Goal: Task Accomplishment & Management: Manage account settings

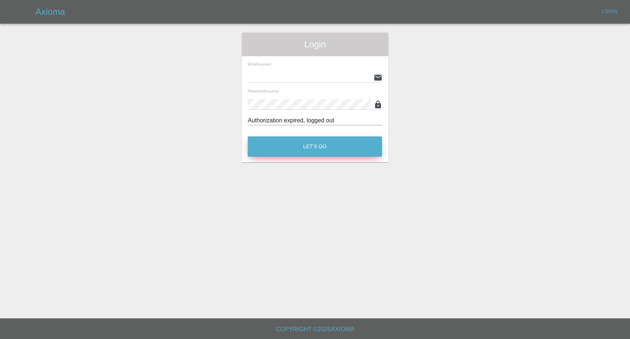
type input "[EMAIL_ADDRESS][DOMAIN_NAME]"
click at [291, 145] on button "Let's Go" at bounding box center [315, 146] width 134 height 20
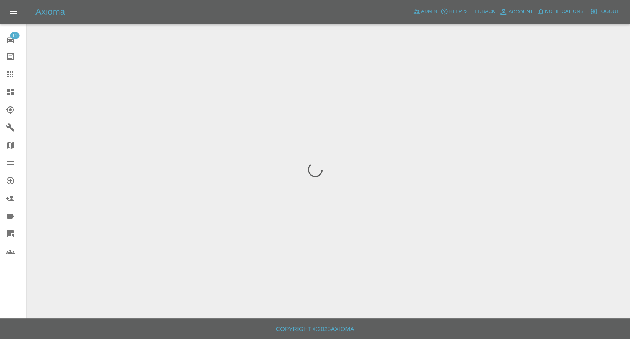
click at [13, 72] on icon at bounding box center [10, 74] width 6 height 6
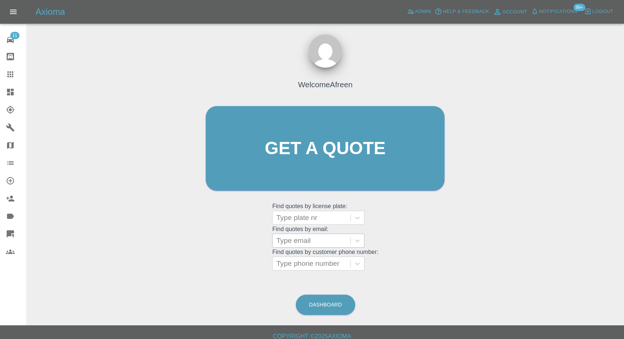
click at [310, 153] on div at bounding box center [311, 240] width 71 height 10
paste input ""jack.s.thomas@outlook.com" <undefined>"
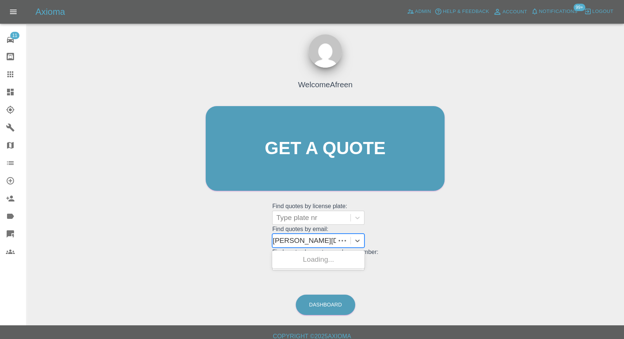
scroll to position [0, 59]
drag, startPoint x: 304, startPoint y: 238, endPoint x: 481, endPoint y: 259, distance: 177.8
click at [480, 153] on div "Welcome Afreen Get a quote Get a quote Find quotes by license plate: Type plate…" at bounding box center [326, 183] width 586 height 265
type input "jack.s.thomas@outlook.com"
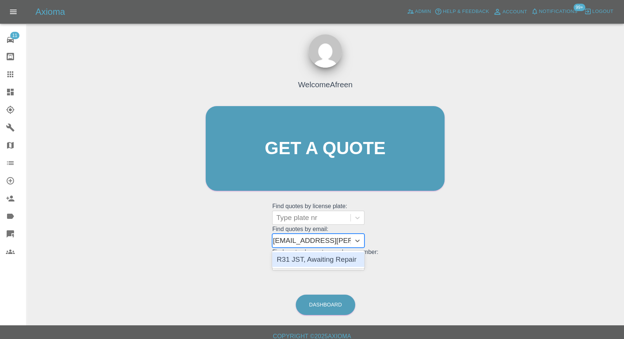
click at [317, 153] on div "R31 JST, Awaiting Repair" at bounding box center [318, 259] width 92 height 15
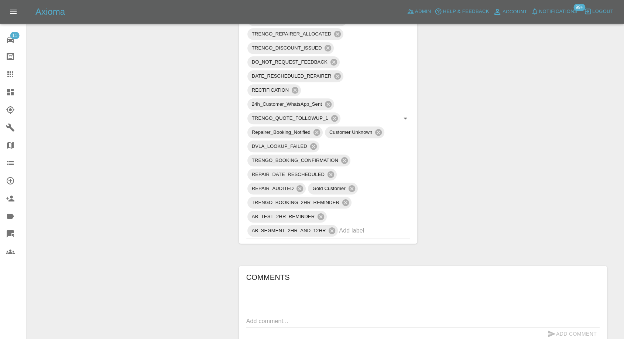
scroll to position [492, 0]
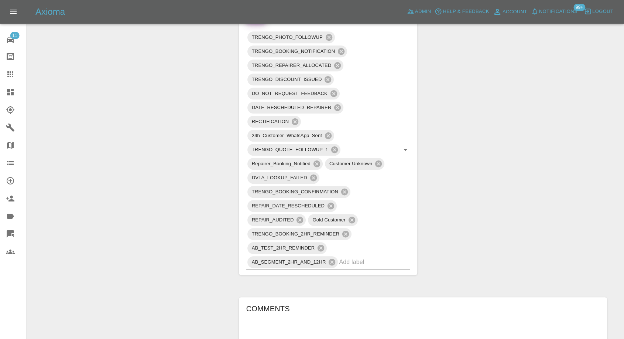
click at [3, 83] on link "Dashboard" at bounding box center [13, 92] width 26 height 18
click at [7, 73] on icon at bounding box center [10, 74] width 9 height 9
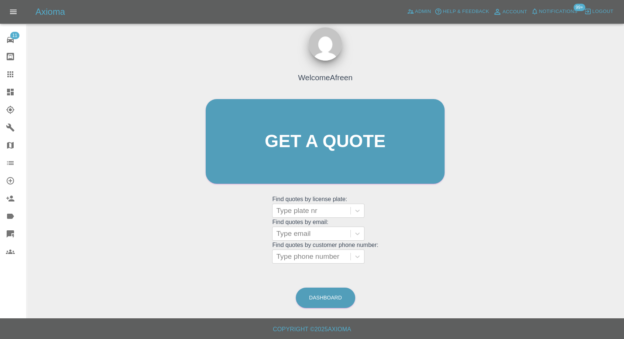
scroll to position [7, 0]
click at [315, 153] on div at bounding box center [311, 234] width 71 height 10
paste input ""ogunyemi9@gmail.com" <undefined>"
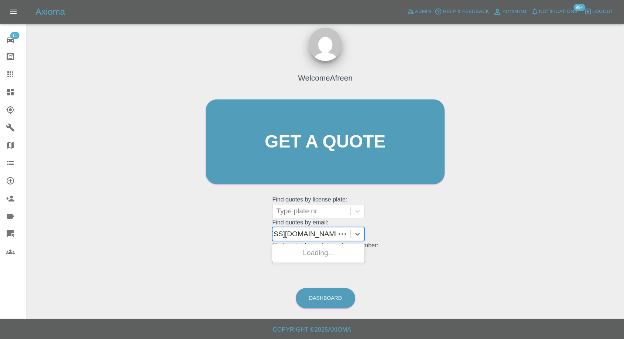
scroll to position [0, 47]
drag, startPoint x: 304, startPoint y: 234, endPoint x: 378, endPoint y: 242, distance: 74.3
click at [378, 153] on div "Welcome Afreen Get a quote Get a quote Find quotes by license plate: Type plate…" at bounding box center [325, 155] width 254 height 223
type input "ogunyemi9@gmail.com"
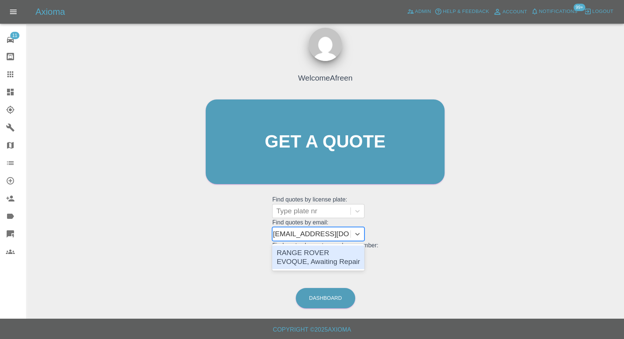
scroll to position [0, 2]
click at [318, 153] on div "RANGE ROVER EVOQUE, Awaiting Repair" at bounding box center [318, 257] width 92 height 24
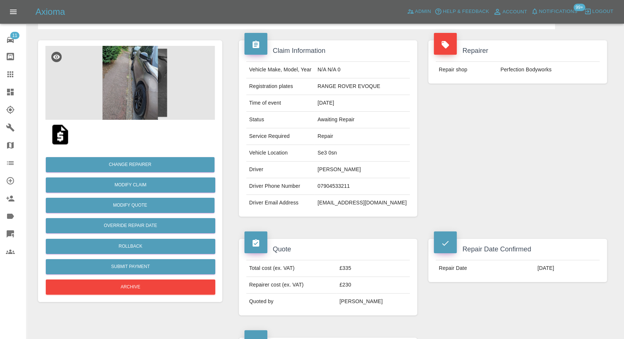
scroll to position [41, 0]
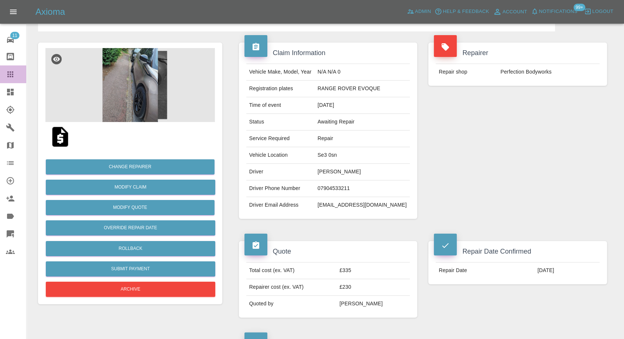
click at [12, 74] on icon at bounding box center [10, 74] width 6 height 6
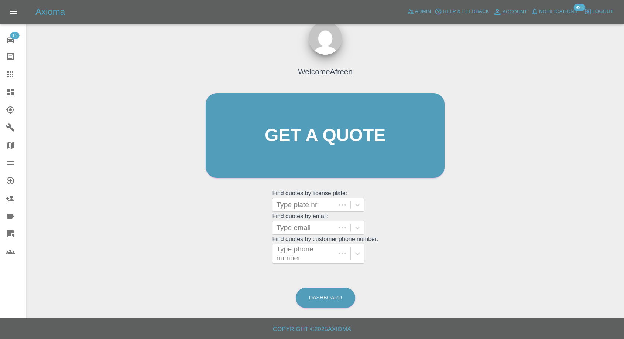
scroll to position [7, 0]
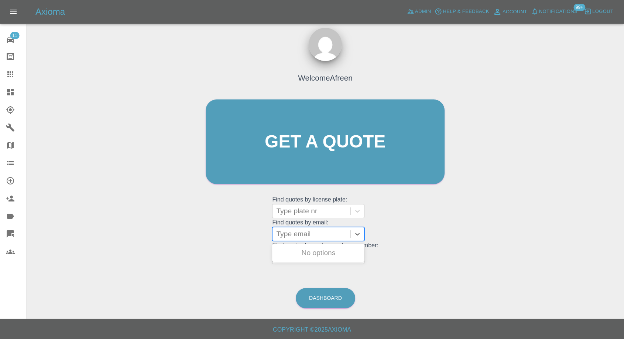
click at [316, 153] on div at bounding box center [311, 234] width 71 height 10
paste input ""mattkemp81@hotmail.co.uk" <undefined>"
drag, startPoint x: 303, startPoint y: 233, endPoint x: 478, endPoint y: 246, distance: 175.2
click at [478, 153] on div "Welcome Afreen Get a quote Get a quote Find quotes by license plate: Type plate…" at bounding box center [326, 176] width 586 height 265
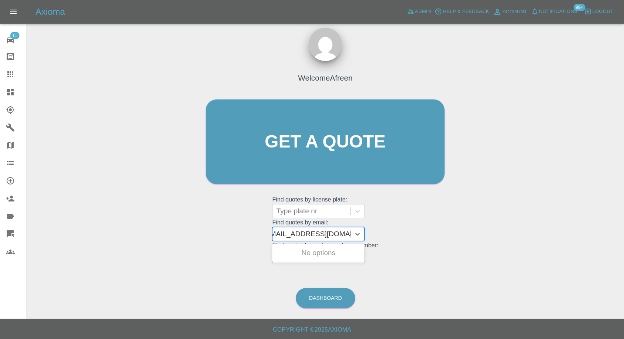
scroll to position [0, 3]
type input "mattkemp81@hotmail.co.uk"
click at [336, 153] on div "EA72MZD, Awaiting Repair" at bounding box center [318, 257] width 92 height 24
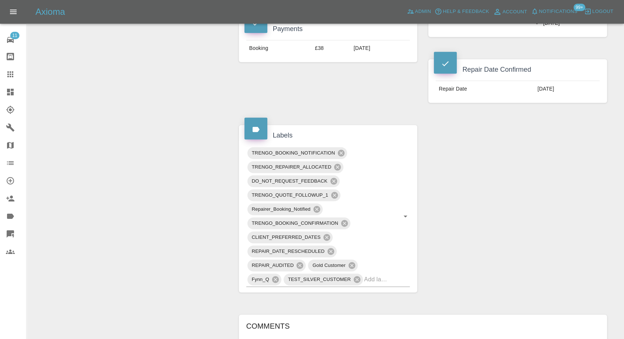
scroll to position [533, 0]
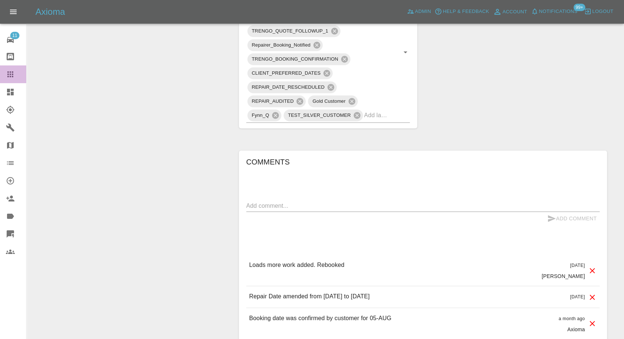
click at [9, 70] on icon at bounding box center [10, 74] width 9 height 9
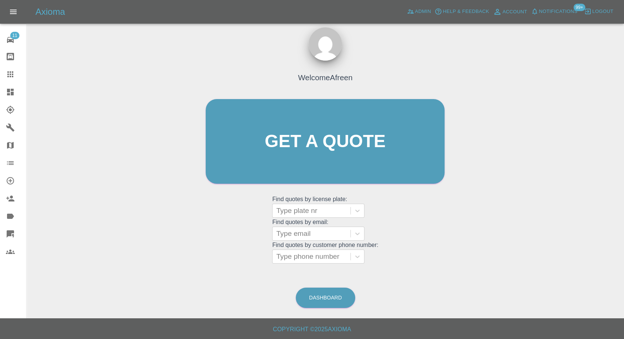
scroll to position [7, 0]
click at [297, 153] on div at bounding box center [311, 234] width 71 height 10
paste input ""Ana.Hodkinson19@gmail.com" <undefined>"
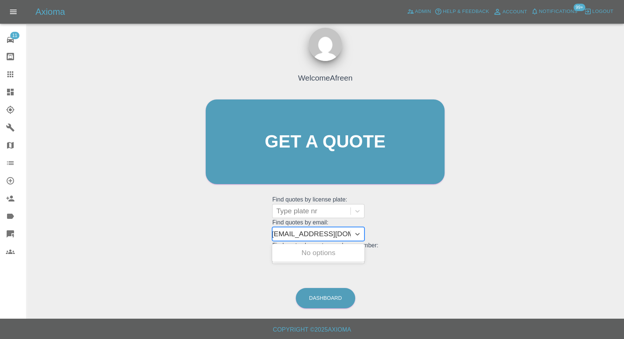
drag, startPoint x: 302, startPoint y: 233, endPoint x: 450, endPoint y: 232, distance: 148.1
click at [450, 153] on div "Welcome Afreen Get a quote Get a quote Find quotes by license plate: Type plate…" at bounding box center [325, 155] width 254 height 223
type input "Ana.Hodkinson19@gmail.com"
click at [322, 153] on div "MV73PSU, Awaiting Repair" at bounding box center [318, 257] width 92 height 24
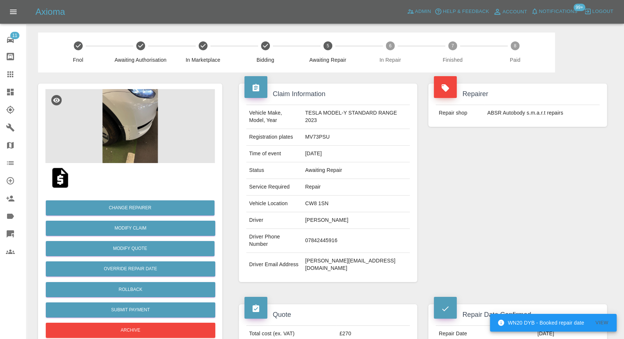
drag, startPoint x: 8, startPoint y: 76, endPoint x: 13, endPoint y: 78, distance: 4.8
click at [8, 76] on icon at bounding box center [10, 74] width 6 height 6
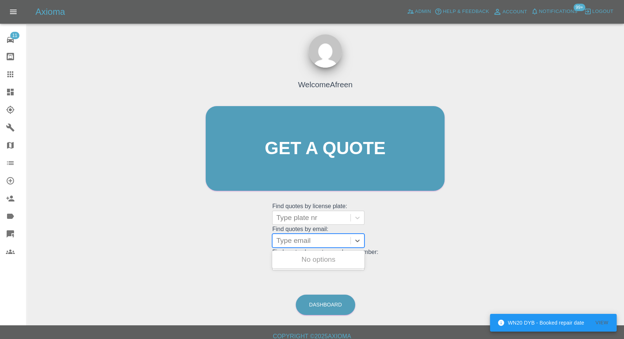
click at [329, 153] on div at bounding box center [311, 240] width 71 height 10
paste input ""taylor_helen9@sky.com" <undefined>"
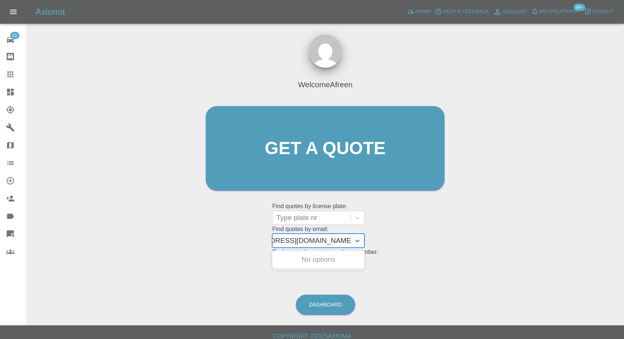
drag, startPoint x: 304, startPoint y: 242, endPoint x: 394, endPoint y: 250, distance: 90.1
click at [394, 153] on div "Welcome Afreen Get a quote Get a quote Find quotes by license plate: Type plate…" at bounding box center [325, 162] width 254 height 223
type input "taylor_helen9@sky.com"
click at [322, 153] on div "YB21ONW, Awaiting Repair" at bounding box center [318, 264] width 92 height 24
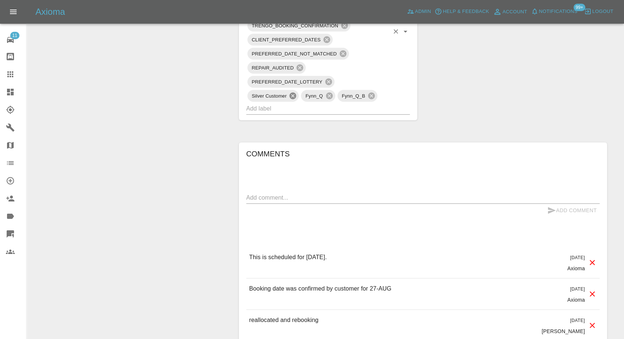
scroll to position [533, 0]
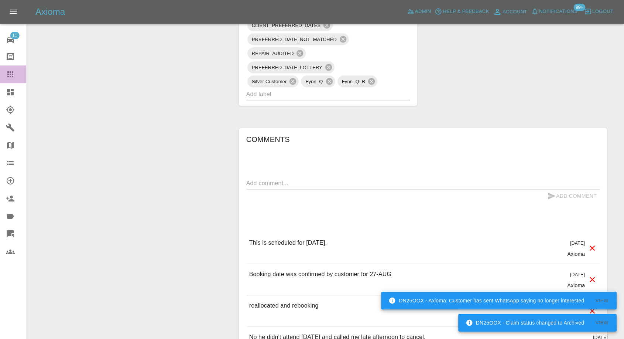
click at [7, 72] on icon at bounding box center [10, 74] width 9 height 9
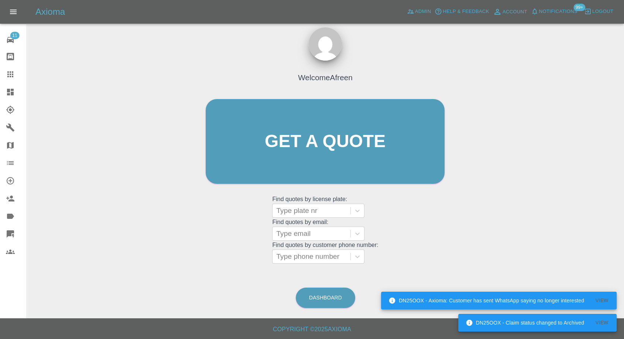
scroll to position [7, 0]
click at [282, 153] on div at bounding box center [311, 234] width 71 height 10
paste input ""louise@moore-automotive.co.uk" <undefined>"
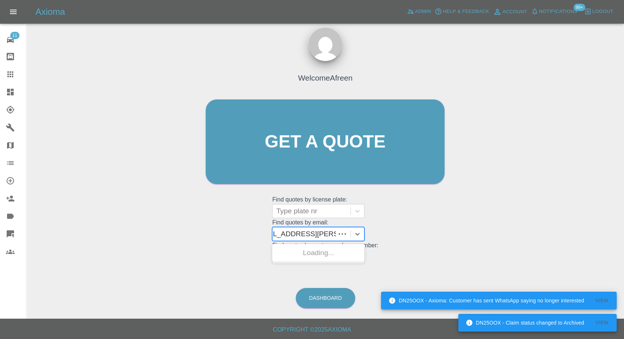
scroll to position [0, 74]
drag, startPoint x: 304, startPoint y: 231, endPoint x: 488, endPoint y: 246, distance: 183.8
click at [488, 153] on div "Welcome Afreen Get a quote Get a quote Find quotes by license plate: Type plate…" at bounding box center [326, 176] width 586 height 265
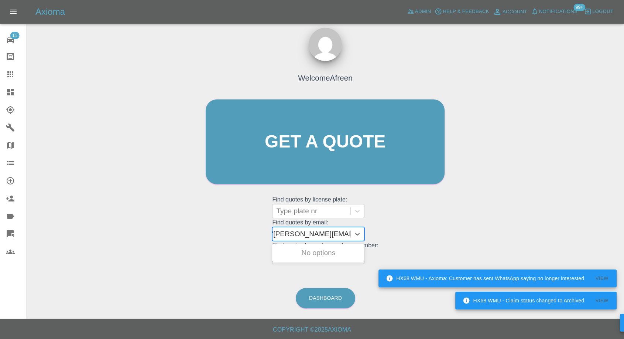
scroll to position [0, 3]
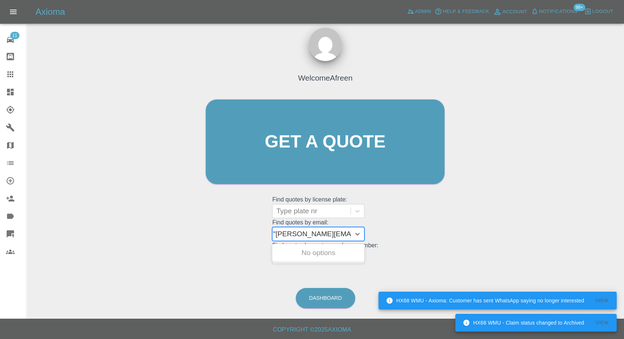
type input "louise@moore-automotive.co.uk"
click at [348, 153] on div "VK25URB, Awaiting Repair" at bounding box center [318, 257] width 92 height 24
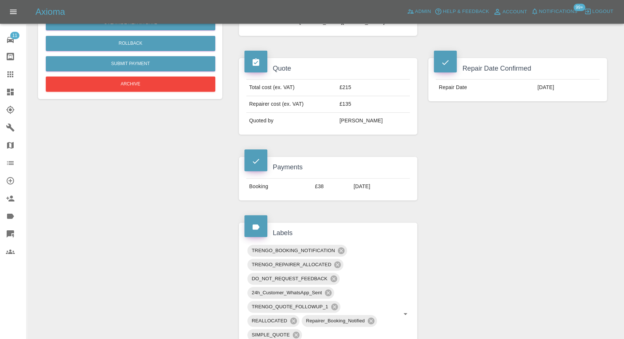
scroll to position [205, 0]
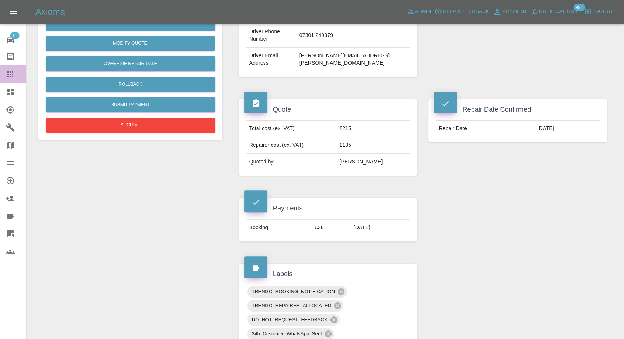
click at [13, 70] on icon at bounding box center [10, 74] width 9 height 9
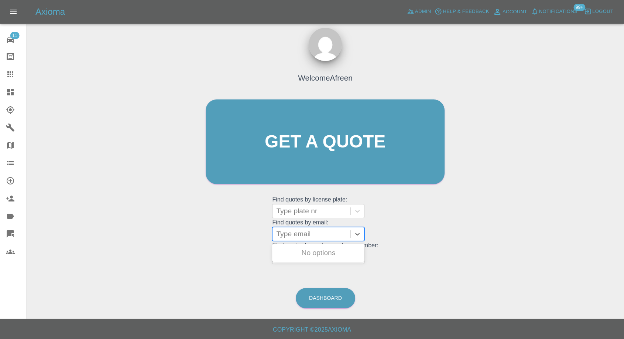
click at [313, 153] on div at bounding box center [311, 234] width 71 height 10
paste input ""beclovesunicorns@gmail.com" <undefined>"
drag, startPoint x: 304, startPoint y: 233, endPoint x: 470, endPoint y: 246, distance: 166.7
click at [470, 153] on div "Welcome Afreen Get a quote Get a quote Find quotes by license plate: Type plate…" at bounding box center [326, 176] width 586 height 265
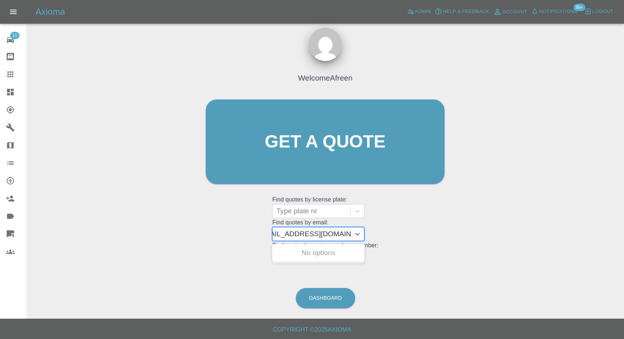
scroll to position [0, 3]
type input "beclovesunicorns@gmail.com"
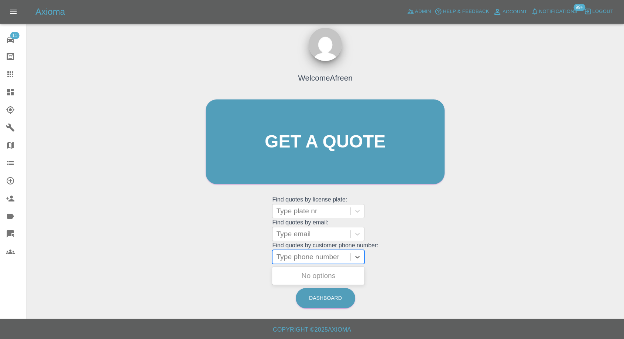
click at [335, 153] on div "Type phone number" at bounding box center [312, 256] width 78 height 13
click at [325, 153] on div at bounding box center [311, 234] width 71 height 10
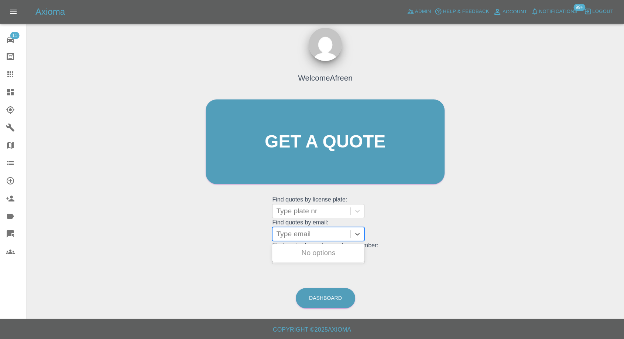
paste input ""beclovesunicorns@gmail.com" <undefined>"
drag, startPoint x: 310, startPoint y: 234, endPoint x: 469, endPoint y: 239, distance: 158.9
click at [469, 153] on div "Welcome Afreen Get a quote Get a quote Find quotes by license plate: Type plate…" at bounding box center [326, 176] width 586 height 265
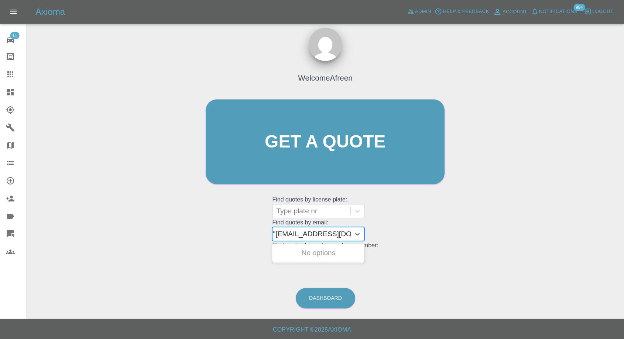
type input "beclovesunicorns@gmail.com"
click at [315, 153] on div "GL21 UMA, Awaiting Repair" at bounding box center [318, 257] width 92 height 24
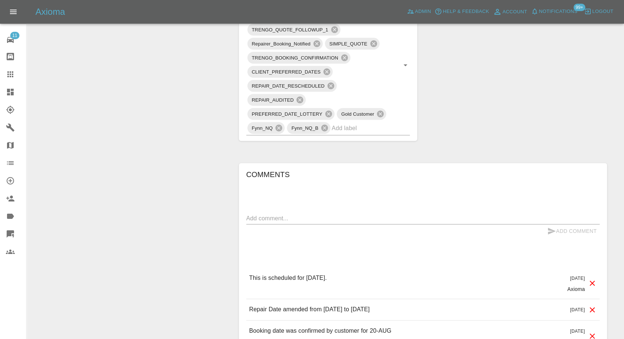
scroll to position [492, 0]
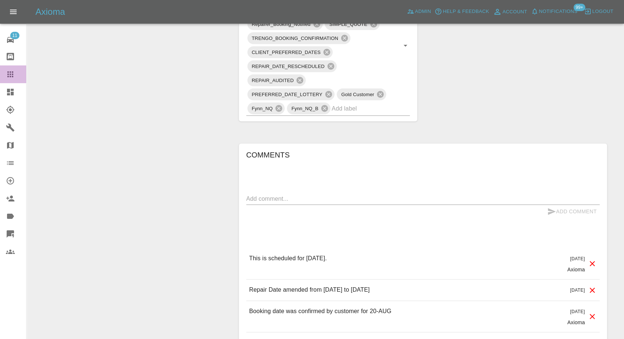
click at [10, 73] on icon at bounding box center [10, 74] width 9 height 9
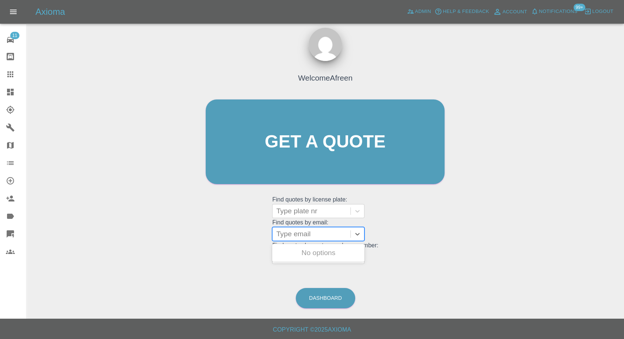
click at [305, 153] on div at bounding box center [311, 234] width 71 height 10
paste input ""gpatfield@gmail.com" <undefined>"
drag, startPoint x: 304, startPoint y: 233, endPoint x: 467, endPoint y: 243, distance: 163.6
click at [466, 153] on div "Welcome Afreen Get a quote Get a quote Find quotes by license plate: Type plate…" at bounding box center [326, 176] width 586 height 265
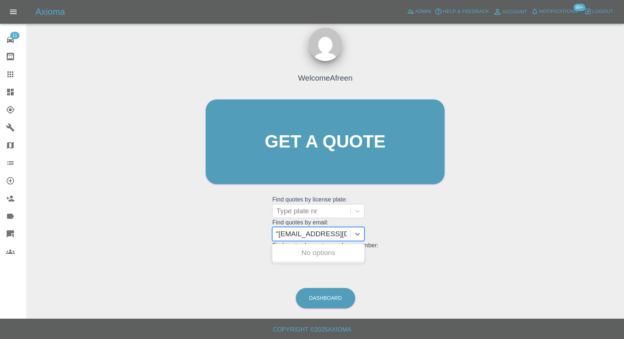
scroll to position [0, 0]
type input "gpatfield@gmail.com"
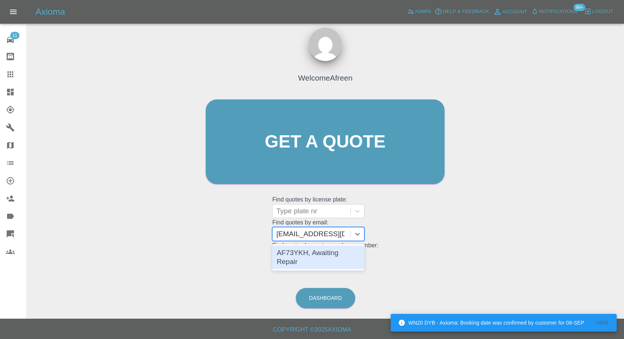
click at [327, 153] on div "AF73YKH, Awaiting Repair" at bounding box center [318, 257] width 92 height 24
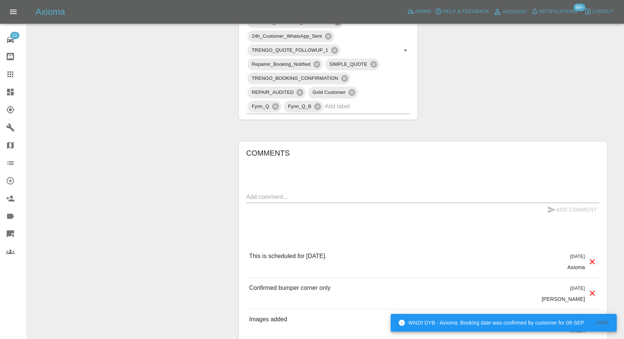
scroll to position [492, 0]
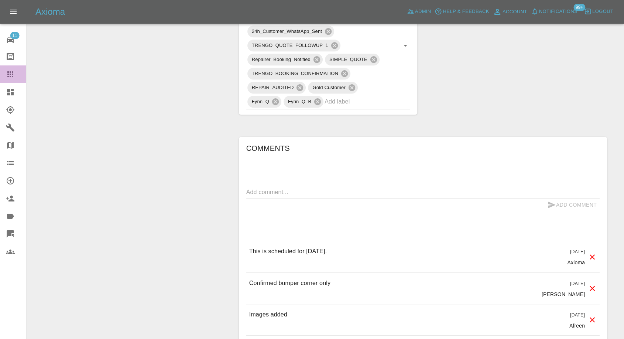
click at [3, 71] on link "Claims" at bounding box center [13, 74] width 26 height 18
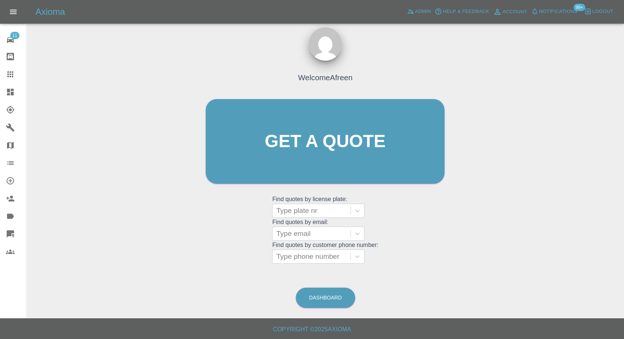
scroll to position [7, 0]
click at [315, 153] on div at bounding box center [311, 234] width 71 height 10
paste input ""sarahmeadham@live.co.uk" <undefined>"
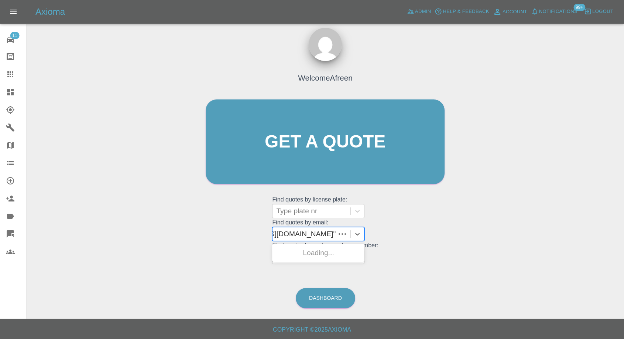
scroll to position [0, 56]
drag, startPoint x: 304, startPoint y: 232, endPoint x: 416, endPoint y: 235, distance: 111.6
click at [412, 153] on div "Welcome Afreen Get a quote Get a quote Find quotes by license plate: Type plate…" at bounding box center [325, 155] width 254 height 223
type input "sarahmeadham@live.co.uk"
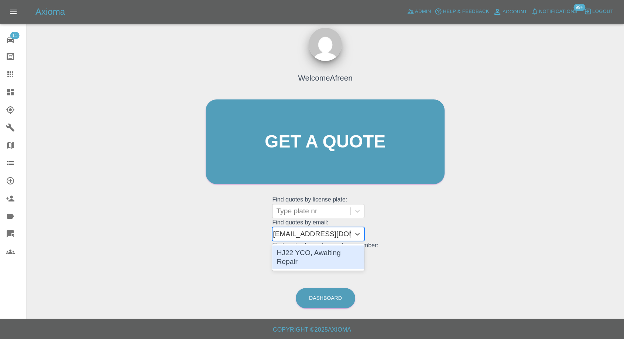
click at [338, 153] on div "HJ22 YCO, Awaiting Repair" at bounding box center [318, 257] width 92 height 24
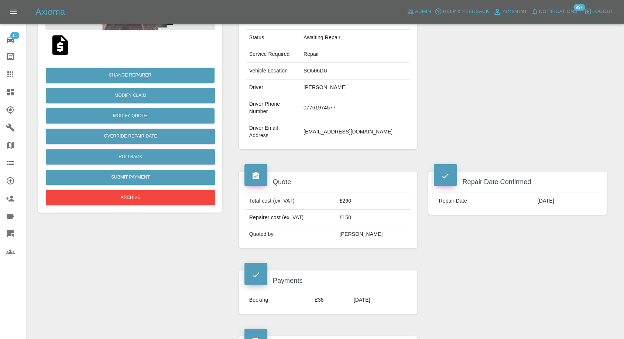
scroll to position [246, 0]
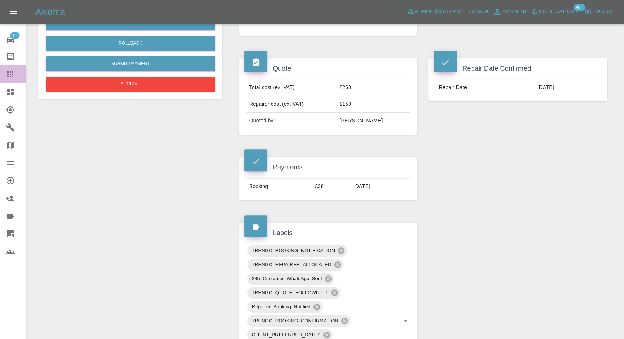
click at [11, 77] on icon at bounding box center [10, 74] width 9 height 9
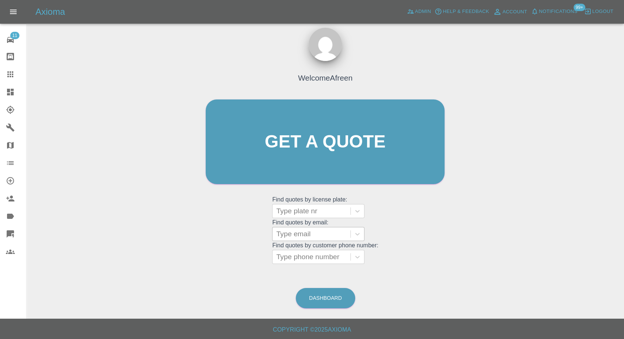
click at [299, 153] on div at bounding box center [311, 234] width 71 height 10
paste input ""kevinuk@mac.com" <undefined>"
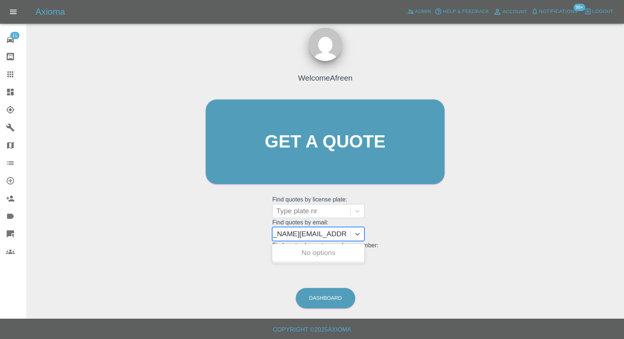
scroll to position [0, 33]
drag, startPoint x: 304, startPoint y: 234, endPoint x: 368, endPoint y: 238, distance: 64.0
click at [368, 153] on grid "Find quotes by email: Use Up and Down to choose options, press Enter to select …" at bounding box center [325, 230] width 106 height 22
type input "kevinuk@mac.com"
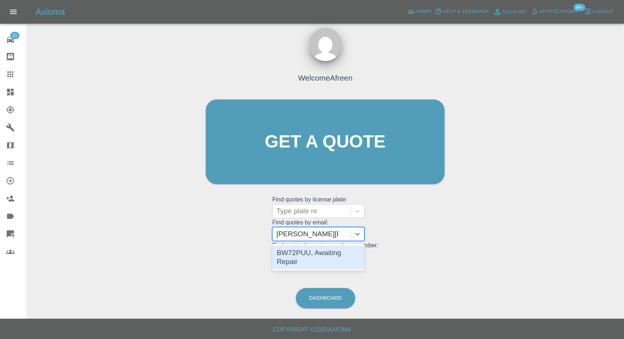
click at [339, 153] on div "BW72PUU, Awaiting Repair" at bounding box center [318, 257] width 92 height 24
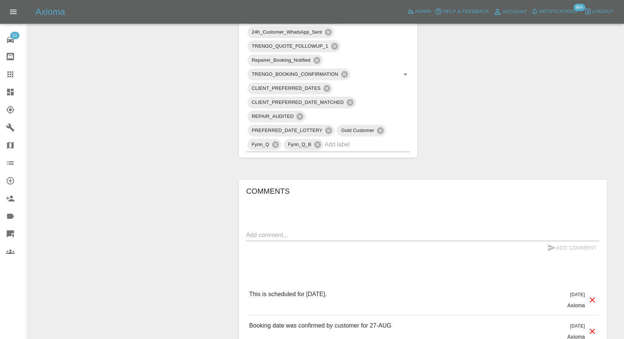
scroll to position [574, 0]
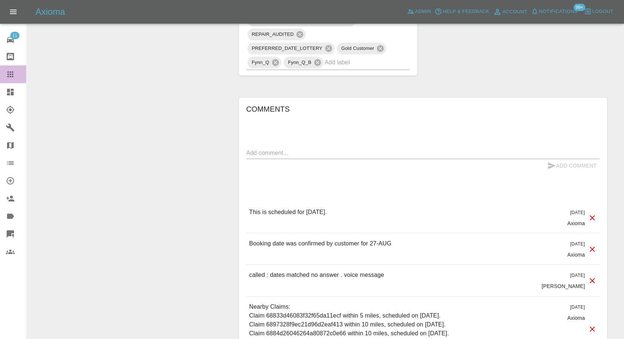
click at [13, 74] on icon at bounding box center [10, 74] width 6 height 6
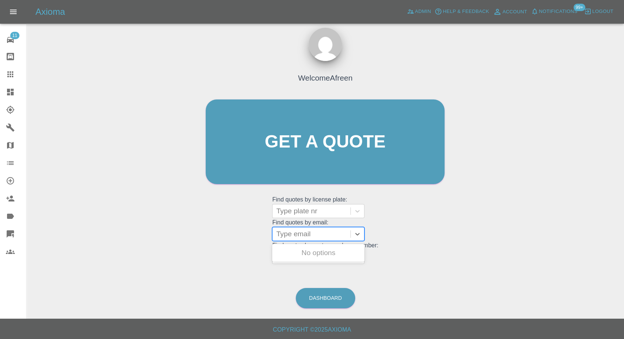
click at [301, 153] on div at bounding box center [311, 234] width 71 height 10
paste input ""lisebarlowuk@googlemail.com" <undefined>"
drag, startPoint x: 305, startPoint y: 235, endPoint x: 420, endPoint y: 239, distance: 115.7
click at [419, 153] on div "Welcome Afreen Get a quote Get a quote Find quotes by license plate: Type plate…" at bounding box center [325, 155] width 254 height 223
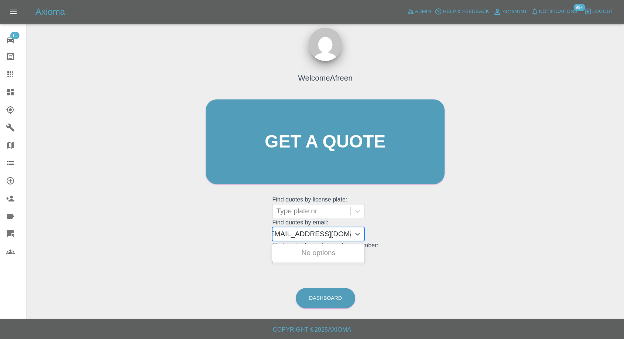
scroll to position [0, 3]
type input "lisebarlowuk@googlemail.com"
click at [352, 153] on div "K31 RHX, Awaiting Repair" at bounding box center [318, 252] width 92 height 15
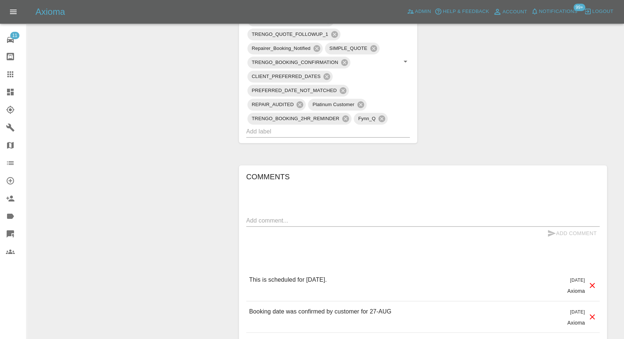
scroll to position [492, 0]
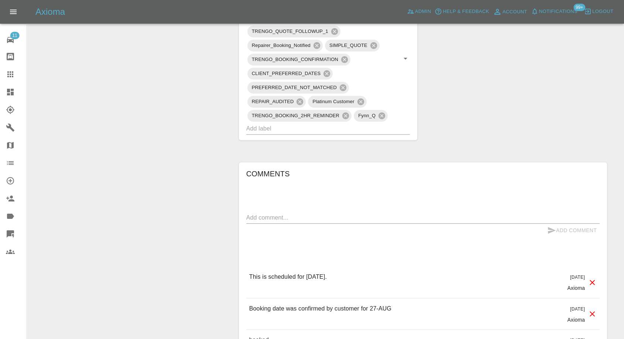
drag, startPoint x: 8, startPoint y: 71, endPoint x: 17, endPoint y: 77, distance: 10.7
click at [8, 71] on icon at bounding box center [10, 74] width 9 height 9
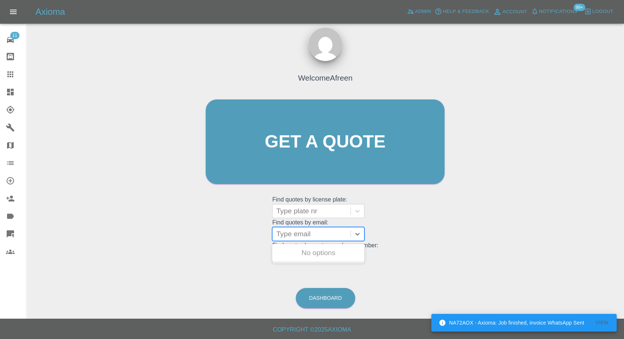
click at [311, 153] on div at bounding box center [311, 234] width 71 height 10
paste input ""olomolasolomondare@gmail.com" <undefined>"
drag, startPoint x: 303, startPoint y: 232, endPoint x: 369, endPoint y: 234, distance: 66.2
click at [369, 153] on grid "Find quotes by email: Use Up and Down to choose options, press Enter to select …" at bounding box center [325, 230] width 106 height 22
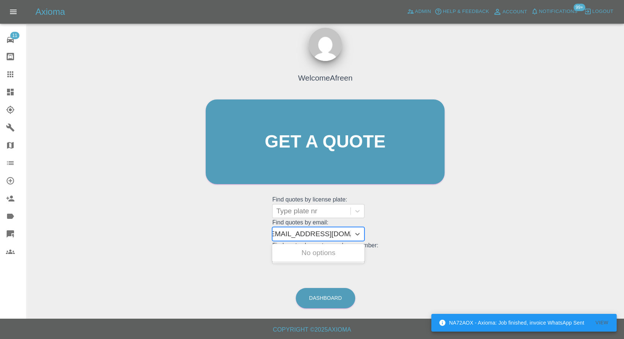
scroll to position [0, 3]
type input "olomolasolomondare@gmail.com"
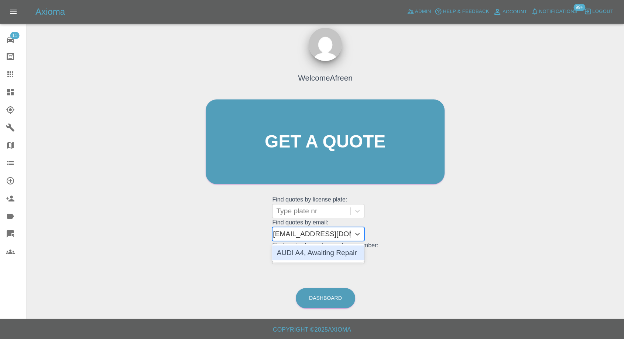
click at [346, 153] on div "AUDI A4, Awaiting Repair" at bounding box center [318, 252] width 92 height 15
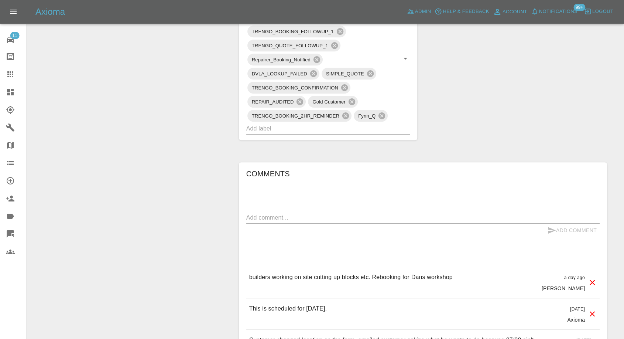
scroll to position [533, 0]
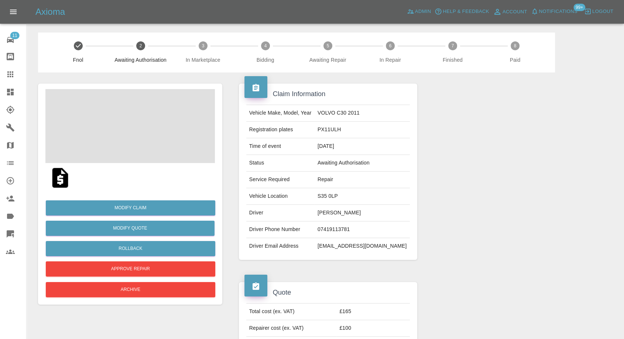
drag, startPoint x: 16, startPoint y: 78, endPoint x: 33, endPoint y: 89, distance: 20.9
click at [16, 78] on div at bounding box center [16, 74] width 21 height 9
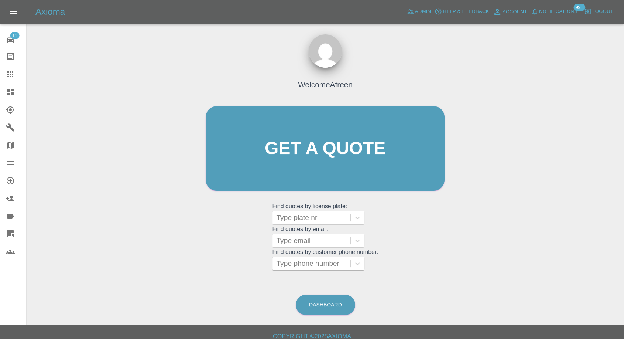
click at [331, 264] on div at bounding box center [311, 263] width 71 height 10
paste input "07576950650"
type input "07576950650"
click at [308, 240] on div at bounding box center [311, 240] width 71 height 10
paste input "vini301001@gmail.com"
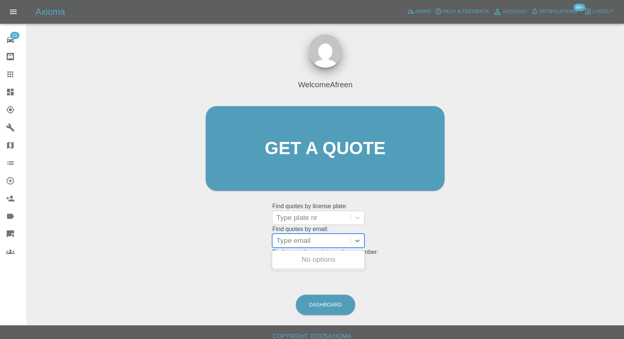
type input "vini301001@gmail.com"
click at [319, 264] on div "AH13ALF, Fnol" at bounding box center [318, 259] width 92 height 15
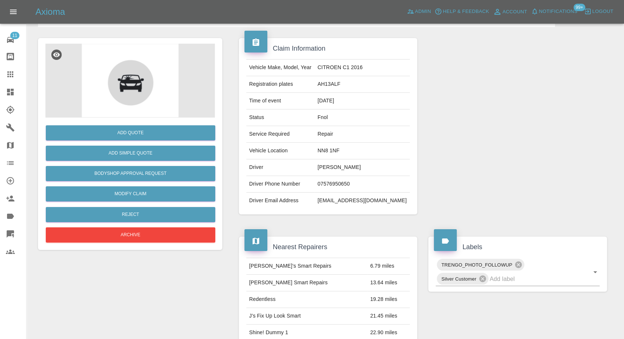
scroll to position [123, 0]
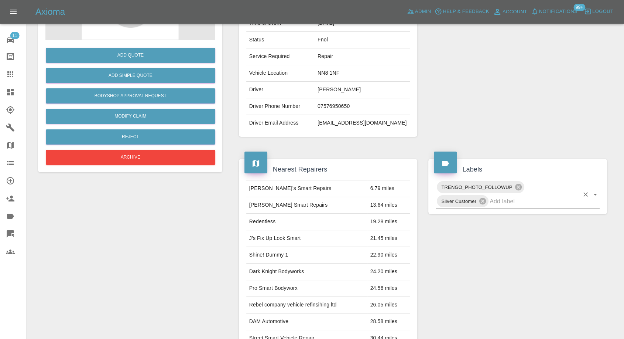
click at [505, 207] on div "TRENGO_PHOTO_FOLLOWUP Silver Customer" at bounding box center [518, 194] width 164 height 28
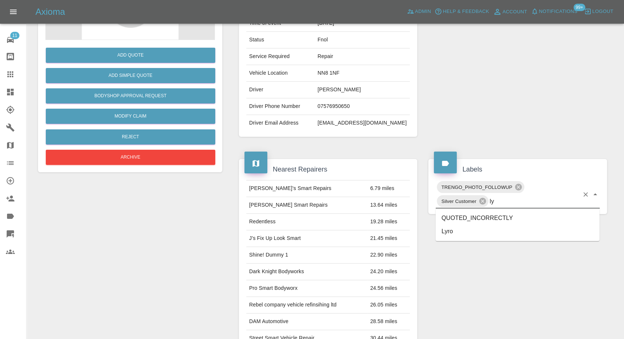
type input "lyr"
click at [442, 216] on li "Lyro" at bounding box center [518, 217] width 164 height 13
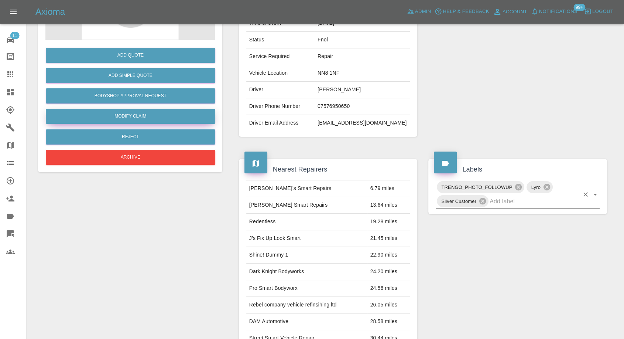
click at [131, 120] on link "Modify Claim" at bounding box center [131, 116] width 170 height 15
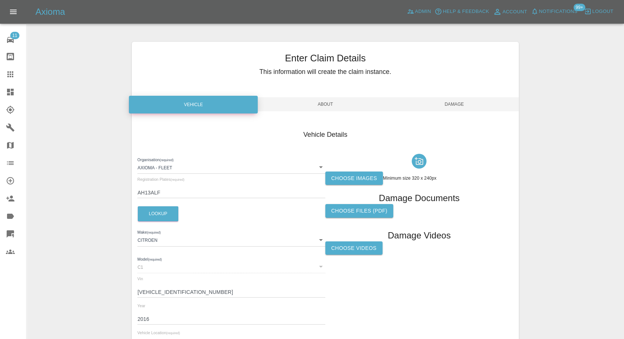
click at [358, 179] on label "Choose images" at bounding box center [354, 178] width 58 height 14
click at [0, 0] on input "Choose images" at bounding box center [0, 0] width 0 height 0
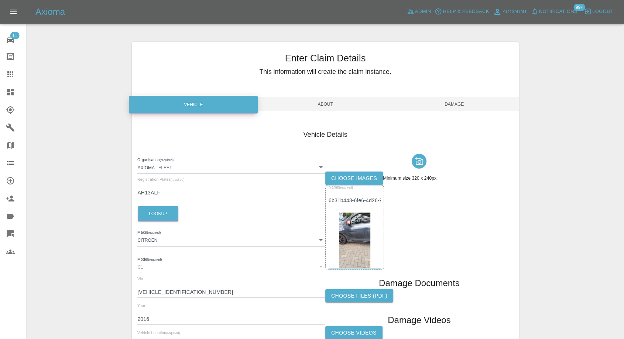
click at [457, 100] on span "Damage" at bounding box center [454, 104] width 129 height 14
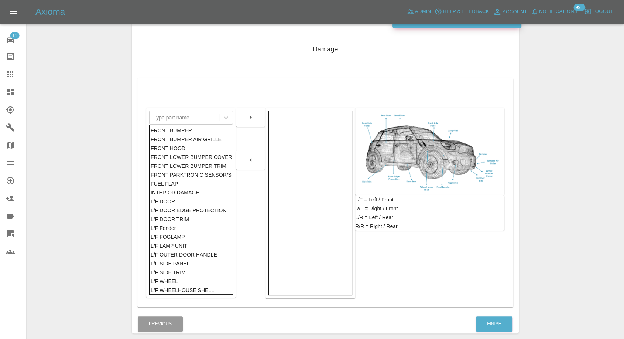
scroll to position [118, 0]
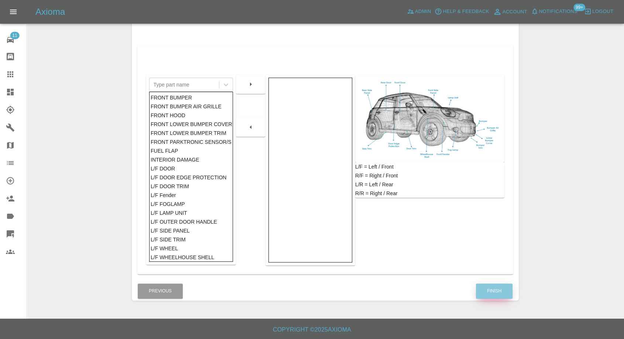
click at [496, 285] on button "Finish" at bounding box center [494, 290] width 37 height 15
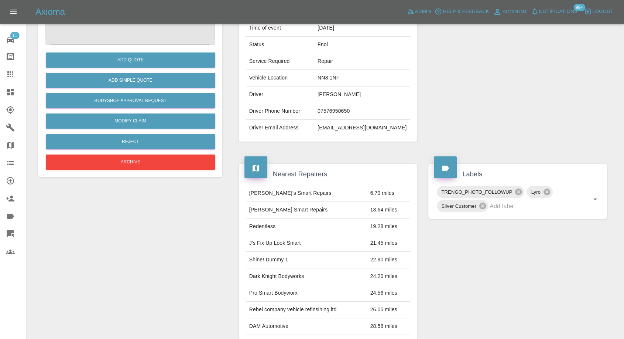
click at [10, 75] on icon at bounding box center [10, 74] width 6 height 6
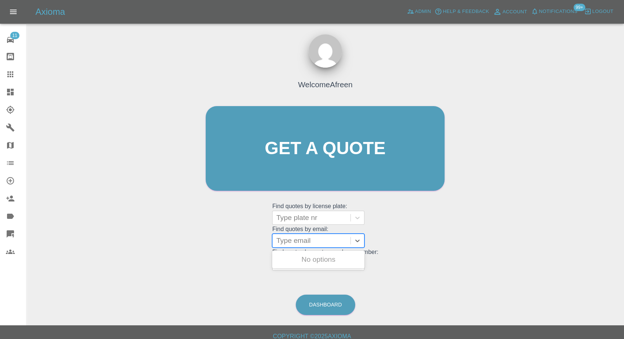
click at [306, 235] on div at bounding box center [311, 240] width 71 height 10
paste input "stephenrobinpotter@gmail.com"
type input "stephenrobinpotter@gmail.com"
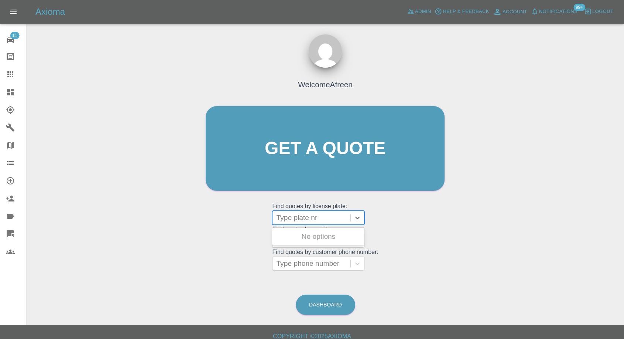
click at [298, 218] on div at bounding box center [311, 217] width 71 height 10
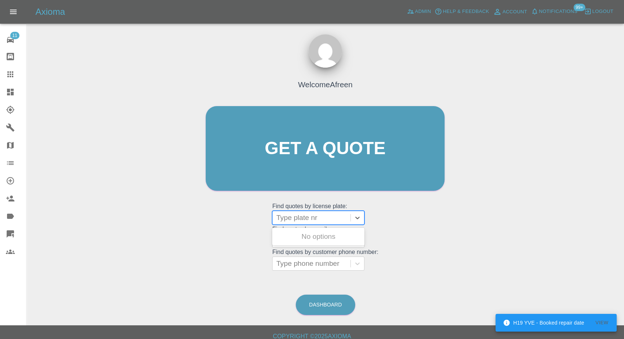
paste input "C19MKP"
type input "C19MKP"
click at [312, 238] on div "C19MKP, Fnol" at bounding box center [318, 236] width 92 height 15
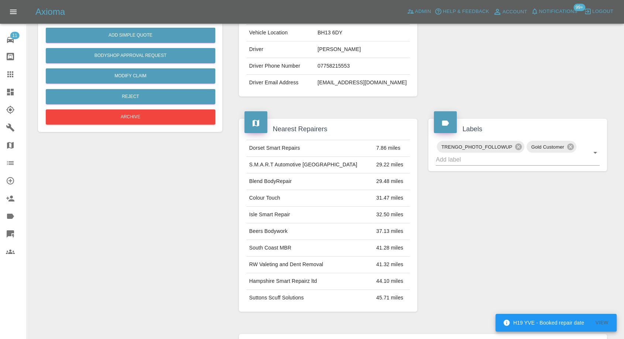
scroll to position [164, 0]
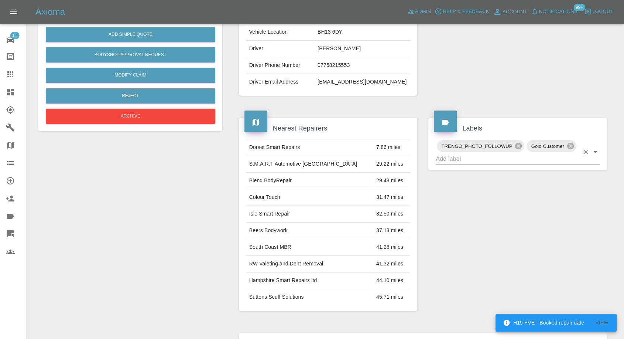
click at [515, 158] on input "text" at bounding box center [507, 158] width 143 height 11
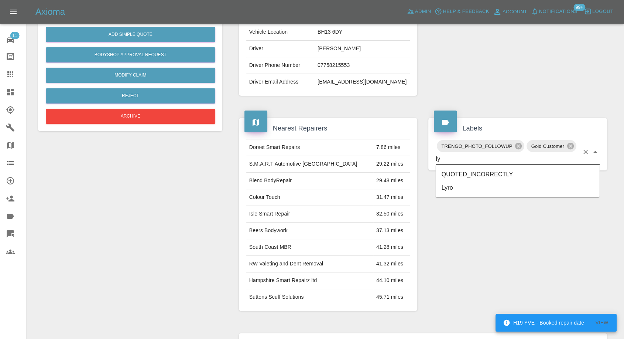
type input "lyr"
click at [462, 176] on li "Lyro" at bounding box center [518, 174] width 164 height 13
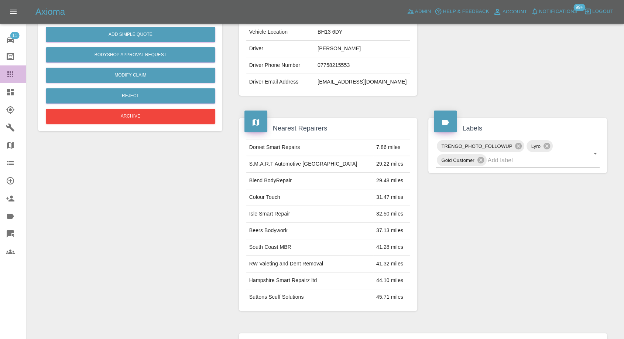
click at [6, 73] on link "Claims" at bounding box center [13, 74] width 26 height 18
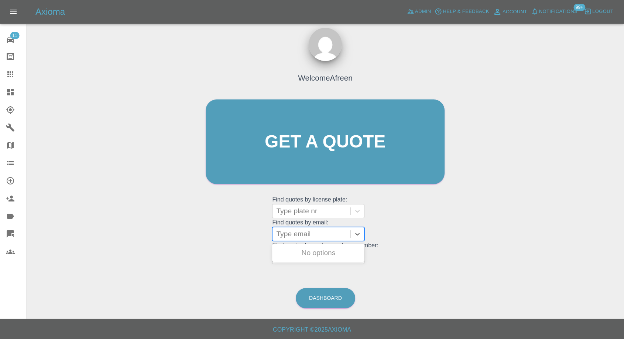
click at [289, 232] on div at bounding box center [311, 234] width 71 height 10
paste input "flm15@hotmail.com"
type input "flm15@hotmail.com"
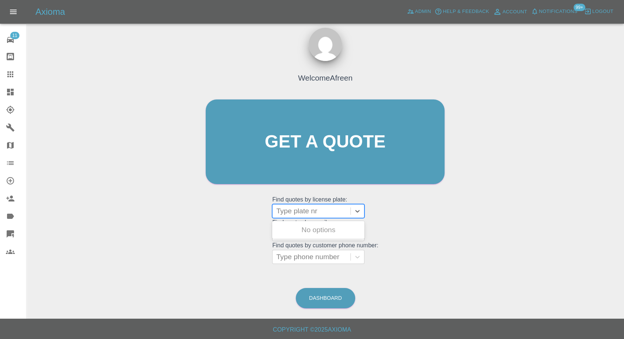
click at [300, 213] on div at bounding box center [311, 211] width 71 height 10
paste input "AJ22 NDN"
click at [297, 211] on input "AJ22 NDN" at bounding box center [293, 210] width 35 height 9
type input "AJ22NDN"
click at [295, 222] on div "AJ22NDN, Fnol" at bounding box center [318, 229] width 92 height 15
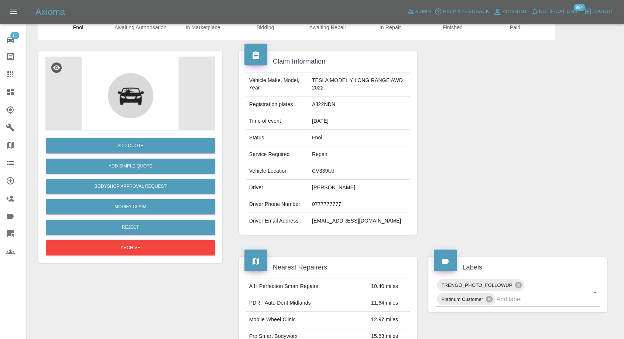
scroll to position [164, 0]
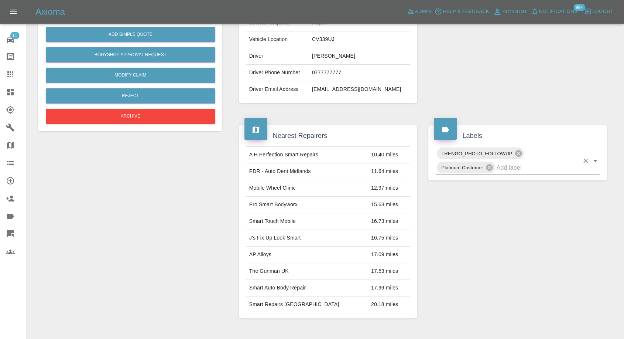
click at [520, 170] on input "text" at bounding box center [537, 167] width 83 height 11
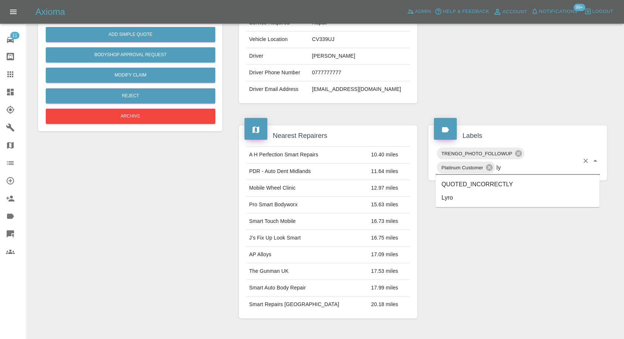
type input "lyr"
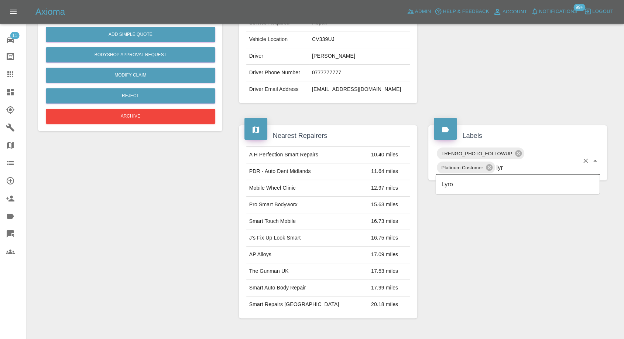
click at [470, 192] on ul "Lyro" at bounding box center [518, 183] width 164 height 19
click at [468, 185] on li "Lyro" at bounding box center [518, 183] width 164 height 13
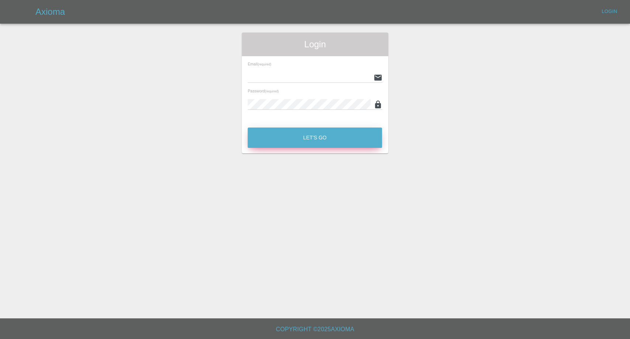
type input "[EMAIL_ADDRESS][DOMAIN_NAME]"
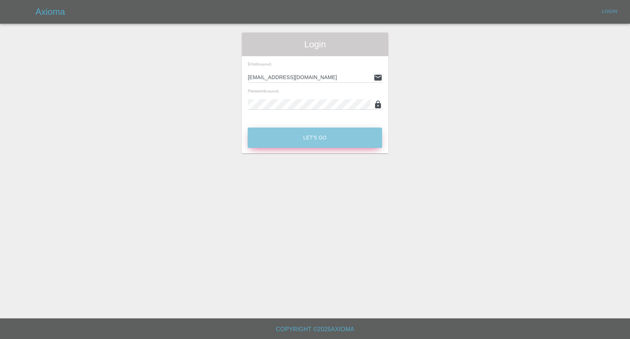
click at [289, 140] on button "Let's Go" at bounding box center [315, 137] width 134 height 20
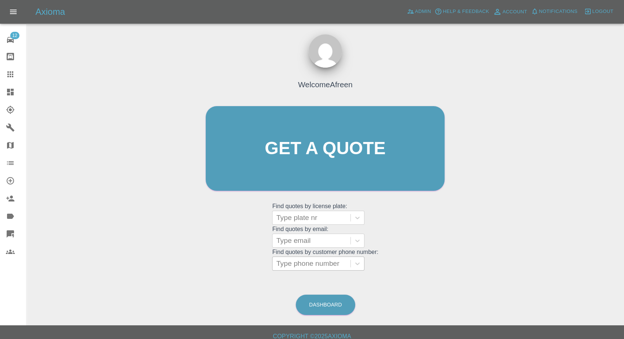
click at [300, 270] on div "Welcome Afreen Get a quote Get a quote Find quotes by license plate: Type plate…" at bounding box center [325, 162] width 254 height 223
click at [302, 265] on div at bounding box center [311, 263] width 71 height 10
paste input "7903446753"
click at [280, 262] on input "7903446753" at bounding box center [296, 263] width 41 height 9
type input "07903446753"
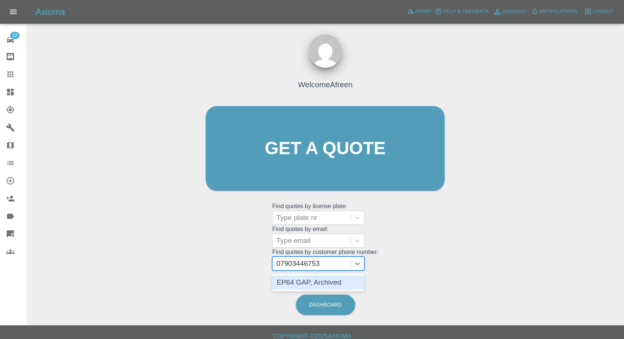
click at [322, 284] on div "EP64 GAP, Archived" at bounding box center [318, 282] width 92 height 15
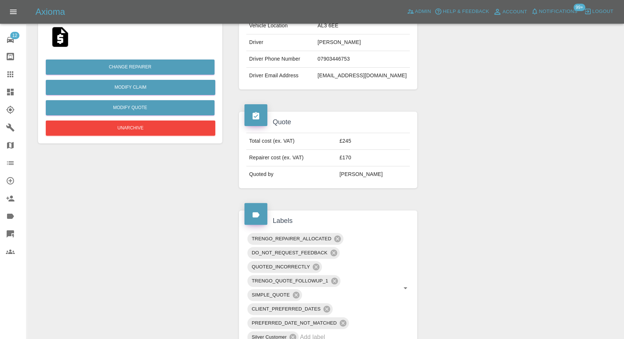
scroll to position [165, 0]
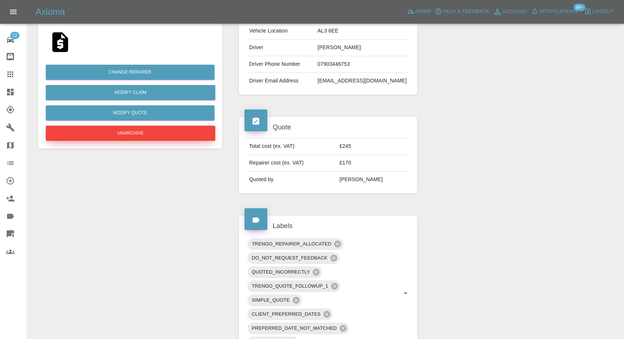
click at [146, 133] on button "Unarchive" at bounding box center [131, 133] width 170 height 15
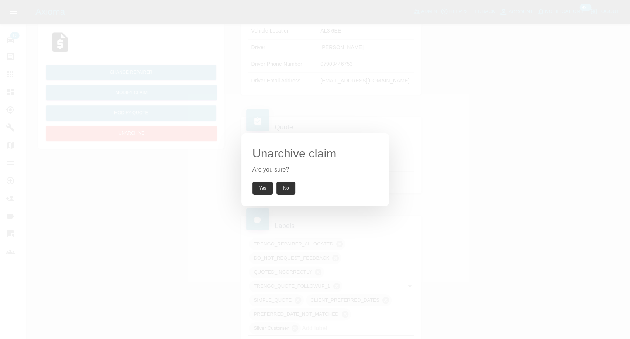
click at [261, 185] on button "Yes" at bounding box center [263, 187] width 21 height 13
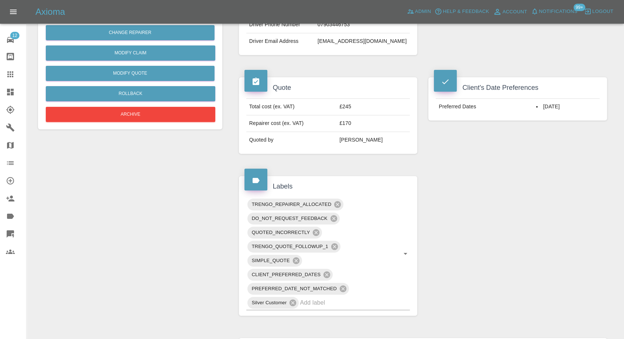
scroll to position [205, 0]
drag, startPoint x: 9, startPoint y: 74, endPoint x: 118, endPoint y: 138, distance: 126.2
click at [9, 74] on icon at bounding box center [10, 74] width 9 height 9
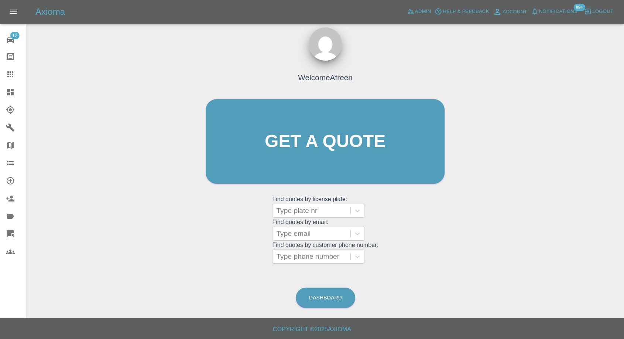
scroll to position [7, 0]
click at [313, 252] on div at bounding box center [311, 257] width 71 height 10
paste input "7756686980"
click at [280, 258] on input "7756686980" at bounding box center [296, 256] width 41 height 9
type input "07756686980"
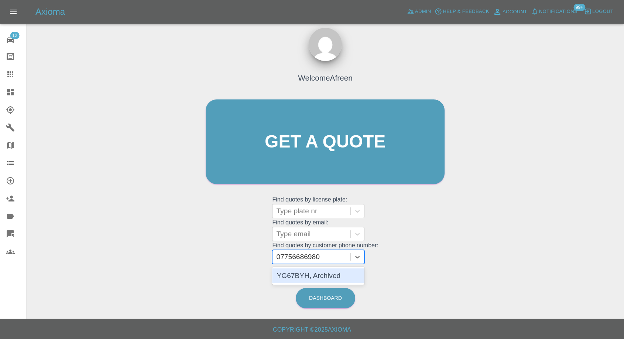
click at [321, 274] on div "YG67BYH, Archived" at bounding box center [318, 275] width 92 height 15
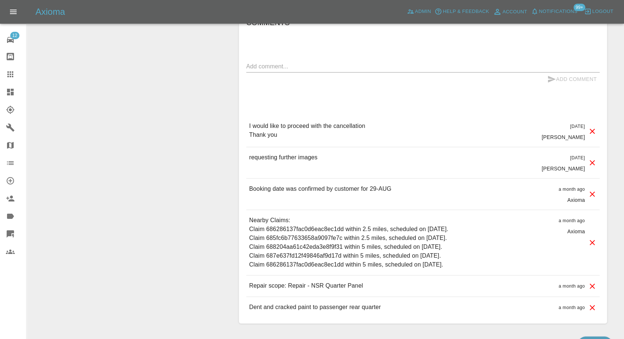
scroll to position [697, 0]
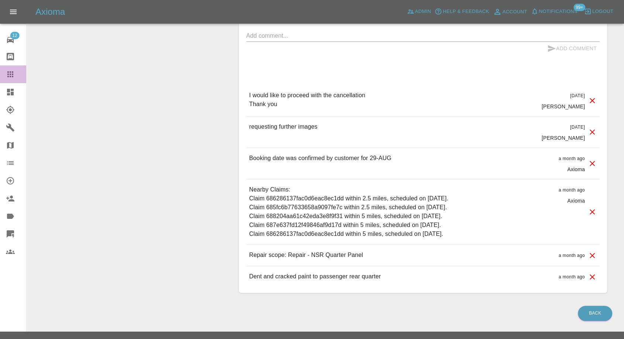
click at [14, 71] on icon at bounding box center [10, 74] width 9 height 9
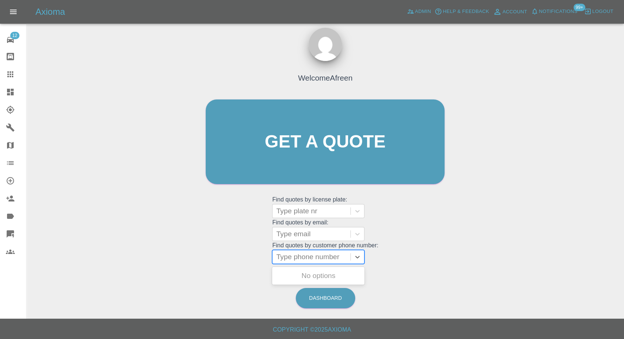
click at [289, 253] on div at bounding box center [311, 257] width 71 height 10
paste input "7772169267"
click at [278, 260] on input "7772169267" at bounding box center [296, 256] width 41 height 9
type input "07772169267"
click at [315, 274] on div "LM18KNZ, Archived" at bounding box center [318, 275] width 92 height 15
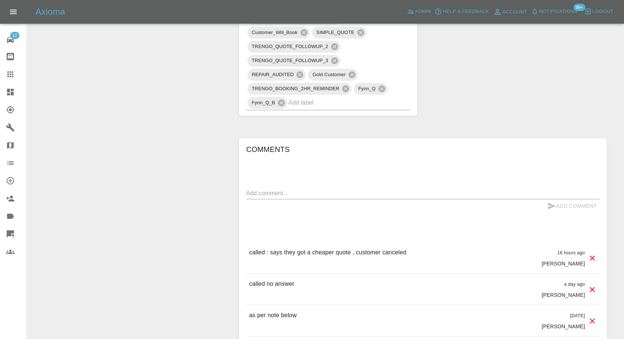
scroll to position [492, 0]
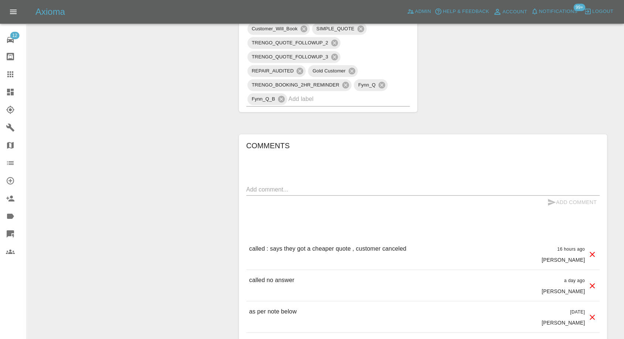
click at [9, 69] on link "Claims" at bounding box center [13, 74] width 26 height 18
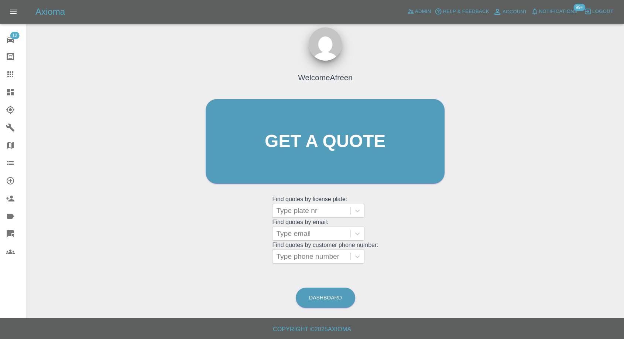
scroll to position [7, 0]
click at [310, 258] on div at bounding box center [311, 257] width 71 height 10
paste input "7958516569"
type input "7958516569"
click at [277, 257] on div "Type phone number" at bounding box center [312, 256] width 78 height 13
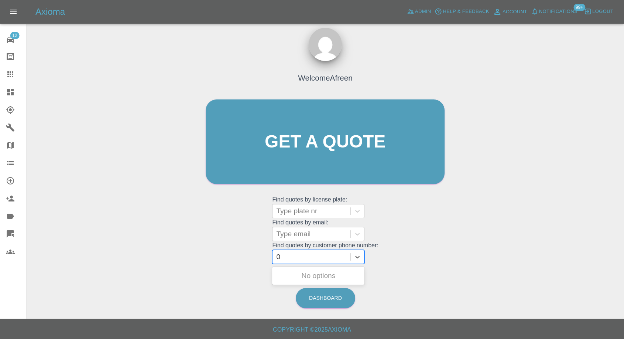
paste input "7958516569"
type input "07958516569"
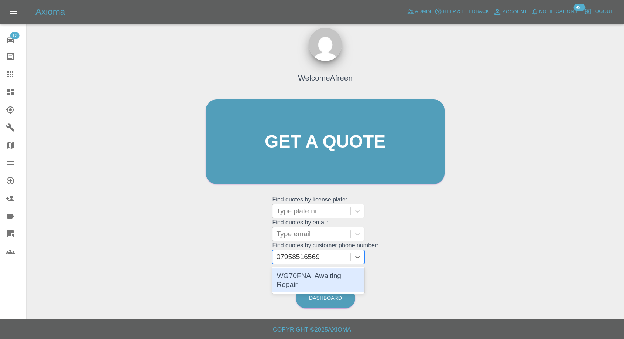
click at [324, 273] on div "WG70FNA, Awaiting Repair" at bounding box center [318, 280] width 92 height 24
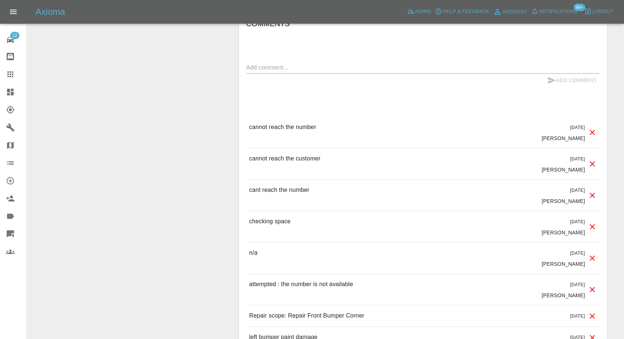
scroll to position [447, 0]
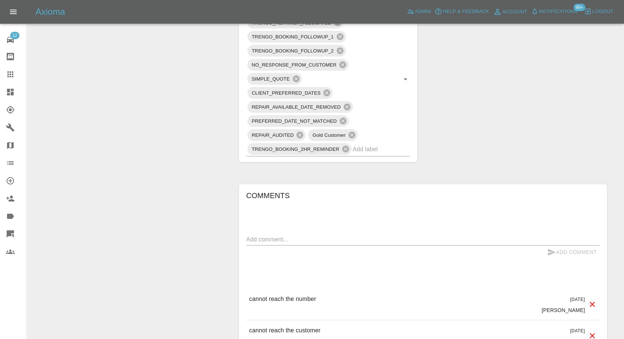
click at [268, 238] on textarea at bounding box center [422, 239] width 353 height 8
click at [292, 236] on textarea "Email sent/ teminders" at bounding box center [422, 239] width 353 height 8
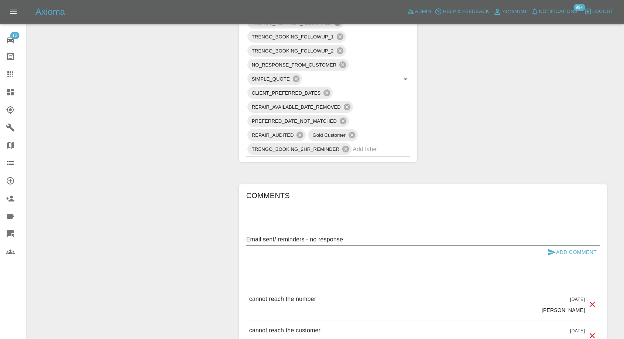
type textarea "Email sent/ reminders - no response"
click at [549, 250] on icon "submit" at bounding box center [552, 252] width 8 height 7
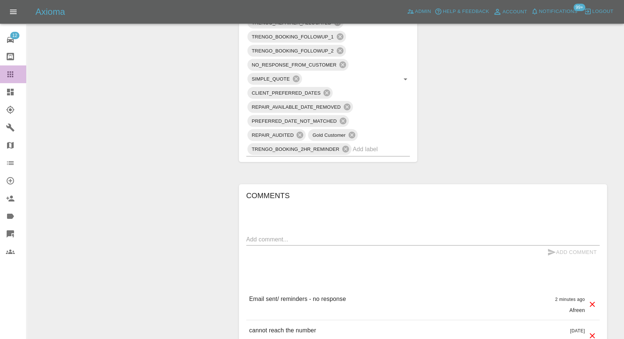
click at [14, 75] on icon at bounding box center [10, 74] width 9 height 9
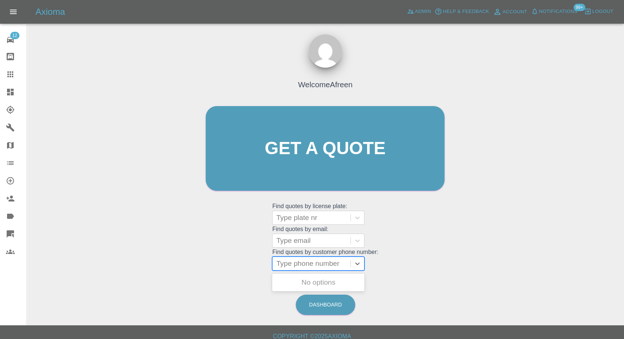
click at [305, 267] on div at bounding box center [311, 263] width 71 height 10
paste input "Hi James, Axioma Customer Care here, We hope you’re well. We can see you have a…"
type input "Hi James, Axioma Customer Care here, We hope you’re well. We can see you have a…"
click at [326, 239] on div at bounding box center [311, 240] width 71 height 10
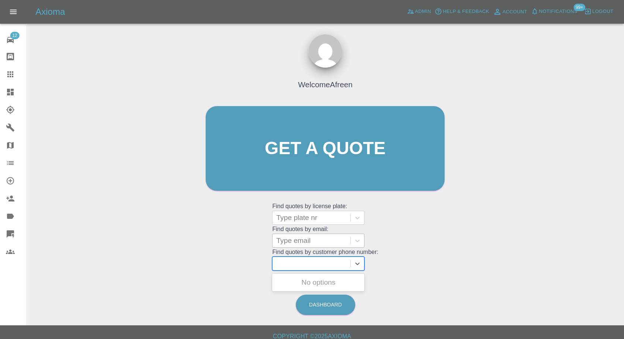
scroll to position [0, 0]
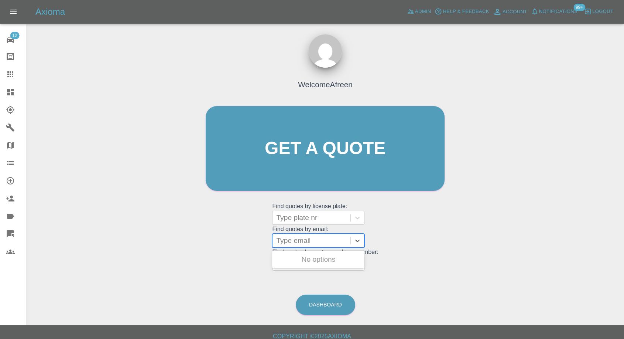
click at [302, 271] on div "Welcome Afreen Get a quote Get a quote Find quotes by license plate: Type plate…" at bounding box center [325, 162] width 254 height 223
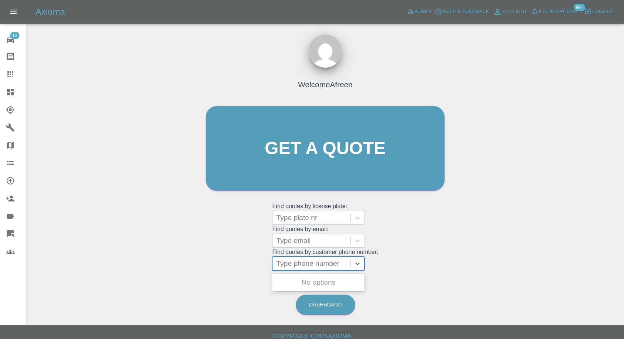
click at [313, 263] on div at bounding box center [311, 263] width 71 height 10
paste input "7961054465"
click at [281, 263] on input "7961054465" at bounding box center [296, 263] width 41 height 9
type input "07961054465"
click at [295, 281] on div "LX23UWN, Archived" at bounding box center [318, 282] width 92 height 15
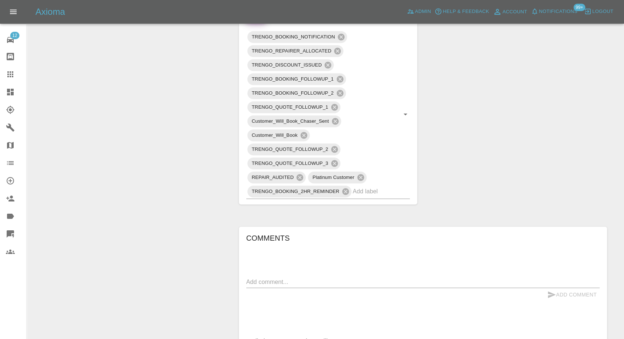
scroll to position [533, 0]
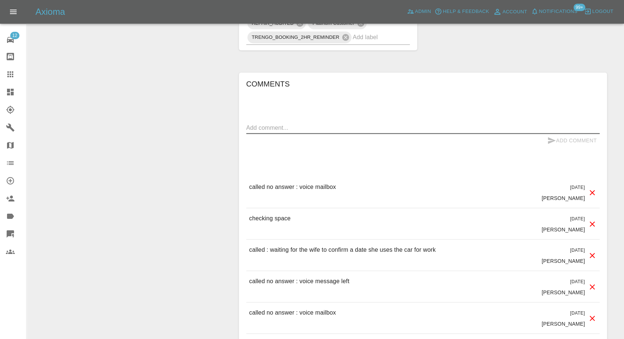
click at [270, 128] on textarea at bounding box center [422, 127] width 353 height 8
type textarea "numerous reminders sent no response"
click at [549, 140] on icon "submit" at bounding box center [551, 140] width 9 height 9
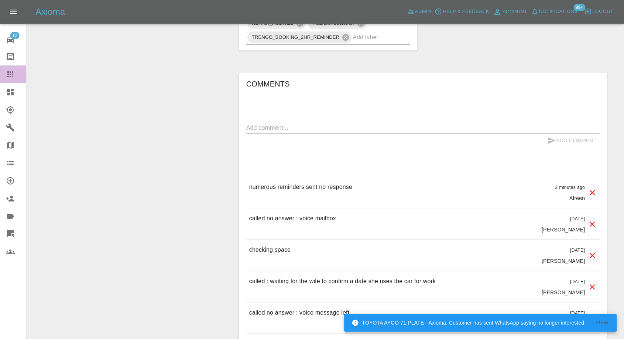
click at [3, 74] on link "Claims" at bounding box center [13, 74] width 26 height 18
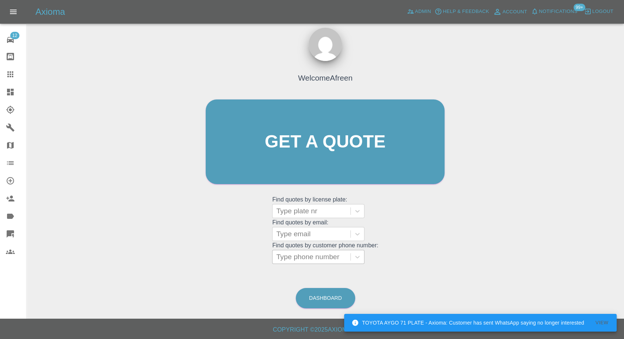
click at [302, 255] on div at bounding box center [311, 257] width 71 height 10
paste input "7768480256"
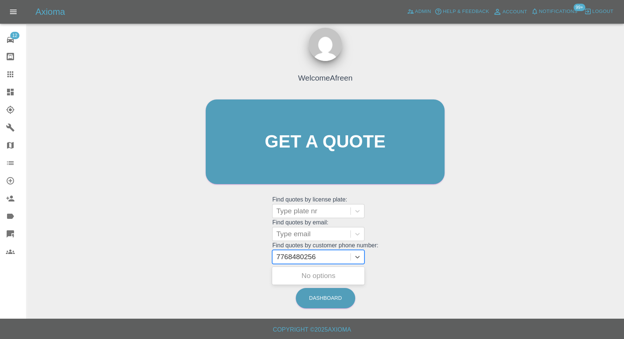
click at [280, 257] on input "7768480256" at bounding box center [296, 256] width 41 height 9
type input "07768480256"
click at [312, 273] on div "YJ19VSS, Paid" at bounding box center [318, 275] width 92 height 15
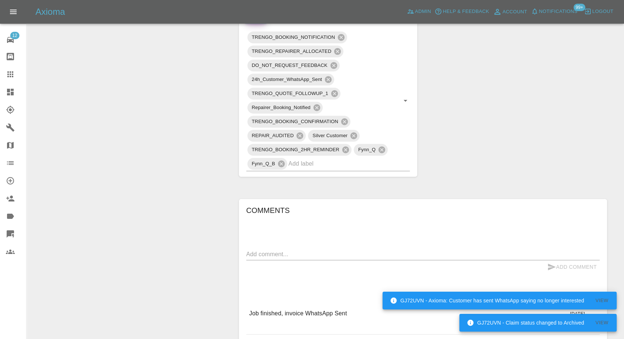
scroll to position [615, 0]
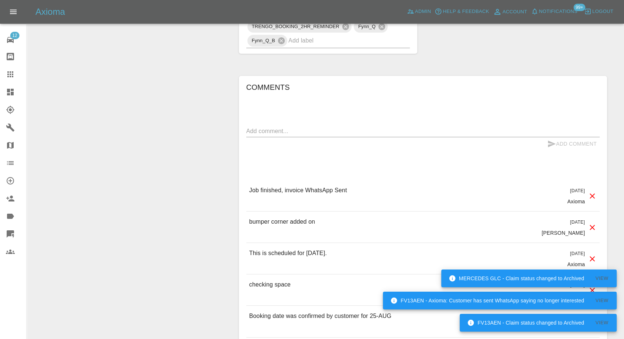
drag, startPoint x: 8, startPoint y: 77, endPoint x: 137, endPoint y: 125, distance: 137.2
click at [8, 77] on icon at bounding box center [10, 74] width 9 height 9
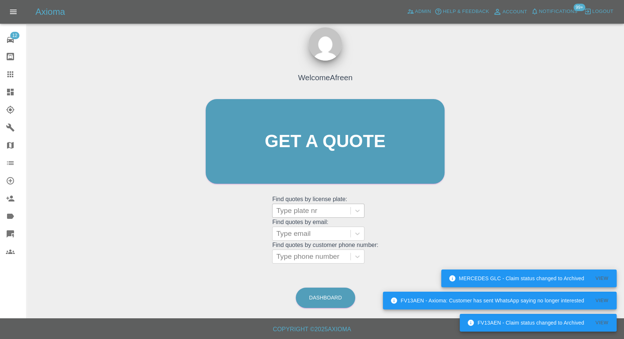
scroll to position [7, 0]
click at [298, 256] on div at bounding box center [311, 257] width 71 height 10
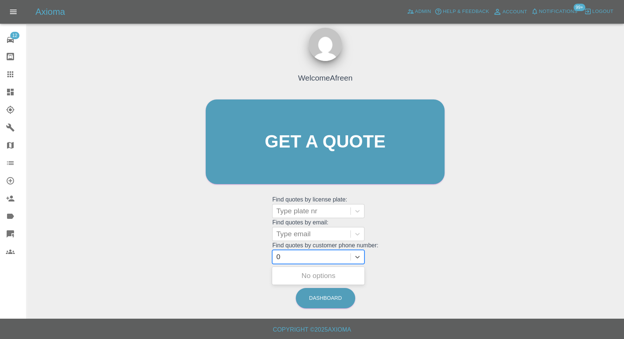
paste input "7470843732"
type input "07470843732"
click at [312, 274] on div "LC23 PVZ, Awaiting Repair" at bounding box center [318, 280] width 92 height 24
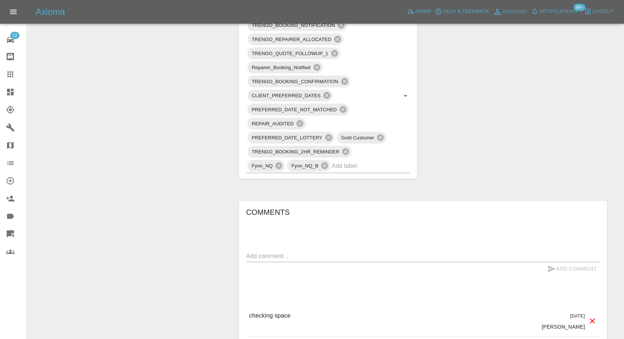
scroll to position [533, 0]
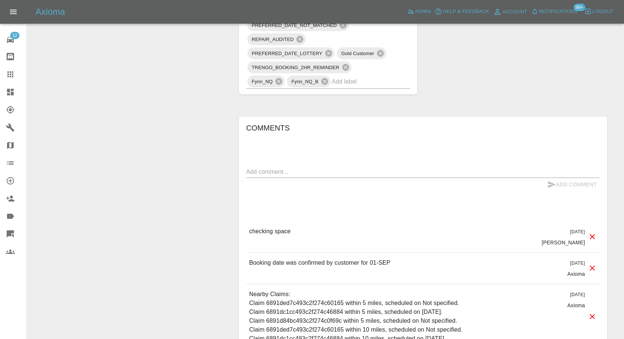
click at [287, 174] on textarea at bounding box center [422, 171] width 353 height 8
paste textarea "It is not a very busy street, your listing said enough room for the repairman w…"
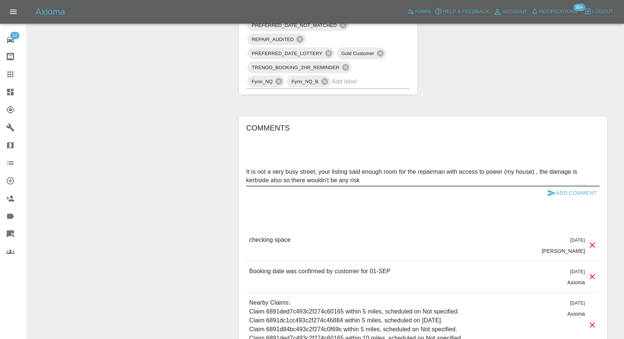
type textarea "It is not a very busy street, your listing said enough room for the repairman w…"
click at [549, 193] on icon "submit" at bounding box center [552, 192] width 8 height 7
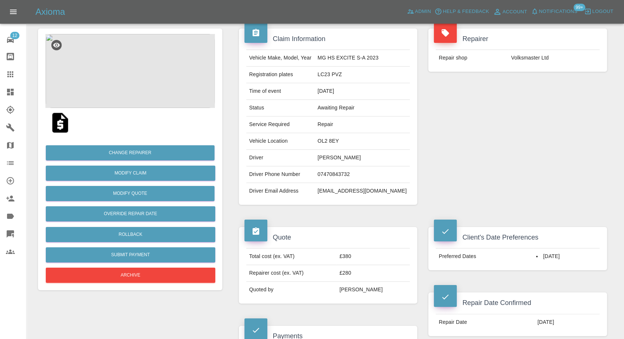
scroll to position [41, 0]
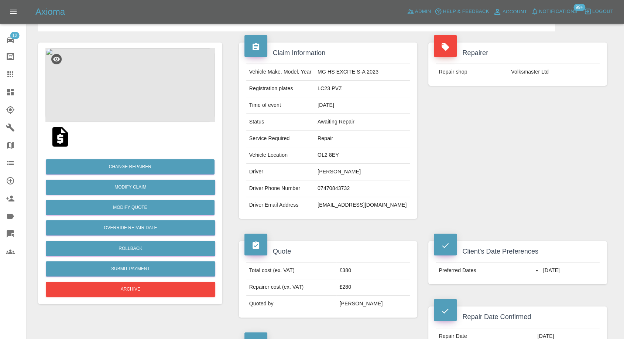
click at [519, 69] on td "Volksmaster Ltd" at bounding box center [554, 72] width 92 height 16
copy div "Volksmaster Ltd"
click at [11, 128] on icon at bounding box center [10, 127] width 8 height 8
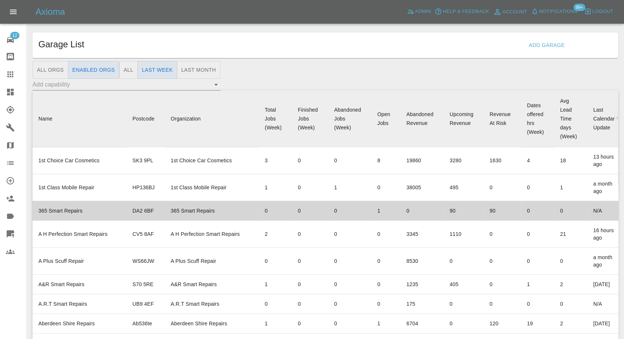
scroll to position [5252, 0]
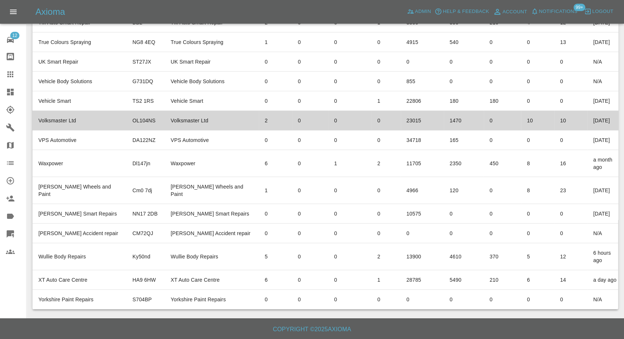
click at [76, 130] on td "Volksmaster Ltd" at bounding box center [80, 121] width 94 height 20
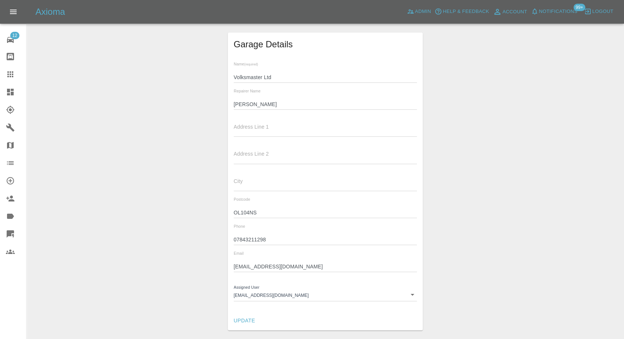
click at [240, 104] on input "Mike" at bounding box center [326, 104] width 184 height 11
click at [242, 240] on input "07843211298" at bounding box center [326, 239] width 184 height 11
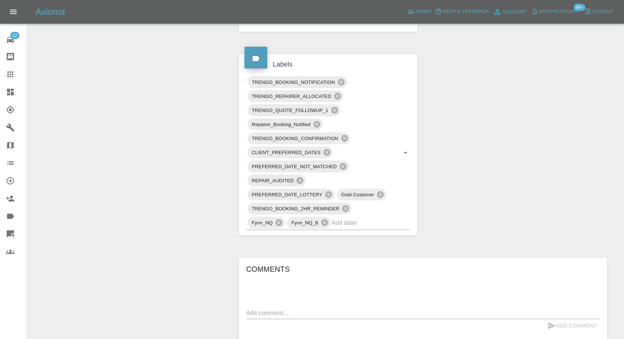
scroll to position [492, 0]
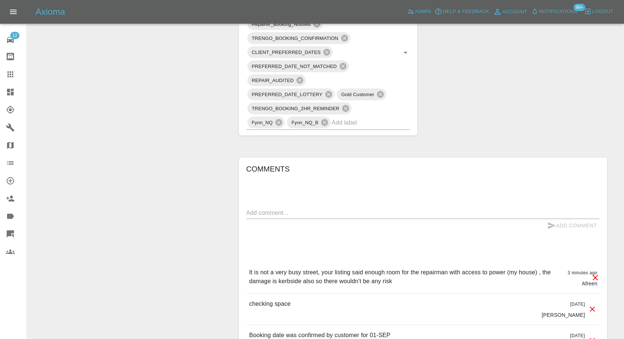
click at [275, 212] on textarea at bounding box center [422, 212] width 353 height 8
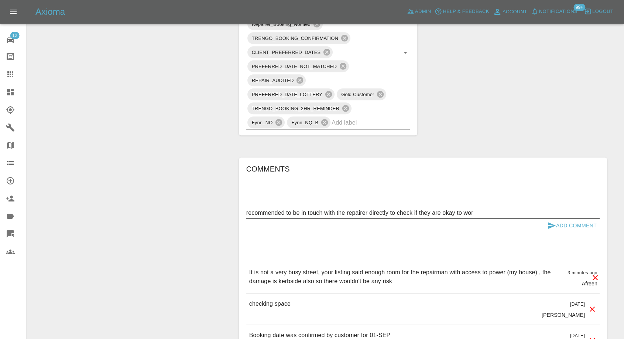
type textarea "recommended to be in touch with the repairer directly to check if they are okay…"
click at [307, 209] on textarea at bounding box center [422, 212] width 353 height 8
click at [298, 218] on div "x" at bounding box center [422, 213] width 353 height 12
paste textarea "It’s recommended that you contact the repairer directly to confirm they’re happ…"
type textarea "It’s recommended that you contact the repairer directly to confirm they’re happ…"
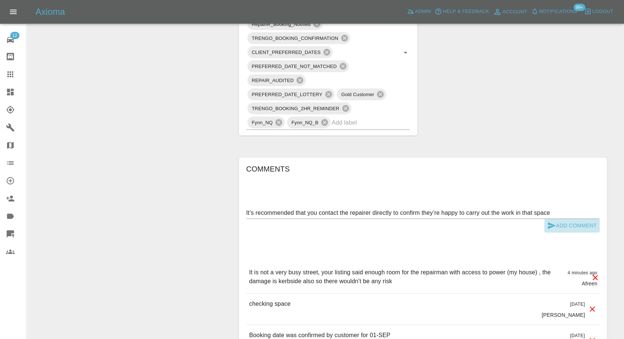
click at [551, 226] on icon "submit" at bounding box center [552, 225] width 8 height 7
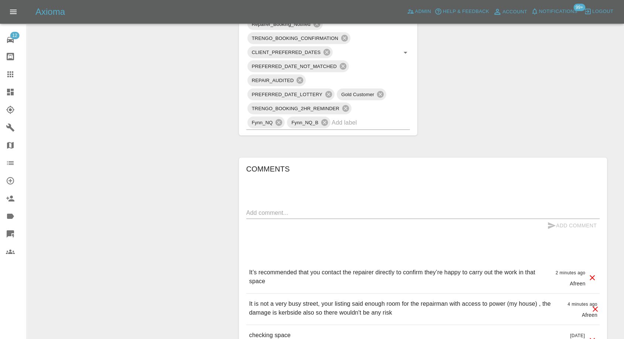
click at [593, 277] on icon at bounding box center [592, 277] width 5 height 5
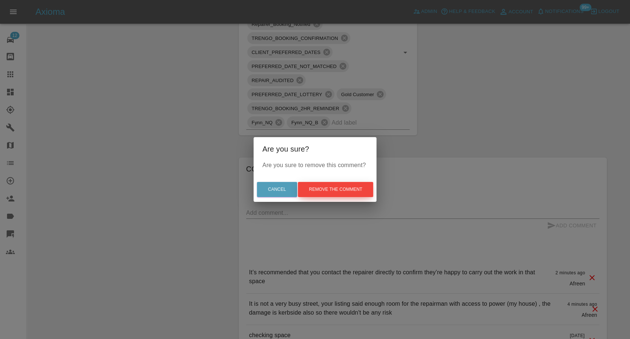
click at [338, 187] on button "Remove the comment" at bounding box center [335, 189] width 75 height 15
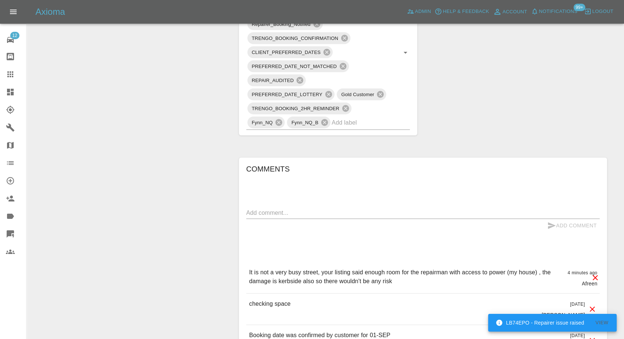
click at [278, 211] on textarea at bounding box center [422, 212] width 353 height 8
paste textarea "It’s recommended that you contact the repairer directly to confirm they’re happ…"
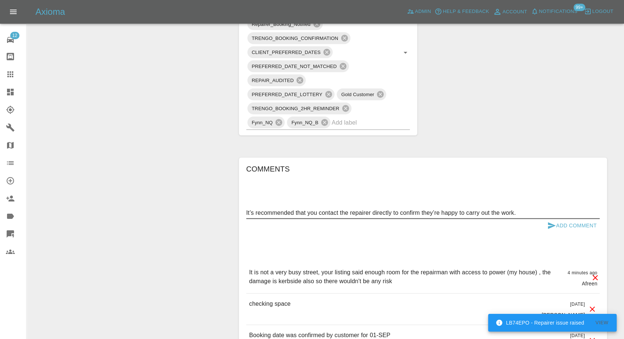
drag, startPoint x: 254, startPoint y: 212, endPoint x: 198, endPoint y: 212, distance: 56.5
click at [198, 212] on div "Change Repairer Modify Claim Modify Quote Override Repair Date Rollback Submit …" at bounding box center [326, 34] width 586 height 909
click at [288, 211] on textarea "recommended that you contact the repairer directly to confirm they’re happy to …" at bounding box center [422, 212] width 353 height 8
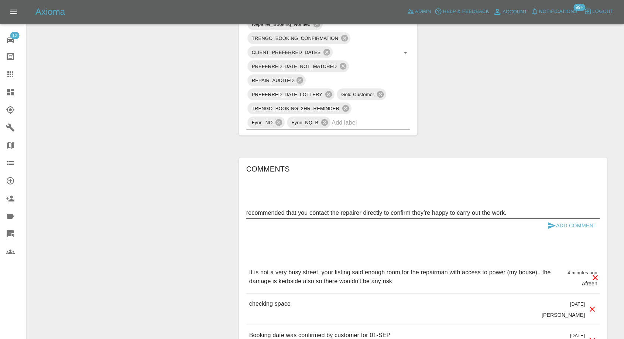
drag, startPoint x: 285, startPoint y: 213, endPoint x: 339, endPoint y: 208, distance: 54.1
click at [339, 208] on textarea "recommended that you contact the repairer directly to confirm they’re happy to …" at bounding box center [422, 212] width 353 height 8
click at [526, 213] on textarea "recommended cm to be in touch with the repairer directly to confirm they’re hap…" at bounding box center [422, 212] width 353 height 8
type textarea "recommended cm to be in touch with the repairer directly to confirm they’re hap…"
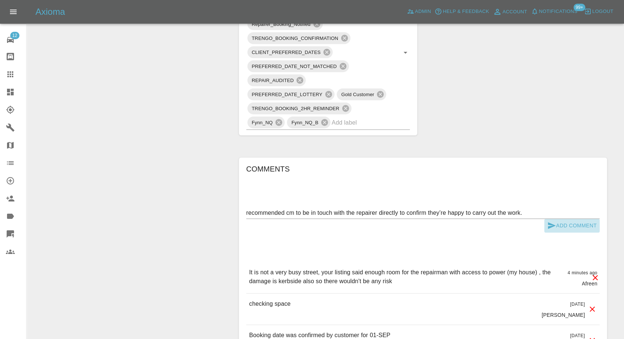
click at [551, 225] on icon "submit" at bounding box center [552, 225] width 8 height 7
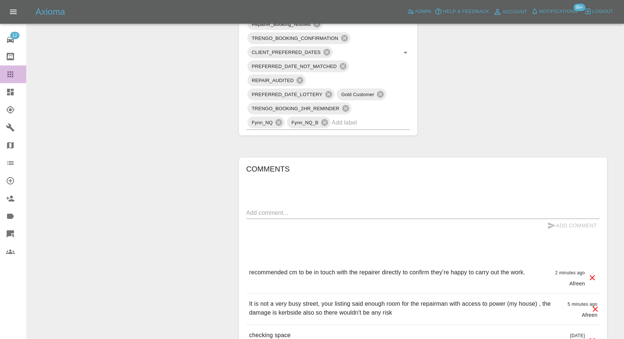
click at [6, 71] on icon at bounding box center [10, 74] width 9 height 9
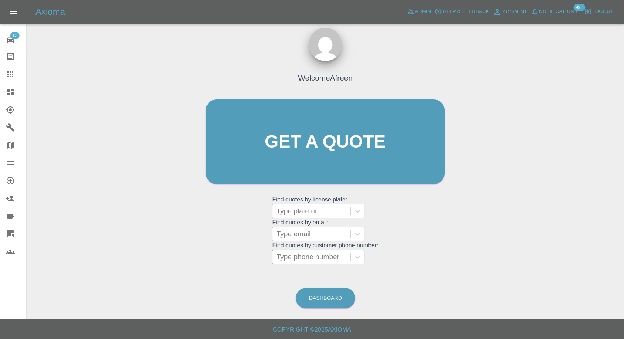
click at [296, 258] on div at bounding box center [311, 257] width 71 height 10
paste input "7973363001"
type input "07973363001"
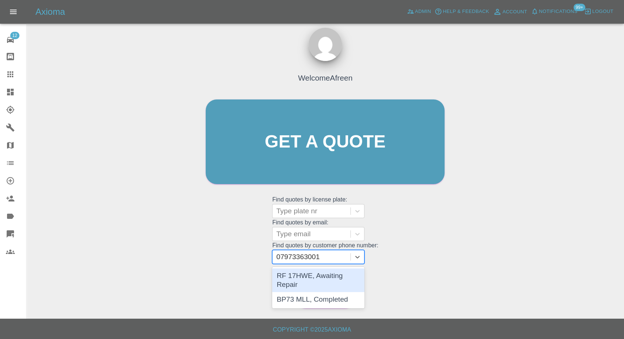
click at [323, 277] on div "RF 17HWE, Awaiting Repair" at bounding box center [318, 280] width 92 height 24
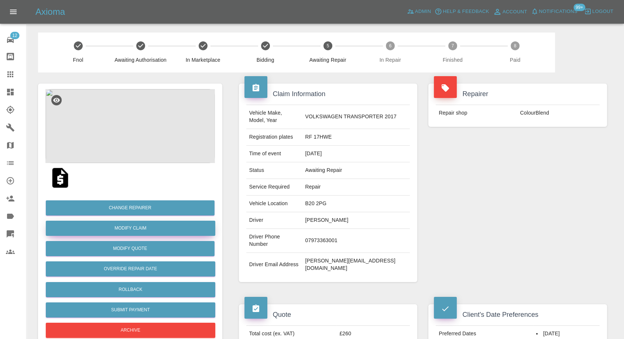
click at [139, 225] on link "Modify Claim" at bounding box center [131, 228] width 170 height 15
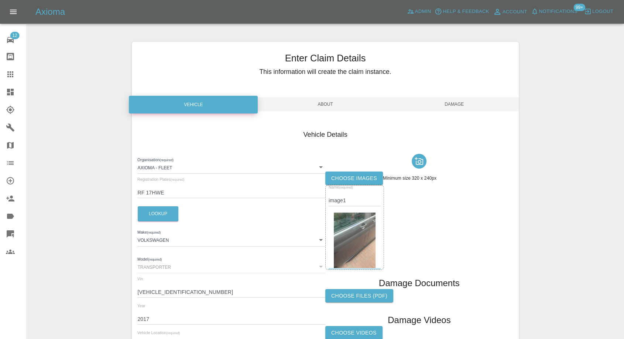
click at [360, 171] on label "Choose images" at bounding box center [354, 178] width 58 height 14
click at [0, 0] on input "Choose images" at bounding box center [0, 0] width 0 height 0
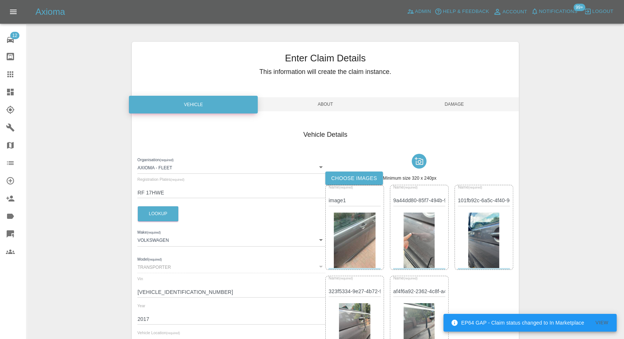
click at [459, 104] on span "Damage" at bounding box center [454, 104] width 129 height 14
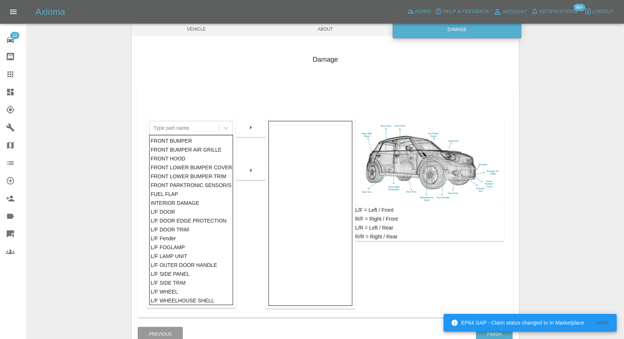
scroll to position [118, 0]
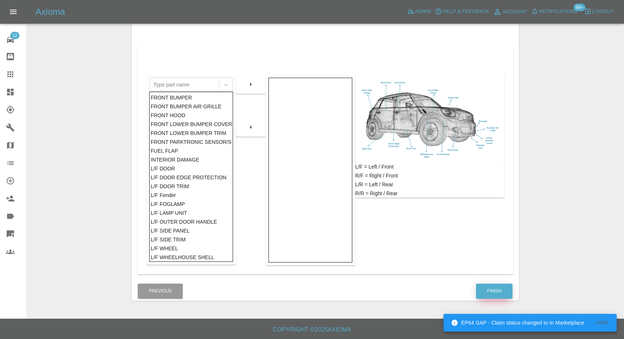
click at [487, 287] on button "Finish" at bounding box center [494, 290] width 37 height 15
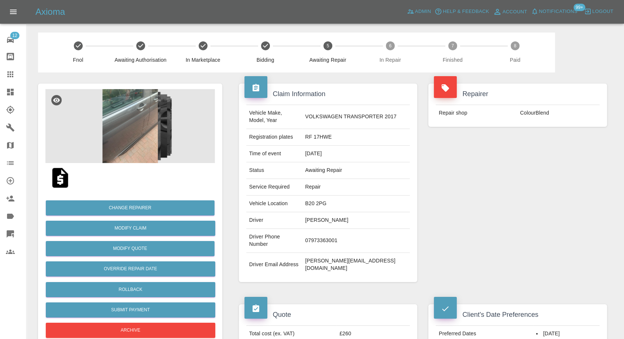
click at [10, 77] on icon at bounding box center [10, 74] width 9 height 9
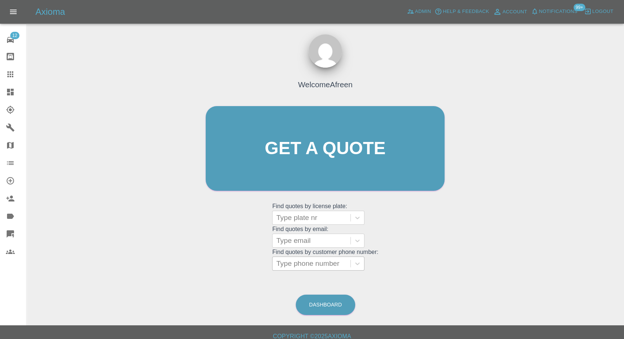
click at [313, 263] on div at bounding box center [311, 263] width 71 height 10
paste input "7861377315"
type input "07861377315"
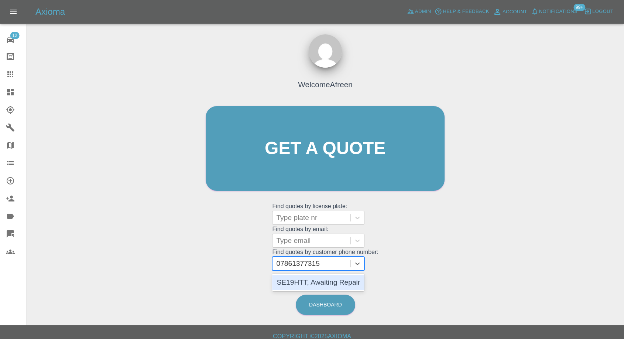
click at [308, 278] on div "SE19HTT, Awaiting Repair" at bounding box center [318, 282] width 92 height 15
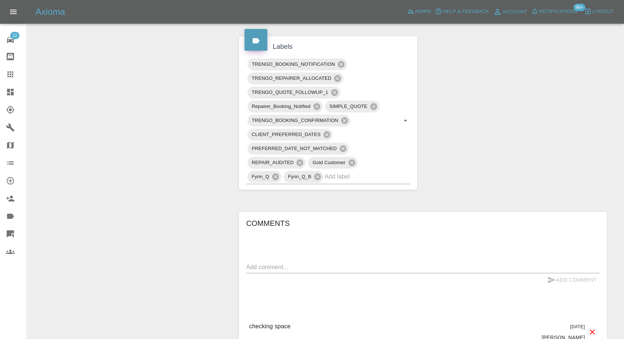
scroll to position [533, 0]
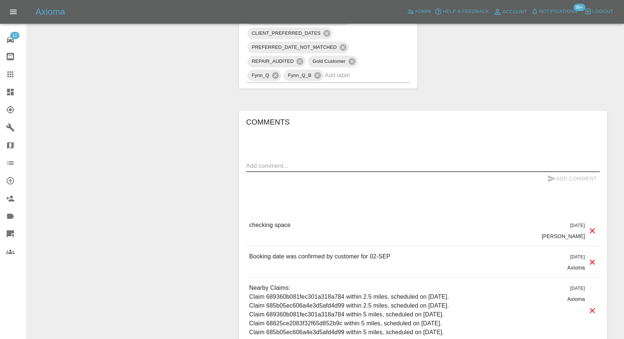
click at [291, 161] on textarea at bounding box center [422, 165] width 353 height 8
paste textarea "Hi there is lot of parking in the area and spaces opposite our house as well"
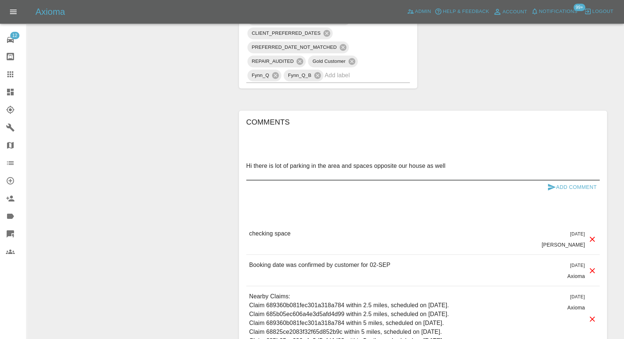
paste textarea "No issue for power as can run a power cable down the house"
type textarea "Hi there is lot of parking in the area and spaces opposite our house as well No…"
click at [553, 182] on icon "submit" at bounding box center [551, 186] width 9 height 9
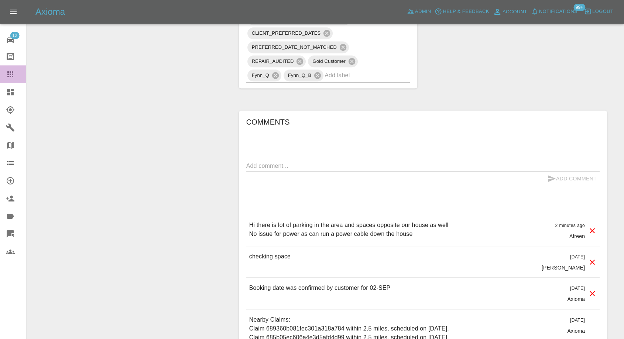
click at [7, 78] on icon at bounding box center [10, 74] width 9 height 9
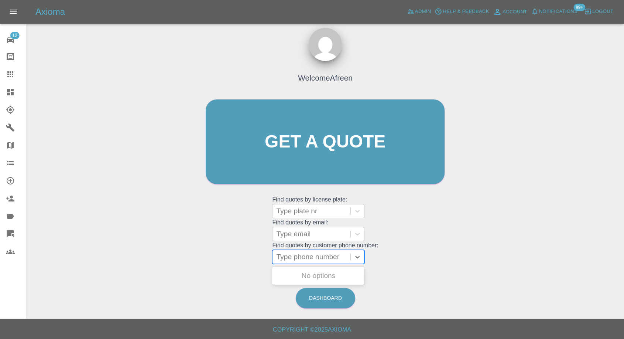
click at [315, 257] on div at bounding box center [311, 257] width 71 height 10
paste input "7961862167"
type input "07961862167"
click at [307, 270] on div "KT66 VEP, Awaiting Repair" at bounding box center [318, 280] width 92 height 24
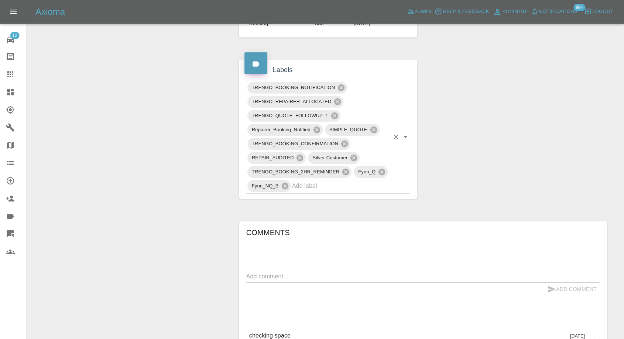
scroll to position [492, 0]
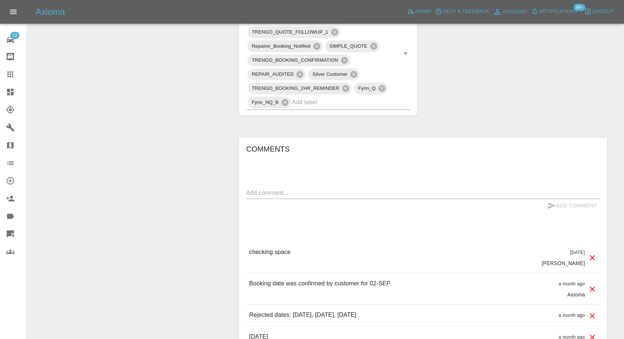
click at [304, 188] on textarea at bounding box center [422, 192] width 353 height 8
paste textarea "Yes, I can confirm there is off street parking with access to power"
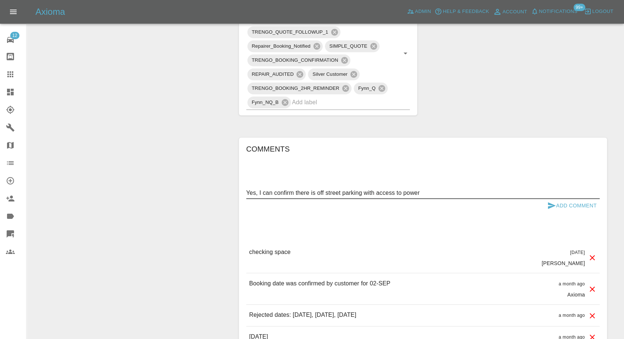
type textarea "Yes, I can confirm there is off street parking with access to power"
click at [549, 201] on icon "submit" at bounding box center [551, 205] width 9 height 9
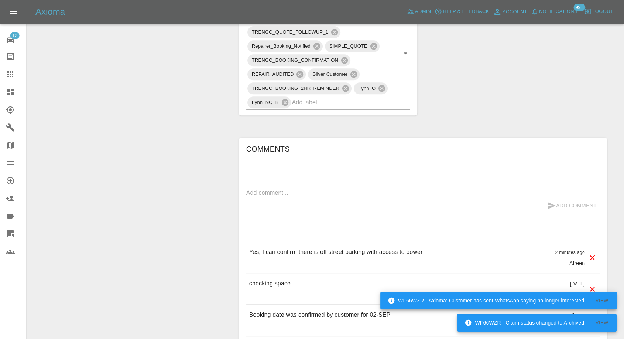
click at [13, 74] on icon at bounding box center [10, 74] width 9 height 9
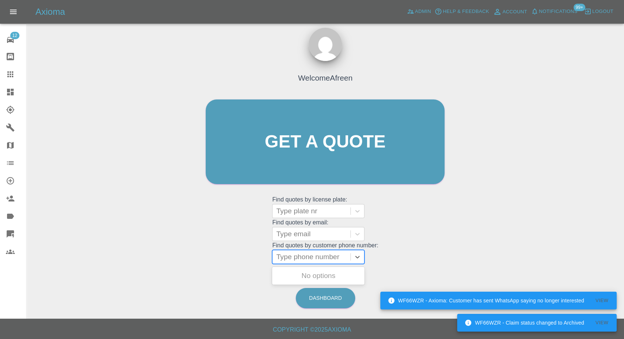
click at [294, 257] on div at bounding box center [311, 257] width 71 height 10
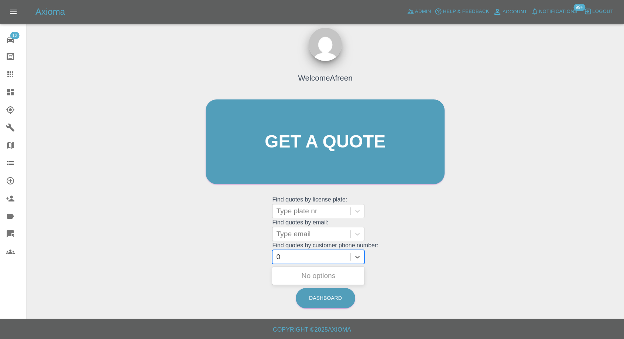
paste input "7483848632"
type input "07483848632"
click at [309, 275] on div "YY22HMJ, Awaiting Repair" at bounding box center [318, 280] width 92 height 24
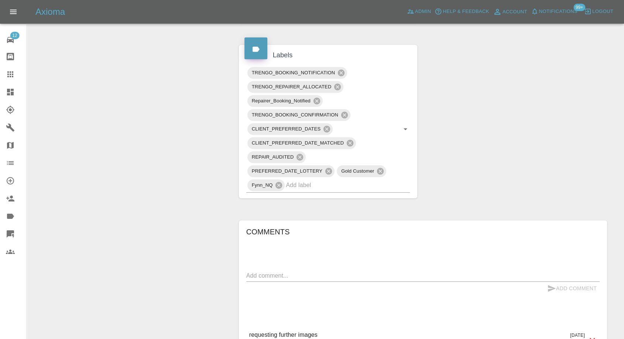
scroll to position [451, 0]
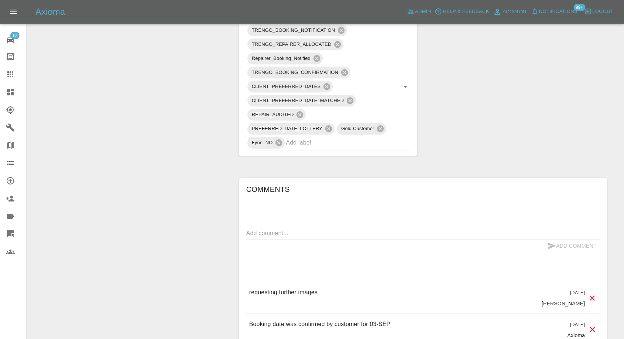
click at [292, 227] on div "x" at bounding box center [422, 233] width 353 height 12
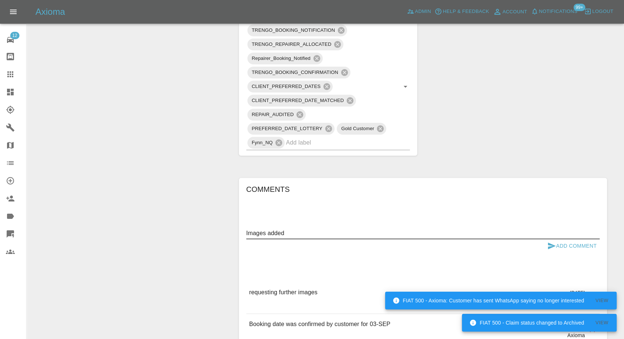
type textarea "Images added"
click at [551, 243] on icon "submit" at bounding box center [551, 245] width 9 height 9
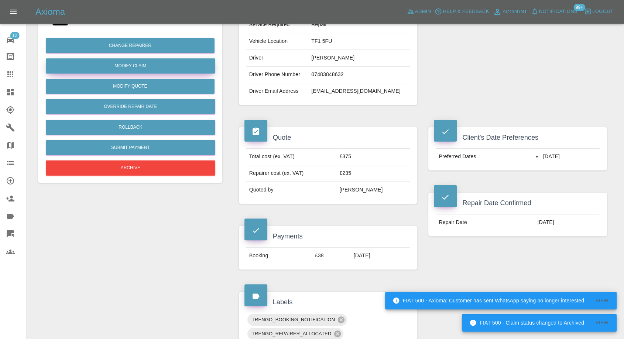
scroll to position [82, 0]
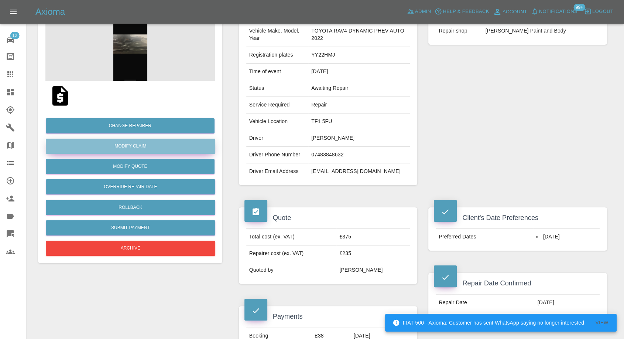
click at [132, 144] on link "Modify Claim" at bounding box center [131, 146] width 170 height 15
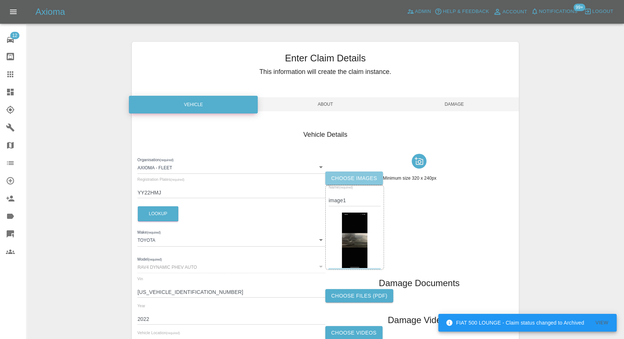
click at [348, 178] on label "Choose images" at bounding box center [354, 178] width 58 height 14
click at [0, 0] on input "Choose images" at bounding box center [0, 0] width 0 height 0
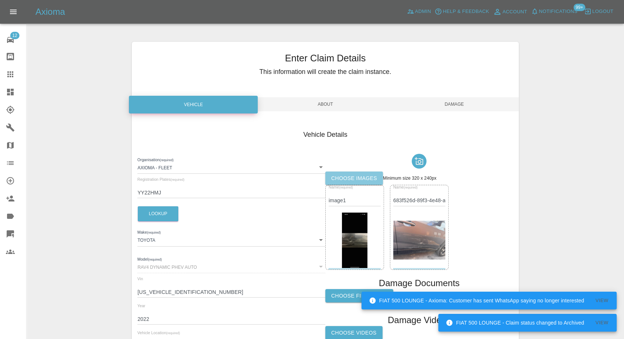
click at [353, 176] on label "Choose images" at bounding box center [354, 178] width 58 height 14
click at [0, 0] on input "Choose images" at bounding box center [0, 0] width 0 height 0
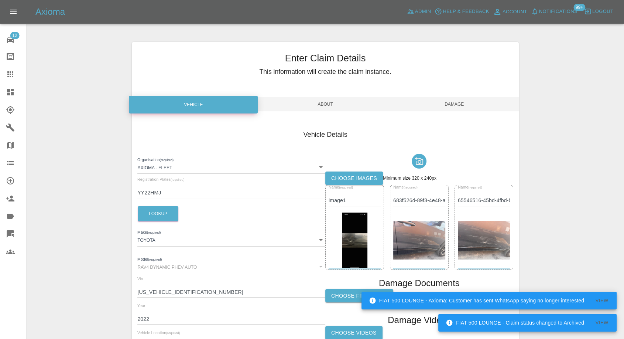
click at [454, 95] on div "Enter Claim Details This information will create the claim instance. Vehicle Ab…" at bounding box center [325, 213] width 387 height 342
click at [454, 103] on span "Damage" at bounding box center [454, 104] width 129 height 14
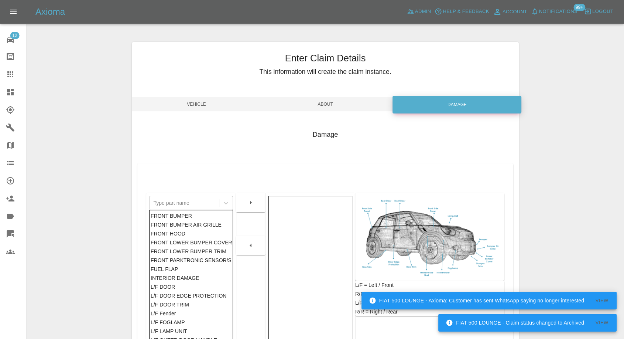
scroll to position [118, 0]
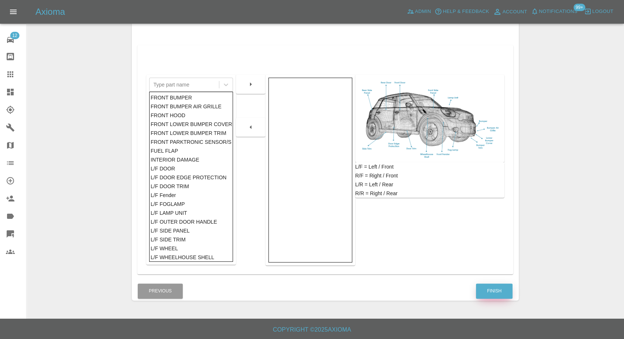
click at [493, 284] on button "Finish" at bounding box center [494, 290] width 37 height 15
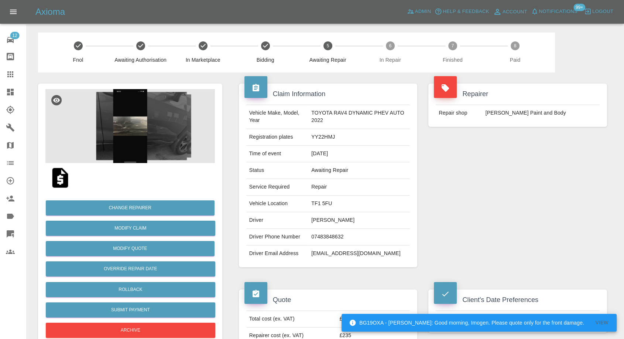
click at [13, 76] on icon at bounding box center [10, 74] width 6 height 6
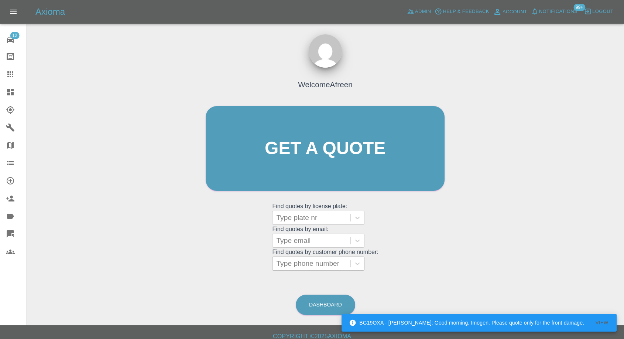
click at [321, 263] on div at bounding box center [311, 263] width 71 height 10
paste input "7940390665"
type input "07940390665"
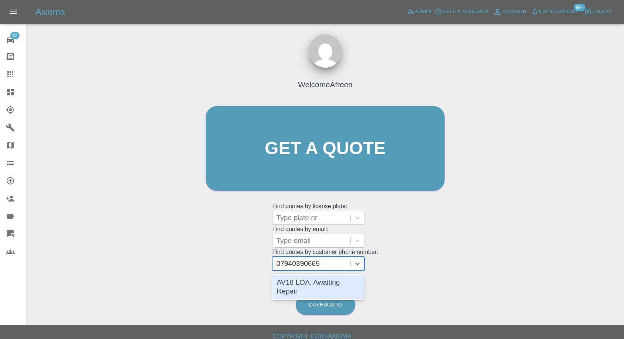
click at [314, 284] on div "AV18 LOA, Awaiting Repair" at bounding box center [318, 287] width 92 height 24
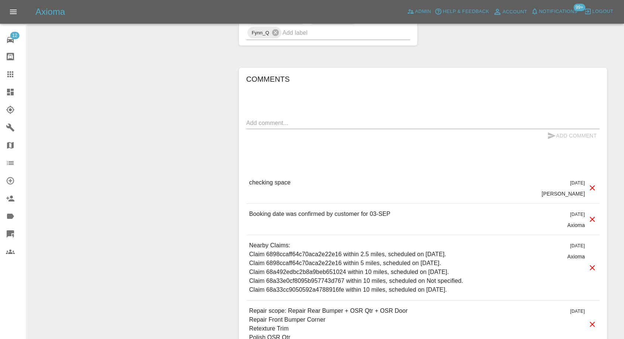
scroll to position [574, 0]
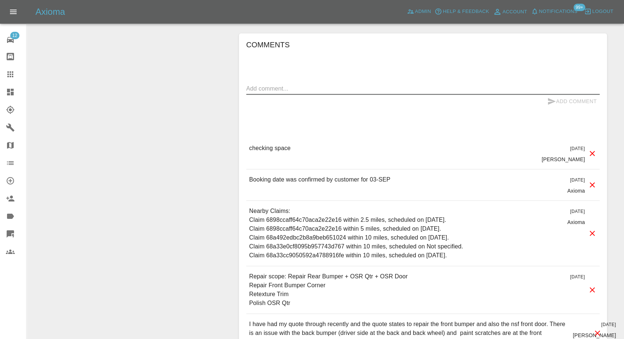
click at [298, 90] on textarea at bounding box center [422, 88] width 353 height 8
paste textarea "Yes, we have a driveway. It is also not a busy street. The repairer will need a…"
type textarea "Yes, we have a driveway. It is also not a busy street. The repairer will need a…"
click at [549, 98] on icon "submit" at bounding box center [552, 101] width 8 height 7
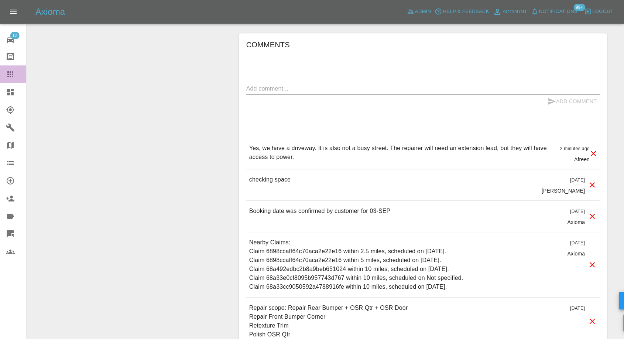
click at [11, 68] on link "Claims" at bounding box center [13, 74] width 26 height 18
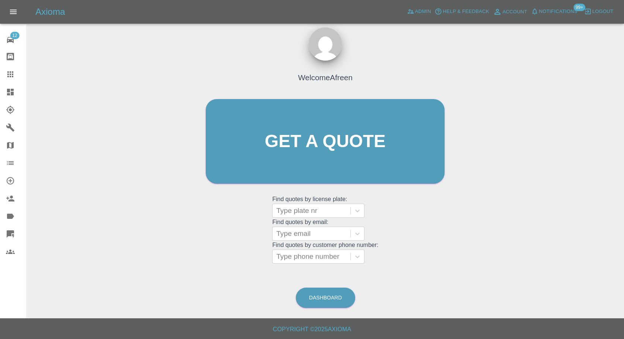
scroll to position [7, 0]
click at [329, 253] on div at bounding box center [311, 257] width 71 height 10
paste input "7921924710"
type input "07921924710"
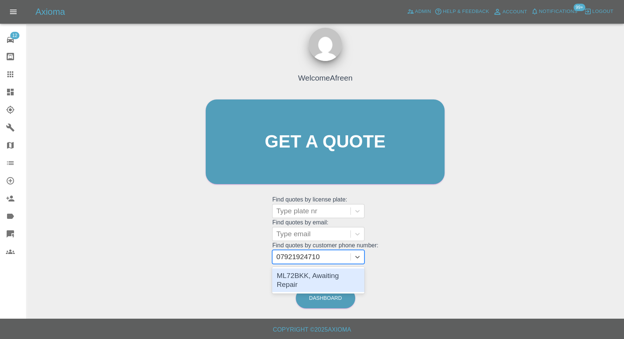
click at [308, 278] on div "ML72BKK, Awaiting Repair" at bounding box center [318, 280] width 92 height 24
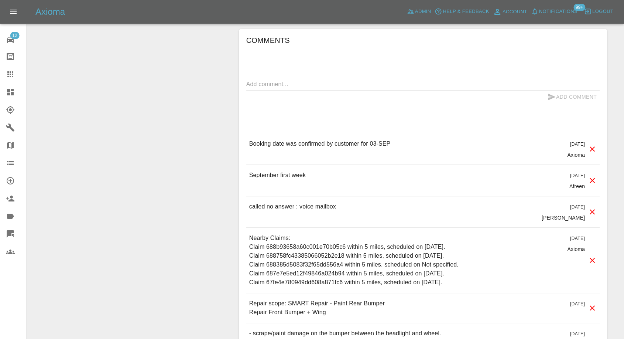
scroll to position [615, 0]
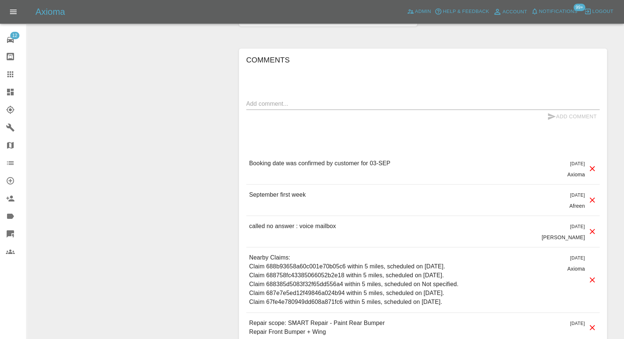
click at [293, 106] on textarea at bounding box center [422, 103] width 353 height 8
paste textarea "[13:11, 27/08/2025] +44 7921 924710: Hi, my street is incredibly quiet and I ha…"
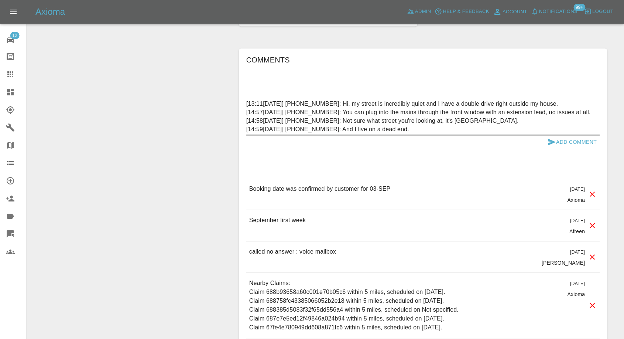
drag, startPoint x: 351, startPoint y: 102, endPoint x: 247, endPoint y: 99, distance: 104.2
click at [247, 99] on textarea "[13:11, 27/08/2025] +44 7921 924710: Hi, my street is incredibly quiet and I ha…" at bounding box center [422, 116] width 353 height 34
drag, startPoint x: 350, startPoint y: 110, endPoint x: 245, endPoint y: 109, distance: 104.5
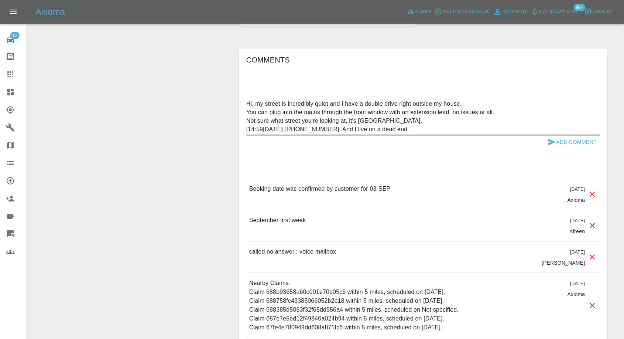
drag, startPoint x: 351, startPoint y: 120, endPoint x: 244, endPoint y: 121, distance: 107.1
drag, startPoint x: 350, startPoint y: 127, endPoint x: 240, endPoint y: 135, distance: 110.0
click at [240, 135] on div "Comments Hi, my street is incredibly quiet and I have a double drive right outs…" at bounding box center [423, 229] width 368 height 363
type textarea "Hi, my street is incredibly quiet and I have a double drive right outside my ho…"
click at [550, 140] on icon "submit" at bounding box center [552, 142] width 8 height 7
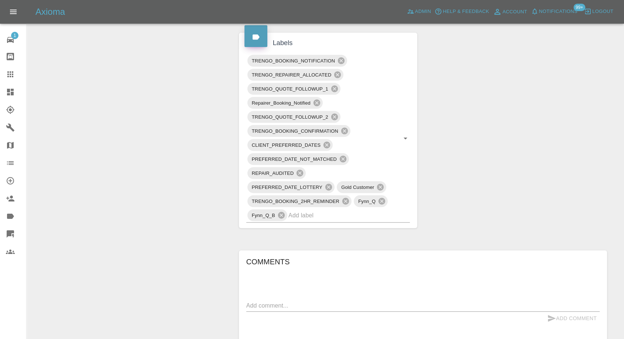
scroll to position [615, 0]
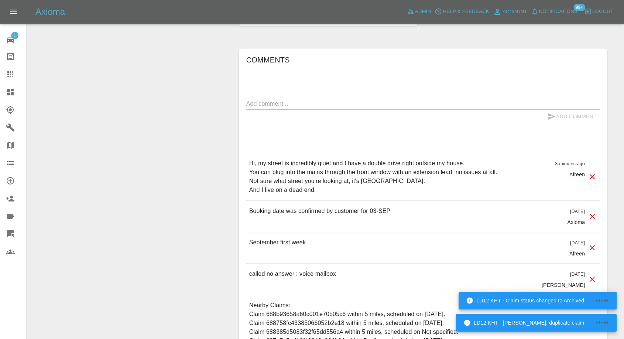
drag, startPoint x: 6, startPoint y: 74, endPoint x: 27, endPoint y: 88, distance: 25.4
click at [7, 73] on icon at bounding box center [10, 74] width 9 height 9
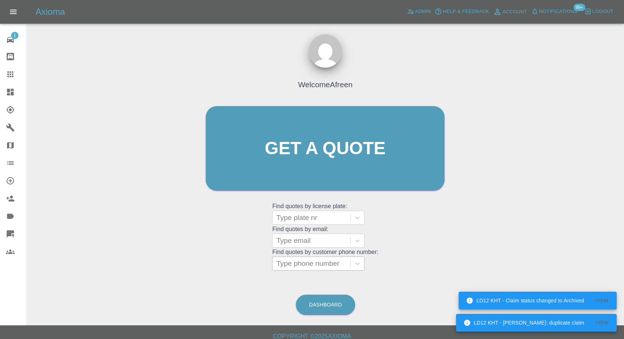
click at [288, 256] on grid "Find quotes by license plate: Type plate nr Find quotes by email: Type email Fi…" at bounding box center [325, 236] width 106 height 69
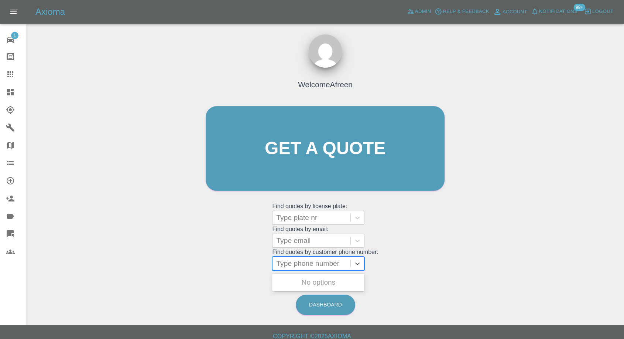
click at [297, 268] on div at bounding box center [311, 263] width 71 height 10
paste input "7854413350"
type input "07854413350"
click at [304, 280] on div "BG20 DGO, Archived" at bounding box center [318, 282] width 92 height 15
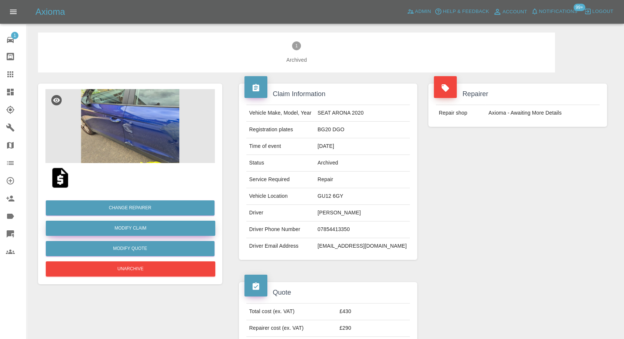
click at [137, 226] on link "Modify Claim" at bounding box center [131, 228] width 170 height 15
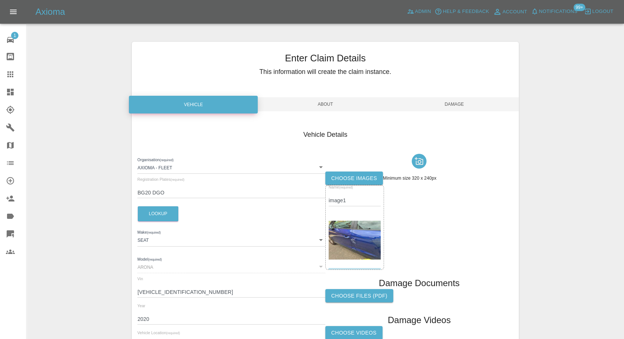
click at [336, 176] on label "Choose images" at bounding box center [354, 178] width 58 height 14
click at [0, 0] on input "Choose images" at bounding box center [0, 0] width 0 height 0
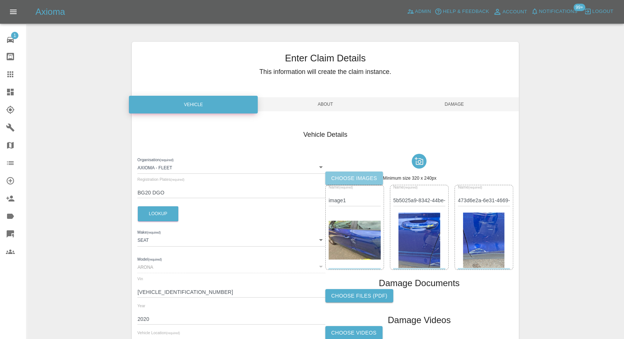
click at [347, 179] on label "Choose images" at bounding box center [354, 178] width 58 height 14
click at [0, 0] on input "Choose images" at bounding box center [0, 0] width 0 height 0
click at [347, 175] on label "Choose images" at bounding box center [354, 178] width 58 height 14
click at [0, 0] on input "Choose images" at bounding box center [0, 0] width 0 height 0
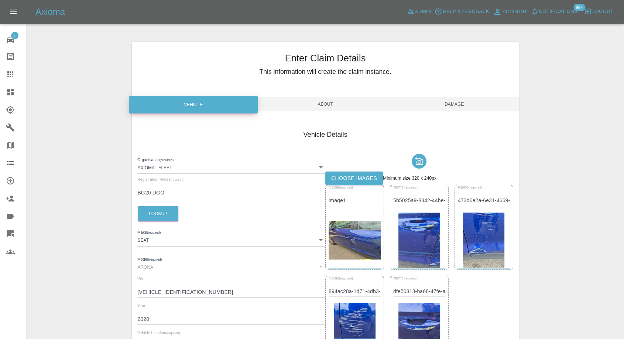
click at [461, 102] on span "Damage" at bounding box center [454, 104] width 129 height 14
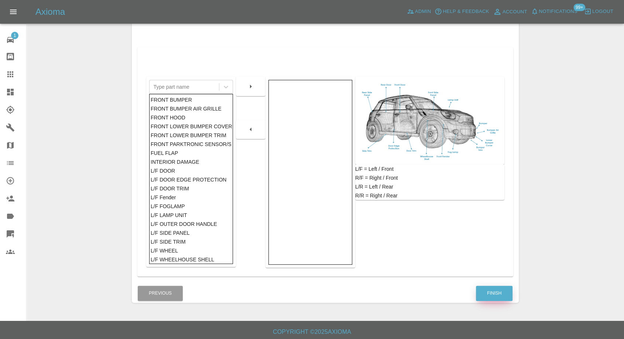
scroll to position [118, 0]
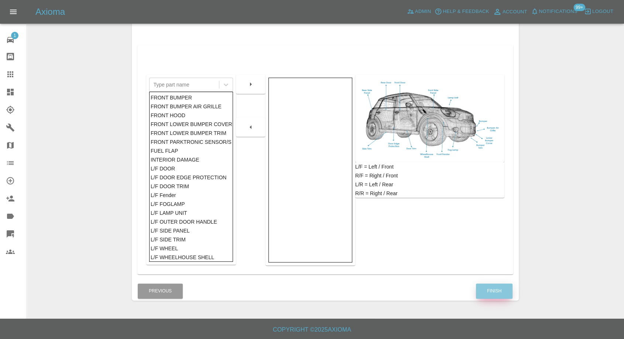
click at [499, 291] on button "Finish" at bounding box center [494, 290] width 37 height 15
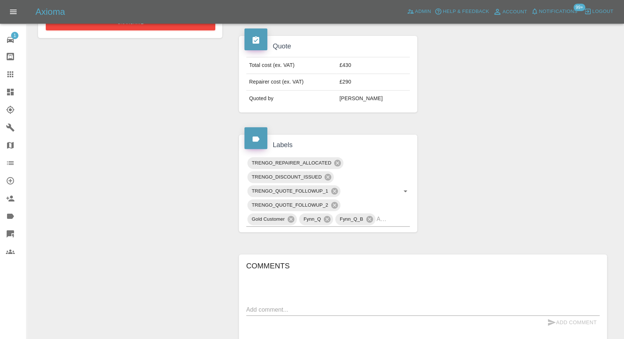
scroll to position [410, 0]
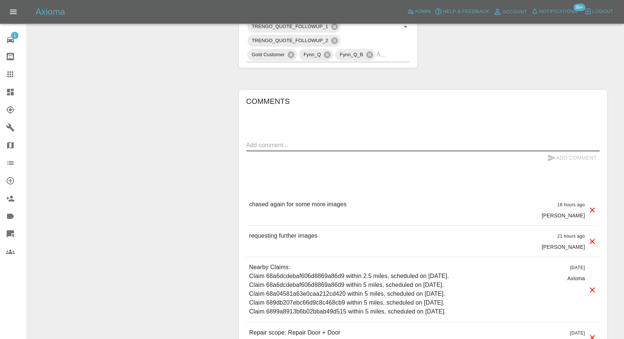
click at [284, 144] on textarea at bounding box center [422, 145] width 353 height 8
type textarea "images added"
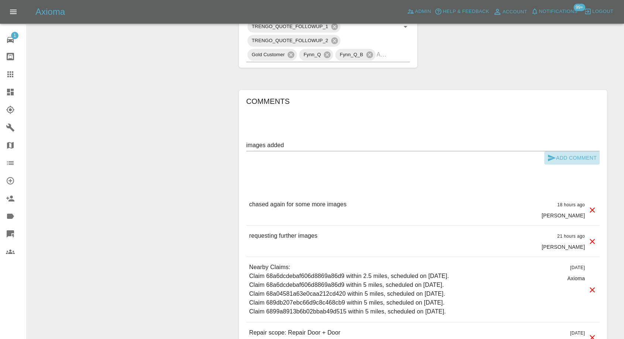
click at [553, 156] on icon "submit" at bounding box center [552, 157] width 8 height 7
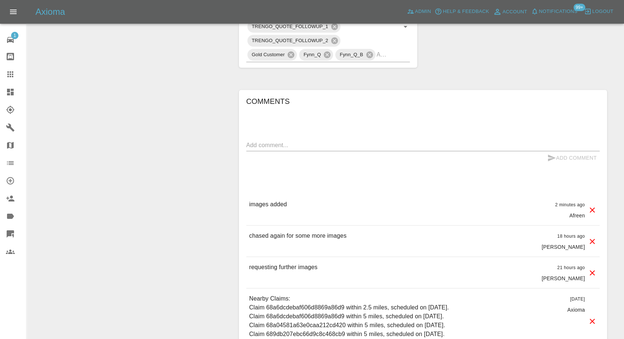
click at [13, 74] on icon at bounding box center [10, 74] width 6 height 6
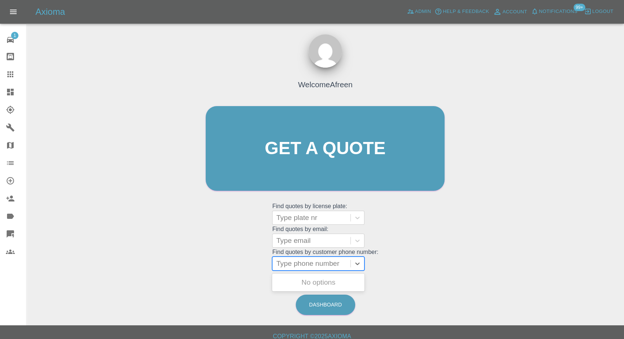
click at [331, 258] on div at bounding box center [311, 263] width 71 height 10
paste input "7845151532"
type input "07845151532"
click at [317, 280] on div "YH14BWY, Awaiting Repair" at bounding box center [318, 287] width 92 height 24
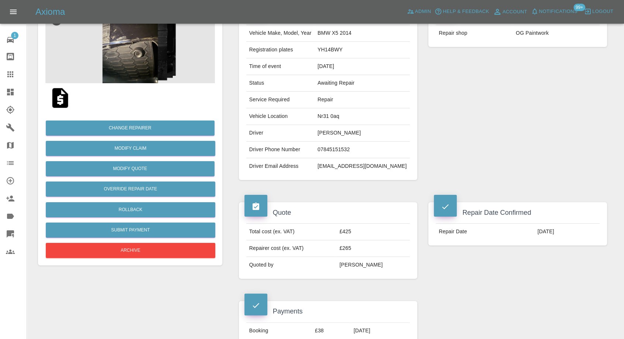
scroll to position [123, 0]
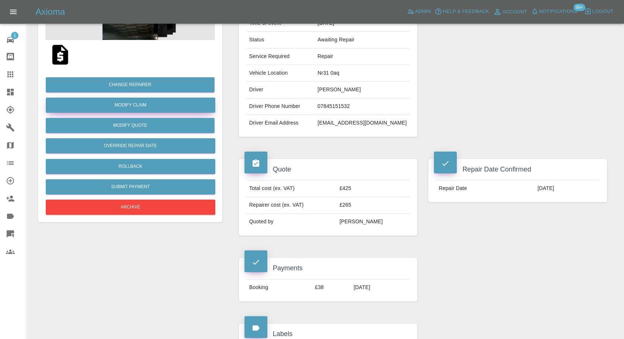
click at [137, 102] on link "Modify Claim" at bounding box center [131, 105] width 170 height 15
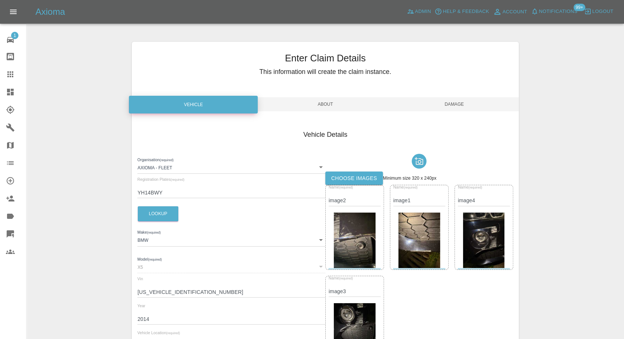
click at [352, 176] on label "Choose images" at bounding box center [354, 178] width 58 height 14
click at [0, 0] on input "Choose images" at bounding box center [0, 0] width 0 height 0
click at [365, 182] on label "Choose images" at bounding box center [354, 178] width 58 height 14
click at [0, 0] on input "Choose images" at bounding box center [0, 0] width 0 height 0
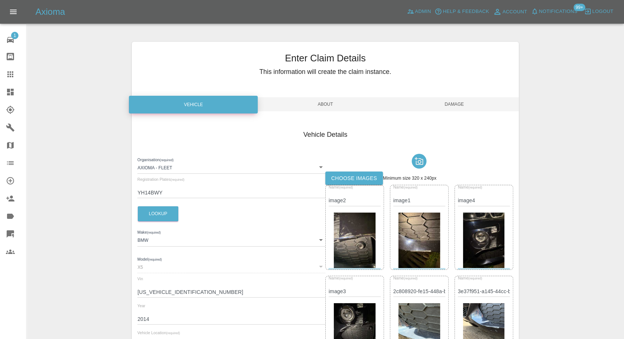
click at [347, 177] on label "Choose images" at bounding box center [354, 178] width 58 height 14
click at [0, 0] on input "Choose images" at bounding box center [0, 0] width 0 height 0
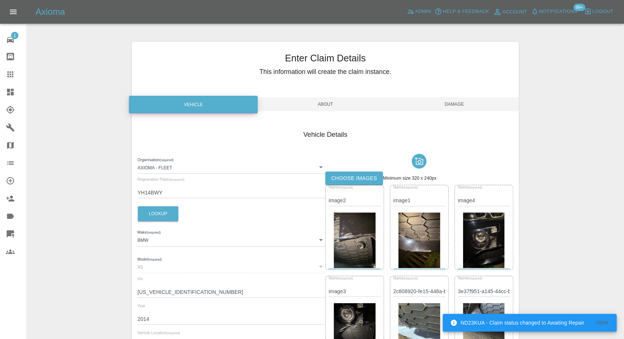
click at [356, 180] on label "Choose images" at bounding box center [354, 178] width 58 height 14
click at [0, 0] on input "Choose images" at bounding box center [0, 0] width 0 height 0
click at [360, 179] on label "Choose images" at bounding box center [354, 178] width 58 height 14
click at [0, 0] on input "Choose images" at bounding box center [0, 0] width 0 height 0
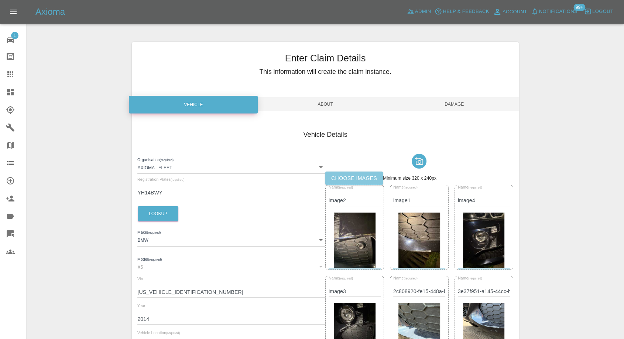
click at [354, 183] on label "Choose images" at bounding box center [354, 178] width 58 height 14
click at [0, 0] on input "Choose images" at bounding box center [0, 0] width 0 height 0
click at [459, 101] on span "Damage" at bounding box center [454, 104] width 129 height 14
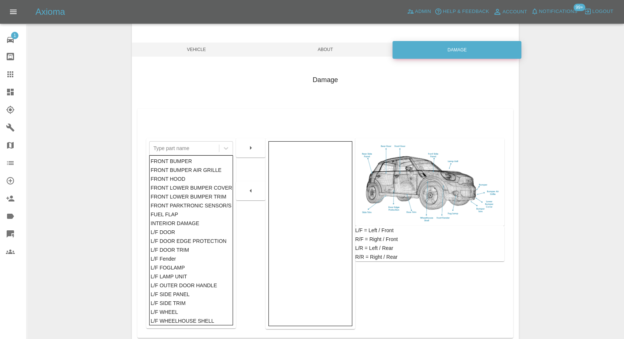
scroll to position [82, 0]
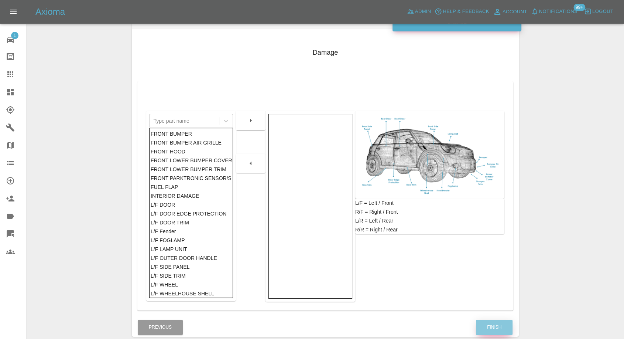
click at [492, 322] on button "Finish" at bounding box center [494, 326] width 37 height 15
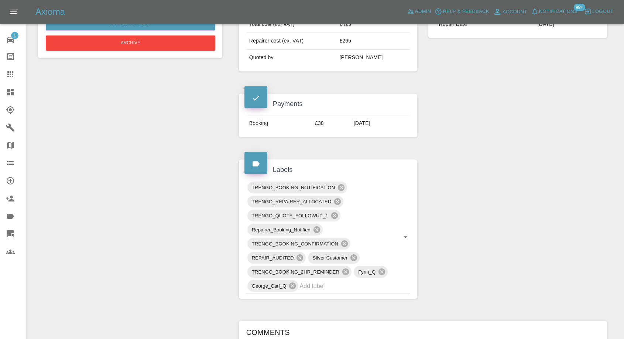
scroll to position [410, 0]
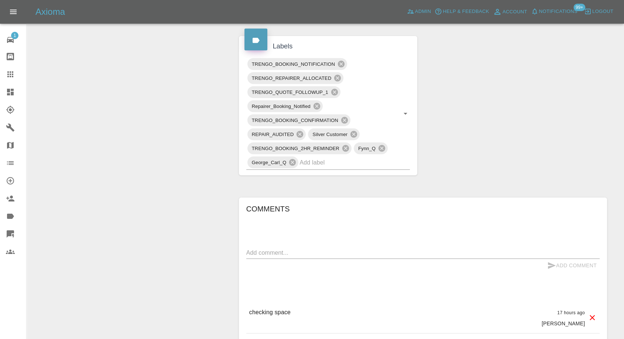
click at [286, 247] on div "x" at bounding box center [422, 253] width 353 height 12
paste textarea "It is a road with not much space can relocate it to my friends garage at, [STRE…"
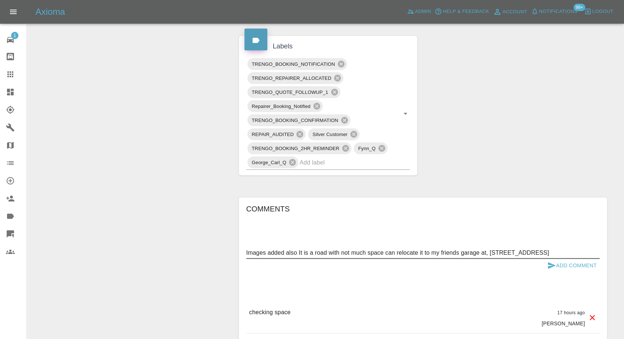
type textarea "Images added also It is a road with not much space can relocate it to my friend…"
click at [551, 264] on icon "submit" at bounding box center [552, 265] width 8 height 7
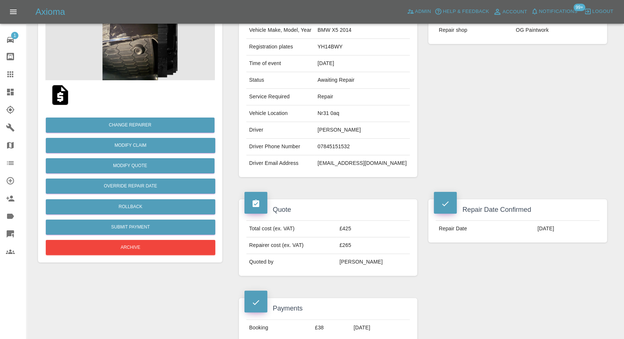
scroll to position [82, 0]
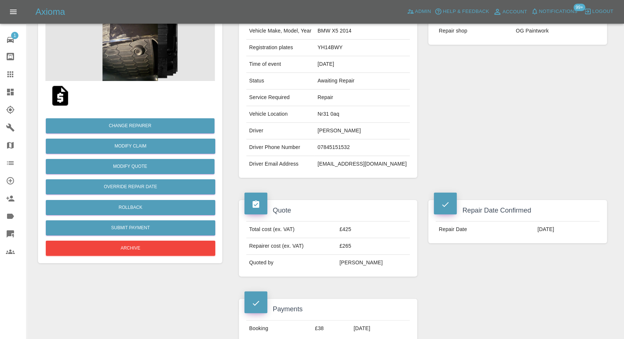
click at [337, 112] on td "Nr31 0aq" at bounding box center [362, 114] width 95 height 17
copy td "Nr31 0aq"
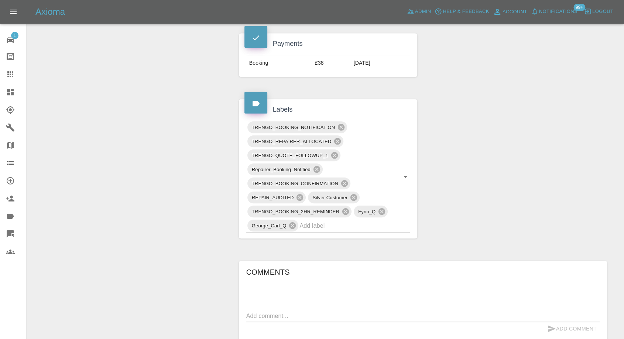
scroll to position [451, 0]
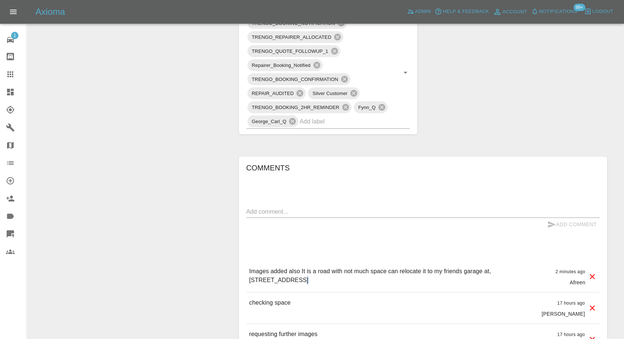
drag, startPoint x: 535, startPoint y: 269, endPoint x: 556, endPoint y: 281, distance: 24.6
click at [556, 281] on div "Images added also It is a road with not much space can relocate it to my friend…" at bounding box center [422, 276] width 353 height 31
copy p "NR30 3LD"
click at [263, 211] on textarea at bounding box center [422, 211] width 353 height 8
paste textarea "NR30 3LD"
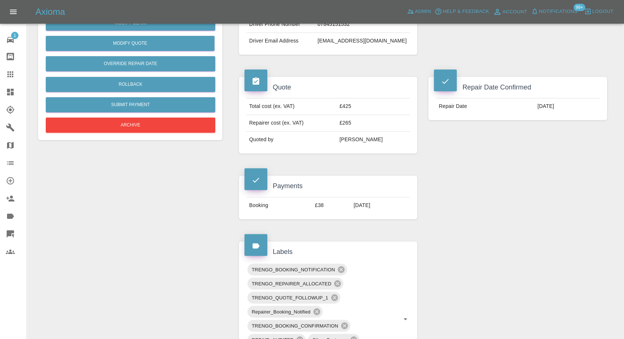
scroll to position [123, 0]
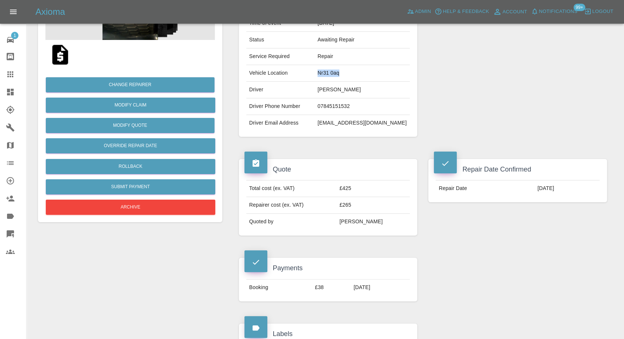
drag, startPoint x: 326, startPoint y: 72, endPoint x: 351, endPoint y: 72, distance: 24.7
click at [351, 72] on td "Nr31 0aq" at bounding box center [362, 73] width 95 height 17
copy td "Nr31 0aq"
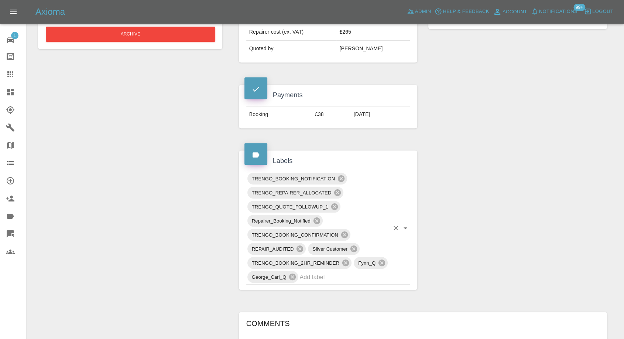
scroll to position [369, 0]
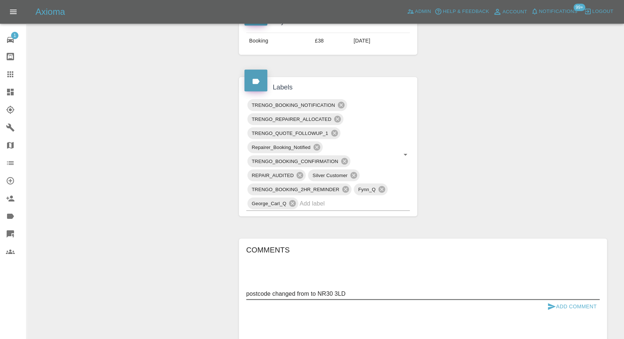
click at [311, 294] on textarea "postcode changed from to NR30 3LD" at bounding box center [422, 293] width 353 height 8
paste textarea "Nr31 0aq"
type textarea "postcode changed from Nr31 0aq to NR30 3LD"
click at [551, 305] on icon "submit" at bounding box center [551, 306] width 9 height 9
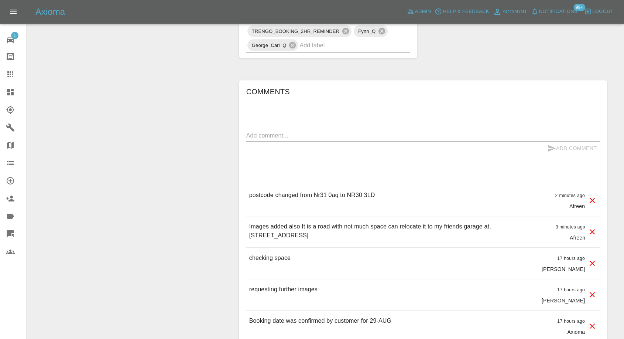
scroll to position [533, 0]
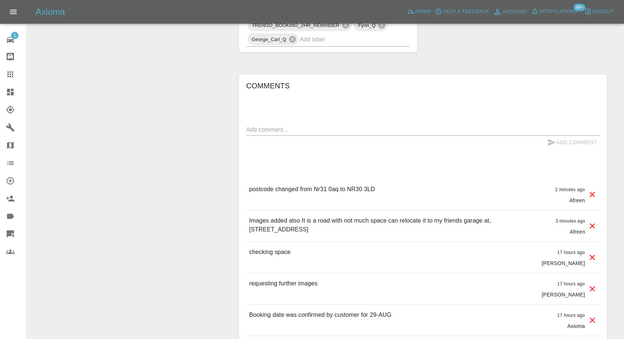
drag, startPoint x: 11, startPoint y: 70, endPoint x: 50, endPoint y: 93, distance: 44.9
click at [11, 70] on icon at bounding box center [10, 74] width 9 height 9
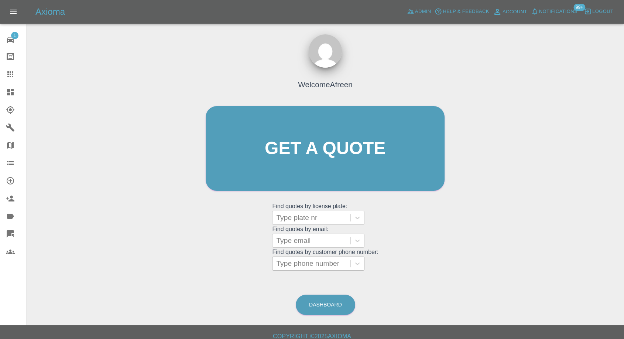
drag, startPoint x: 301, startPoint y: 258, endPoint x: 294, endPoint y: 262, distance: 8.6
click at [301, 259] on div at bounding box center [311, 263] width 71 height 10
paste input "7435632375"
type input "07435632375"
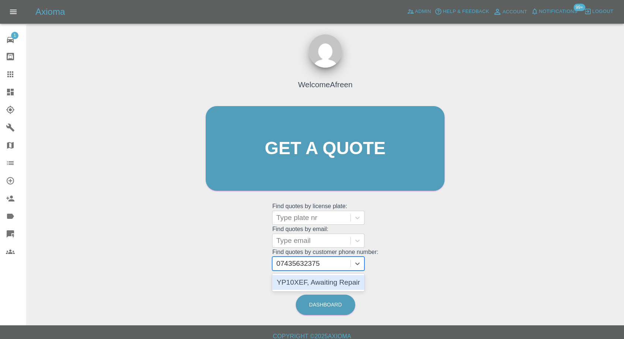
click at [318, 285] on div "YP10XEF, Awaiting Repair" at bounding box center [318, 282] width 92 height 15
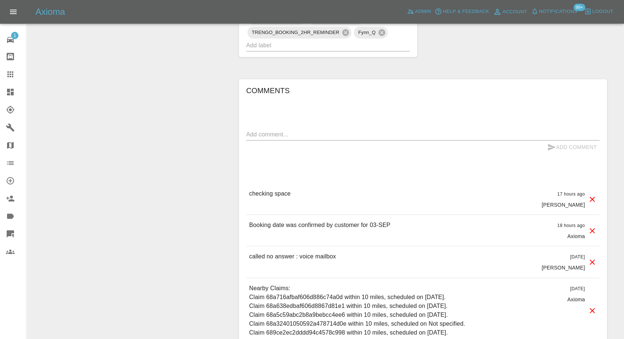
scroll to position [574, 0]
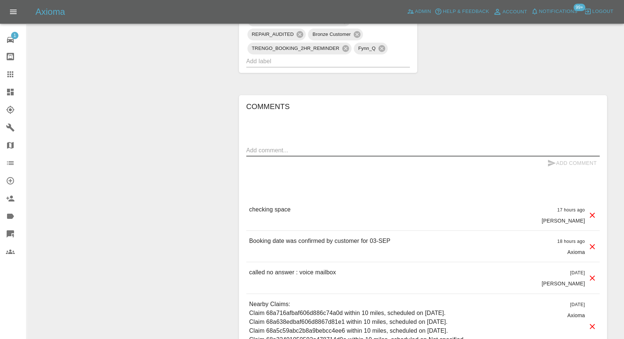
click at [276, 146] on textarea at bounding box center [422, 150] width 353 height 8
type textarea "no space, await confirmation on alternate location."
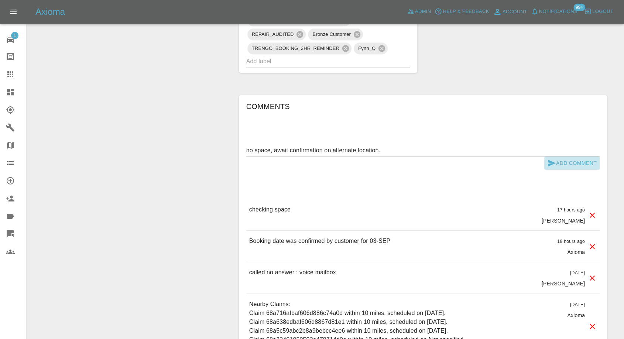
click at [548, 158] on icon "submit" at bounding box center [551, 162] width 9 height 9
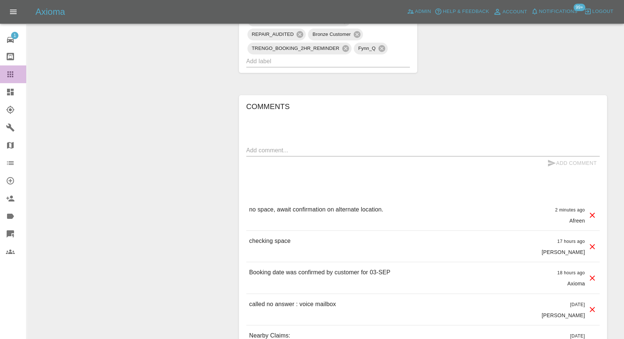
click at [12, 72] on icon at bounding box center [10, 74] width 6 height 6
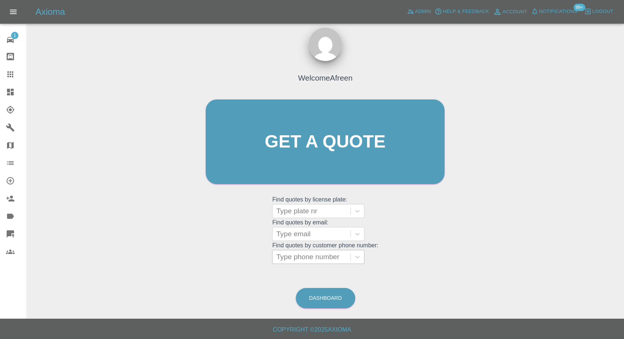
click at [301, 257] on div at bounding box center [311, 257] width 71 height 10
paste input "07981516918"
type input "07981516918"
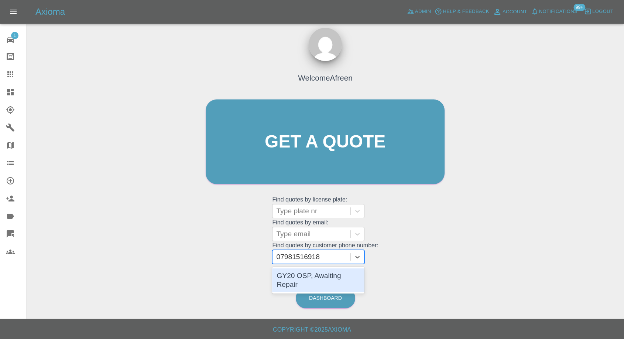
click at [313, 278] on div "GY20 OSP, Awaiting Repair" at bounding box center [318, 280] width 92 height 24
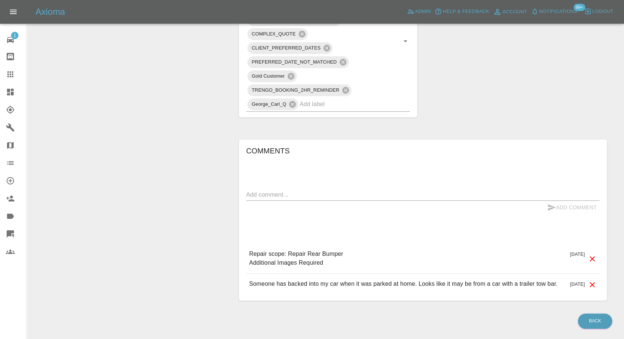
scroll to position [507, 0]
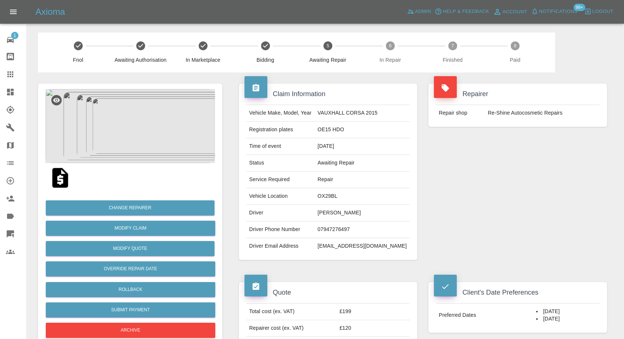
click at [345, 216] on td "[PERSON_NAME]" at bounding box center [362, 213] width 95 height 17
copy td "[PERSON_NAME]"
click at [336, 226] on td "07947276497" at bounding box center [362, 229] width 95 height 17
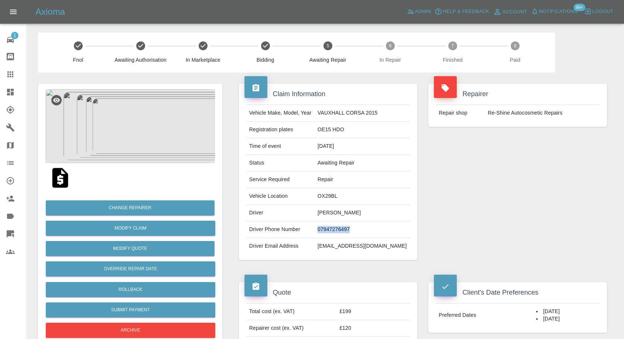
click at [336, 226] on td "07947276497" at bounding box center [362, 229] width 95 height 17
copy td "07947276497"
click at [500, 205] on div "Repairer Repair shop Re-Shine Autocosmetic Repairs" at bounding box center [518, 171] width 190 height 198
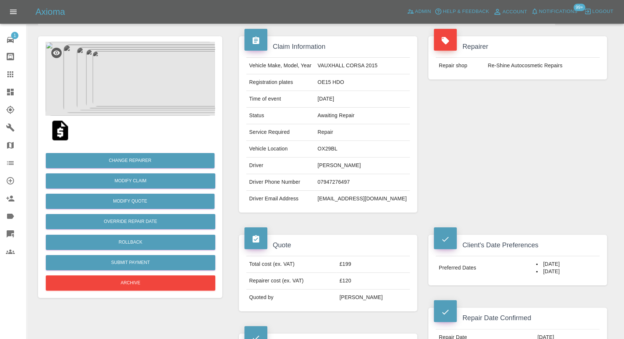
scroll to position [164, 0]
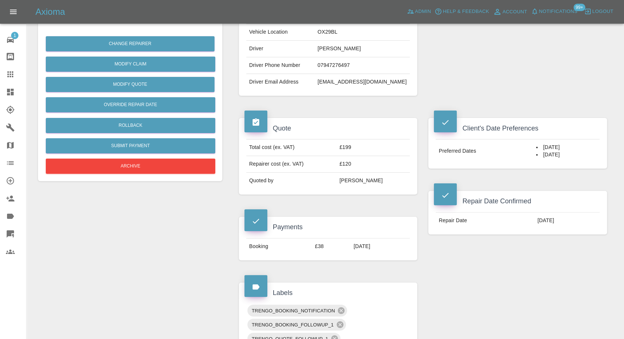
click at [467, 288] on div "Claim Information Vehicle Make, Model, Year VAUXHALL CORSA 2015 Registration pl…" at bounding box center [422, 334] width 379 height 852
click at [452, 287] on div "Claim Information Vehicle Make, Model, Year VAUXHALL CORSA 2015 Registration pl…" at bounding box center [422, 334] width 379 height 852
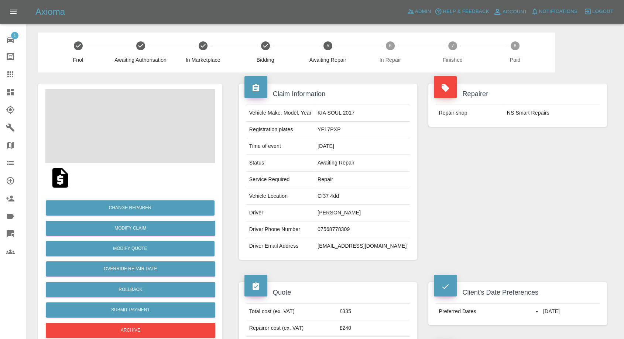
click at [347, 212] on td "[PERSON_NAME]" at bounding box center [362, 213] width 95 height 17
copy td "[PERSON_NAME]"
click at [352, 223] on td "07568778309" at bounding box center [362, 229] width 95 height 17
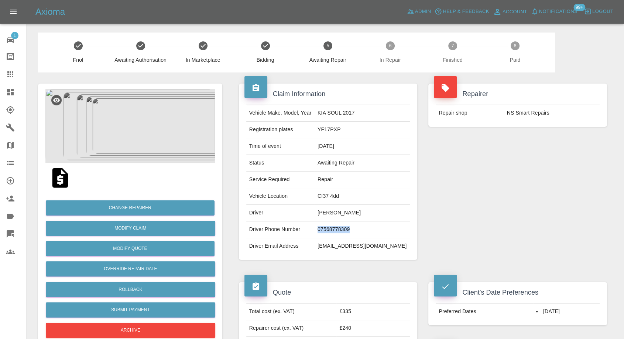
click at [352, 223] on td "07568778309" at bounding box center [362, 229] width 95 height 17
copy td "07568778309"
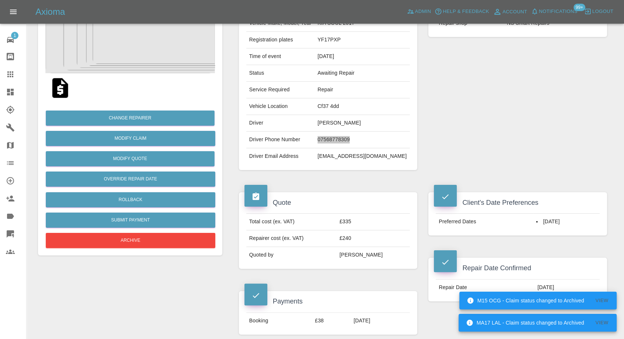
scroll to position [82, 0]
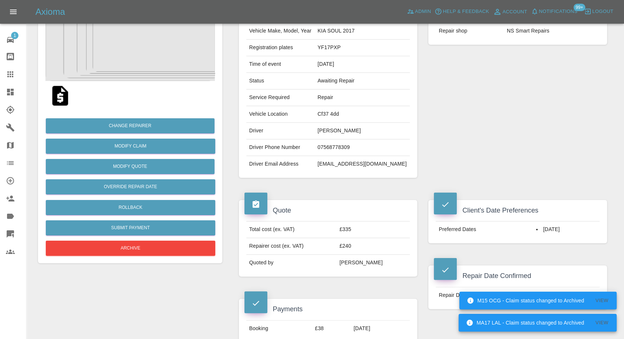
click at [303, 175] on div "Vehicle Make, Model, Year KIA SOUL 2017 Registration plates YF17PXP Time of eve…" at bounding box center [328, 97] width 179 height 161
click at [338, 129] on td "[PERSON_NAME]" at bounding box center [362, 131] width 95 height 17
copy td "[PERSON_NAME]"
click at [344, 113] on td "Cf37 4dd" at bounding box center [362, 114] width 95 height 17
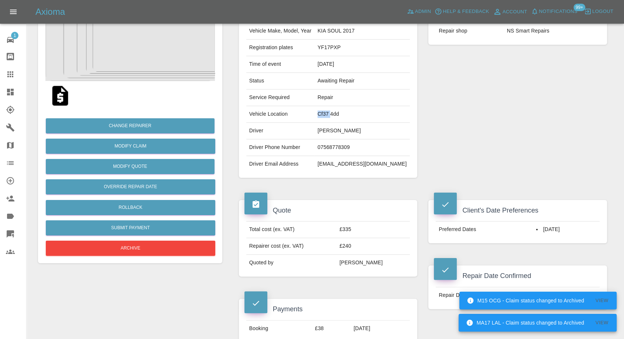
click at [344, 113] on td "Cf37 4dd" at bounding box center [362, 114] width 95 height 17
copy td "Cf37 4dd"
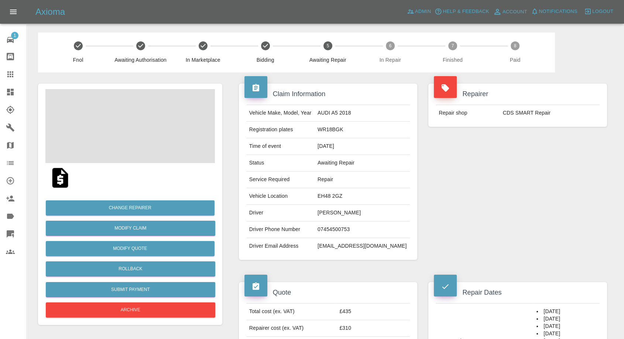
click at [359, 225] on td "07454500753" at bounding box center [362, 229] width 95 height 17
copy td "07454500753"
click at [521, 208] on div "Repairer Repair shop CDS SMART Repair" at bounding box center [518, 171] width 190 height 198
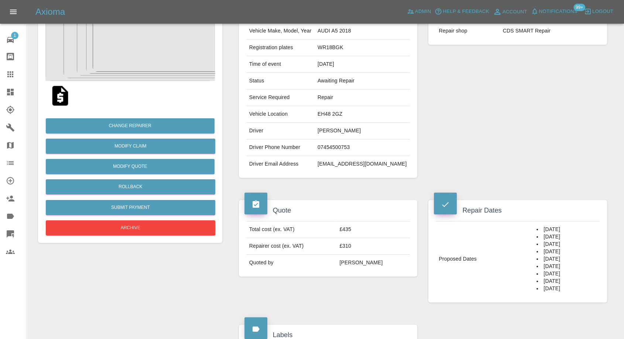
scroll to position [205, 0]
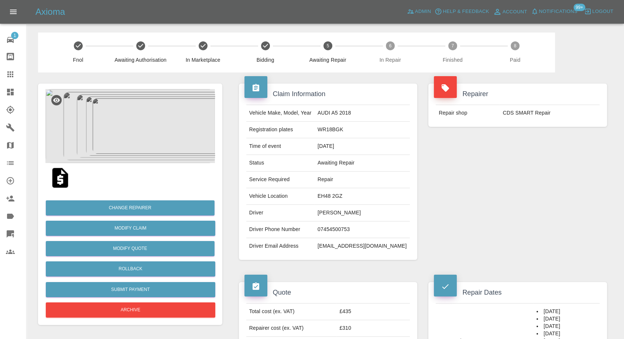
click at [344, 208] on td "[PERSON_NAME]" at bounding box center [362, 213] width 95 height 17
click at [344, 208] on td "Scott Duff" at bounding box center [362, 213] width 95 height 17
copy td "Scott"
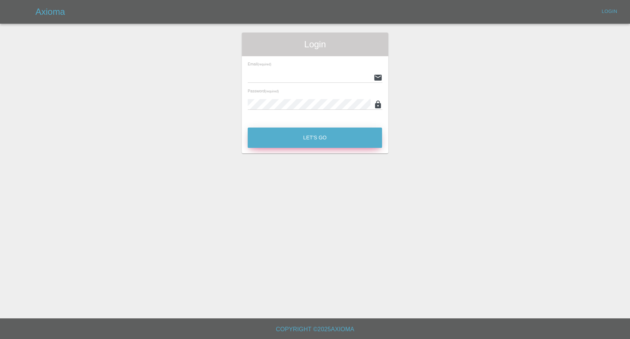
type input "[EMAIL_ADDRESS][DOMAIN_NAME]"
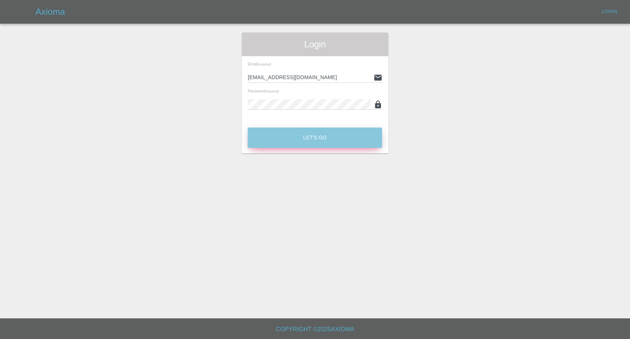
click at [277, 143] on button "Let's Go" at bounding box center [315, 137] width 134 height 20
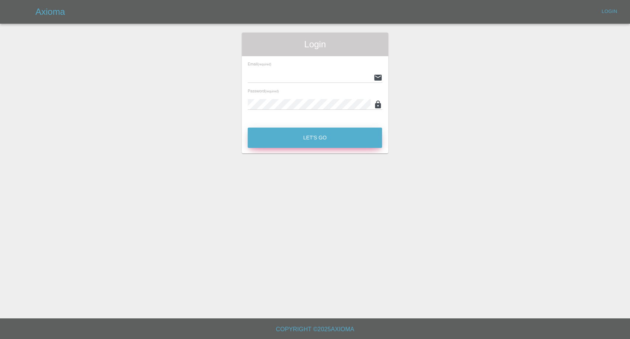
type input "afreen@axioma.co.uk"
click at [287, 136] on button "Let's Go" at bounding box center [315, 137] width 134 height 20
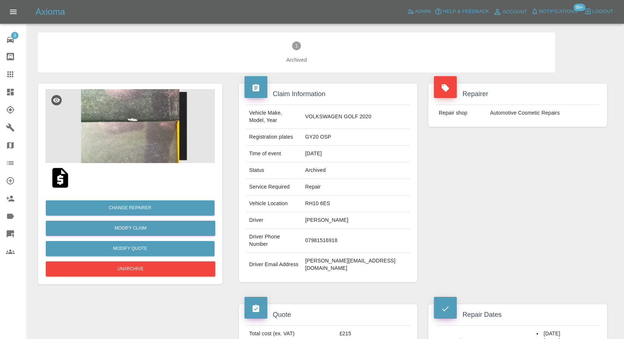
scroll to position [123, 0]
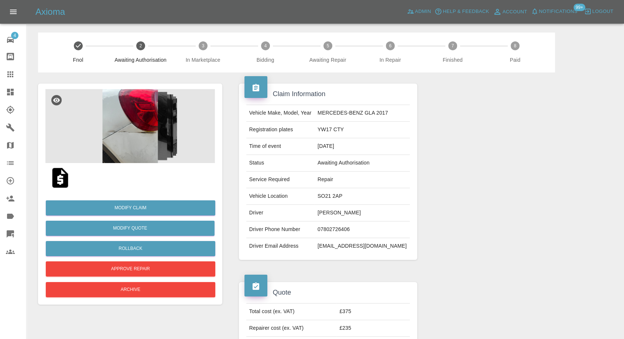
click at [143, 123] on img at bounding box center [130, 126] width 170 height 74
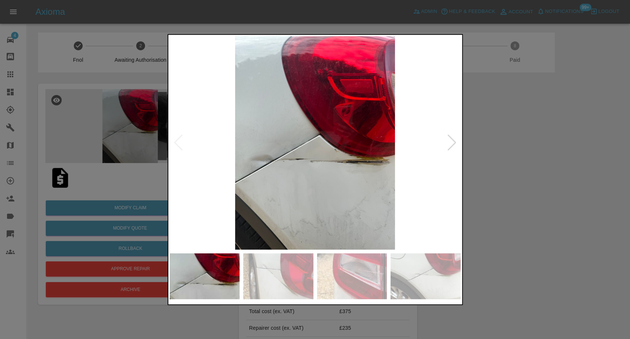
click at [287, 276] on img at bounding box center [278, 276] width 70 height 46
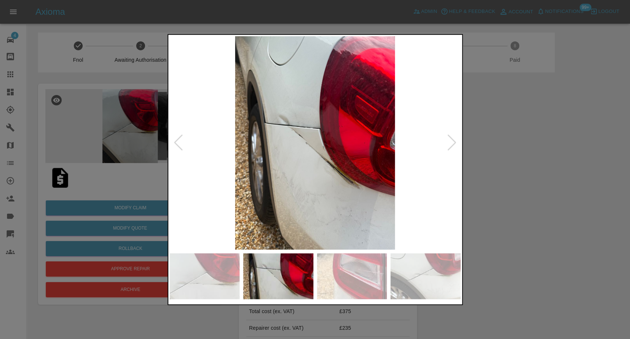
click at [347, 278] on img at bounding box center [352, 276] width 70 height 46
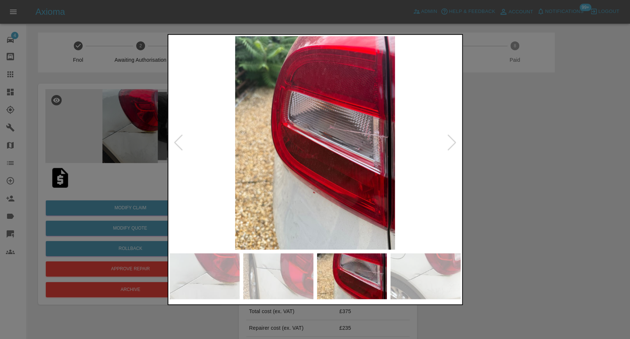
click at [422, 264] on img at bounding box center [426, 276] width 70 height 46
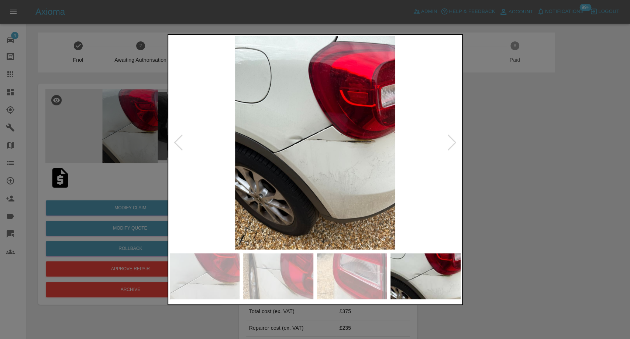
click at [454, 140] on div at bounding box center [452, 142] width 10 height 16
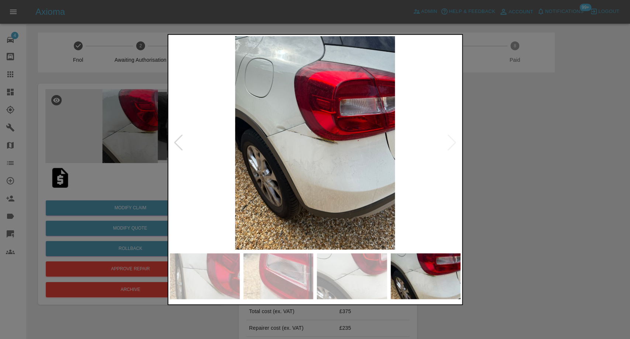
click at [454, 140] on img at bounding box center [315, 142] width 291 height 213
click at [476, 158] on div at bounding box center [315, 169] width 630 height 339
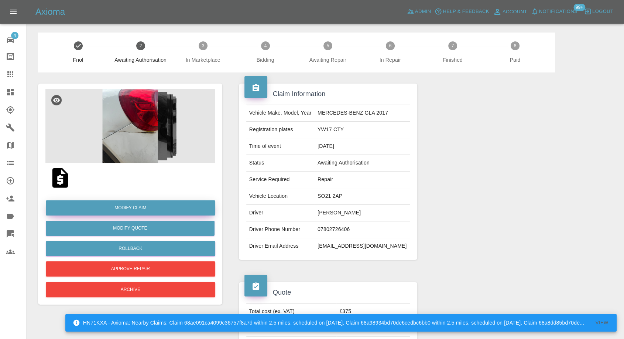
click at [137, 212] on link "Modify Claim" at bounding box center [131, 207] width 170 height 15
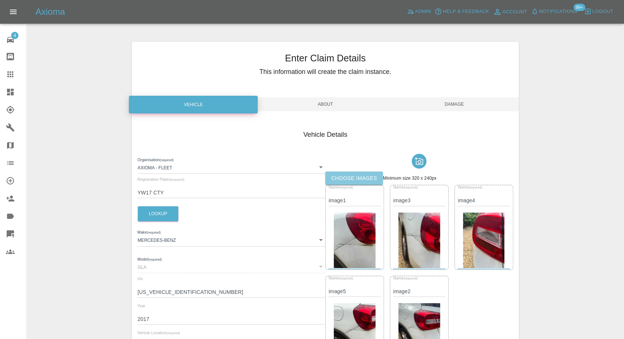
click at [354, 176] on label "Choose images" at bounding box center [354, 178] width 58 height 14
click at [0, 0] on input "Choose images" at bounding box center [0, 0] width 0 height 0
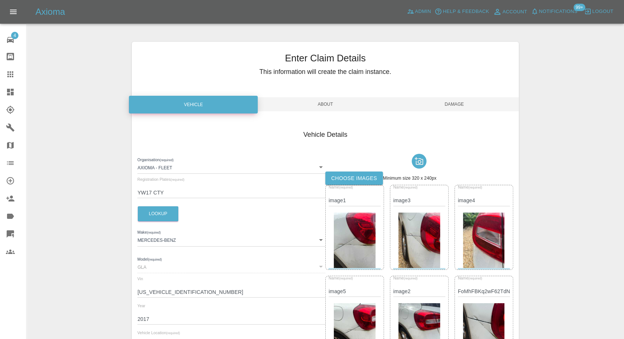
click at [465, 104] on span "Damage" at bounding box center [454, 104] width 129 height 14
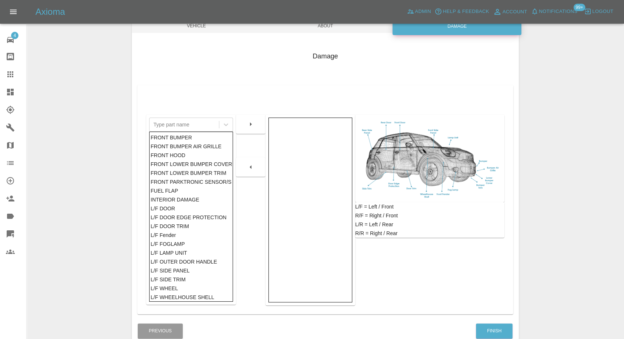
scroll to position [118, 0]
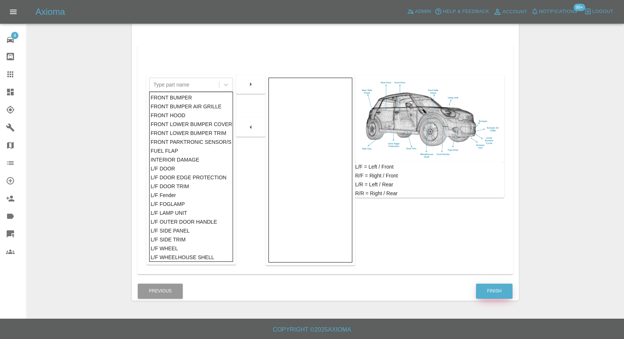
click at [499, 292] on button "Finish" at bounding box center [494, 290] width 37 height 15
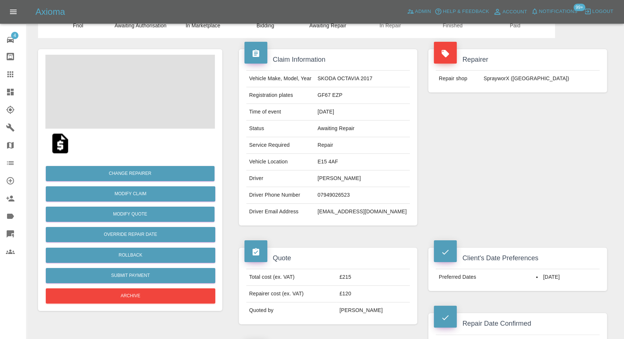
scroll to position [82, 0]
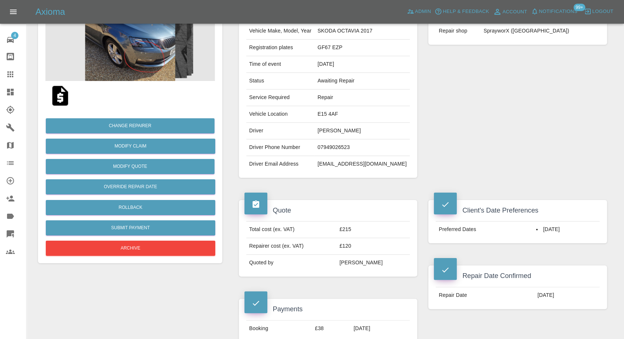
click at [58, 100] on img at bounding box center [60, 96] width 24 height 24
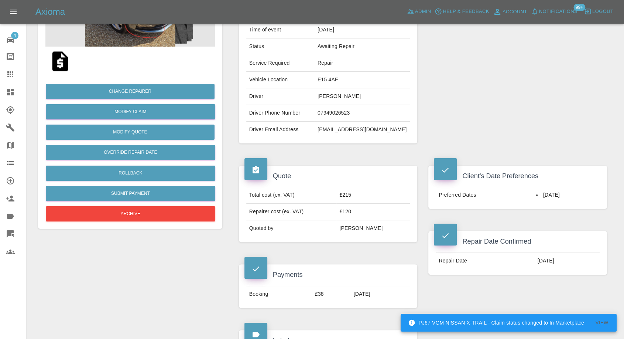
scroll to position [164, 0]
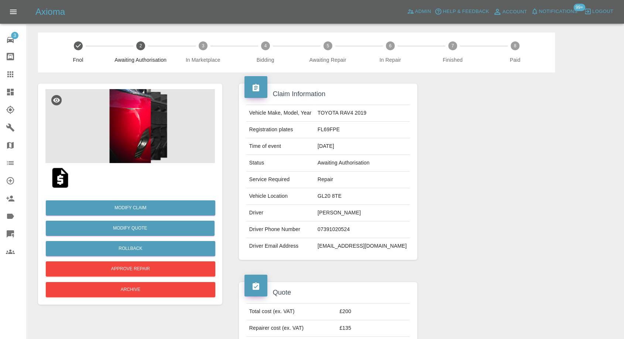
scroll to position [82, 0]
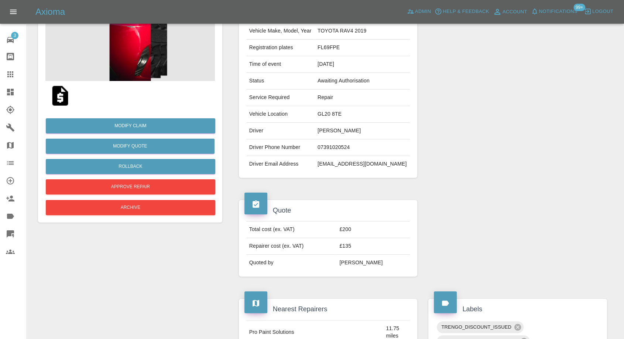
click at [356, 160] on td "[EMAIL_ADDRESS][DOMAIN_NAME]" at bounding box center [362, 164] width 95 height 16
copy td "[EMAIL_ADDRESS][DOMAIN_NAME]"
click at [62, 98] on img at bounding box center [60, 96] width 24 height 24
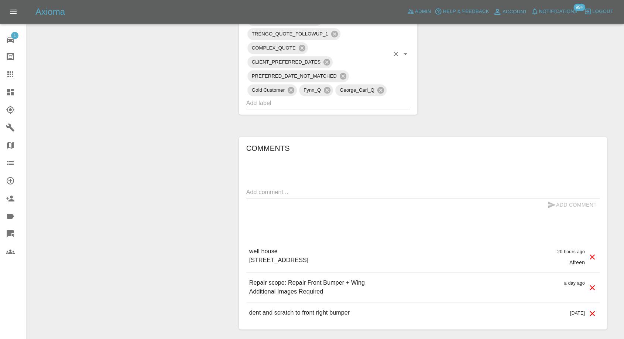
scroll to position [451, 0]
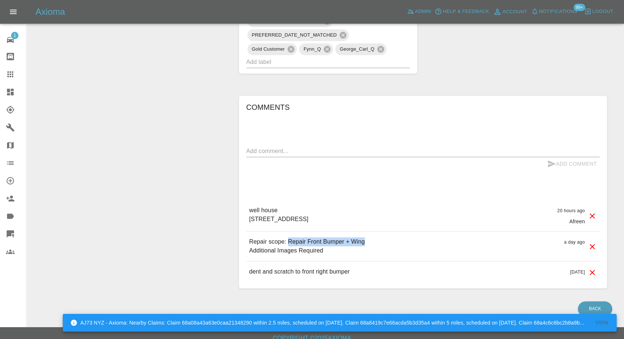
drag, startPoint x: 289, startPoint y: 266, endPoint x: 366, endPoint y: 260, distance: 77.1
click at [366, 260] on div "Repair scope: Repair Front Bumper + Wing Additional Images Required a day ago" at bounding box center [422, 246] width 353 height 30
copy p "Repair Front Bumper + Wing"
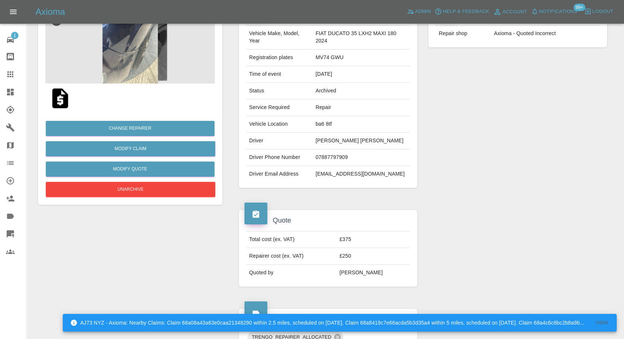
scroll to position [0, 0]
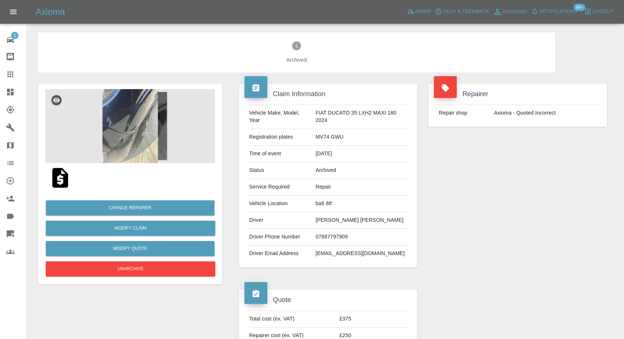
click at [121, 125] on img at bounding box center [130, 126] width 170 height 74
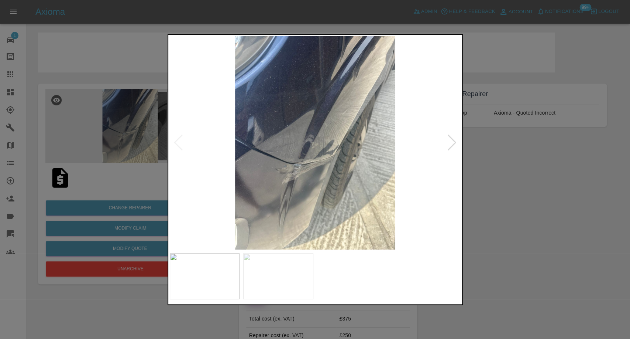
click at [465, 209] on div at bounding box center [315, 169] width 630 height 339
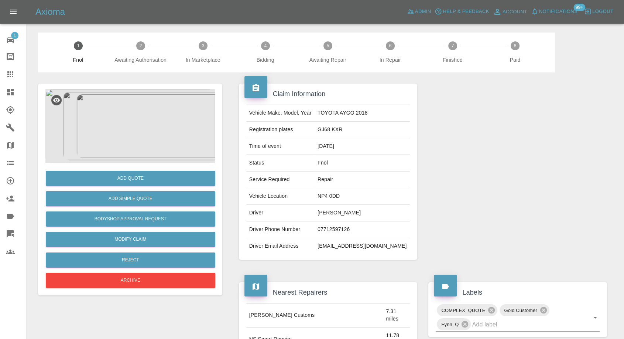
click at [113, 131] on img at bounding box center [130, 126] width 170 height 74
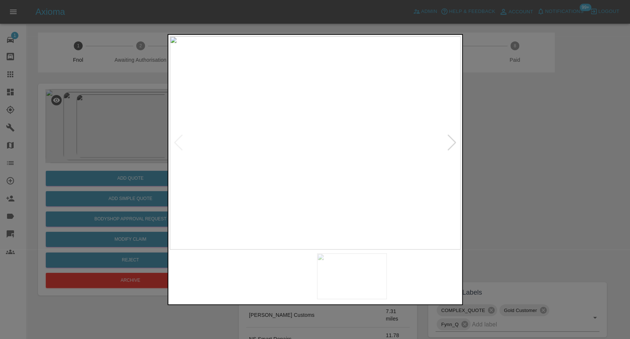
click at [297, 281] on img at bounding box center [278, 276] width 70 height 46
click at [354, 282] on img at bounding box center [352, 276] width 70 height 46
drag, startPoint x: 542, startPoint y: 240, endPoint x: 503, endPoint y: 204, distance: 53.6
click at [542, 240] on div at bounding box center [315, 169] width 630 height 339
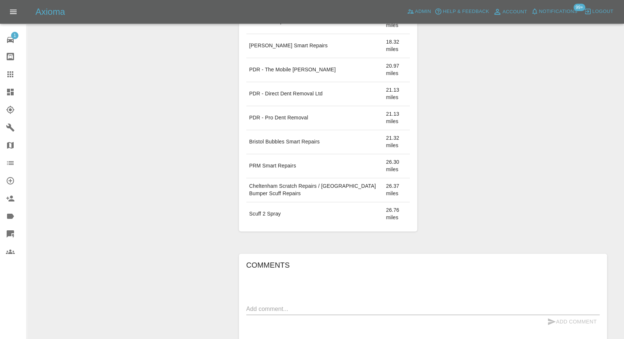
scroll to position [410, 0]
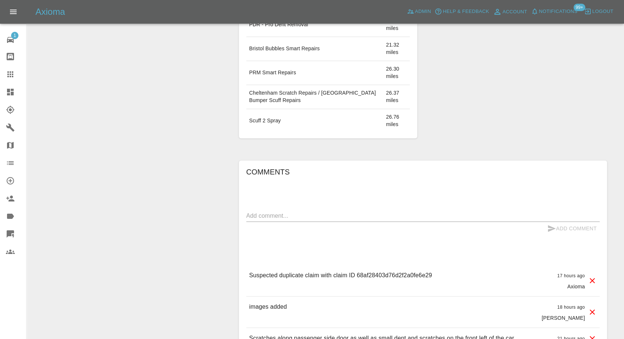
click at [375, 274] on p "Suspected duplicate claim with claim ID 68af28403d76d2f2a0fe6e29" at bounding box center [340, 275] width 183 height 9
copy p "68af28403d76d2f2a0fe6e29"
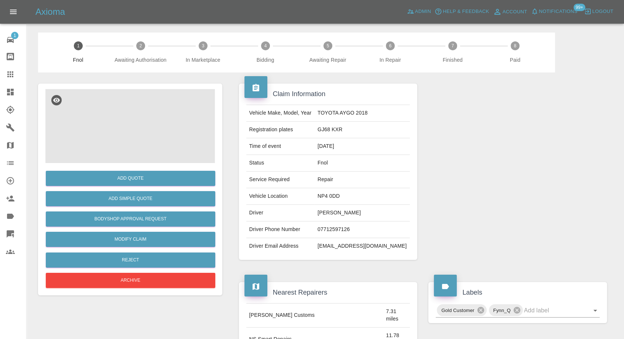
click at [150, 125] on img at bounding box center [130, 126] width 170 height 74
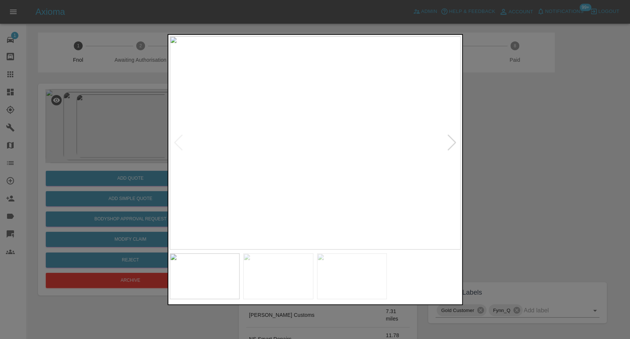
click at [274, 259] on img at bounding box center [278, 276] width 70 height 46
click at [360, 270] on img at bounding box center [352, 276] width 70 height 46
click at [596, 141] on div at bounding box center [315, 169] width 630 height 339
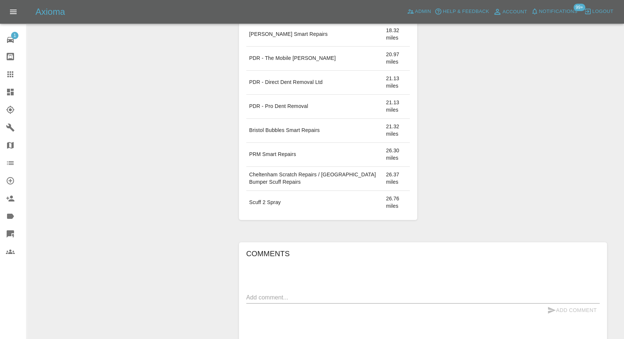
scroll to position [410, 0]
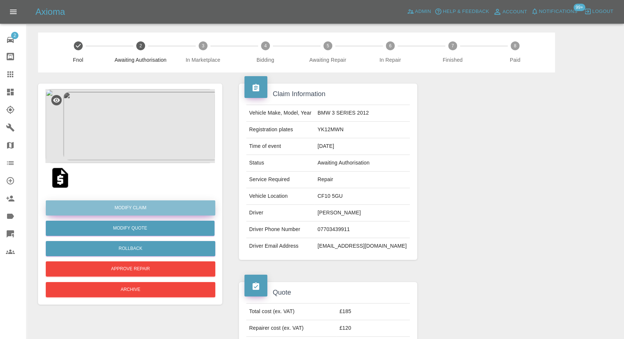
click at [128, 210] on link "Modify Claim" at bounding box center [131, 207] width 170 height 15
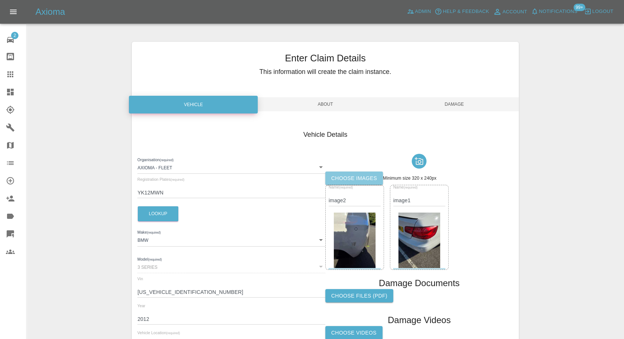
click at [360, 178] on label "Choose images" at bounding box center [354, 178] width 58 height 14
click at [0, 0] on input "Choose images" at bounding box center [0, 0] width 0 height 0
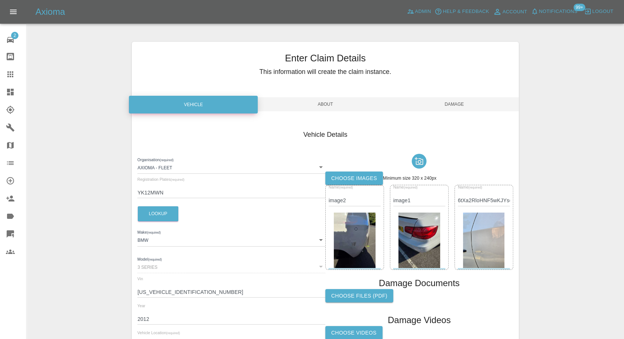
click at [337, 182] on label "Choose images" at bounding box center [354, 178] width 58 height 14
click at [0, 0] on input "Choose images" at bounding box center [0, 0] width 0 height 0
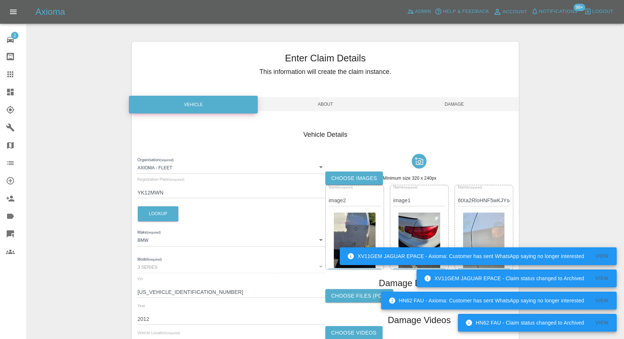
click at [341, 172] on label "Choose images" at bounding box center [354, 178] width 58 height 14
click at [0, 0] on input "Choose images" at bounding box center [0, 0] width 0 height 0
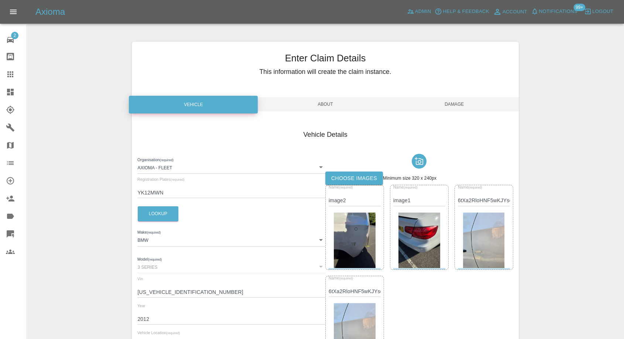
click at [455, 107] on span "Damage" at bounding box center [454, 104] width 129 height 14
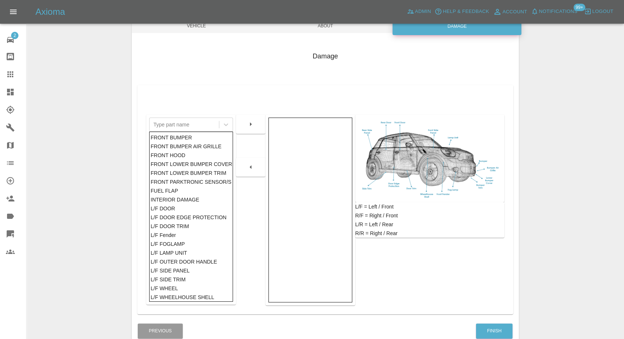
scroll to position [118, 0]
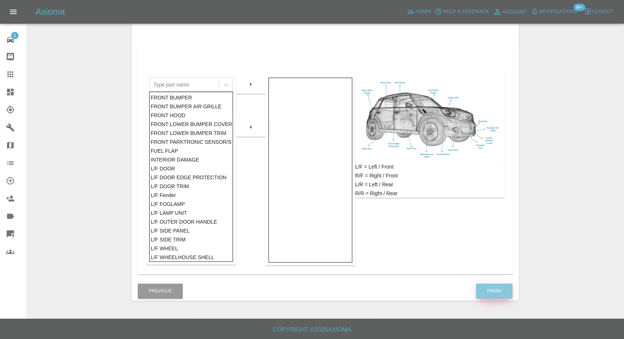
click at [492, 293] on button "Finish" at bounding box center [494, 290] width 37 height 15
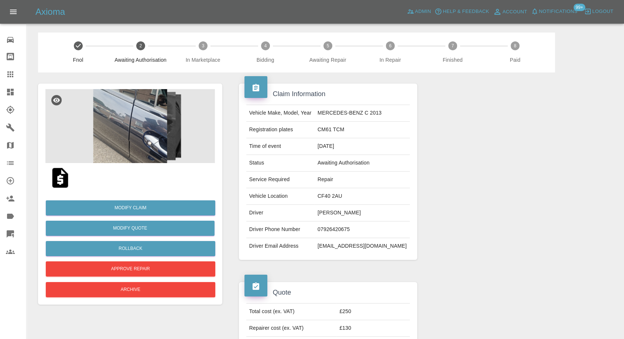
click at [116, 138] on img at bounding box center [130, 126] width 170 height 74
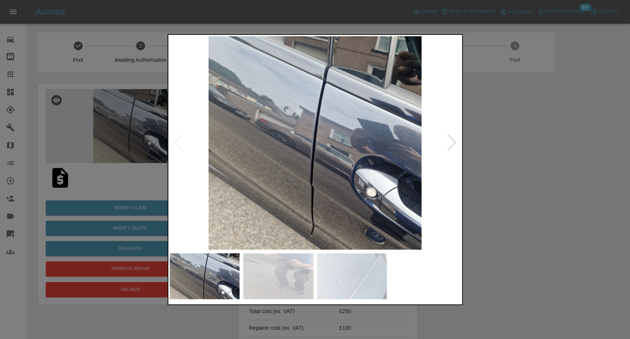
click at [495, 201] on div at bounding box center [315, 169] width 630 height 339
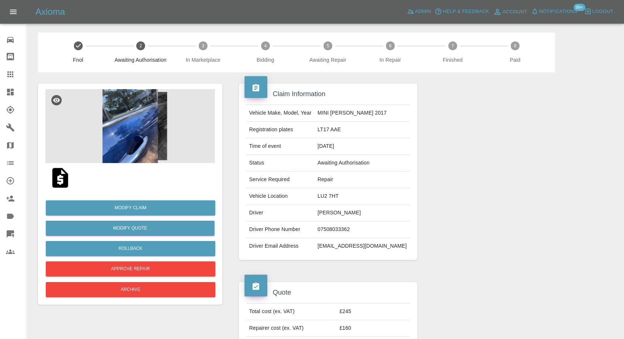
click at [122, 132] on img at bounding box center [130, 126] width 170 height 74
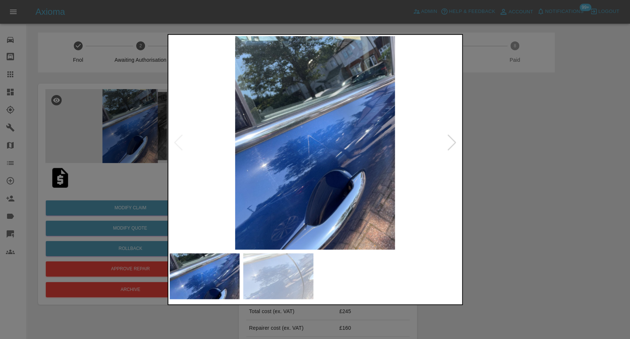
click at [279, 266] on img at bounding box center [278, 276] width 70 height 46
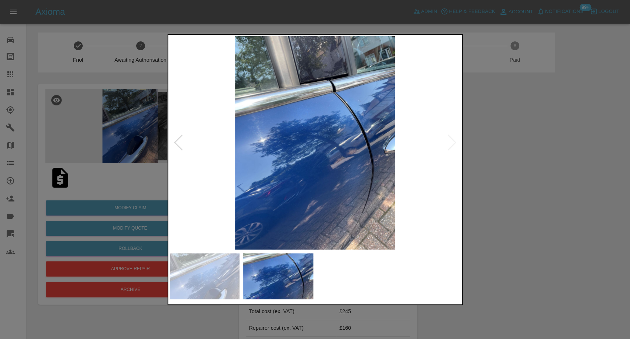
click at [554, 229] on div at bounding box center [315, 169] width 630 height 339
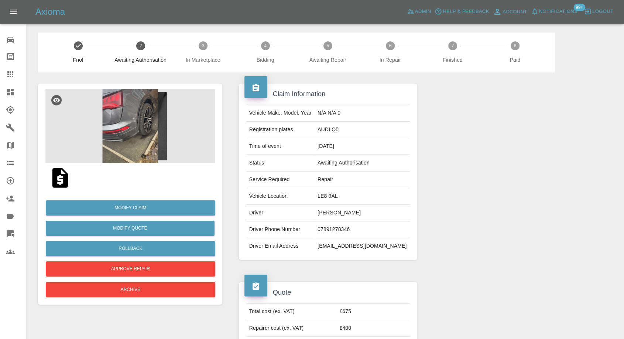
click at [124, 126] on img at bounding box center [130, 126] width 170 height 74
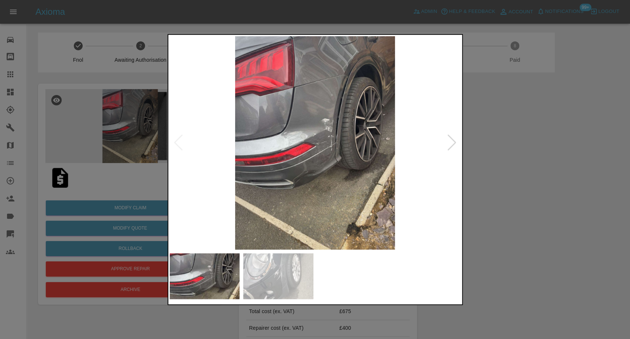
click at [288, 267] on img at bounding box center [278, 276] width 70 height 46
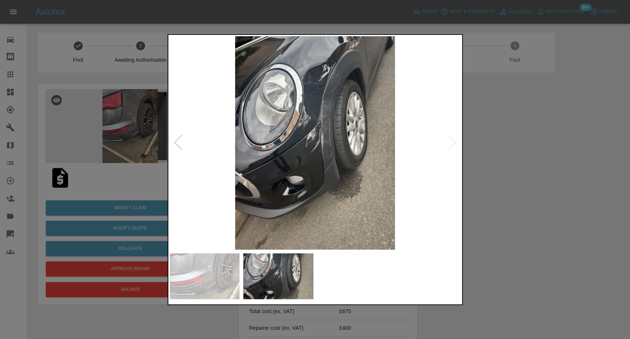
click at [521, 230] on div at bounding box center [315, 169] width 630 height 339
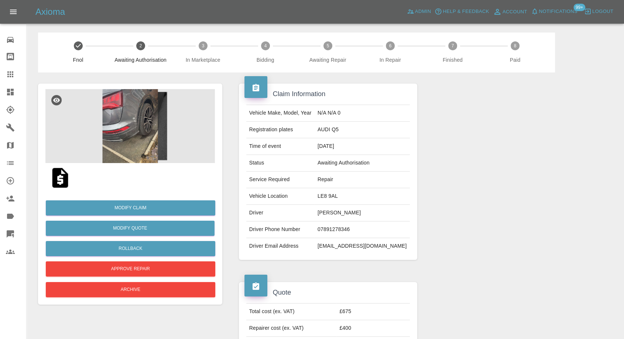
click at [148, 122] on img at bounding box center [130, 126] width 170 height 74
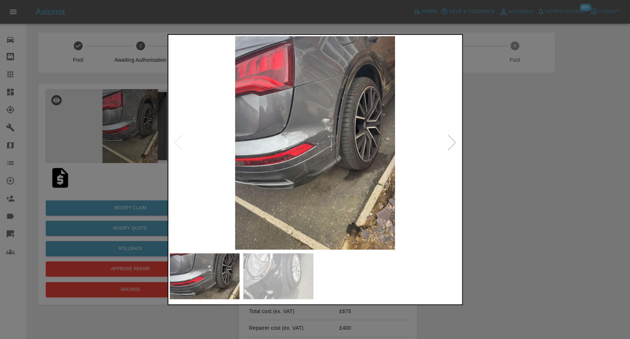
click at [548, 226] on div at bounding box center [315, 169] width 630 height 339
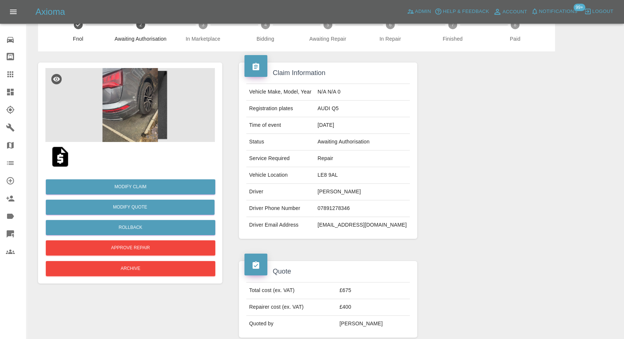
scroll to position [41, 0]
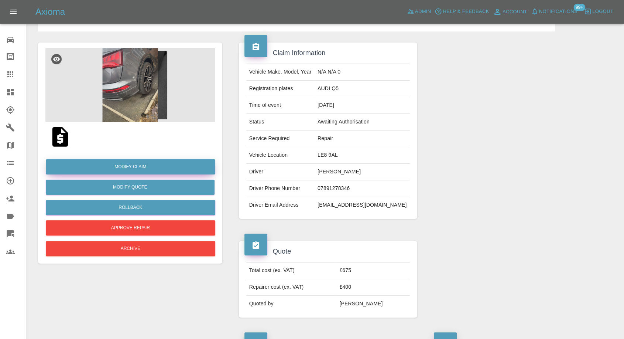
click at [141, 168] on link "Modify Claim" at bounding box center [131, 166] width 170 height 15
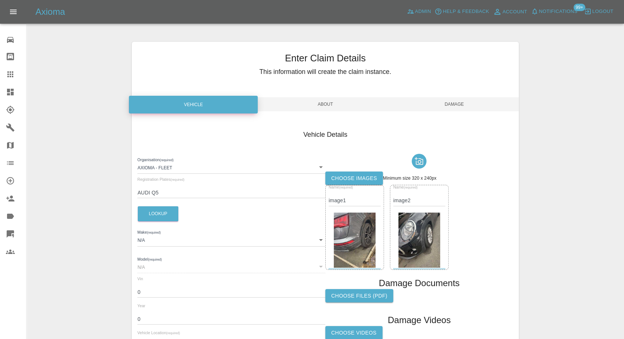
click at [353, 187] on small "(required)" at bounding box center [346, 187] width 14 height 3
click at [359, 177] on label "Choose images" at bounding box center [354, 178] width 58 height 14
click at [0, 0] on input "Choose images" at bounding box center [0, 0] width 0 height 0
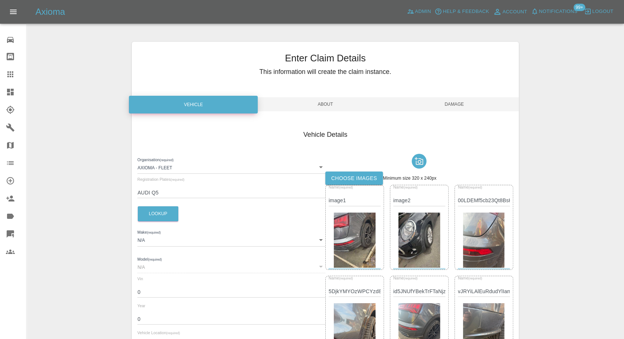
drag, startPoint x: 466, startPoint y: 98, endPoint x: 452, endPoint y: 126, distance: 31.6
click at [466, 99] on span "Damage" at bounding box center [454, 104] width 129 height 14
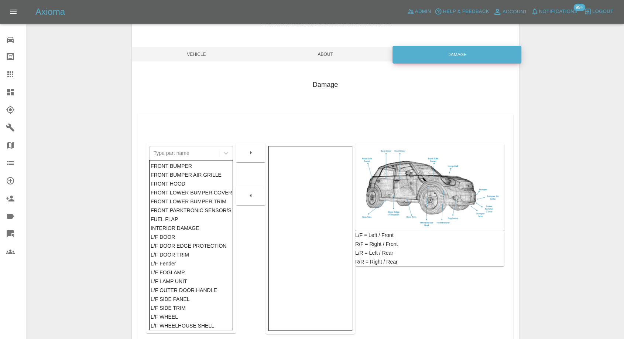
scroll to position [118, 0]
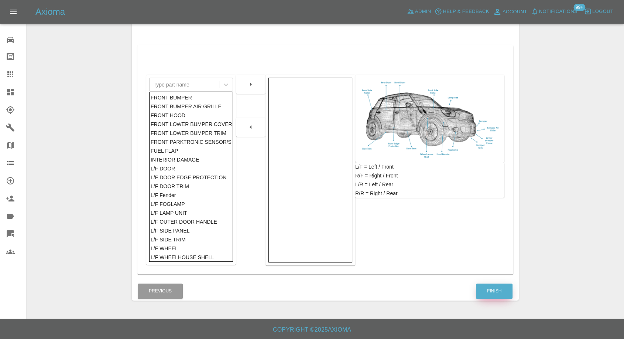
click at [496, 287] on button "Finish" at bounding box center [494, 290] width 37 height 15
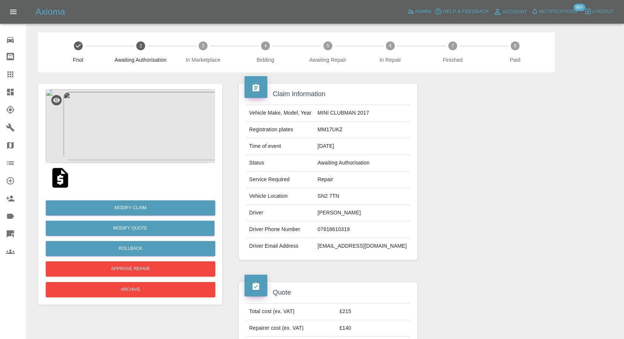
click at [120, 157] on img at bounding box center [130, 126] width 170 height 74
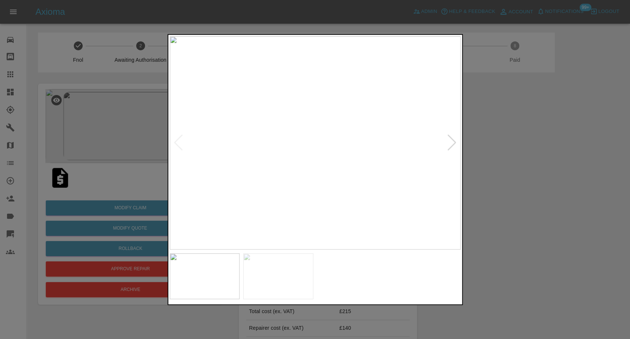
click at [541, 195] on div at bounding box center [315, 169] width 630 height 339
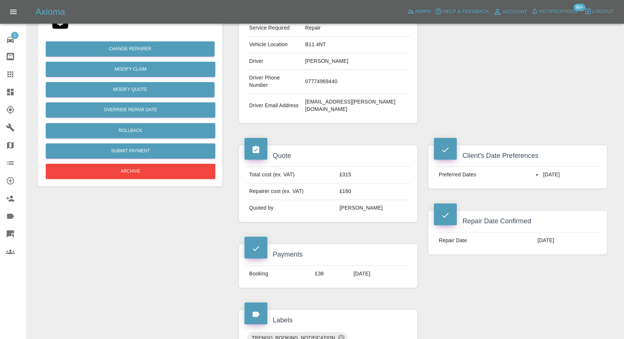
scroll to position [164, 0]
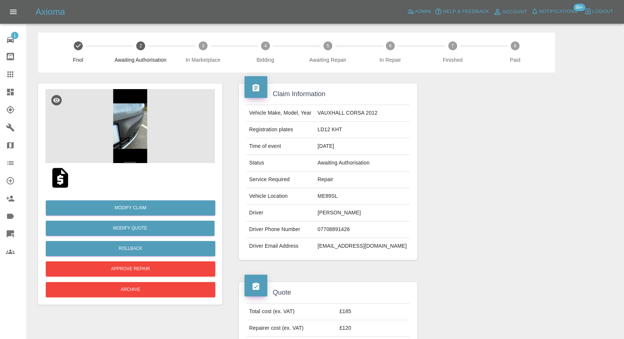
click at [128, 134] on img at bounding box center [130, 126] width 170 height 74
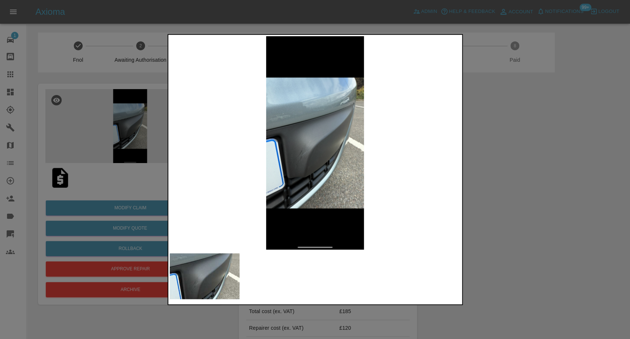
click at [574, 203] on div at bounding box center [315, 169] width 630 height 339
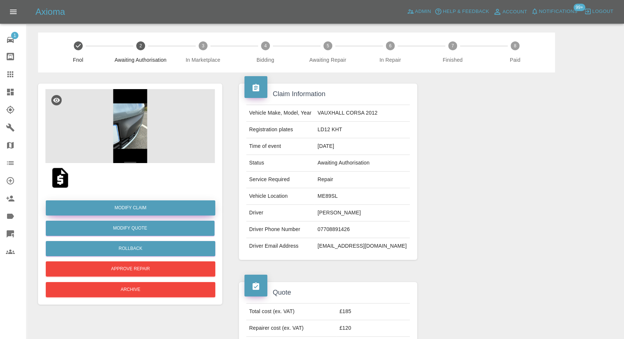
drag, startPoint x: 130, startPoint y: 206, endPoint x: 139, endPoint y: 208, distance: 9.3
click at [130, 206] on link "Modify Claim" at bounding box center [131, 207] width 170 height 15
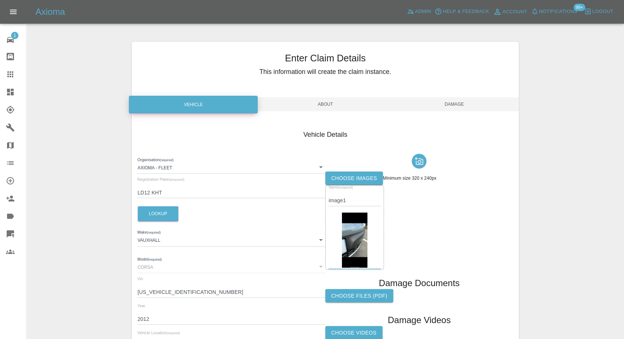
click at [348, 178] on label "Choose images" at bounding box center [354, 178] width 58 height 14
click at [0, 0] on input "Choose images" at bounding box center [0, 0] width 0 height 0
click at [455, 98] on span "Damage" at bounding box center [454, 104] width 129 height 14
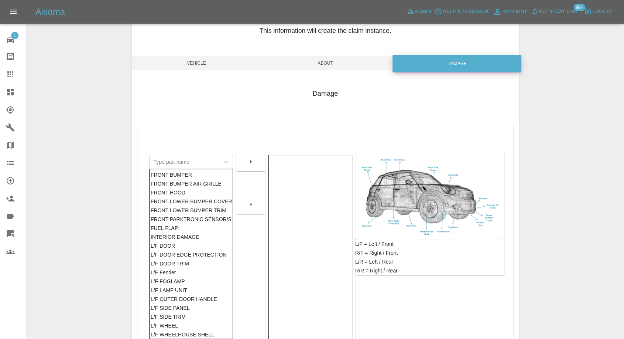
scroll to position [77, 0]
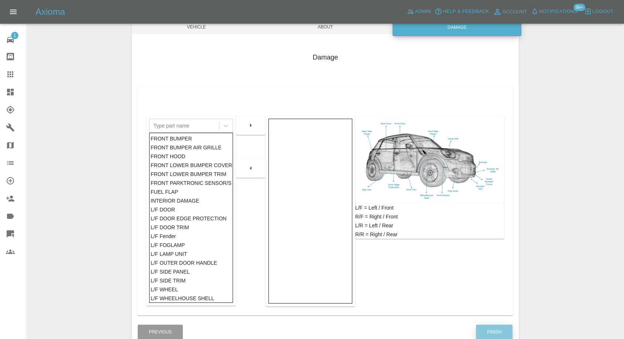
click at [486, 330] on button "Finish" at bounding box center [494, 331] width 37 height 15
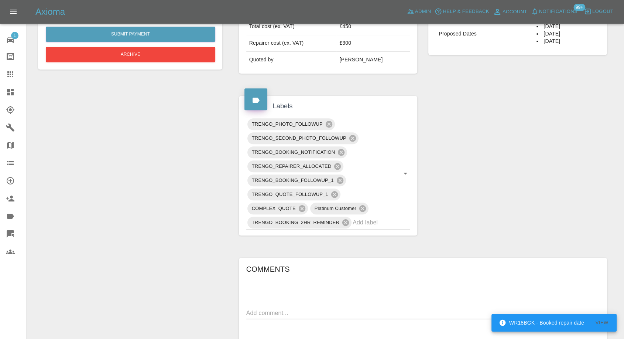
scroll to position [410, 0]
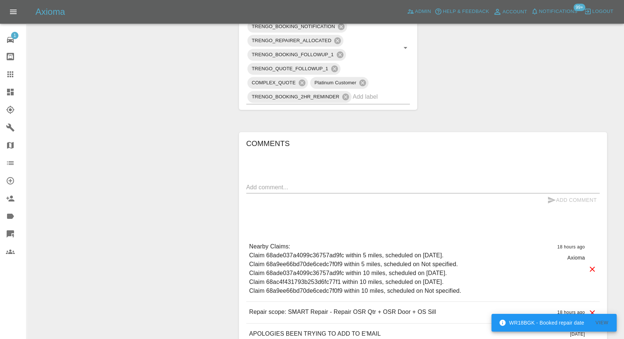
click at [317, 188] on textarea at bounding box center [422, 187] width 353 height 8
paste textarea "[STREET_ADDRESS][US_STATE]"
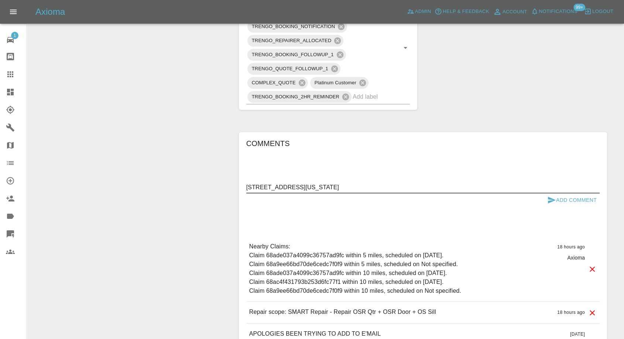
type textarea "50 Avebury Drive Washington Village Tyne and Wear NE38 7BY"
click at [550, 198] on icon "submit" at bounding box center [552, 199] width 8 height 7
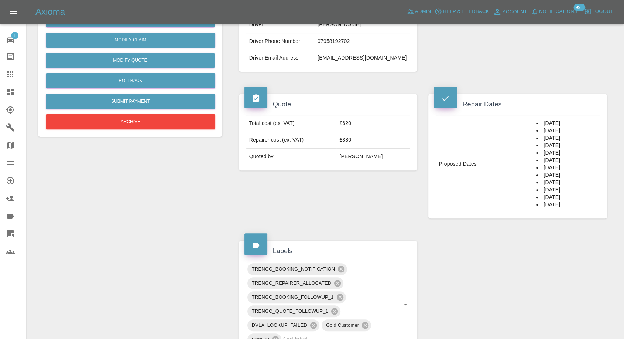
scroll to position [123, 0]
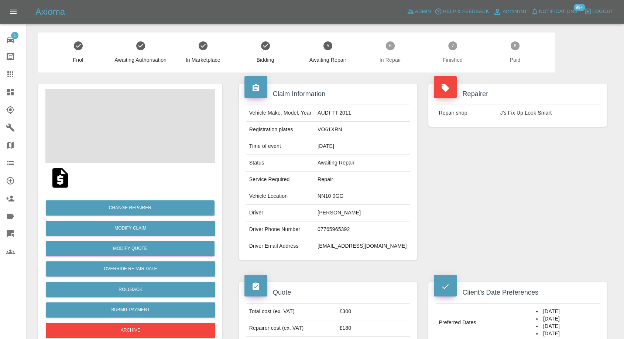
scroll to position [123, 0]
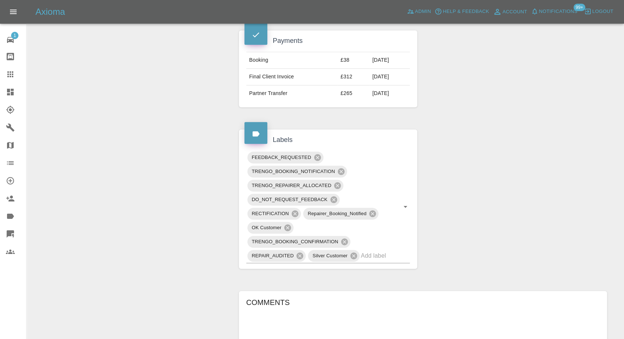
scroll to position [410, 0]
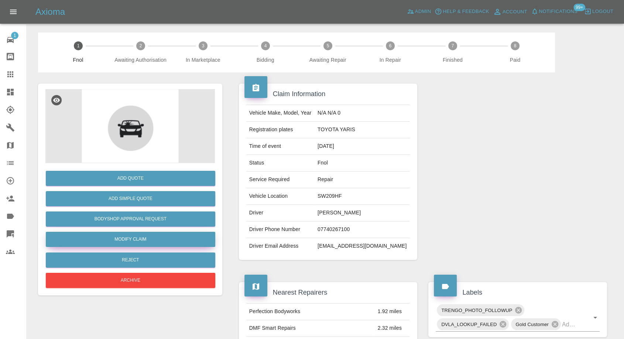
click at [121, 238] on link "Modify Claim" at bounding box center [131, 239] width 170 height 15
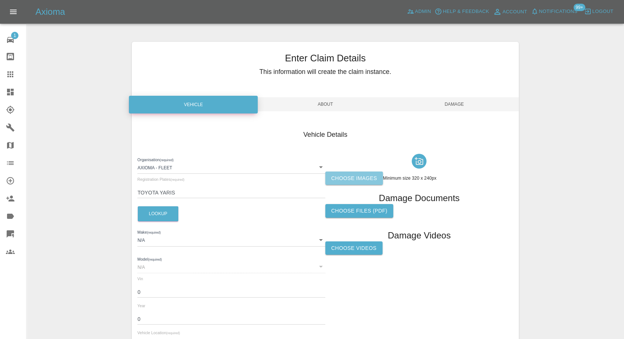
click at [375, 174] on label "Choose images" at bounding box center [354, 178] width 58 height 14
click at [0, 0] on input "Choose images" at bounding box center [0, 0] width 0 height 0
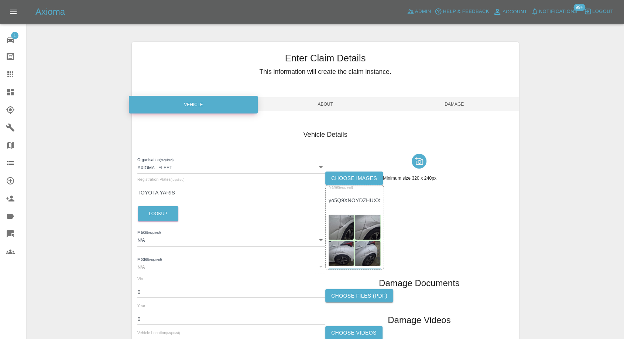
click at [464, 110] on span "Damage" at bounding box center [454, 104] width 129 height 14
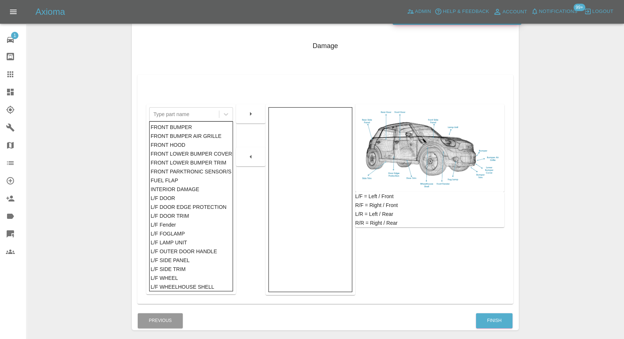
scroll to position [118, 0]
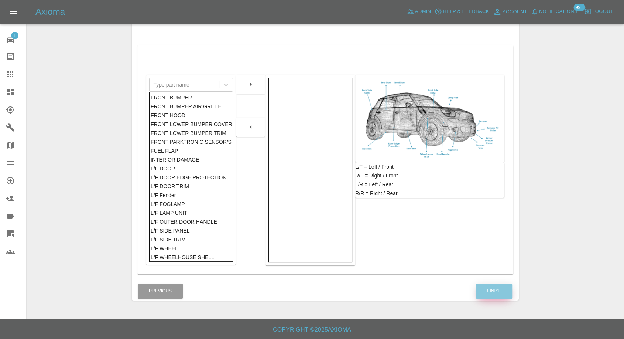
click at [498, 286] on button "Finish" at bounding box center [494, 290] width 37 height 15
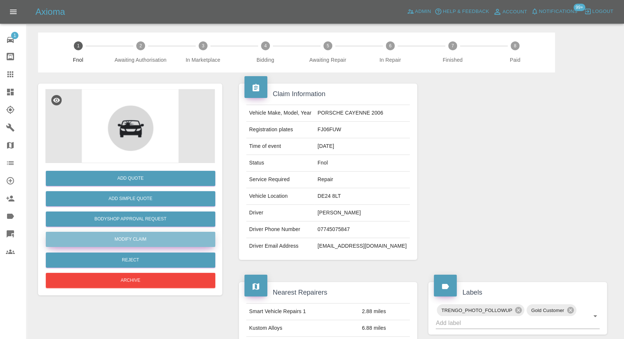
click at [148, 235] on link "Modify Claim" at bounding box center [131, 239] width 170 height 15
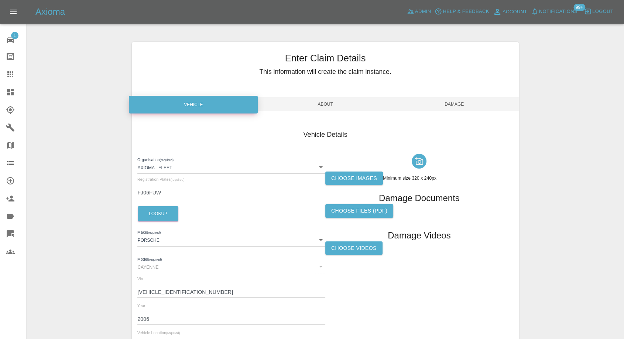
click at [365, 181] on label "Choose images" at bounding box center [354, 178] width 58 height 14
click at [0, 0] on input "Choose images" at bounding box center [0, 0] width 0 height 0
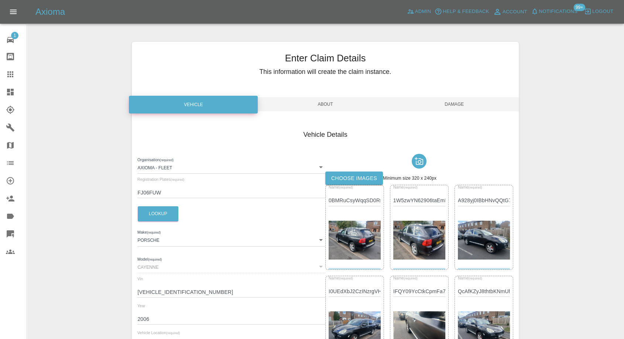
click at [455, 105] on span "Damage" at bounding box center [454, 104] width 129 height 14
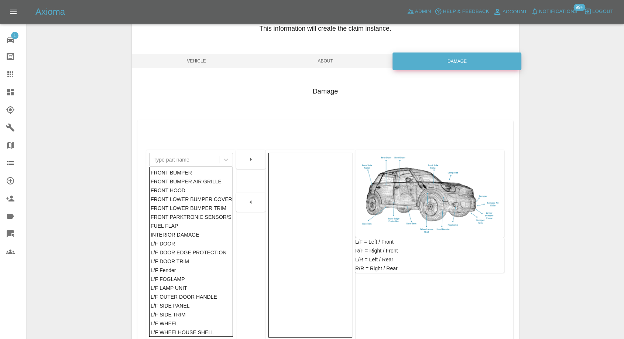
scroll to position [118, 0]
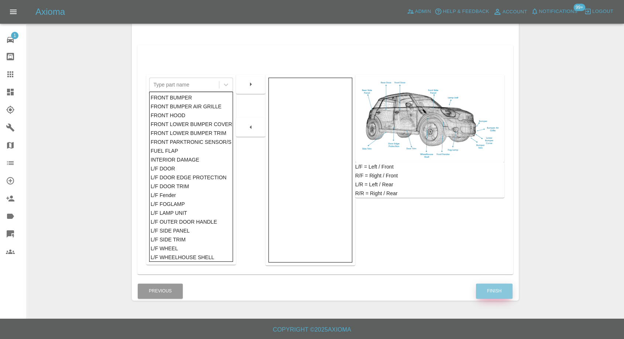
click at [498, 286] on button "Finish" at bounding box center [494, 290] width 37 height 15
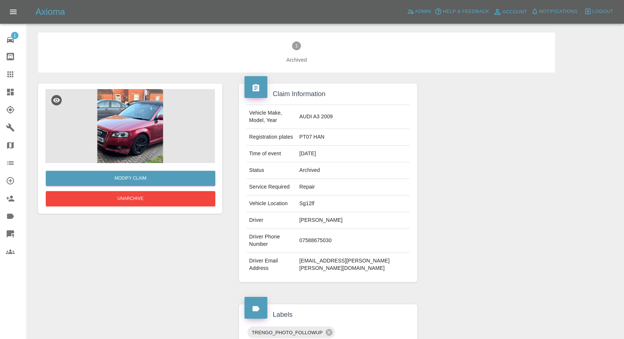
click at [88, 131] on img at bounding box center [130, 126] width 170 height 74
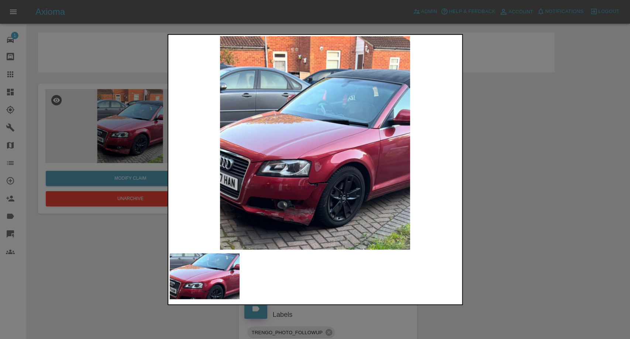
click at [527, 226] on div at bounding box center [315, 169] width 630 height 339
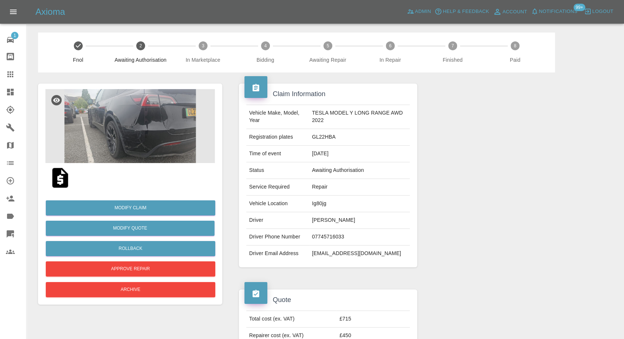
drag, startPoint x: 4, startPoint y: 71, endPoint x: 101, endPoint y: 133, distance: 114.6
click at [4, 71] on link "Claims" at bounding box center [13, 74] width 26 height 18
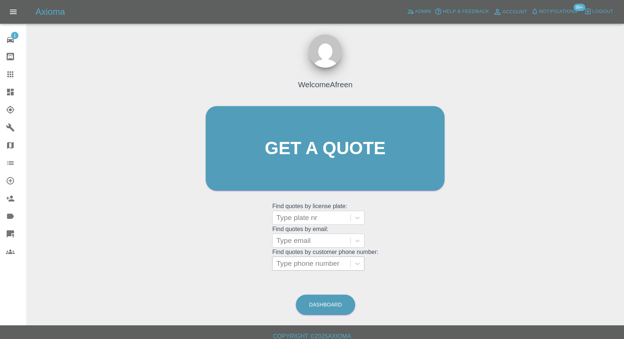
drag, startPoint x: 297, startPoint y: 254, endPoint x: 292, endPoint y: 261, distance: 7.7
click at [295, 258] on grid "Find quotes by customer phone number: Type phone number" at bounding box center [325, 260] width 106 height 22
click at [291, 263] on div at bounding box center [311, 263] width 71 height 10
paste input "+447708891426"
drag, startPoint x: 291, startPoint y: 263, endPoint x: 239, endPoint y: 261, distance: 51.4
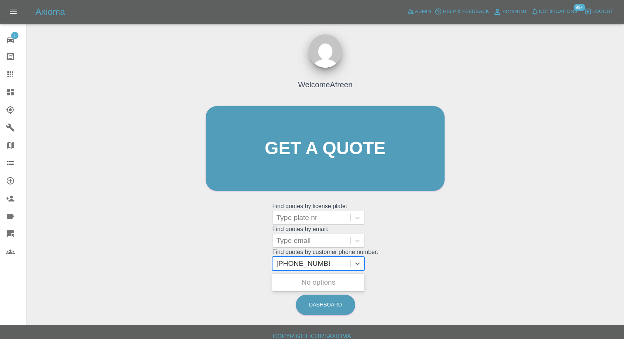
click at [259, 263] on div "Welcome Afreen Get a quote Get a quote Find quotes by license plate: Type plate…" at bounding box center [325, 162] width 254 height 223
type input "07708891426"
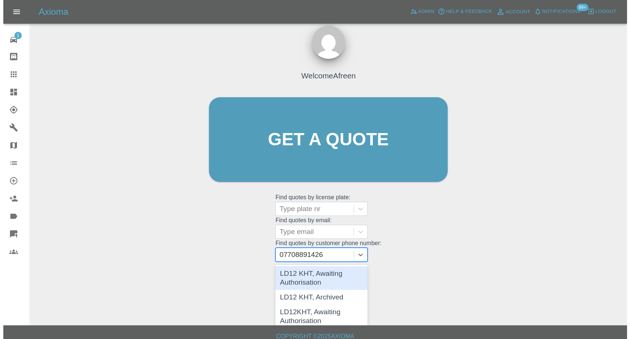
scroll to position [13, 0]
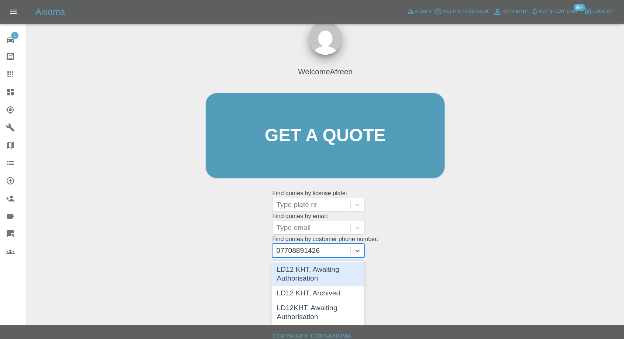
click at [310, 264] on div "LD12 KHT, Awaiting Authorisation" at bounding box center [318, 274] width 92 height 24
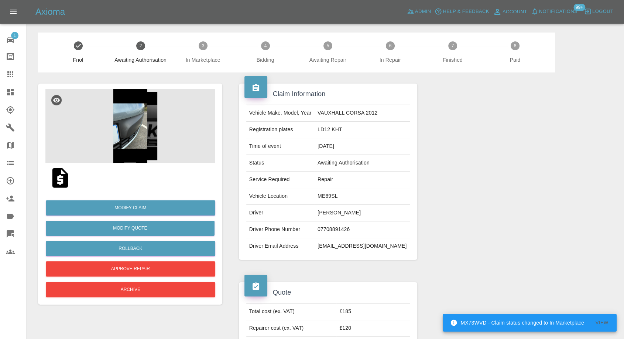
click at [122, 122] on img at bounding box center [130, 126] width 170 height 74
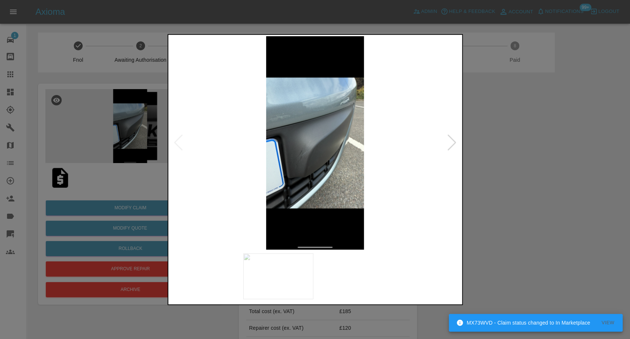
click at [281, 276] on img at bounding box center [278, 276] width 70 height 46
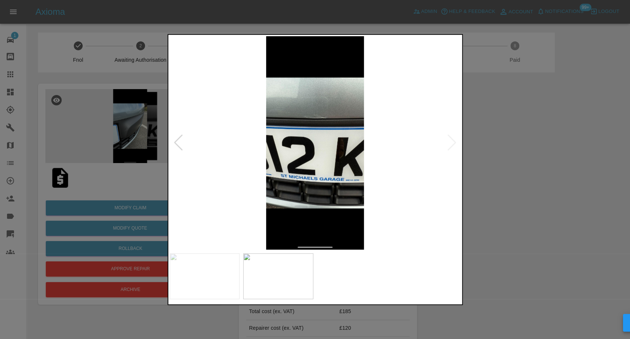
click at [493, 221] on div at bounding box center [315, 169] width 630 height 339
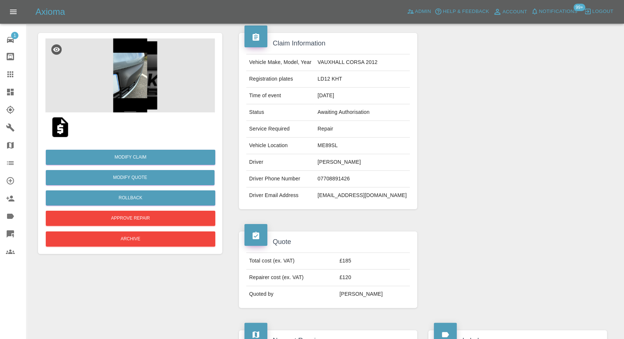
scroll to position [82, 0]
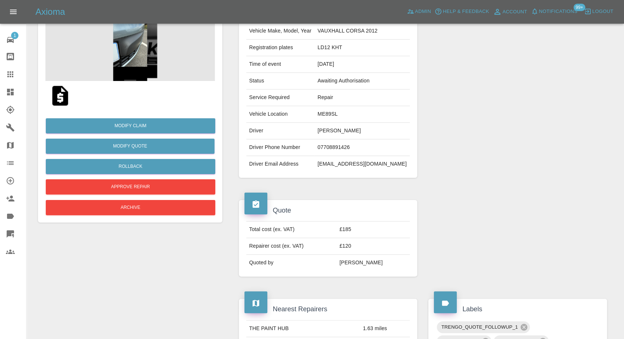
click at [122, 64] on img at bounding box center [130, 44] width 170 height 74
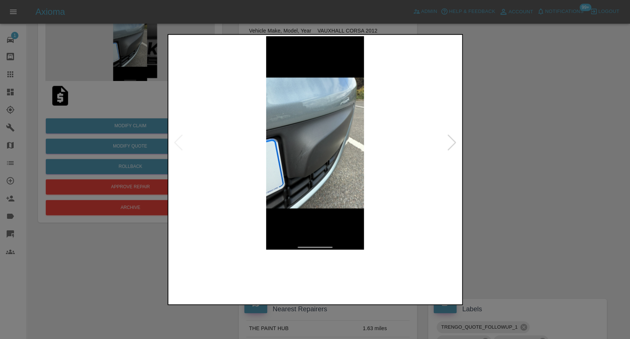
click at [283, 294] on img at bounding box center [278, 276] width 70 height 46
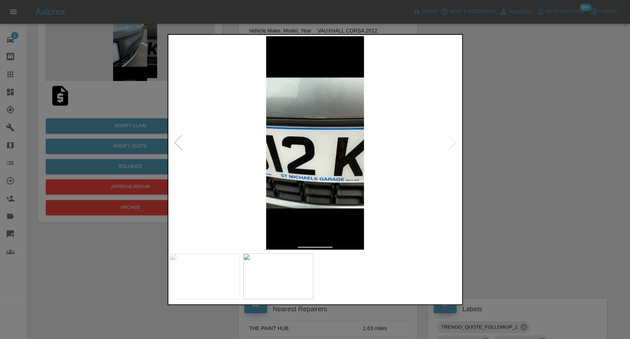
click at [548, 203] on div at bounding box center [315, 169] width 630 height 339
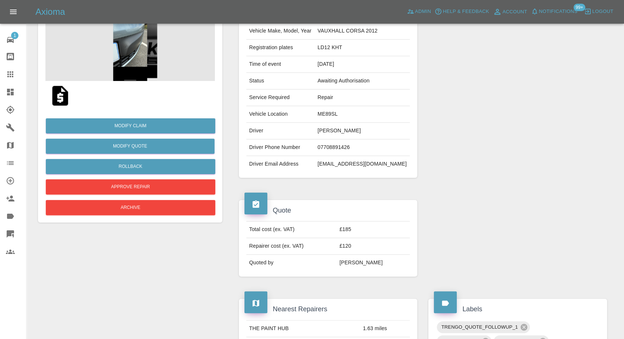
click at [352, 143] on td "07708891426" at bounding box center [362, 147] width 95 height 17
click td "07708891426"
copy td "07708891426"
click img
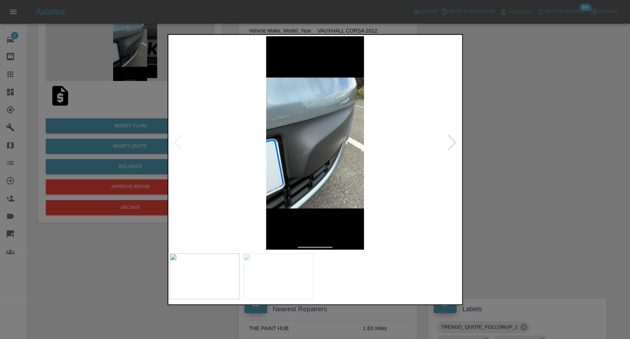
click div
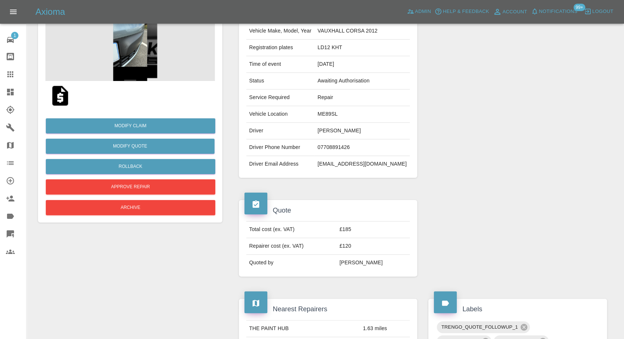
click img
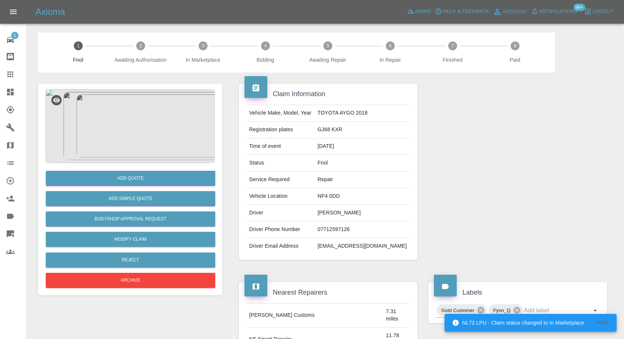
scroll to position [410, 0]
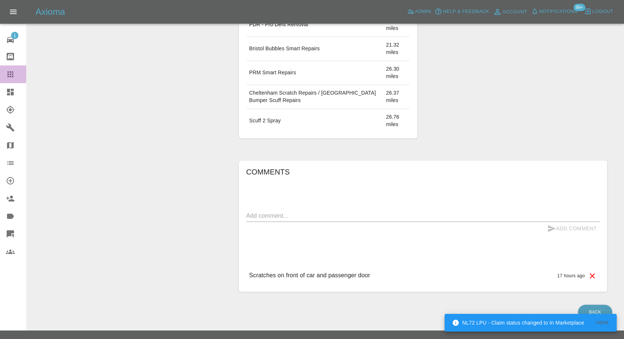
click at [14, 76] on icon at bounding box center [10, 74] width 9 height 9
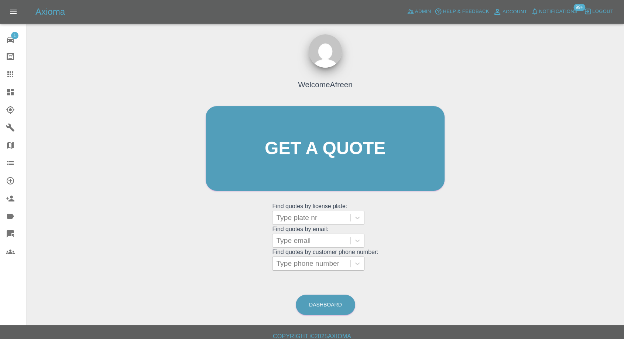
click at [302, 264] on div at bounding box center [311, 263] width 71 height 10
paste input "[PHONE_NUMBER]"
drag, startPoint x: 291, startPoint y: 264, endPoint x: 233, endPoint y: 268, distance: 58.5
click at [233, 268] on div "Welcome Afreen Get a quote Get a quote Find quotes by license plate: Type plate…" at bounding box center [325, 162] width 254 height 223
type input "07708891426"
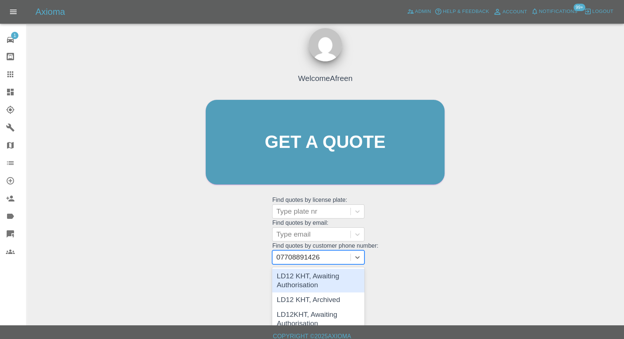
scroll to position [13, 0]
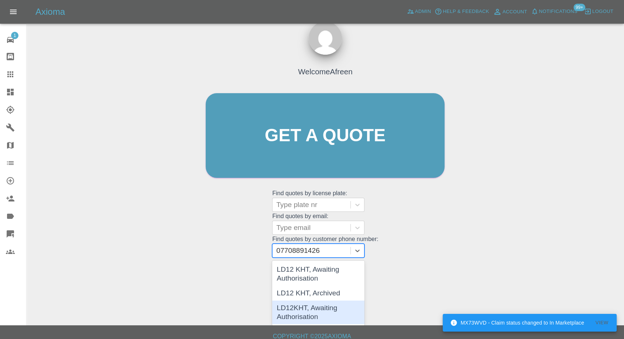
click at [323, 317] on div "LD12KHT, Awaiting Authorisation" at bounding box center [318, 312] width 92 height 24
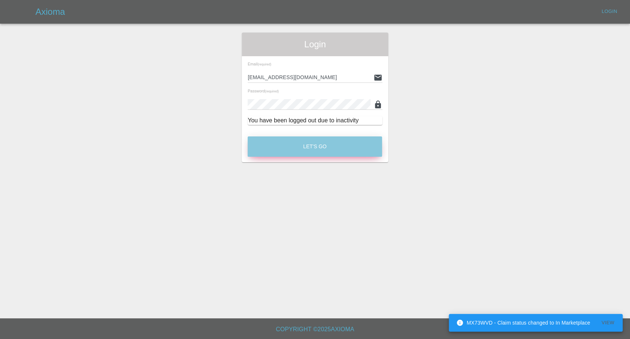
click at [272, 140] on button "Let's Go" at bounding box center [315, 146] width 134 height 20
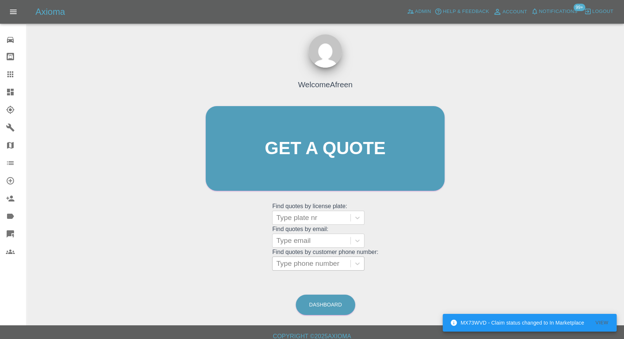
click at [290, 263] on div at bounding box center [311, 263] width 71 height 10
paste input "07708891426"
type input "07708891426"
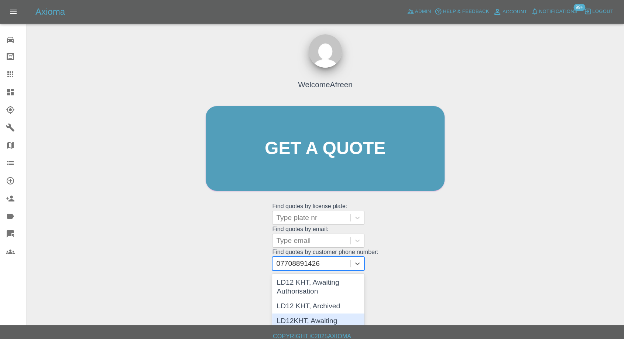
click at [307, 317] on div "LD12KHT, Awaiting Authorisation" at bounding box center [318, 325] width 92 height 24
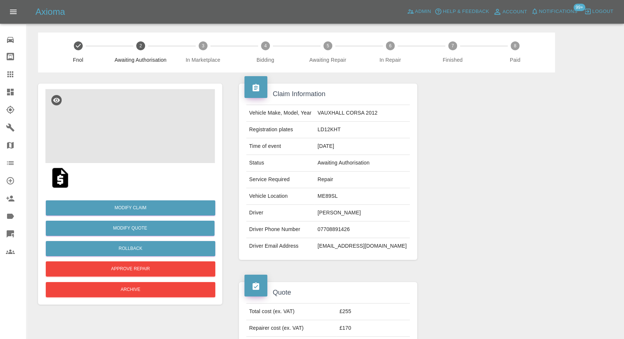
click at [129, 131] on img at bounding box center [130, 126] width 170 height 74
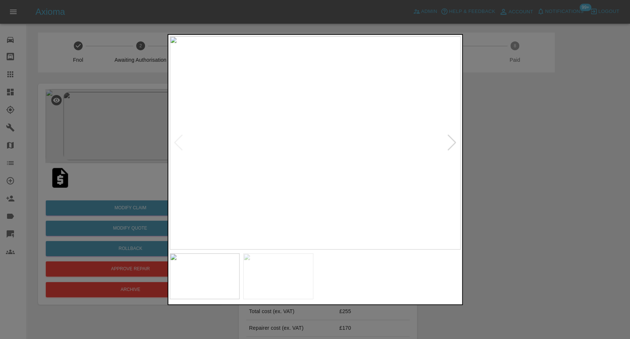
click at [294, 287] on img at bounding box center [278, 276] width 70 height 46
click at [520, 185] on div at bounding box center [315, 169] width 630 height 339
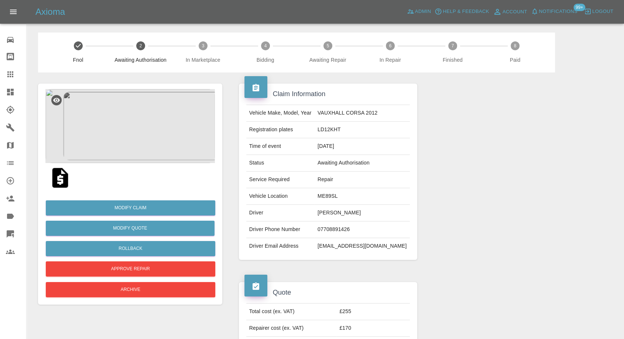
scroll to position [82, 0]
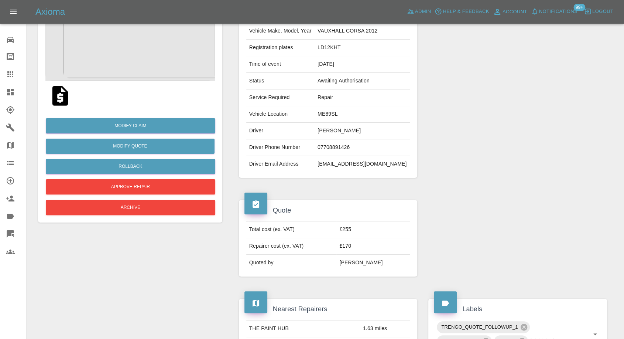
click at [116, 58] on img at bounding box center [130, 44] width 170 height 74
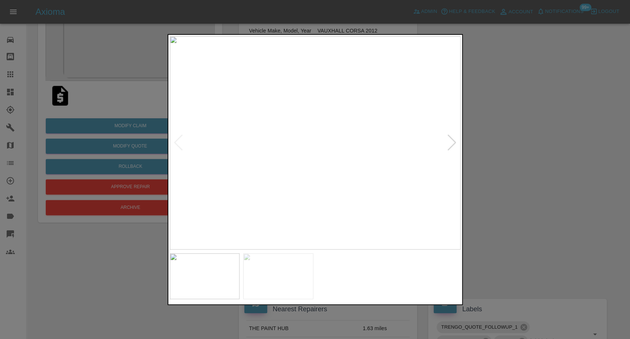
click at [276, 266] on img at bounding box center [278, 276] width 70 height 46
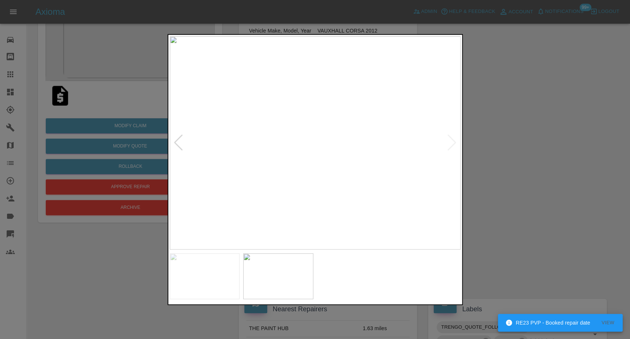
click at [11, 71] on div at bounding box center [315, 169] width 630 height 339
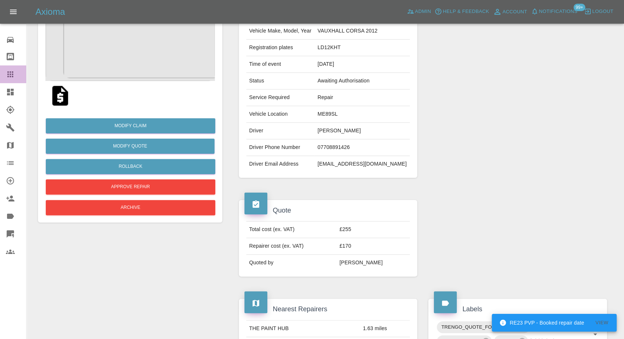
click at [11, 71] on icon at bounding box center [10, 74] width 9 height 9
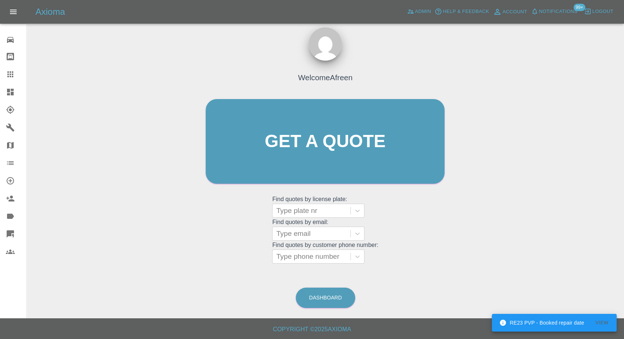
scroll to position [7, 0]
click at [300, 258] on div at bounding box center [311, 257] width 71 height 10
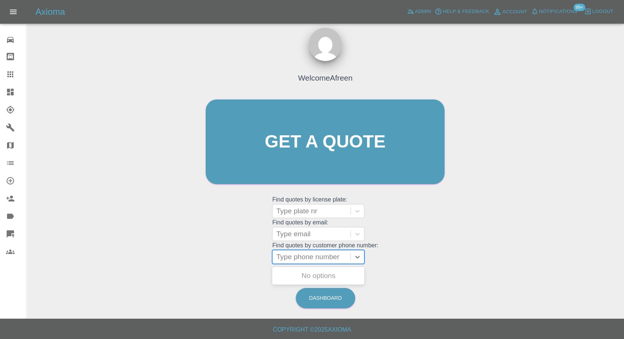
click at [290, 257] on div at bounding box center [311, 257] width 71 height 10
paste input "07715535428"
type input "07715535428"
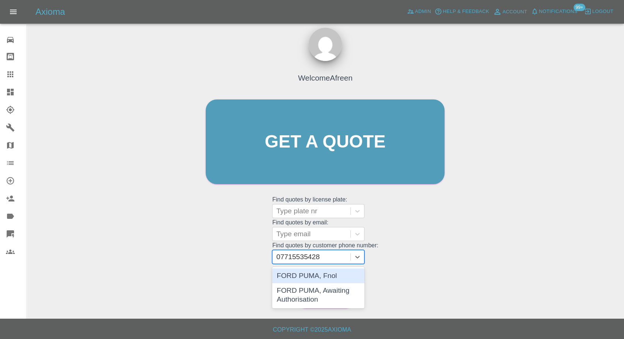
click at [310, 277] on div "FORD PUMA, Fnol" at bounding box center [318, 275] width 92 height 15
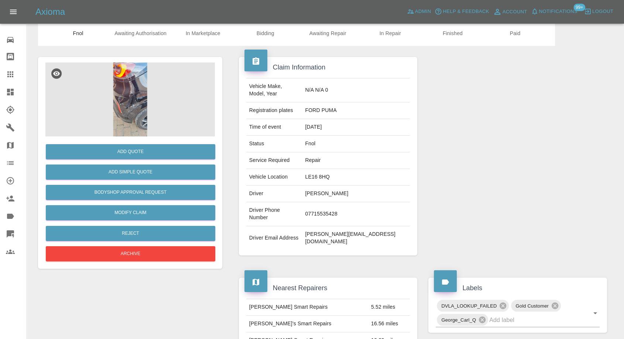
scroll to position [41, 0]
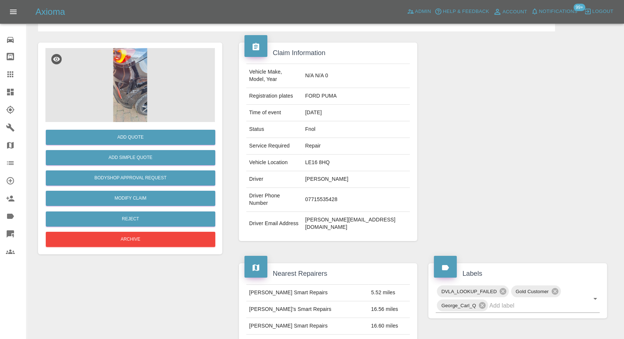
click at [132, 93] on img at bounding box center [130, 85] width 170 height 74
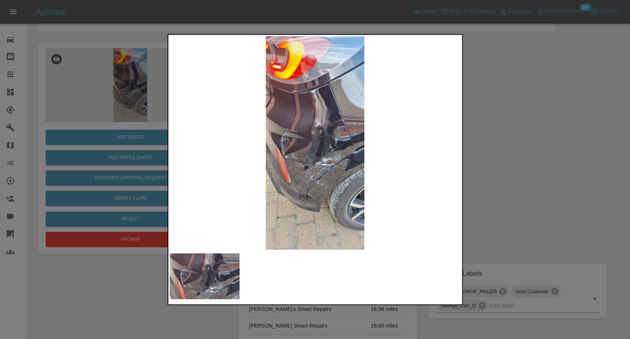
click at [505, 175] on div at bounding box center [315, 169] width 630 height 339
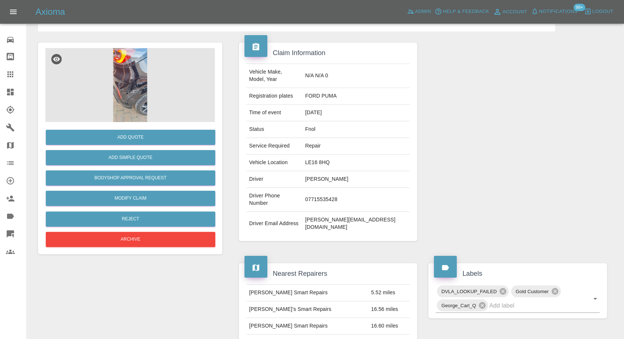
click at [129, 107] on img at bounding box center [130, 85] width 170 height 74
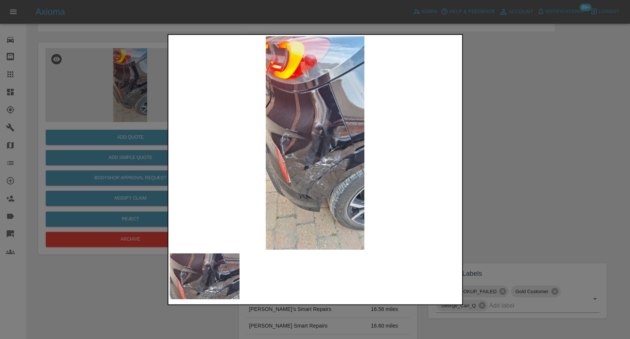
click at [506, 169] on div at bounding box center [315, 169] width 630 height 339
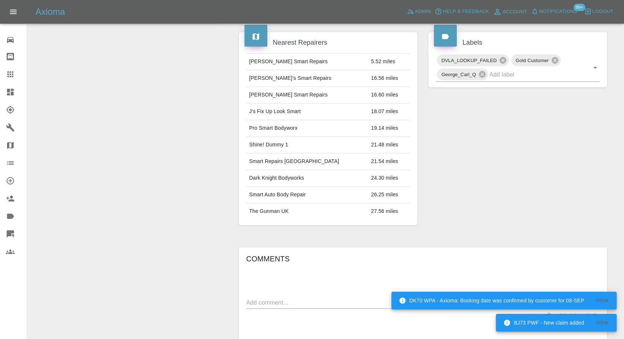
scroll to position [328, 0]
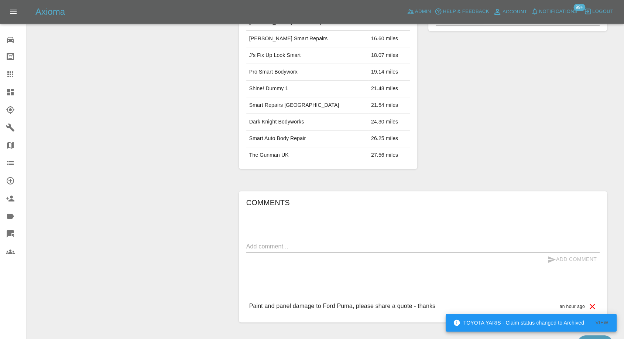
click at [314, 242] on textarea at bounding box center [422, 246] width 353 height 8
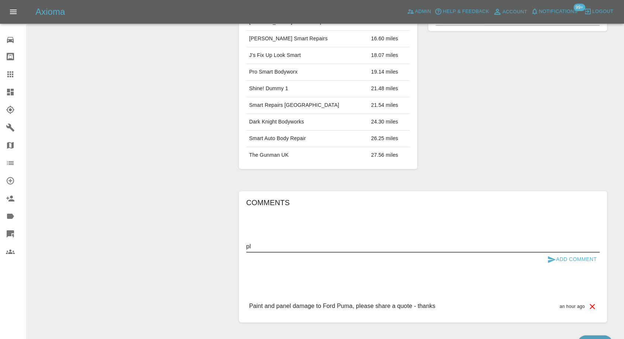
type textarea "p"
type textarea "PLEASE QUOTE FOR PUMA ONLY, THE OTHER CLAIM IS FOR 2 CARS COMBINED."
click at [549, 255] on icon "submit" at bounding box center [551, 259] width 9 height 9
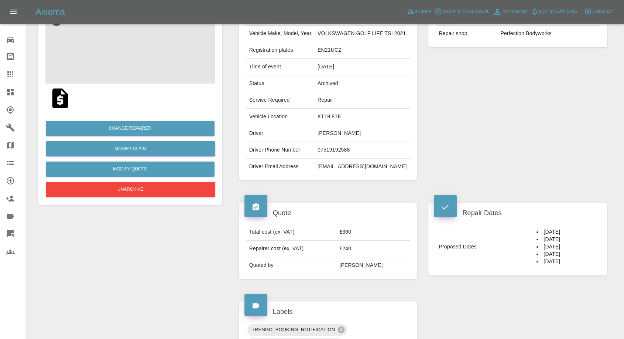
scroll to position [82, 0]
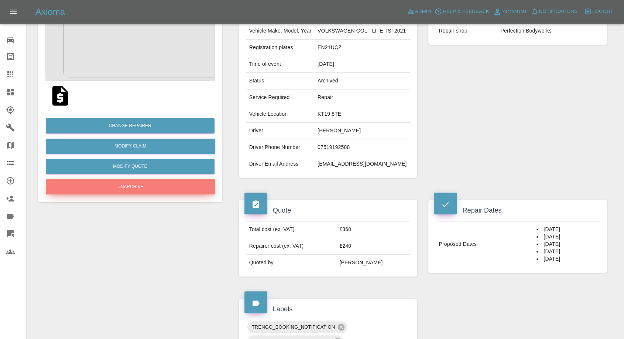
click at [115, 190] on button "Unarchive" at bounding box center [131, 186] width 170 height 15
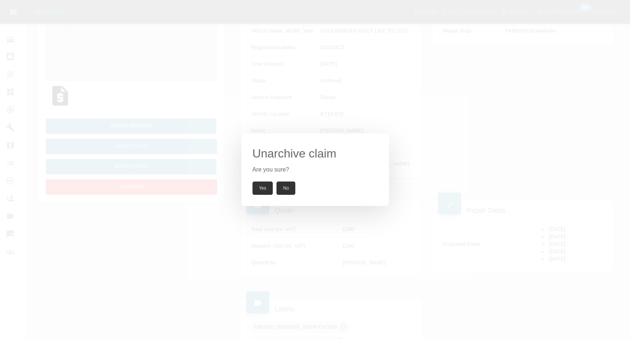
click at [267, 189] on button "Yes" at bounding box center [263, 187] width 21 height 13
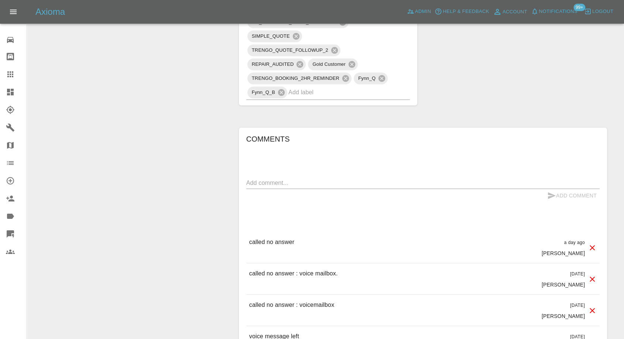
scroll to position [492, 0]
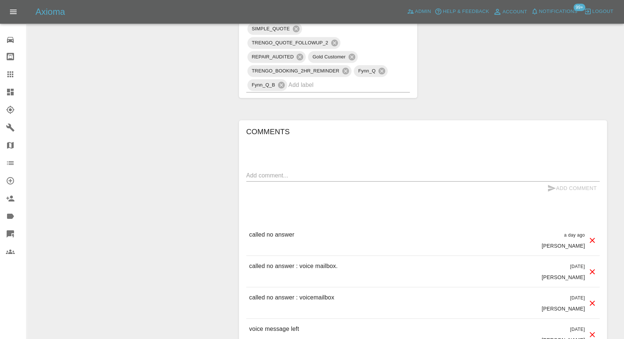
click at [274, 179] on div "x" at bounding box center [422, 176] width 353 height 12
click at [353, 175] on textarea "DON'T ARCHIVE THIS, cm will book whrn ready." at bounding box center [422, 175] width 353 height 8
click at [393, 175] on textarea "DON'T ARCHIVE THIS, cm will book when ready." at bounding box center [422, 175] width 353 height 8
type textarea "DON'T ARCHIVE THIS, cm will book when ready."
click at [554, 187] on icon "submit" at bounding box center [552, 188] width 8 height 7
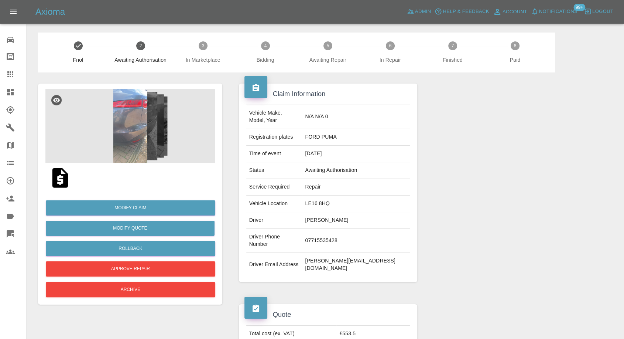
click at [348, 229] on td "07715535428" at bounding box center [356, 241] width 108 height 24
copy td "07715535428"
click at [126, 120] on img at bounding box center [130, 126] width 170 height 74
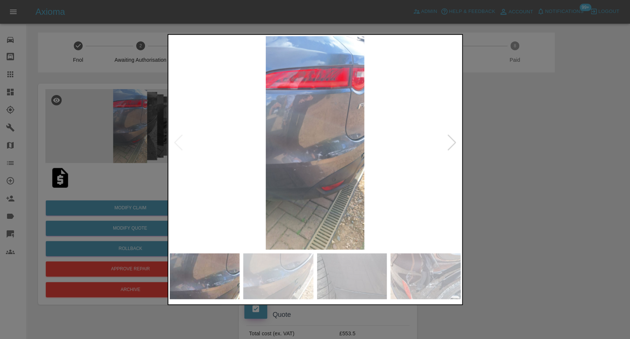
click at [281, 289] on img at bounding box center [278, 276] width 70 height 46
click at [341, 274] on img at bounding box center [352, 276] width 70 height 46
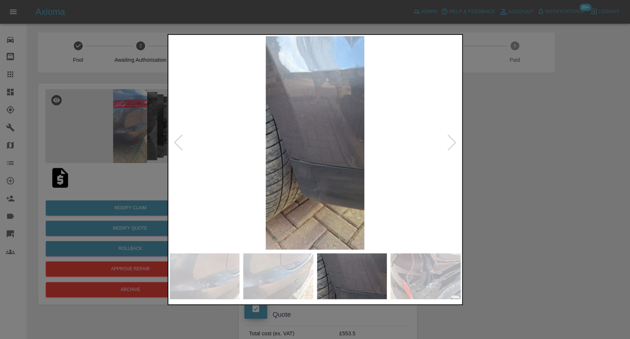
click at [437, 279] on img at bounding box center [426, 276] width 70 height 46
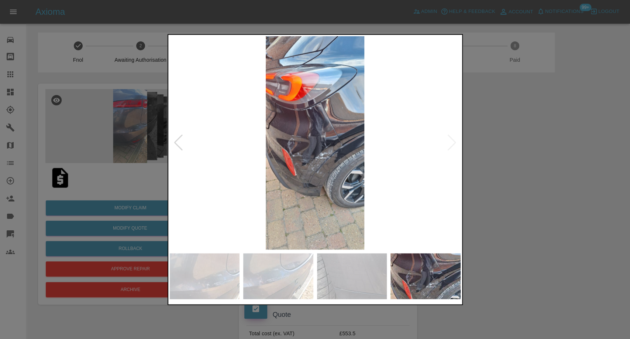
click at [456, 148] on img at bounding box center [315, 142] width 291 height 213
click at [456, 146] on img at bounding box center [315, 142] width 291 height 213
click at [519, 154] on div at bounding box center [315, 169] width 630 height 339
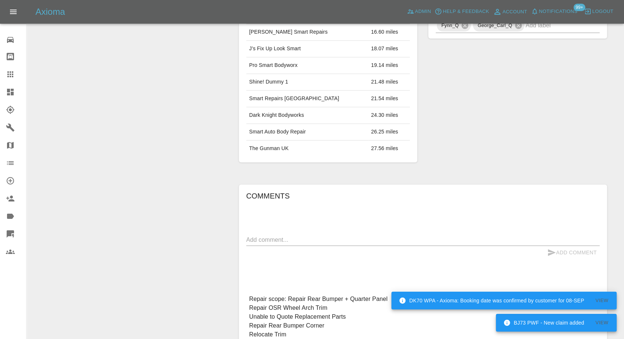
scroll to position [451, 0]
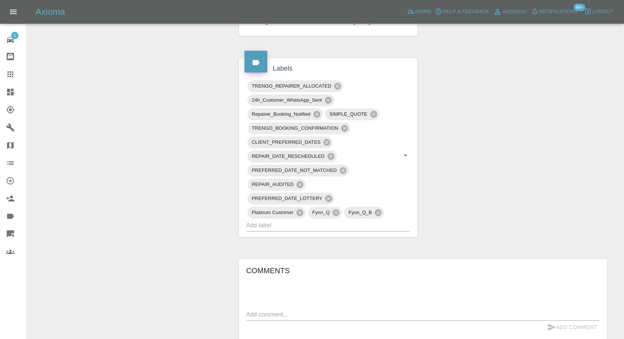
scroll to position [205, 0]
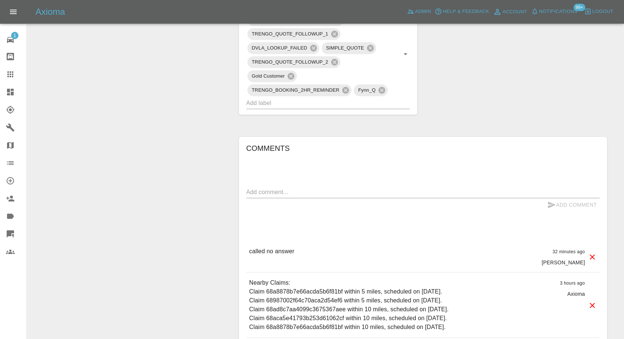
scroll to position [451, 0]
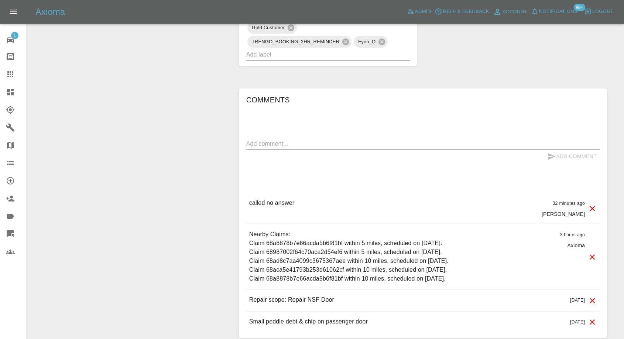
click at [260, 146] on textarea at bounding box center [422, 143] width 353 height 8
type textarea "dates after 8th sep please"
click at [547, 154] on icon "submit" at bounding box center [551, 156] width 9 height 9
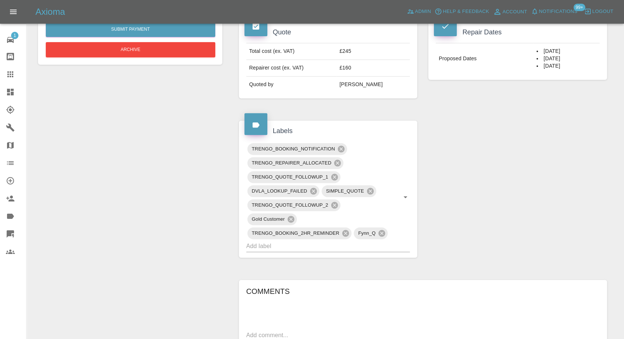
scroll to position [246, 0]
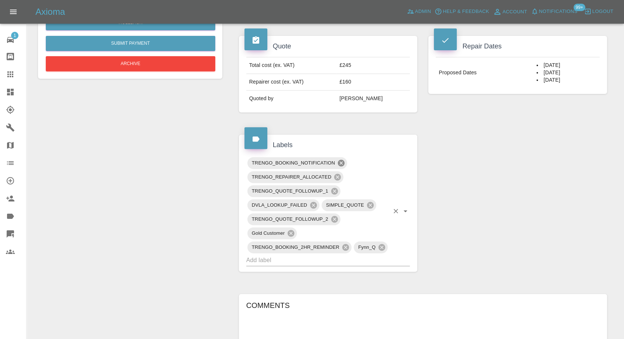
click at [340, 161] on icon at bounding box center [341, 163] width 7 height 7
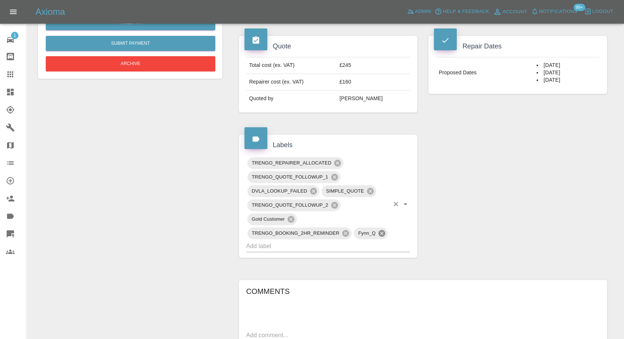
click at [343, 245] on input "text" at bounding box center [317, 245] width 143 height 11
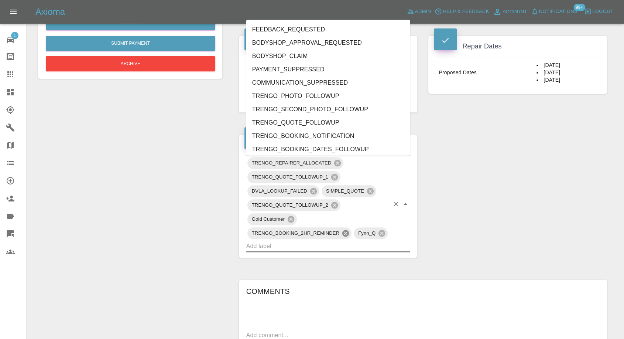
click at [345, 233] on icon at bounding box center [346, 233] width 8 height 8
click at [154, 219] on div "Change Repairer Modify Claim Modify Quote Rollback Submit Payment Archive" at bounding box center [130, 198] width 195 height 745
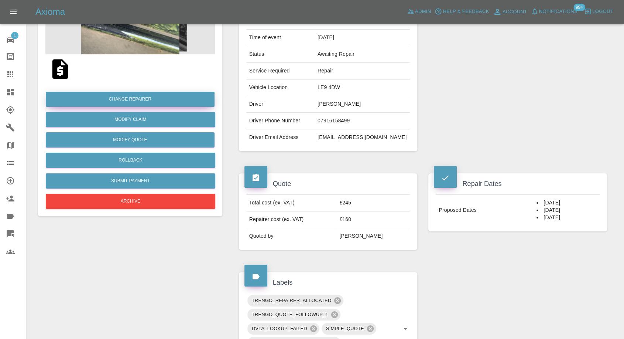
scroll to position [41, 0]
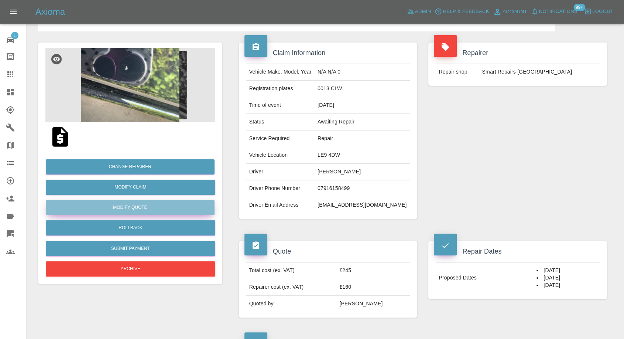
click at [134, 213] on button "Modify Quote" at bounding box center [130, 207] width 169 height 15
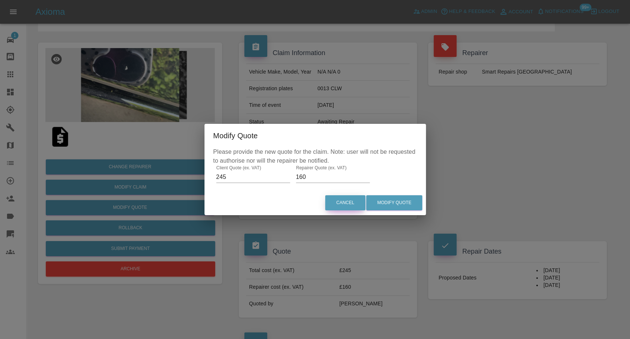
click at [346, 210] on button "Cancel" at bounding box center [345, 202] width 40 height 15
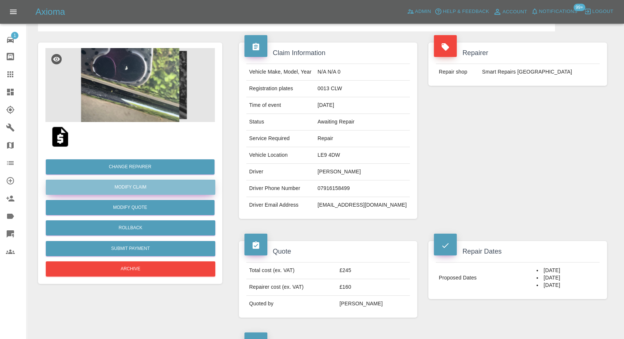
click at [138, 184] on link "Modify Claim" at bounding box center [131, 187] width 170 height 15
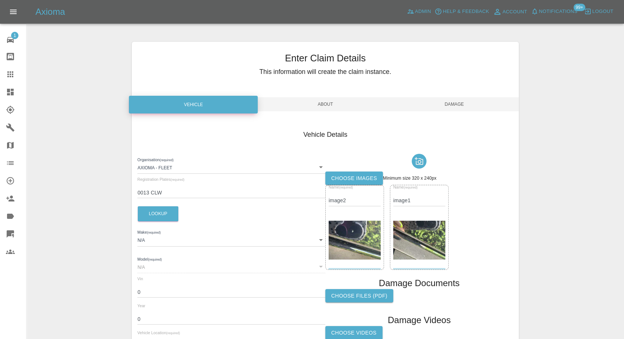
click at [454, 106] on span "Damage" at bounding box center [454, 104] width 129 height 14
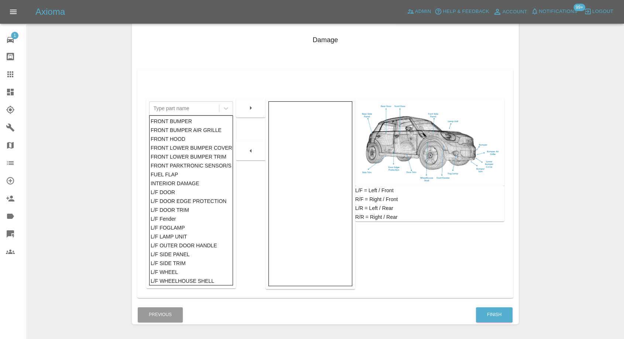
scroll to position [118, 0]
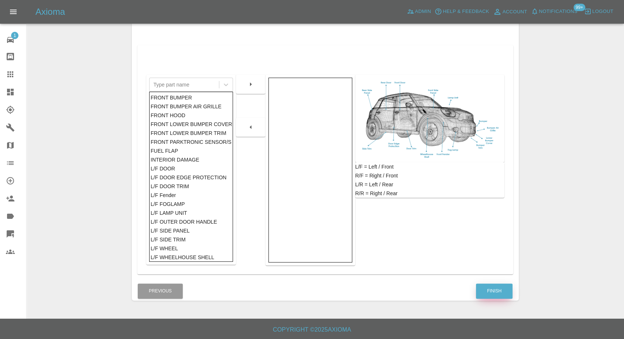
click at [489, 291] on button "Finish" at bounding box center [494, 290] width 37 height 15
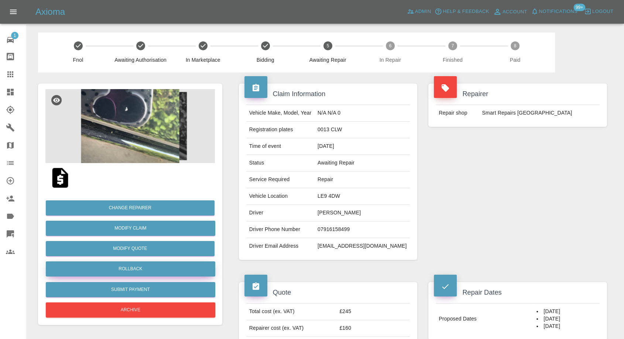
click at [142, 270] on button "Rollback" at bounding box center [131, 268] width 170 height 15
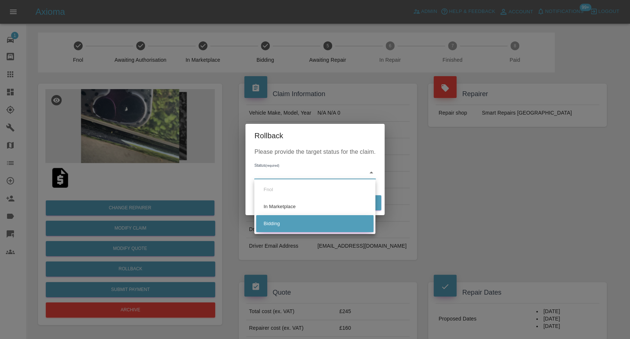
click at [274, 222] on li "Bidding" at bounding box center [314, 223] width 117 height 17
type input "bidding"
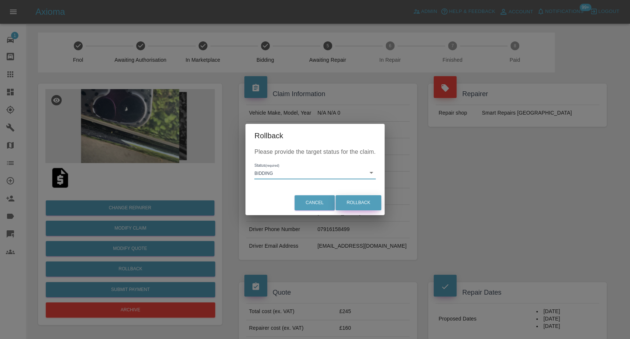
click at [353, 200] on button "Rollback" at bounding box center [359, 202] width 46 height 15
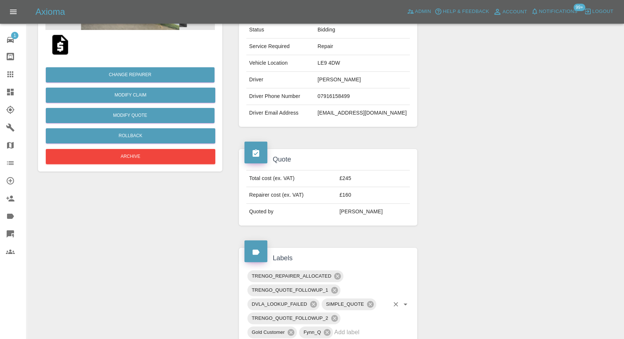
scroll to position [164, 0]
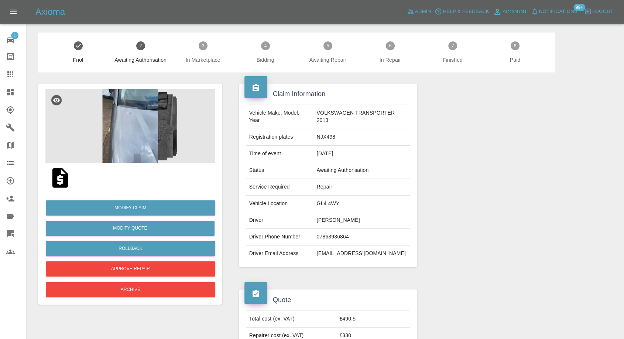
click at [123, 134] on img at bounding box center [130, 126] width 170 height 74
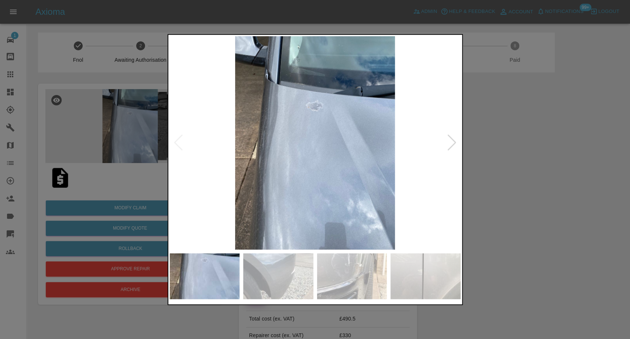
click at [292, 268] on img at bounding box center [278, 276] width 70 height 46
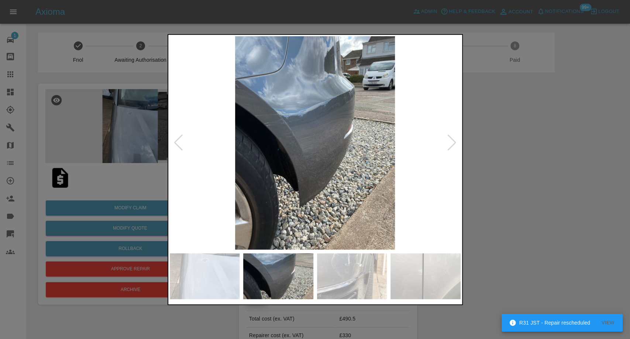
click at [353, 276] on img at bounding box center [352, 276] width 70 height 46
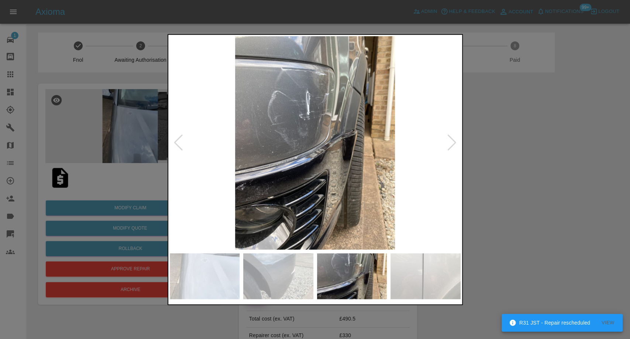
click at [403, 273] on img at bounding box center [426, 276] width 70 height 46
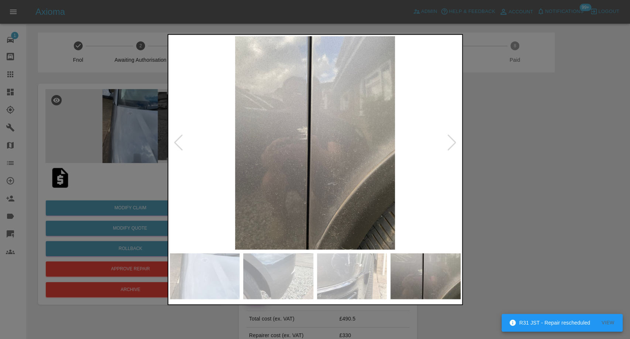
click at [452, 143] on div at bounding box center [452, 142] width 10 height 16
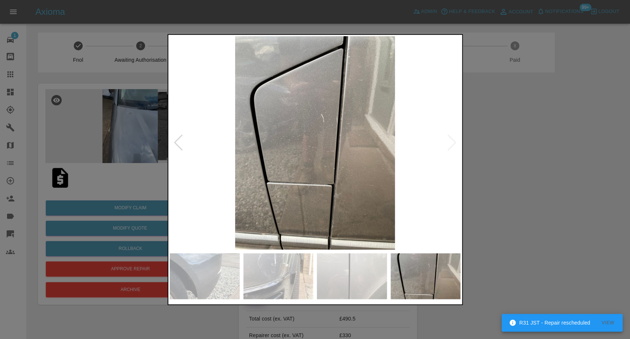
click at [452, 143] on img at bounding box center [315, 142] width 291 height 213
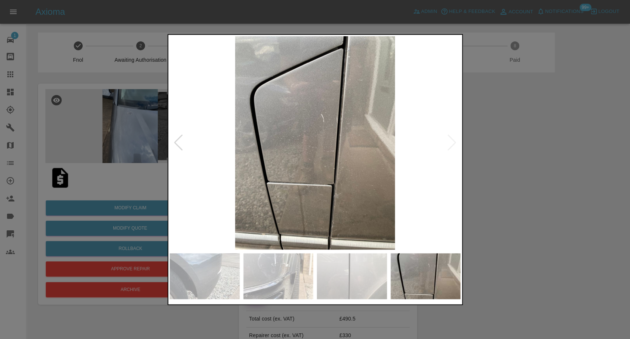
click at [505, 155] on div at bounding box center [315, 169] width 630 height 339
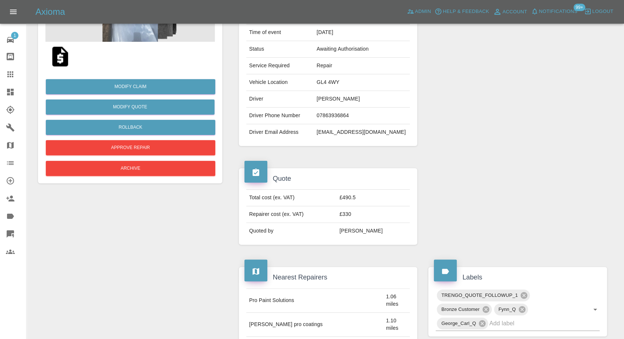
scroll to position [123, 0]
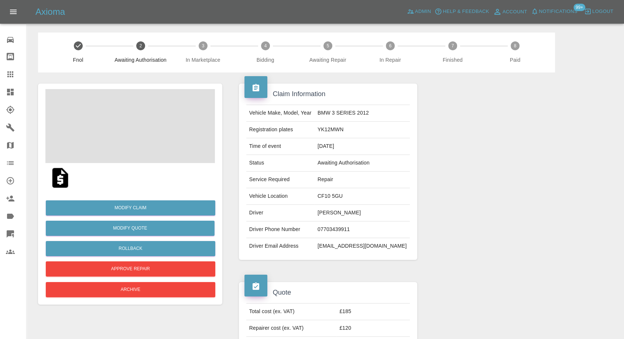
scroll to position [82, 0]
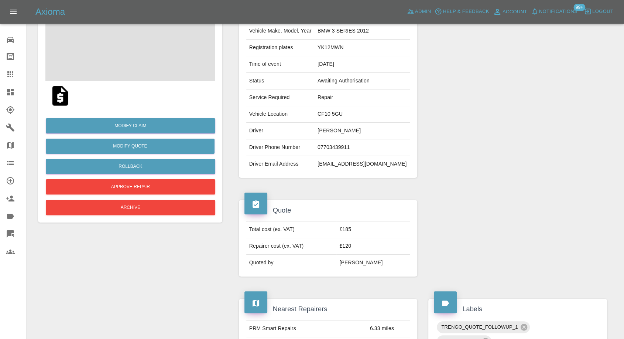
click at [343, 129] on td "[PERSON_NAME]" at bounding box center [362, 131] width 95 height 17
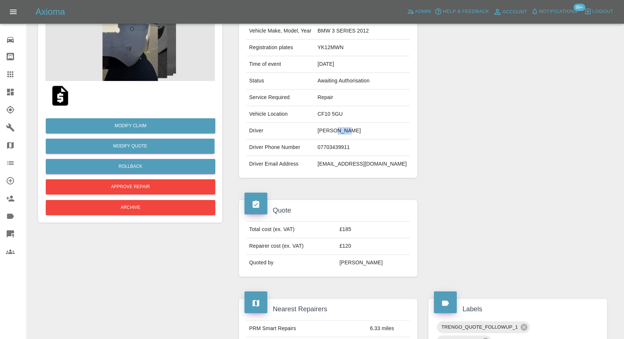
click at [343, 129] on td "[PERSON_NAME]" at bounding box center [362, 131] width 95 height 17
copy td "[PERSON_NAME]"
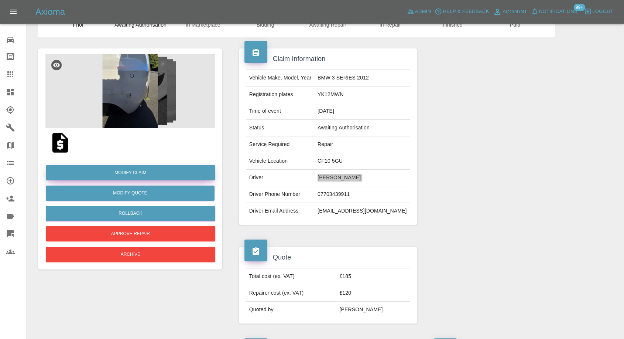
scroll to position [0, 0]
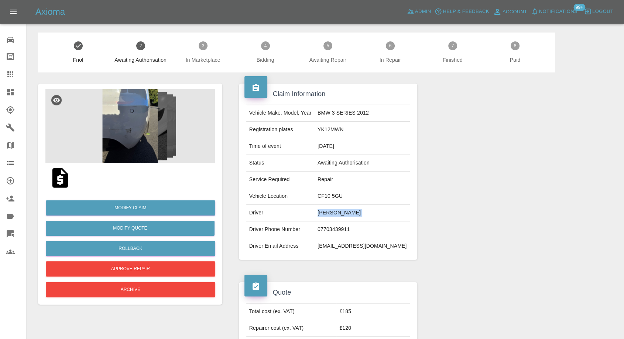
click at [56, 181] on img at bounding box center [60, 178] width 24 height 24
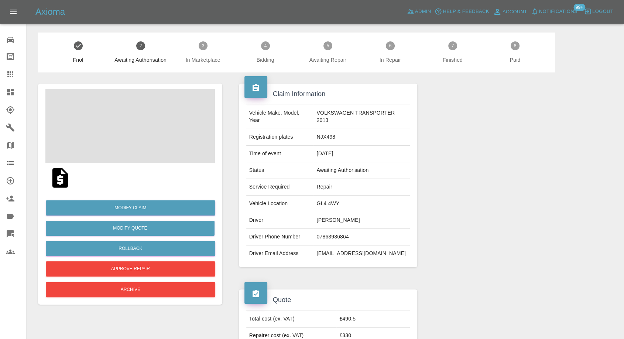
click at [324, 214] on td "Nigel foster" at bounding box center [362, 220] width 96 height 17
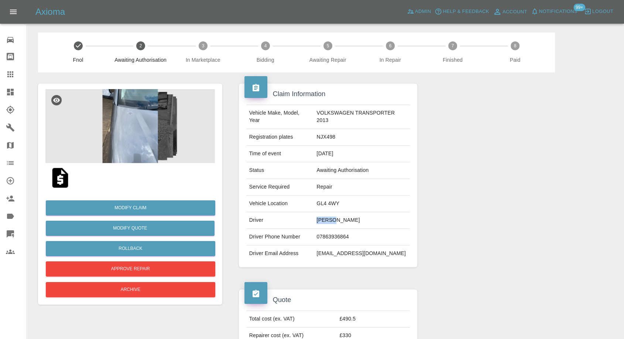
click at [324, 214] on td "Nigel foster" at bounding box center [362, 220] width 96 height 17
copy td "Nigel foster"
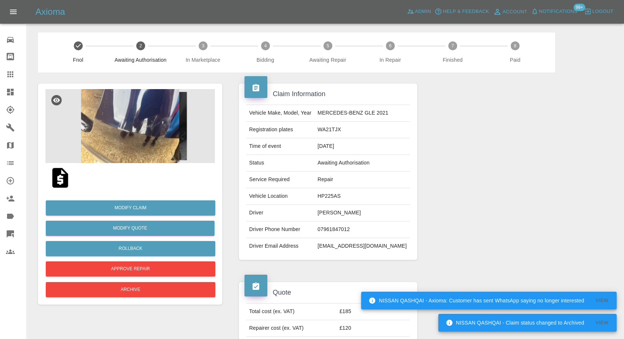
click at [135, 122] on img at bounding box center [130, 126] width 170 height 74
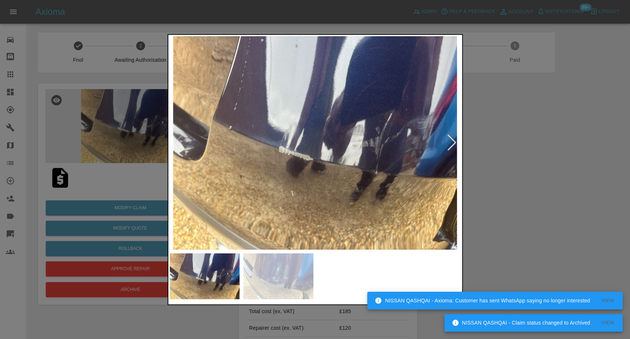
click at [290, 273] on img at bounding box center [278, 276] width 70 height 46
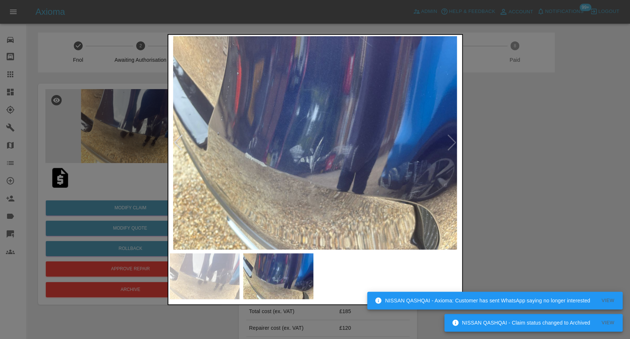
click at [524, 193] on div at bounding box center [315, 169] width 630 height 339
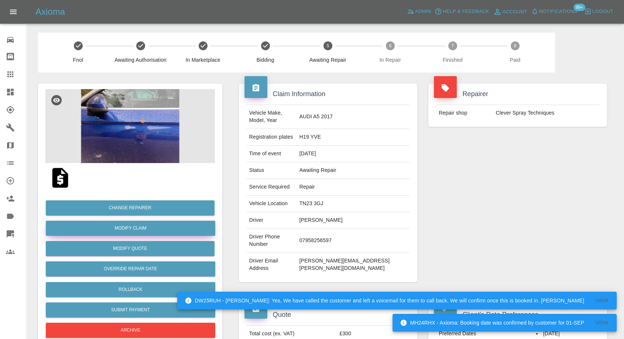
click at [133, 229] on link "Modify Claim" at bounding box center [131, 228] width 170 height 15
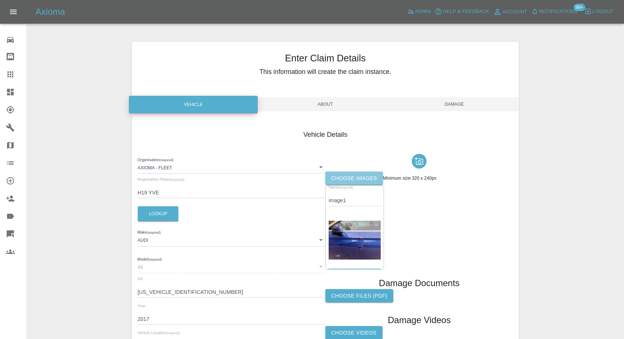
click at [361, 174] on label "Choose images" at bounding box center [354, 178] width 58 height 14
click at [0, 0] on input "Choose images" at bounding box center [0, 0] width 0 height 0
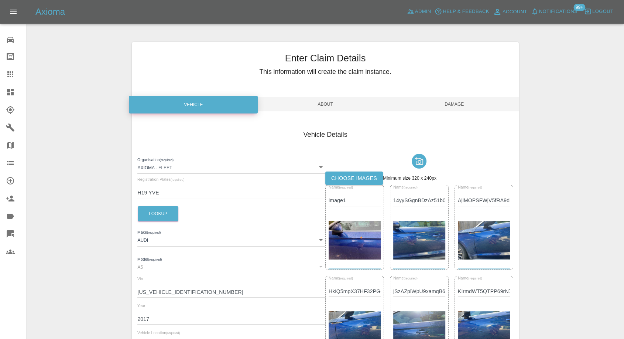
click at [449, 104] on span "Damage" at bounding box center [454, 104] width 129 height 14
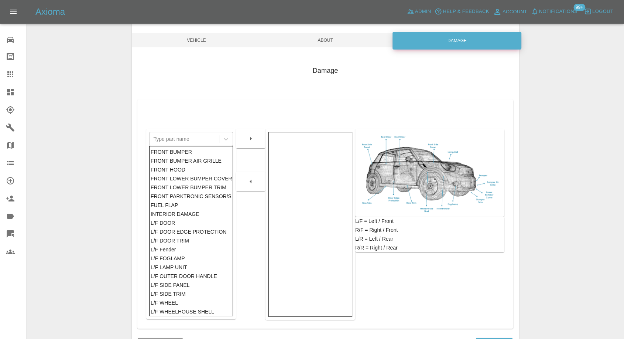
scroll to position [118, 0]
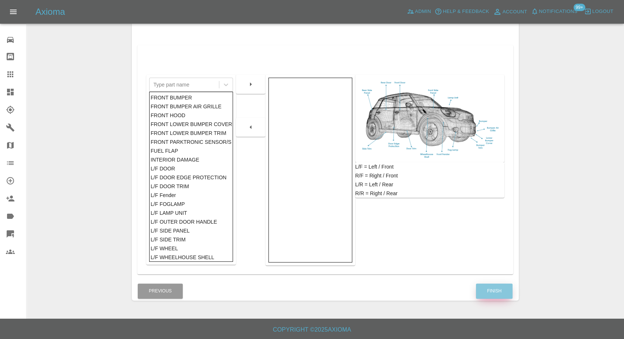
click at [502, 283] on button "Finish" at bounding box center [494, 290] width 37 height 15
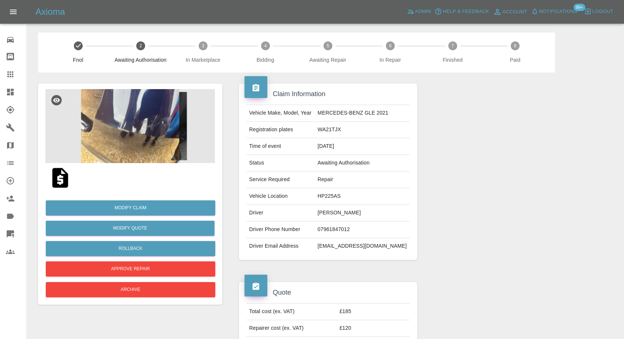
click at [328, 213] on td "Jomon Thomas" at bounding box center [362, 213] width 95 height 17
copy td "Jomon Thomas"
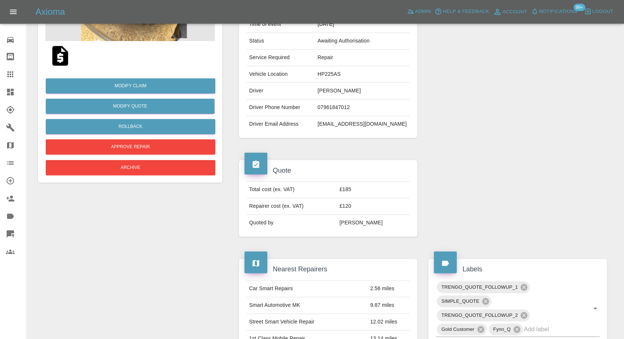
scroll to position [164, 0]
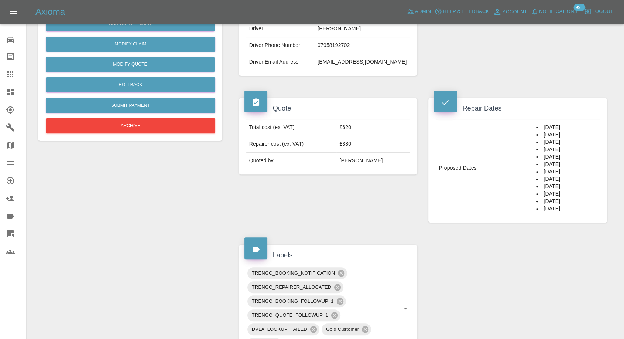
scroll to position [164, 0]
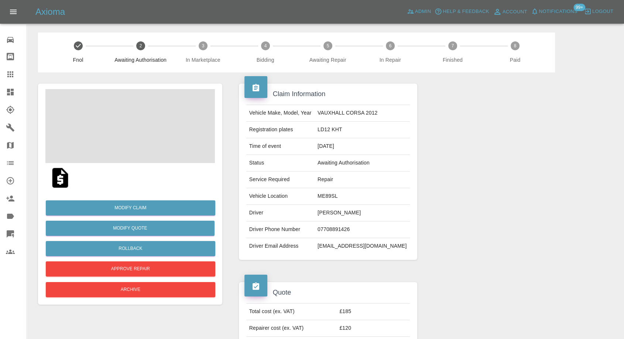
click at [59, 181] on img at bounding box center [60, 178] width 24 height 24
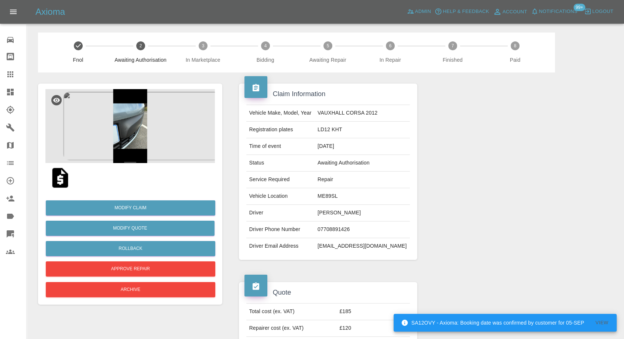
click at [349, 227] on td "07708891426" at bounding box center [362, 229] width 95 height 17
copy td "07708891426"
click at [220, 136] on div "Modify Claim Modify Quote Rollback Approve Repair Archive" at bounding box center [130, 193] width 184 height 221
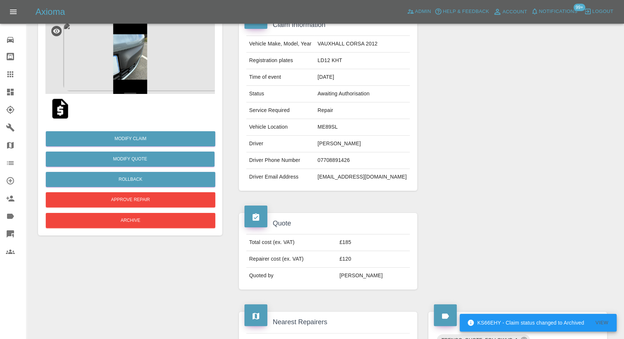
scroll to position [82, 0]
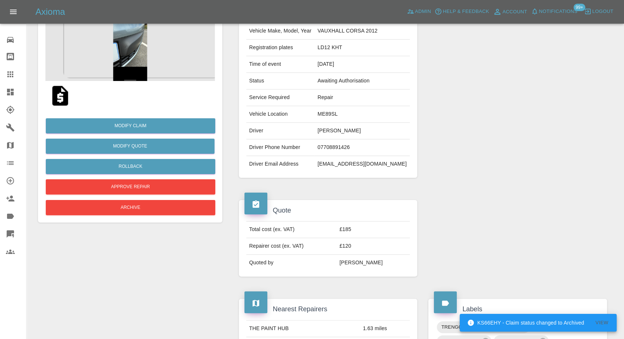
click at [120, 45] on img at bounding box center [130, 44] width 170 height 74
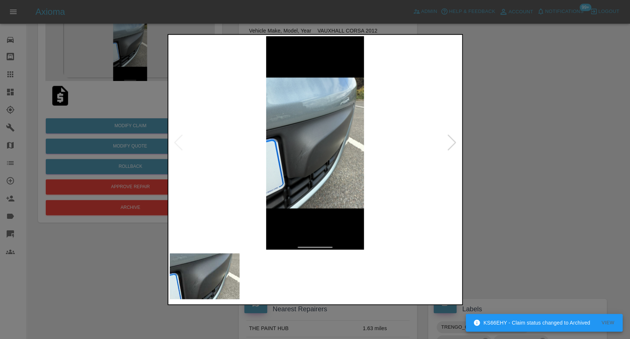
click at [272, 276] on img at bounding box center [278, 276] width 70 height 46
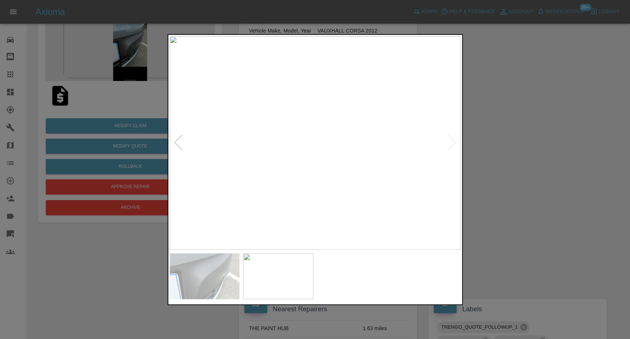
click at [504, 178] on div at bounding box center [315, 169] width 630 height 339
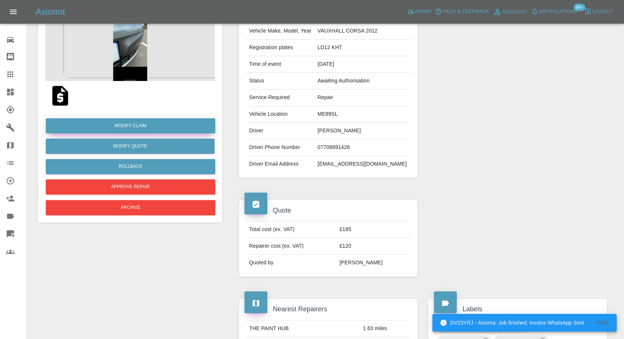
click at [143, 127] on link "Modify Claim" at bounding box center [131, 125] width 170 height 15
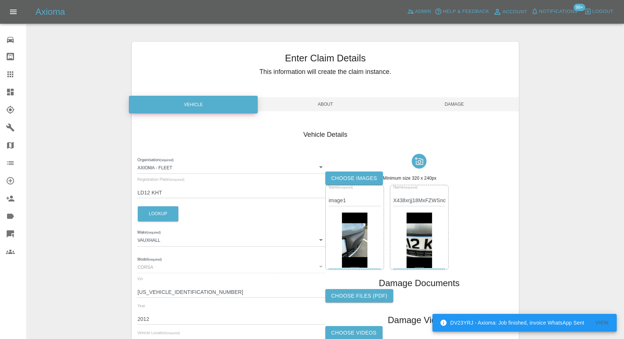
click at [416, 243] on img at bounding box center [419, 239] width 25 height 55
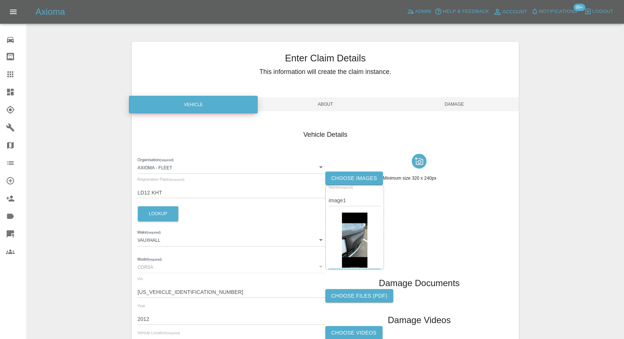
click at [448, 106] on span "Damage" at bounding box center [454, 104] width 129 height 14
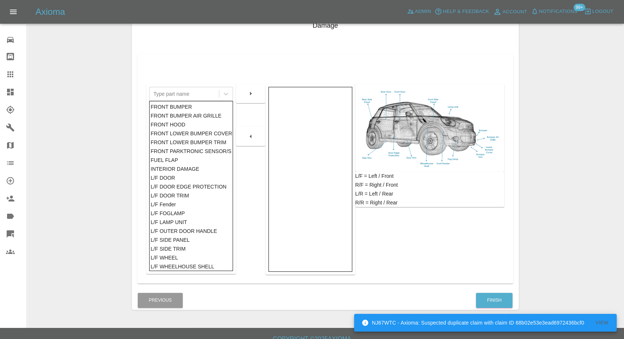
scroll to position [118, 0]
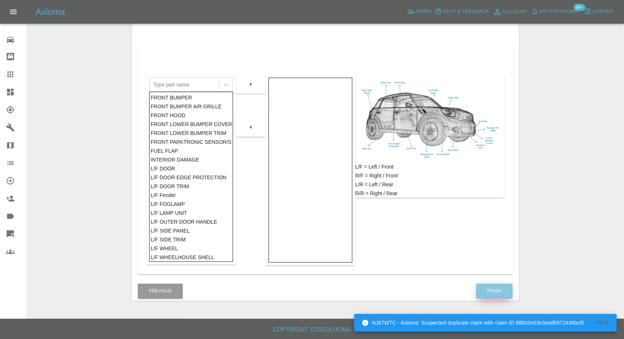
click at [493, 286] on button "Finish" at bounding box center [494, 290] width 37 height 15
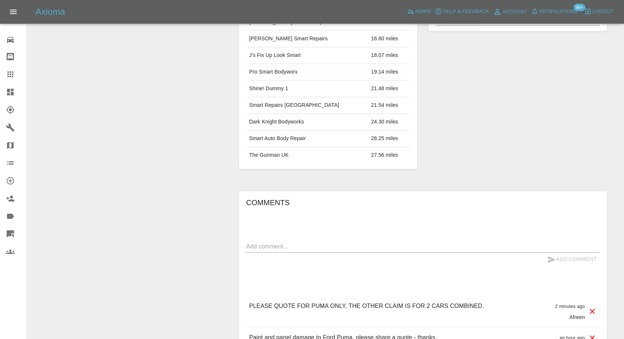
drag, startPoint x: 0, startPoint y: 0, endPoint x: 6, endPoint y: 69, distance: 69.7
click at [6, 70] on icon at bounding box center [10, 74] width 9 height 9
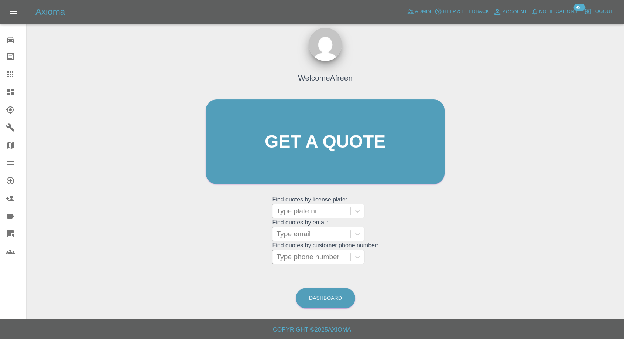
click at [315, 254] on div at bounding box center [311, 257] width 71 height 10
paste input "07708891426"
type input "07708891426"
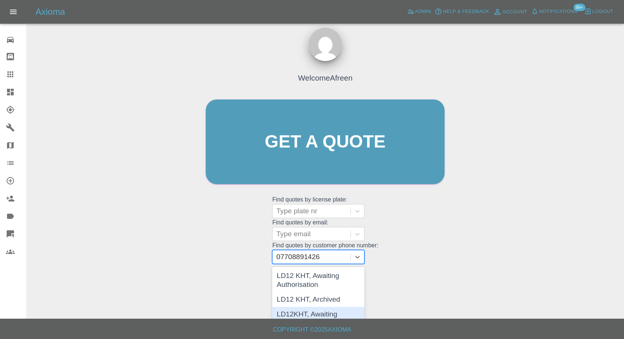
click at [323, 315] on div "LD12KHT, Awaiting Authorisation" at bounding box center [318, 319] width 92 height 24
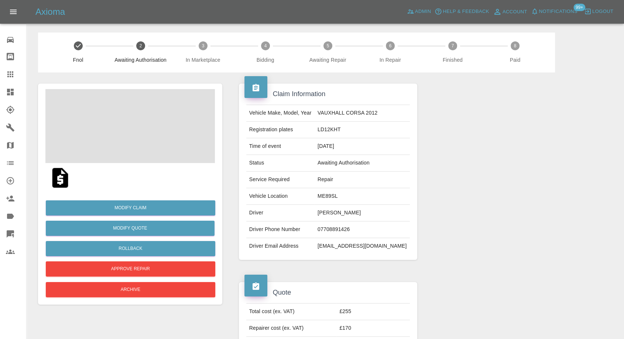
click at [57, 179] on img at bounding box center [60, 178] width 24 height 24
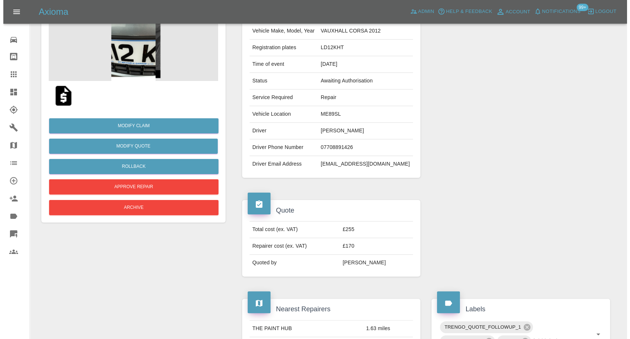
scroll to position [41, 0]
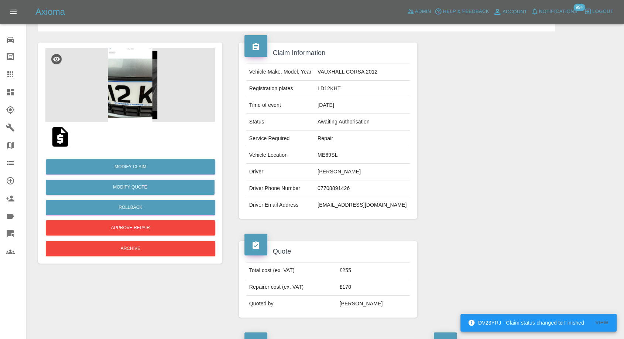
click at [127, 88] on img at bounding box center [130, 85] width 170 height 74
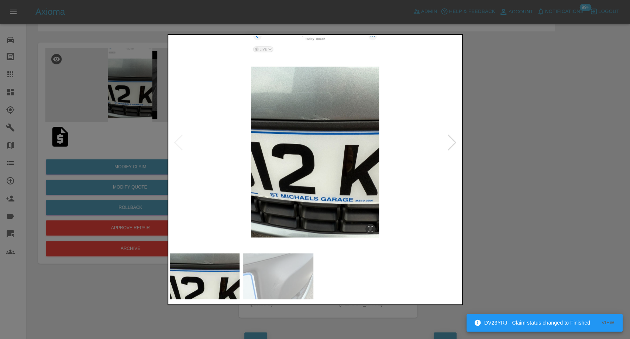
click at [282, 270] on img at bounding box center [278, 276] width 70 height 46
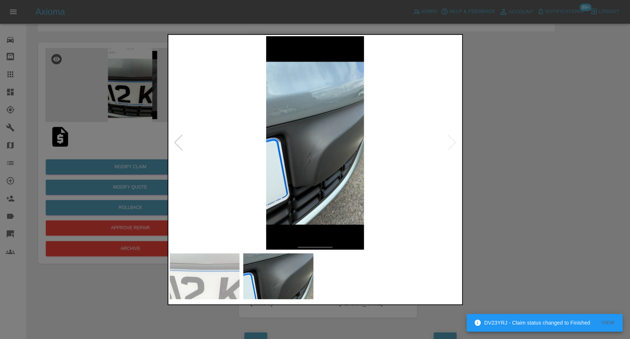
click at [204, 270] on img at bounding box center [205, 276] width 70 height 46
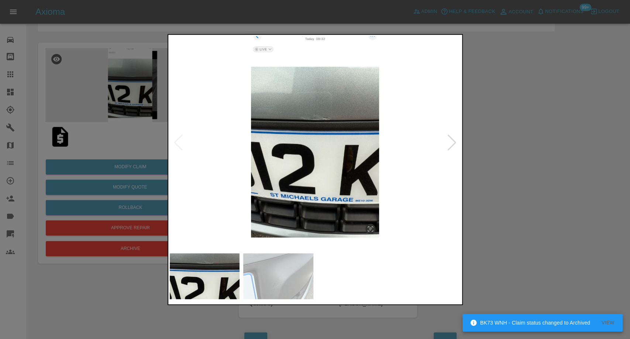
click at [272, 274] on img at bounding box center [278, 276] width 70 height 46
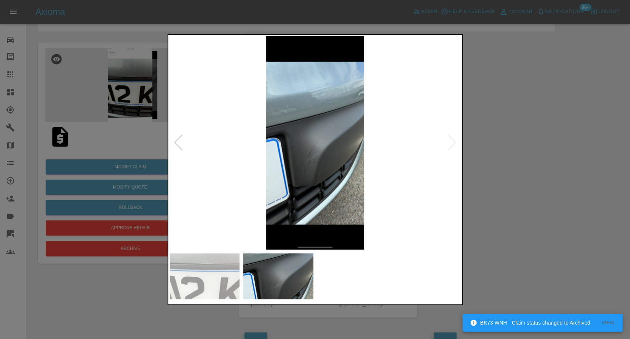
click at [218, 271] on img at bounding box center [205, 276] width 70 height 46
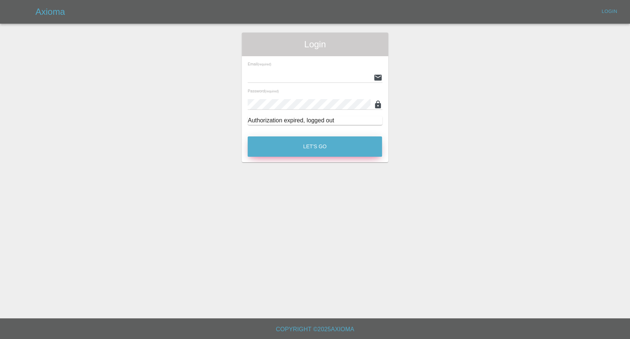
type input "afreen@axioma.co.uk"
click at [337, 152] on button "Let's Go" at bounding box center [315, 146] width 134 height 20
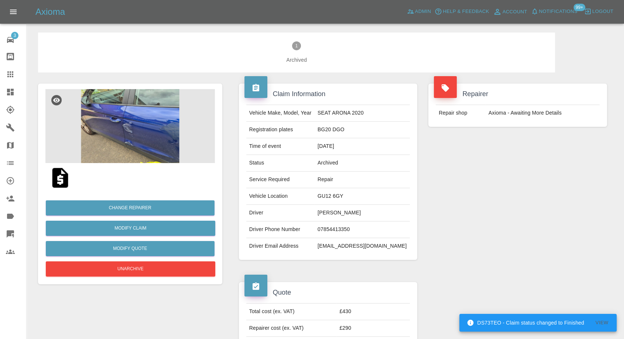
click at [349, 226] on td "07854413350" at bounding box center [362, 229] width 95 height 17
copy td "07854413350"
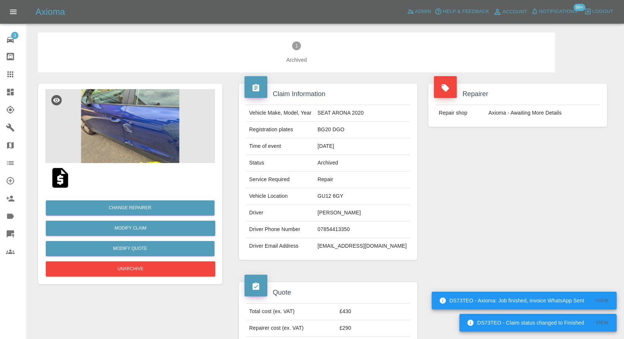
click at [458, 185] on div "Repairer Repair shop Axioma - Awaiting More Details" at bounding box center [518, 171] width 190 height 198
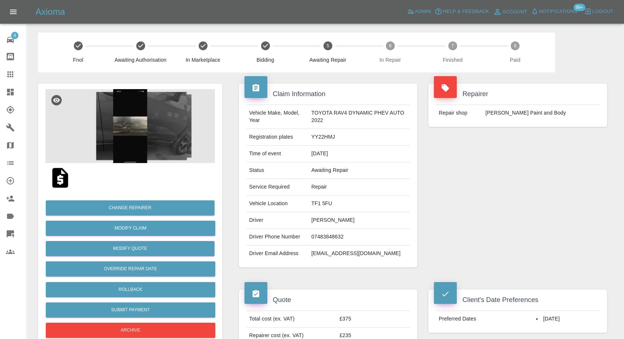
click at [324, 232] on td "07483848632" at bounding box center [359, 237] width 102 height 17
copy td "07483848632"
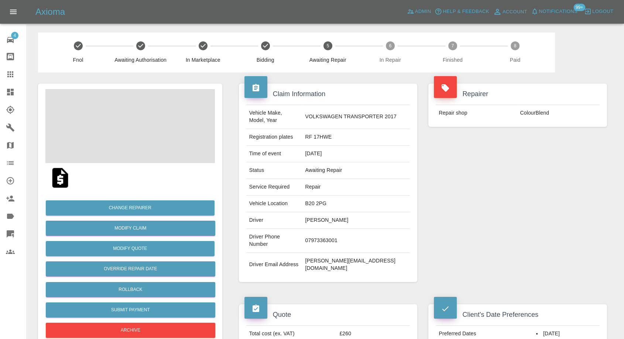
click at [325, 218] on td "[PERSON_NAME]" at bounding box center [356, 220] width 108 height 17
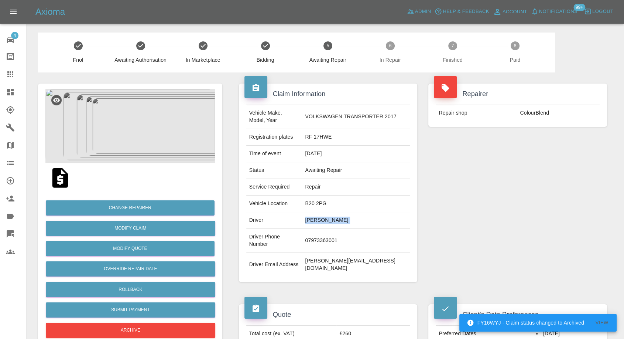
click at [325, 218] on td "[PERSON_NAME]" at bounding box center [356, 220] width 108 height 17
copy td "[PERSON_NAME]"
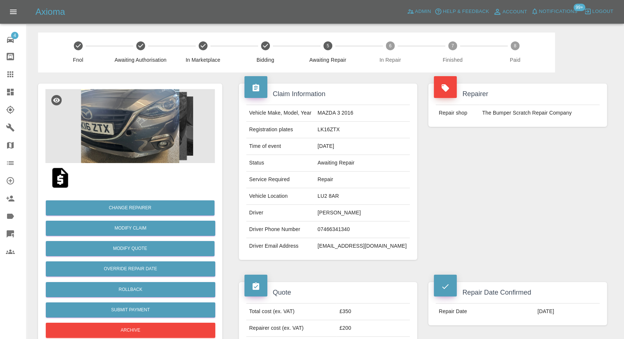
click at [356, 213] on td "[PERSON_NAME]" at bounding box center [362, 213] width 95 height 17
copy td "[PERSON_NAME]"
click at [338, 225] on td "07466341340" at bounding box center [362, 229] width 95 height 17
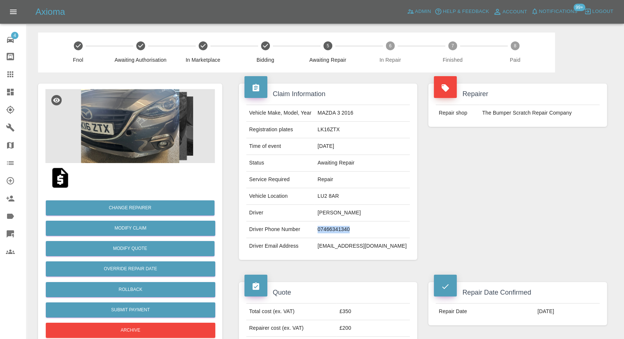
click at [338, 225] on td "07466341340" at bounding box center [362, 229] width 95 height 17
copy td "07466341340"
click at [315, 245] on td "Driver Email Address" at bounding box center [280, 246] width 68 height 16
click at [339, 208] on td "Mateusz Krason" at bounding box center [362, 213] width 95 height 17
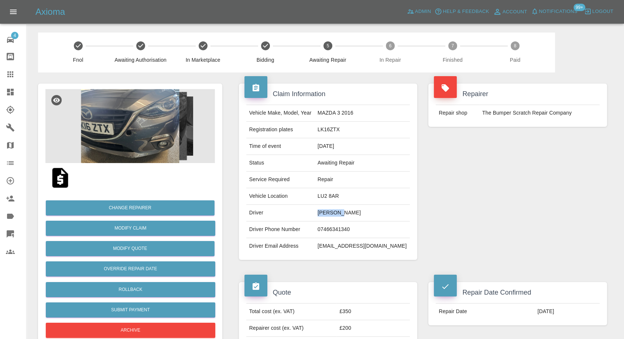
copy td "Mateusz"
click at [343, 196] on td "LU2 8AR" at bounding box center [362, 196] width 95 height 17
copy td "LU2 8AR"
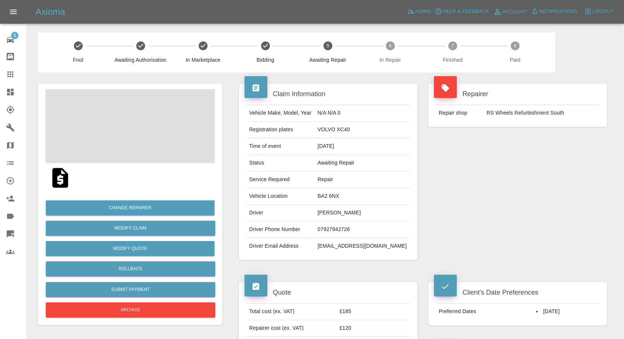
scroll to position [205, 0]
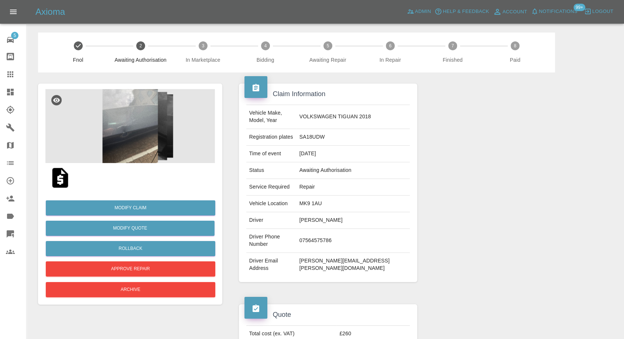
click at [143, 151] on img at bounding box center [130, 126] width 170 height 74
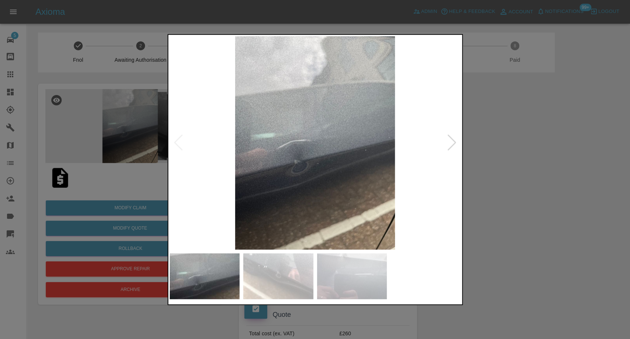
click at [280, 254] on img at bounding box center [278, 276] width 70 height 46
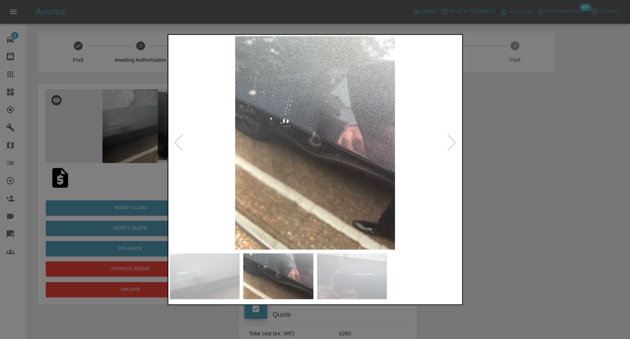
click at [389, 294] on div at bounding box center [315, 276] width 291 height 46
click at [355, 278] on img at bounding box center [352, 276] width 70 height 46
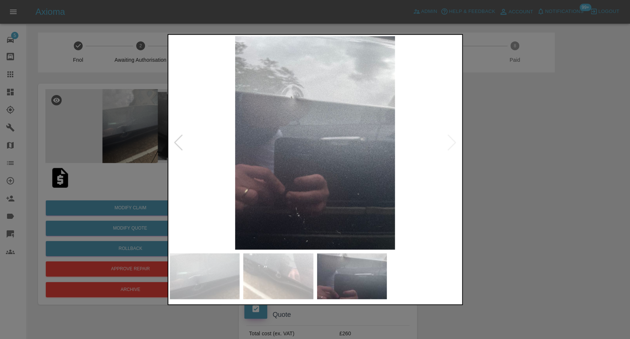
click at [540, 207] on div at bounding box center [315, 169] width 630 height 339
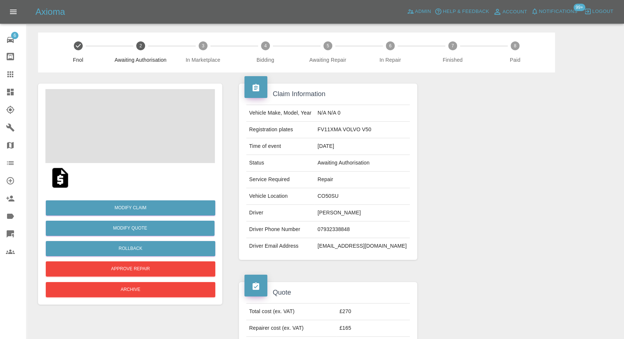
click at [62, 181] on img at bounding box center [60, 178] width 24 height 24
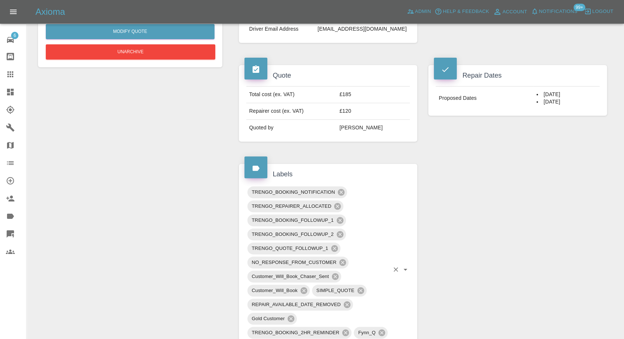
scroll to position [123, 0]
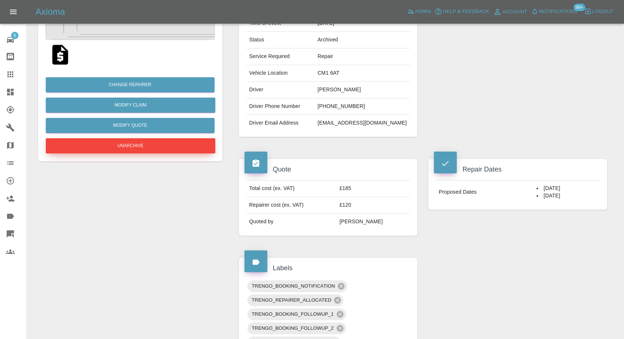
click at [124, 144] on button "Unarchive" at bounding box center [131, 145] width 170 height 15
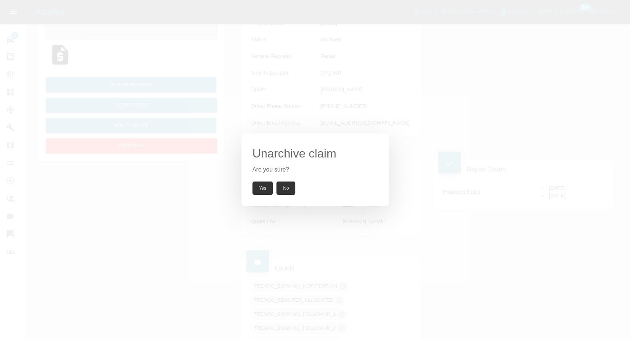
click at [260, 184] on button "Yes" at bounding box center [263, 187] width 21 height 13
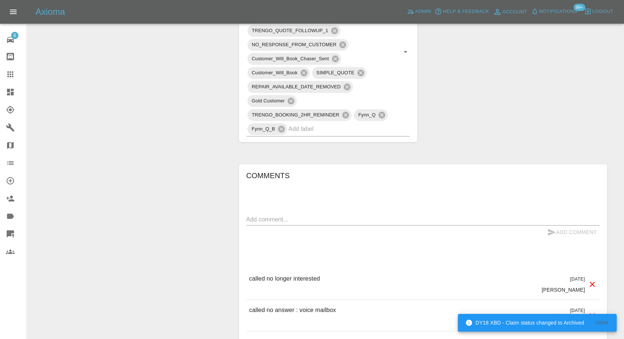
scroll to position [369, 0]
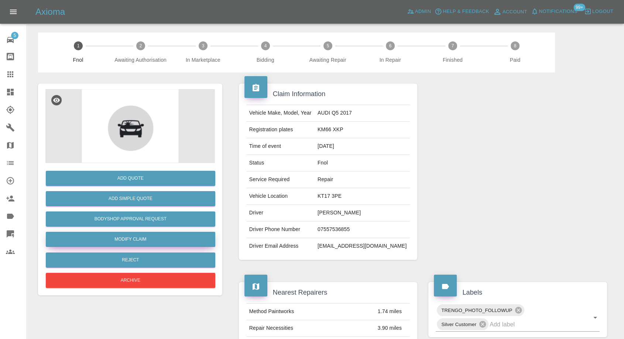
click at [142, 237] on link "Modify Claim" at bounding box center [131, 239] width 170 height 15
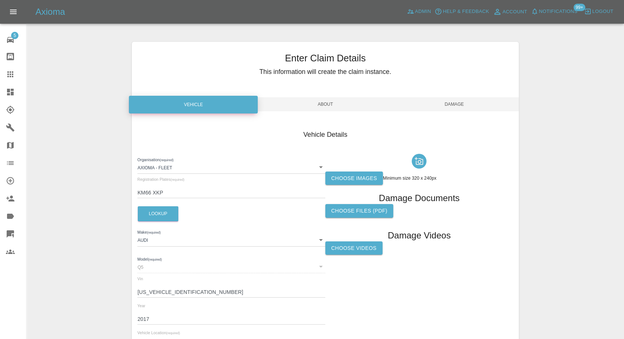
click at [364, 175] on label "Choose images" at bounding box center [354, 178] width 58 height 14
click at [0, 0] on input "Choose images" at bounding box center [0, 0] width 0 height 0
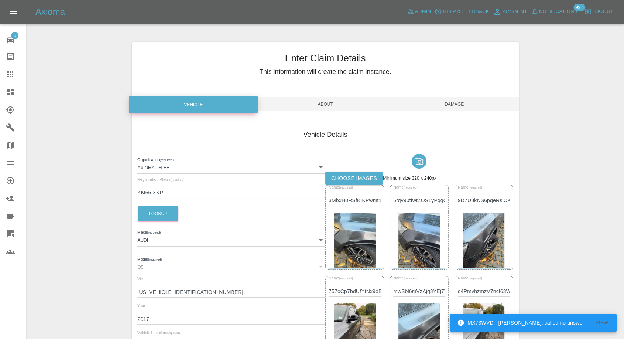
click at [452, 101] on span "Damage" at bounding box center [454, 104] width 129 height 14
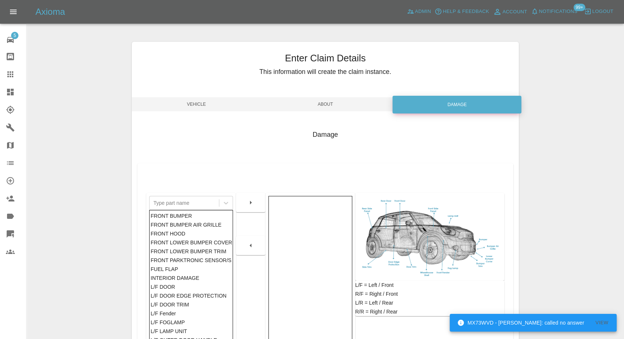
scroll to position [118, 0]
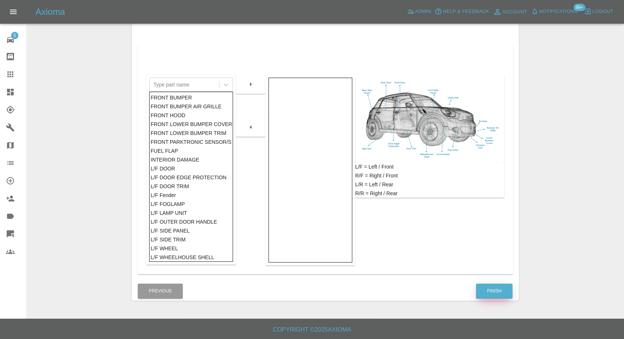
click at [490, 287] on button "Finish" at bounding box center [494, 290] width 37 height 15
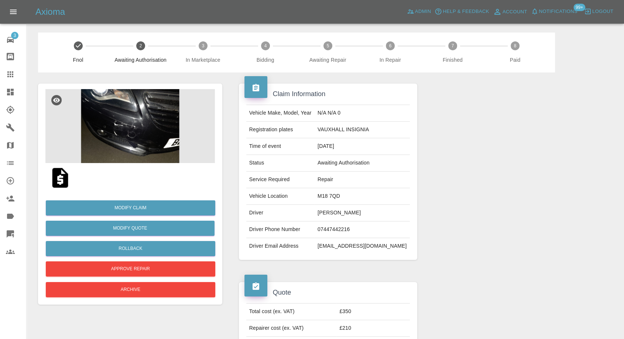
click at [117, 129] on img at bounding box center [130, 126] width 170 height 74
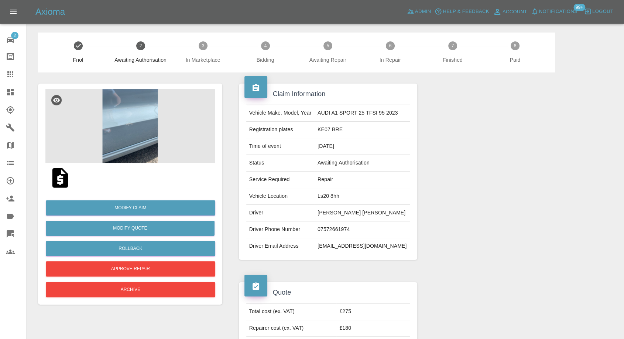
click at [124, 140] on img at bounding box center [130, 126] width 170 height 74
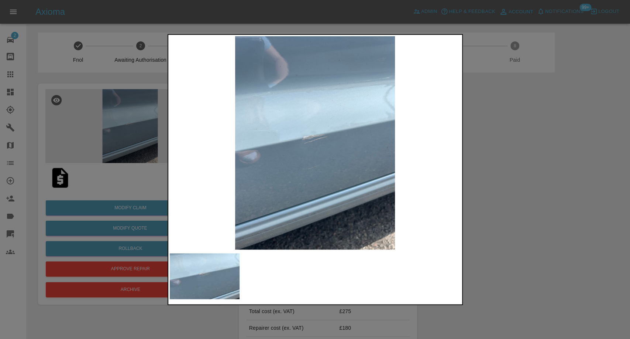
click at [530, 246] on div at bounding box center [315, 169] width 630 height 339
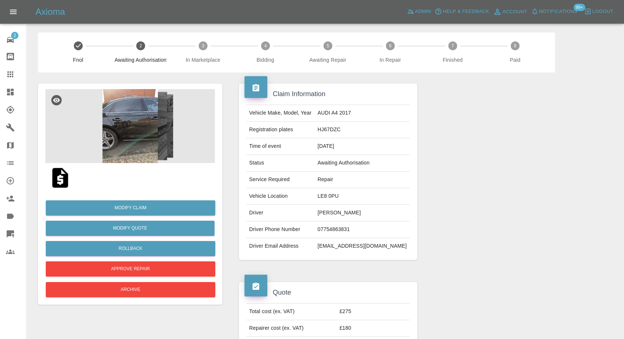
click at [126, 116] on img at bounding box center [130, 126] width 170 height 74
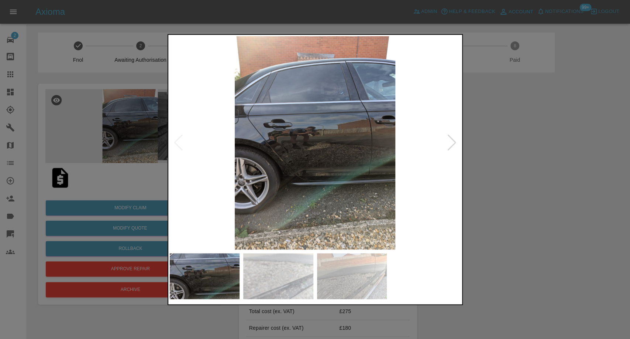
click at [298, 283] on img at bounding box center [278, 276] width 70 height 46
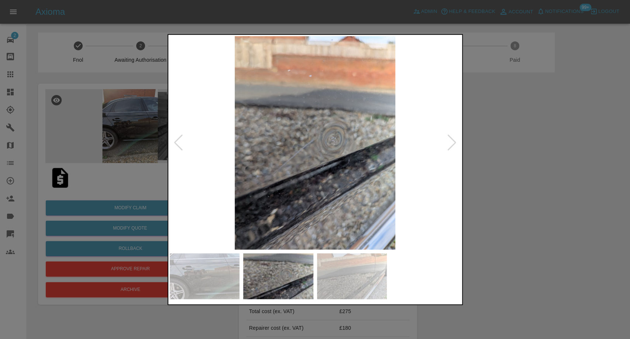
click at [366, 287] on img at bounding box center [352, 276] width 70 height 46
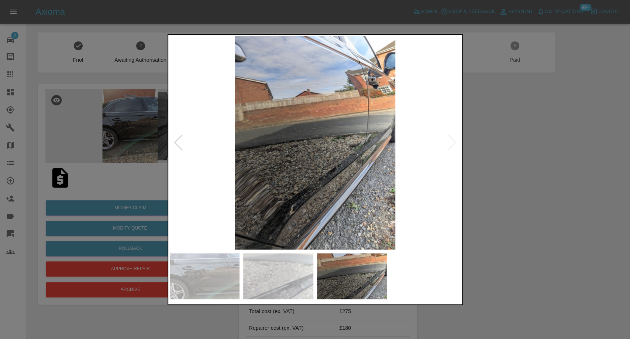
click at [519, 258] on div at bounding box center [315, 169] width 630 height 339
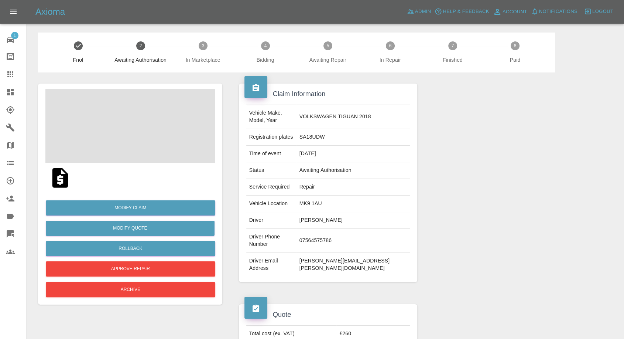
click at [329, 213] on td "[PERSON_NAME]" at bounding box center [354, 220] width 114 height 17
click at [329, 213] on td "Joe Ferraro" at bounding box center [354, 220] width 114 height 17
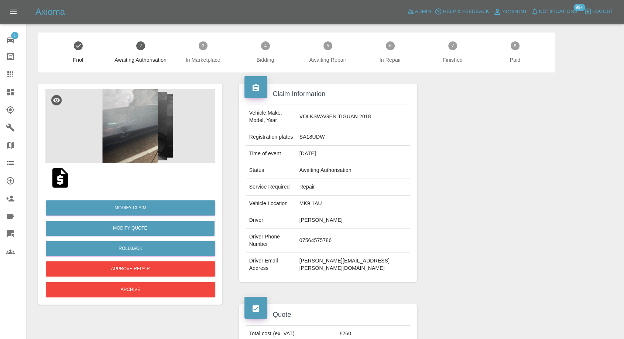
click at [329, 213] on td "Joe Ferraro" at bounding box center [354, 220] width 114 height 17
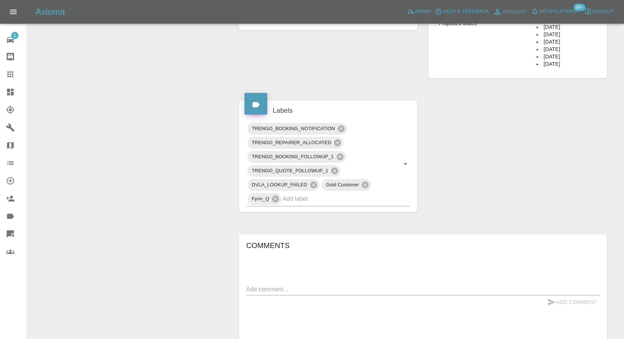
scroll to position [287, 0]
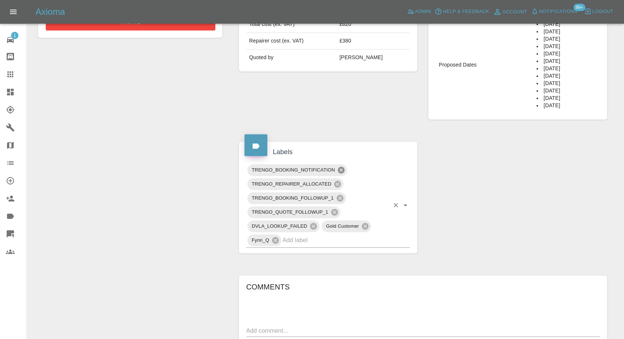
click at [342, 169] on icon at bounding box center [341, 170] width 8 height 8
click at [341, 198] on icon at bounding box center [340, 198] width 8 height 8
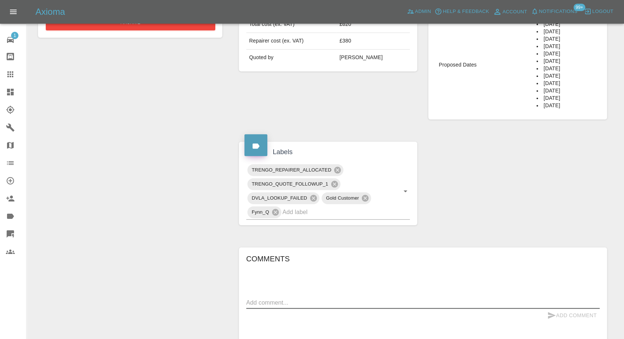
click at [288, 302] on textarea at bounding box center [422, 302] width 353 height 8
paste textarea "Next week ideal thanks"
type textarea "Next week ideal thanks"
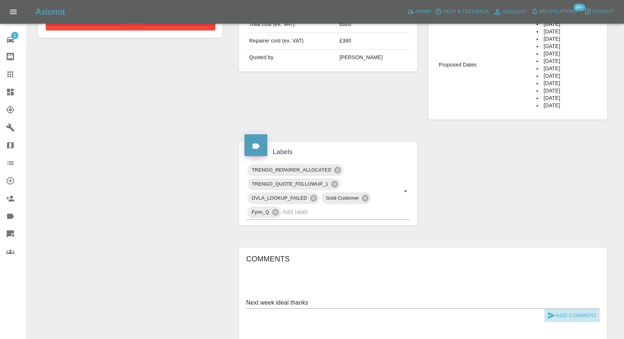
click at [550, 317] on icon "submit" at bounding box center [552, 315] width 8 height 7
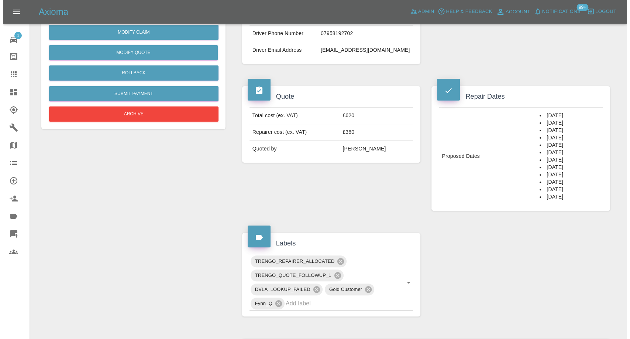
scroll to position [164, 0]
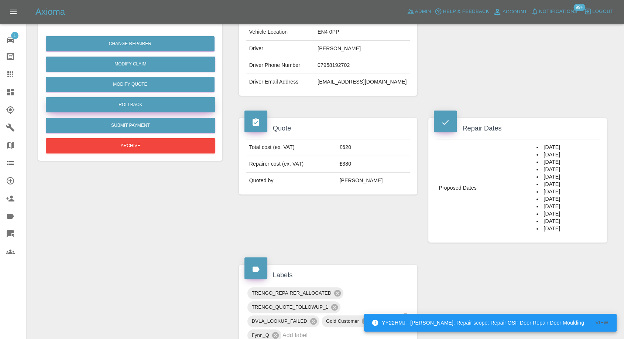
click at [141, 104] on button "Rollback" at bounding box center [131, 104] width 170 height 15
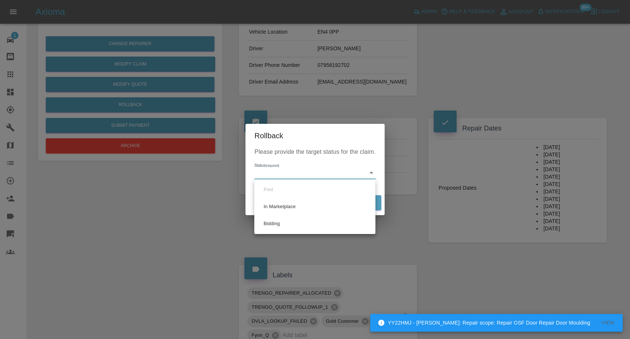
drag, startPoint x: 307, startPoint y: 177, endPoint x: 304, endPoint y: 194, distance: 16.5
click at [308, 177] on body "YY22HMJ - [PERSON_NAME]: Repair scope: Repair OSF Door Repair Door Moulding Vie…" at bounding box center [315, 310] width 630 height 948
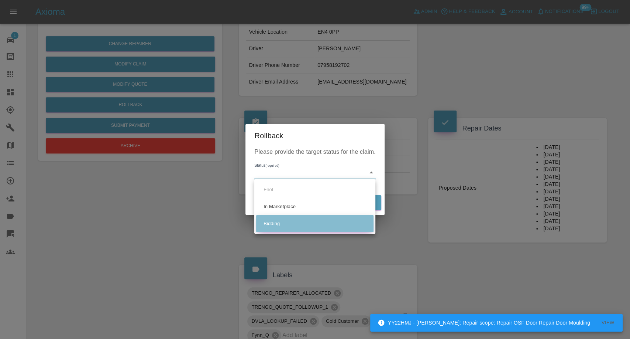
click at [284, 222] on li "Bidding" at bounding box center [314, 223] width 117 height 17
type input "bidding"
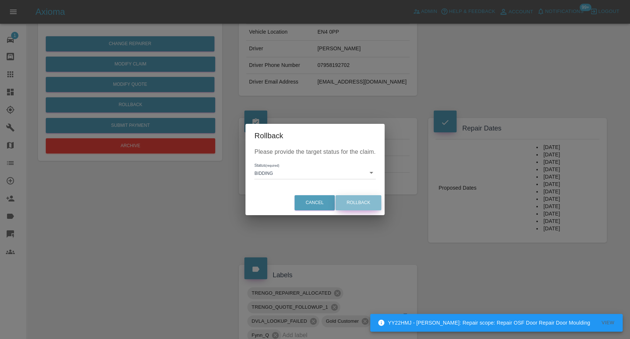
click at [360, 202] on button "Rollback" at bounding box center [359, 202] width 46 height 15
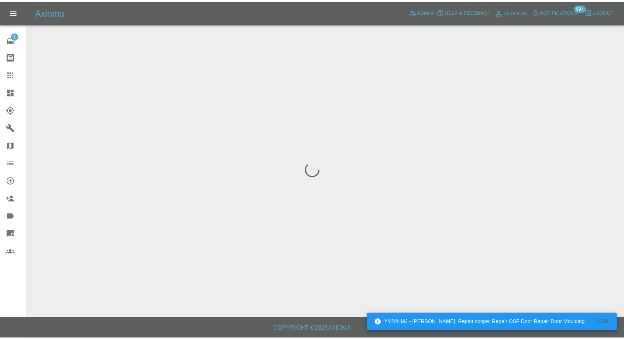
scroll to position [0, 0]
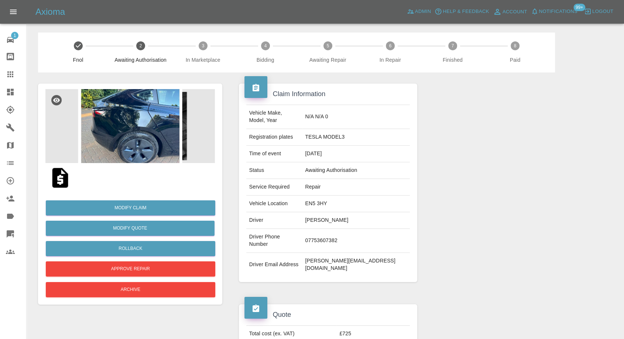
click at [121, 134] on img at bounding box center [130, 126] width 170 height 74
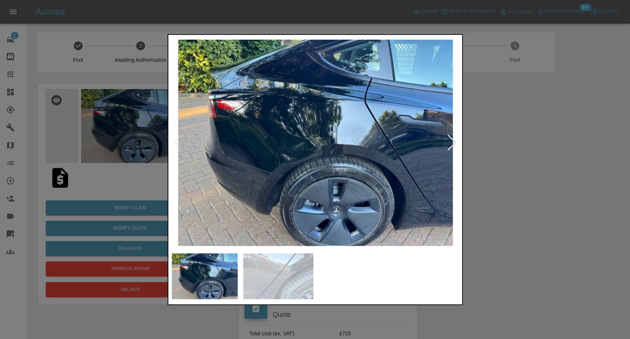
click at [526, 202] on div at bounding box center [315, 169] width 630 height 339
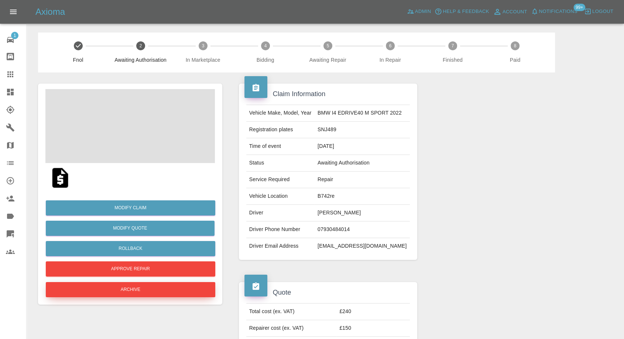
click at [147, 284] on button "Archive" at bounding box center [131, 289] width 170 height 15
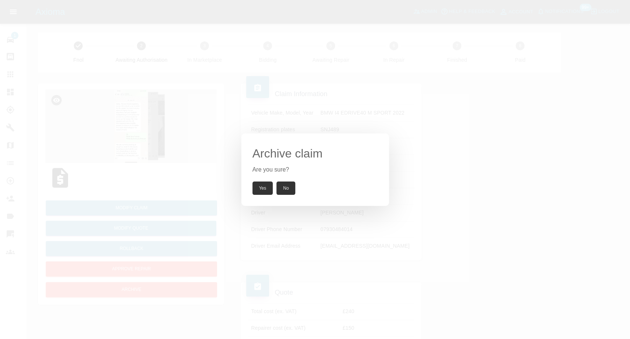
click at [263, 186] on button "Yes" at bounding box center [263, 187] width 21 height 13
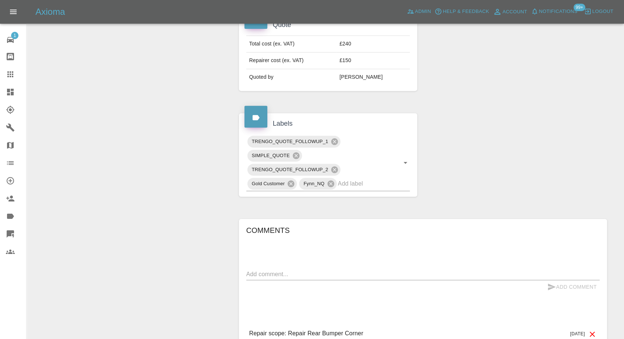
scroll to position [359, 0]
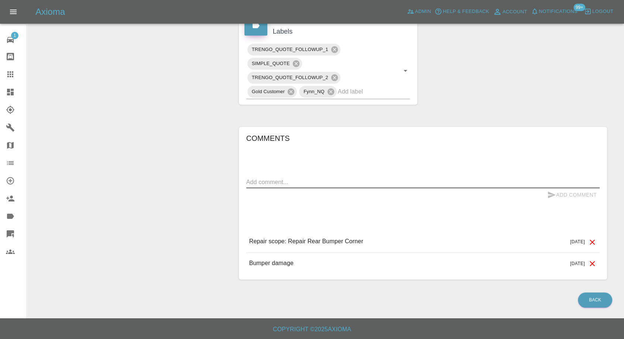
click at [348, 179] on textarea at bounding box center [422, 182] width 353 height 8
paste textarea "I’ve sold that car Unfortunately"
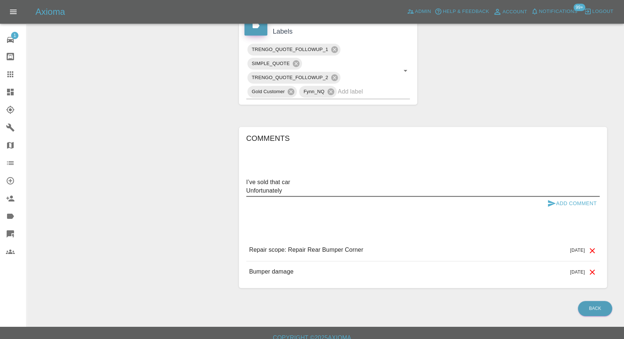
type textarea "I’ve sold that car Unfortunately"
click at [550, 205] on icon "submit" at bounding box center [552, 203] width 8 height 7
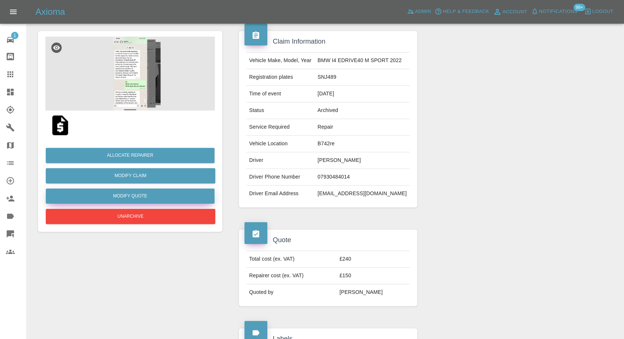
scroll to position [0, 0]
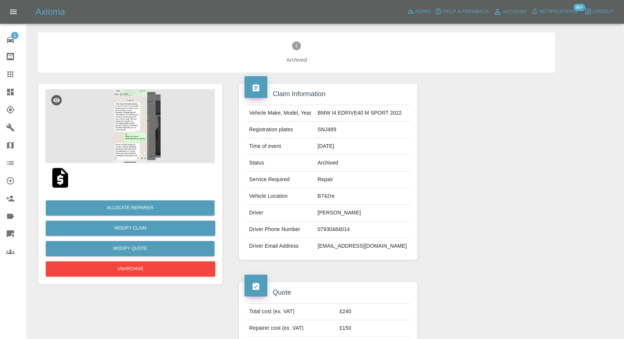
click at [136, 131] on img at bounding box center [130, 126] width 170 height 74
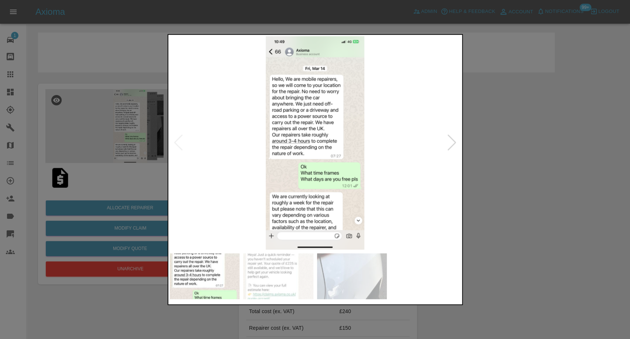
click at [281, 276] on img at bounding box center [278, 276] width 70 height 46
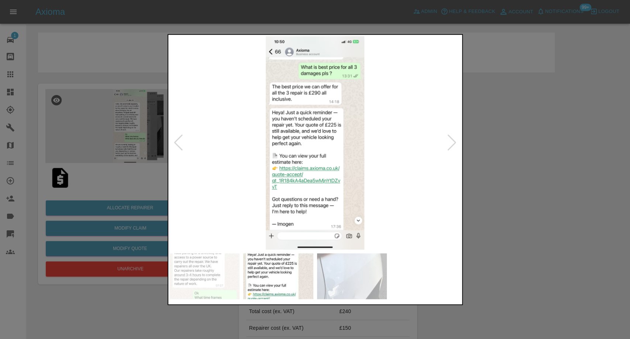
click at [339, 280] on img at bounding box center [352, 276] width 70 height 46
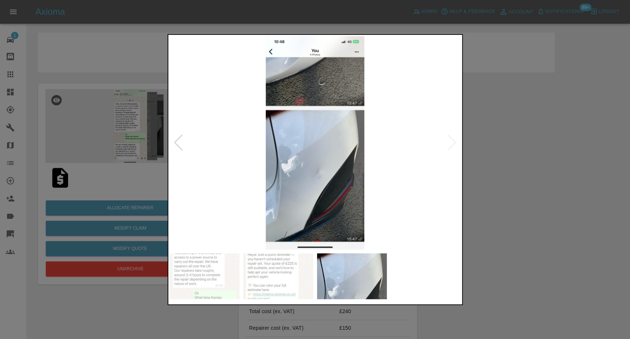
click at [348, 269] on img at bounding box center [352, 276] width 70 height 46
click at [433, 259] on div at bounding box center [315, 276] width 291 height 46
click at [509, 262] on div at bounding box center [315, 169] width 630 height 339
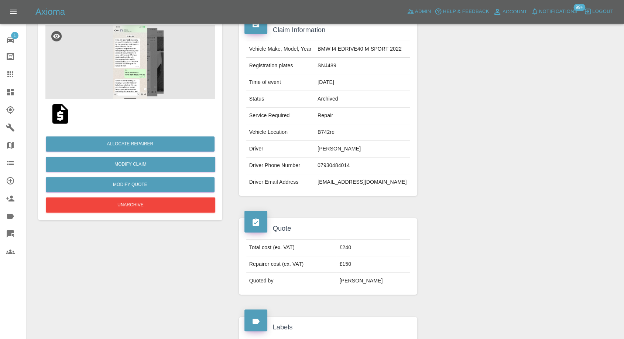
scroll to position [62, 0]
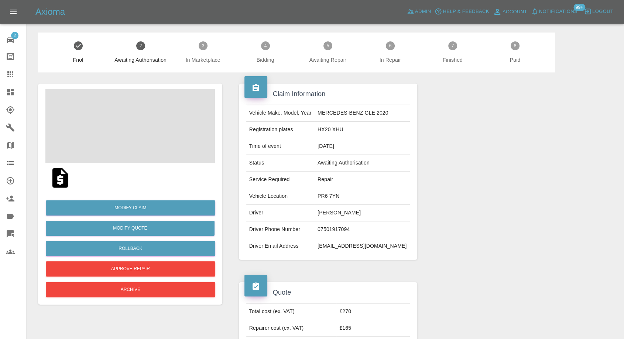
scroll to position [164, 0]
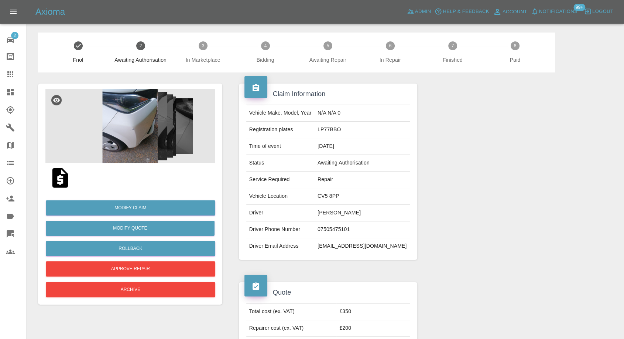
click at [129, 134] on img at bounding box center [130, 126] width 170 height 74
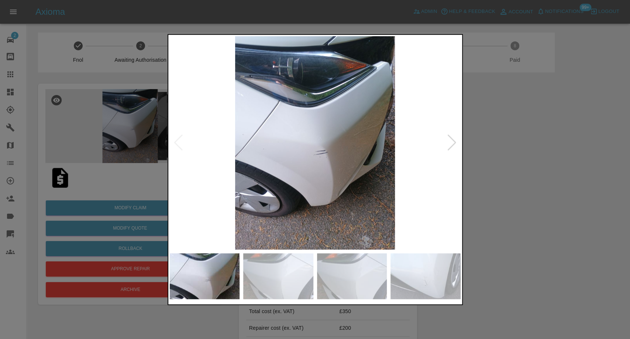
click at [288, 274] on img at bounding box center [278, 276] width 70 height 46
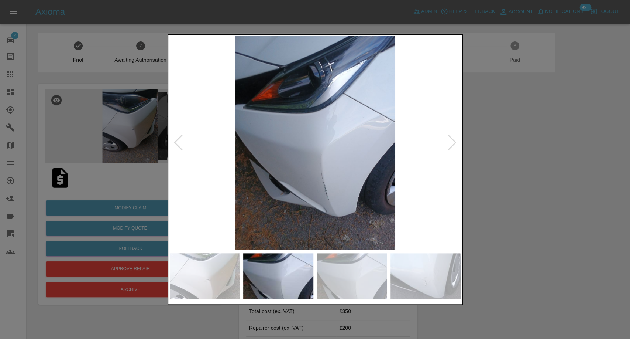
click at [353, 271] on img at bounding box center [352, 276] width 70 height 46
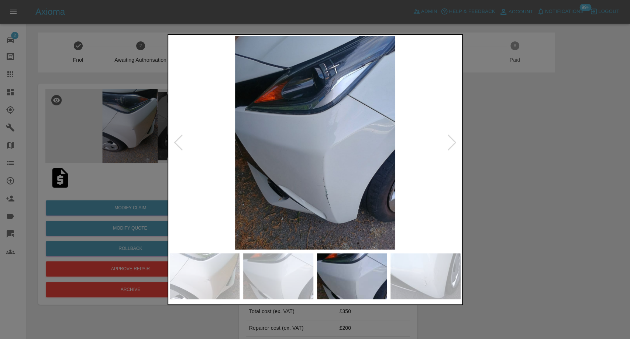
click at [436, 272] on img at bounding box center [426, 276] width 70 height 46
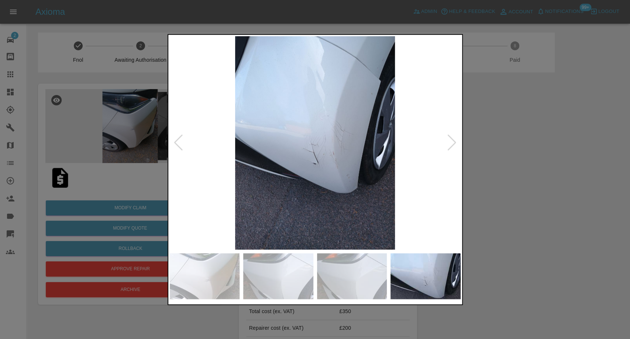
click at [457, 144] on div at bounding box center [452, 142] width 10 height 16
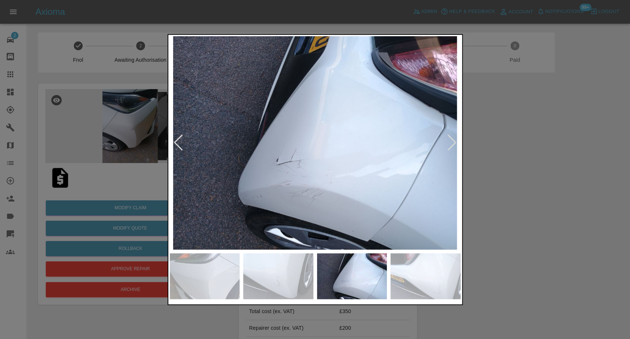
click at [452, 145] on div at bounding box center [452, 142] width 10 height 16
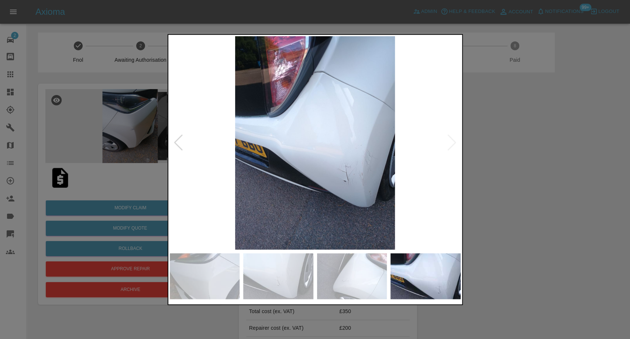
click at [452, 145] on img at bounding box center [315, 142] width 291 height 213
click at [547, 188] on div at bounding box center [315, 169] width 630 height 339
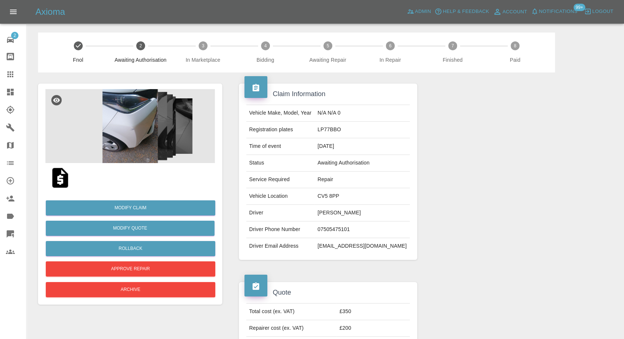
click at [63, 184] on img at bounding box center [60, 178] width 24 height 24
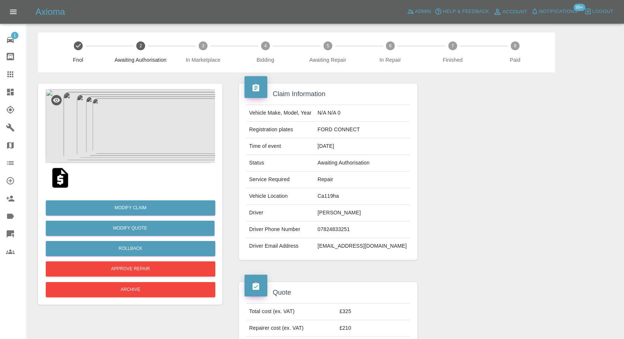
click at [59, 182] on img at bounding box center [60, 178] width 24 height 24
click at [110, 132] on img at bounding box center [130, 126] width 170 height 74
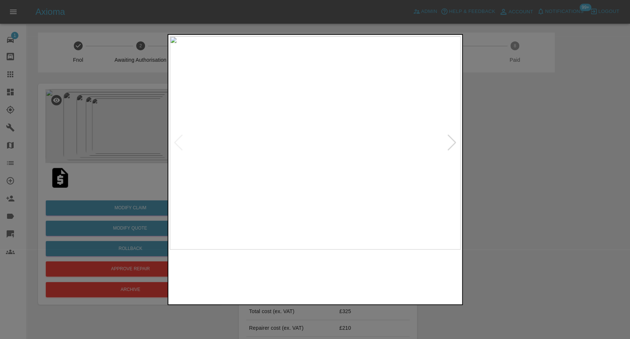
click at [272, 264] on img at bounding box center [278, 276] width 70 height 46
click at [362, 299] on div at bounding box center [315, 275] width 291 height 53
click at [446, 285] on img at bounding box center [426, 276] width 70 height 46
click at [451, 146] on div at bounding box center [452, 142] width 10 height 16
click at [451, 146] on img at bounding box center [315, 142] width 291 height 213
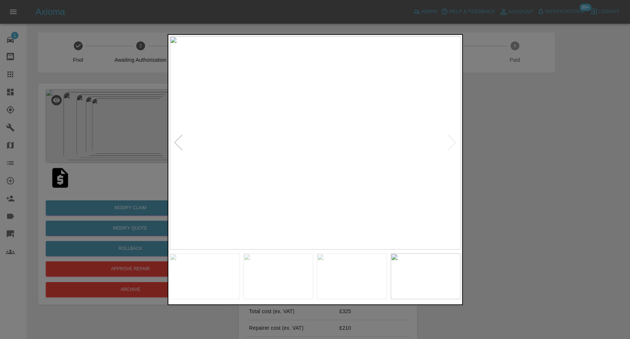
click at [523, 163] on div at bounding box center [315, 169] width 630 height 339
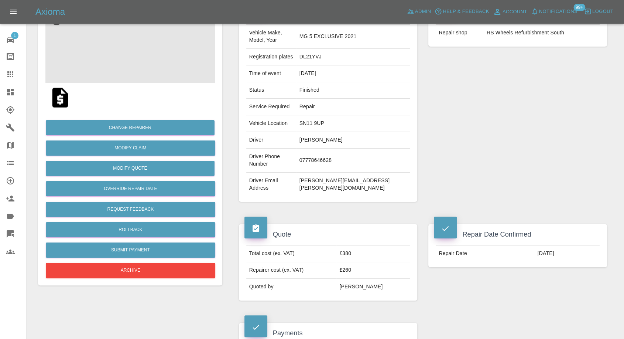
scroll to position [41, 0]
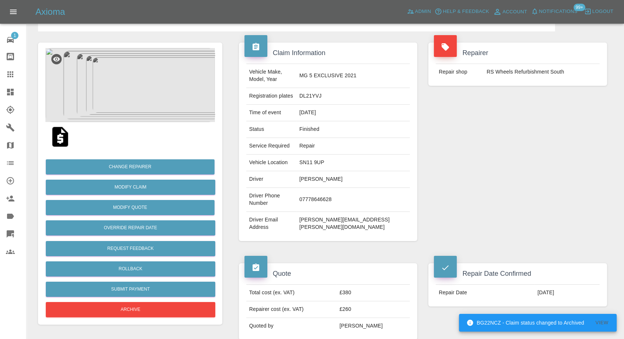
click at [133, 81] on img at bounding box center [130, 85] width 170 height 74
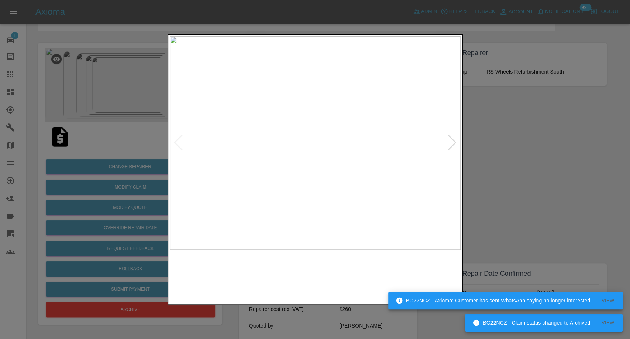
click at [299, 271] on img at bounding box center [278, 276] width 70 height 46
click at [345, 276] on img at bounding box center [352, 276] width 70 height 46
click at [433, 279] on img at bounding box center [426, 276] width 70 height 46
click at [539, 208] on div at bounding box center [315, 169] width 630 height 339
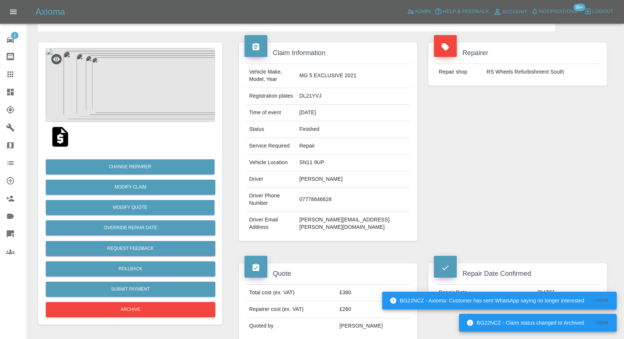
click at [339, 212] on td "lucas.redding@gmail.com" at bounding box center [354, 224] width 114 height 24
click at [340, 212] on td "lucas.redding@gmail.com" at bounding box center [354, 224] width 114 height 24
copy div "lucas.redding@gmail.com"
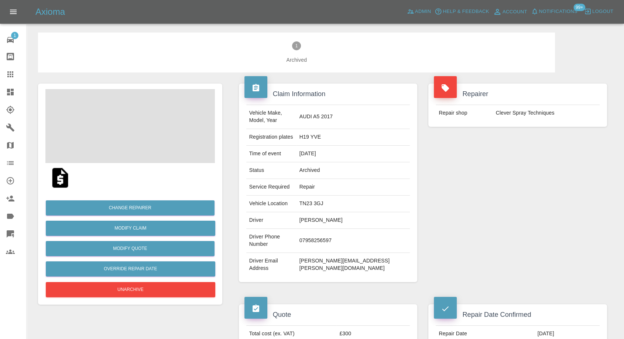
click at [339, 213] on td "Yvonne Hinds" at bounding box center [354, 220] width 114 height 17
copy td "Yvonne Hinds"
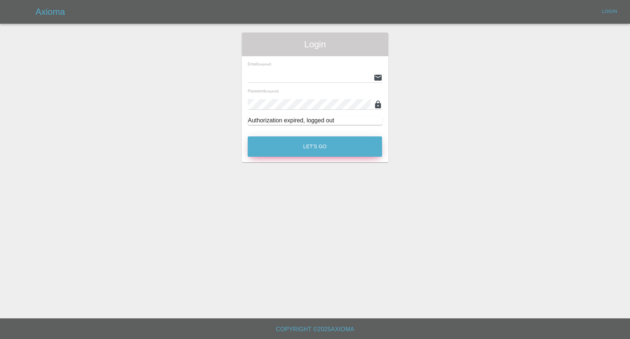
type input "[EMAIL_ADDRESS][DOMAIN_NAME]"
click at [286, 150] on button "Let's Go" at bounding box center [315, 146] width 134 height 20
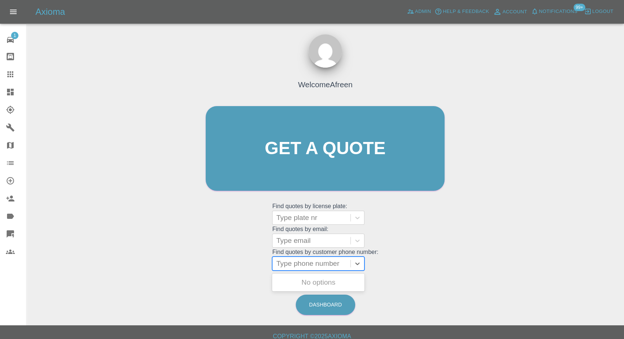
click at [302, 264] on div at bounding box center [311, 263] width 71 height 10
paste input "[PHONE_NUMBER]"
drag, startPoint x: 291, startPoint y: 264, endPoint x: 212, endPoint y: 271, distance: 79.4
click at [213, 271] on div "Welcome Afreen Get a quote Get a quote Find quotes by license plate: Type plate…" at bounding box center [325, 162] width 254 height 223
type input "07923957789"
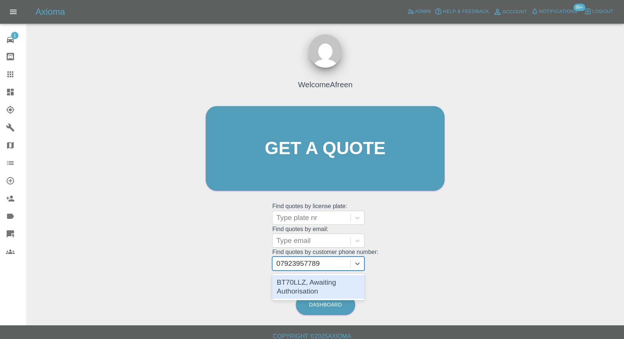
click at [326, 286] on div "BT70LLZ, Awaiting Authorisation" at bounding box center [318, 287] width 92 height 24
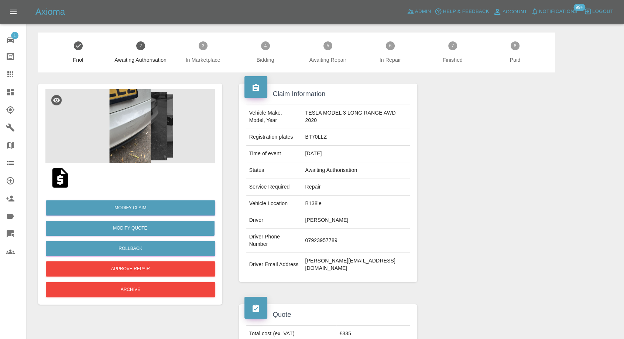
click at [132, 131] on img at bounding box center [130, 126] width 170 height 74
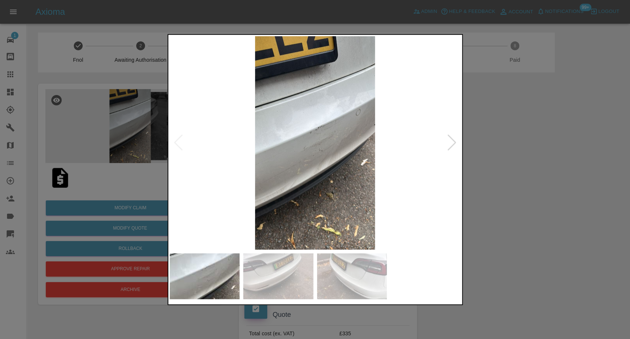
click at [301, 269] on img at bounding box center [278, 276] width 70 height 46
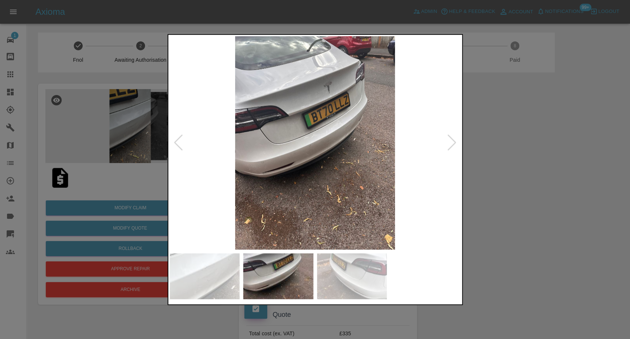
click at [348, 275] on img at bounding box center [352, 276] width 70 height 46
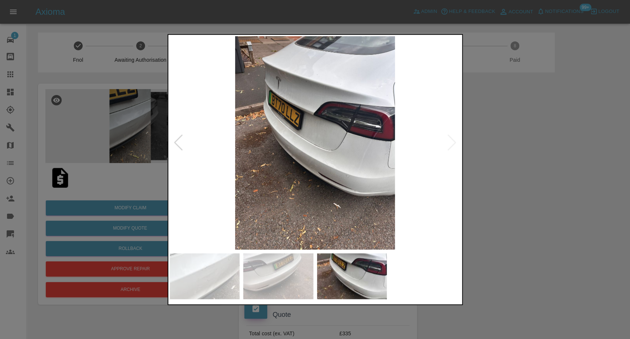
click at [493, 257] on div at bounding box center [315, 169] width 630 height 339
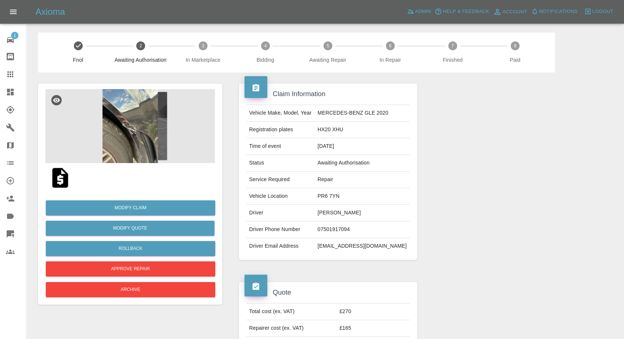
click at [344, 213] on td "Demi Whatmough" at bounding box center [362, 213] width 95 height 17
copy td "Demi Whatmough"
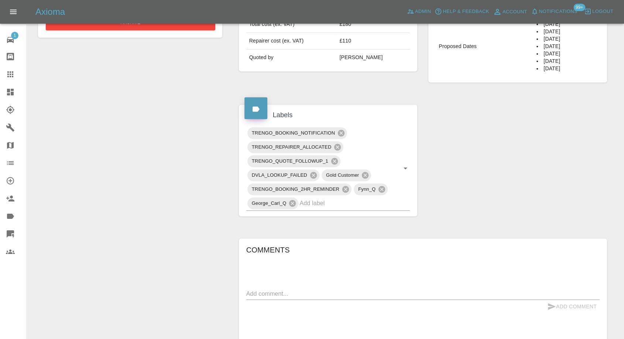
scroll to position [369, 0]
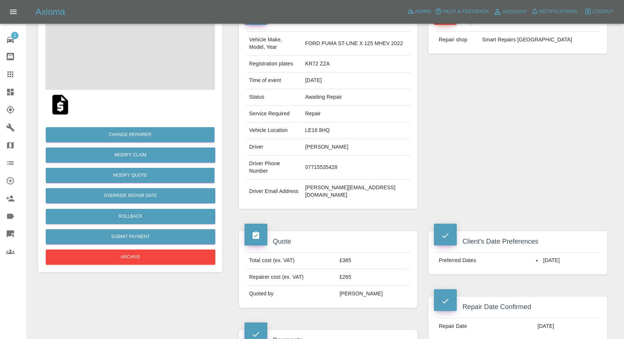
scroll to position [123, 0]
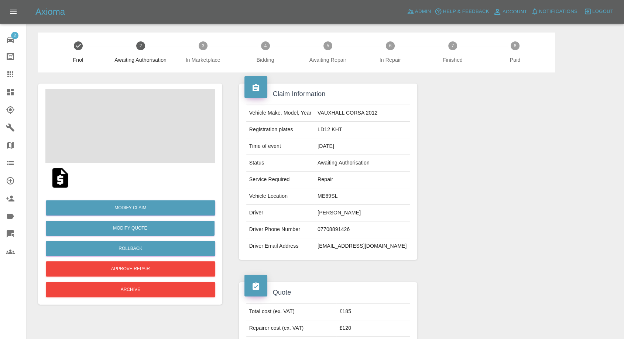
click at [337, 209] on td "[PERSON_NAME]" at bounding box center [362, 213] width 95 height 17
click at [337, 209] on td "Joanne Ray" at bounding box center [362, 213] width 95 height 17
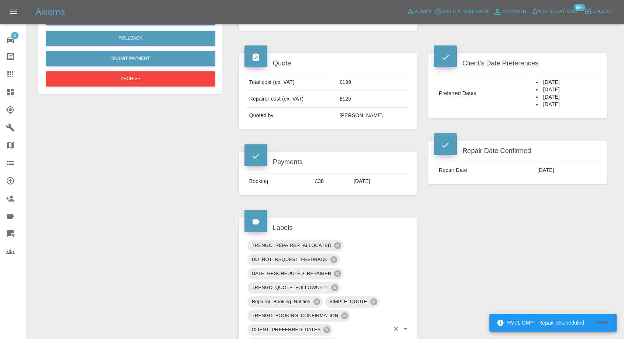
scroll to position [246, 0]
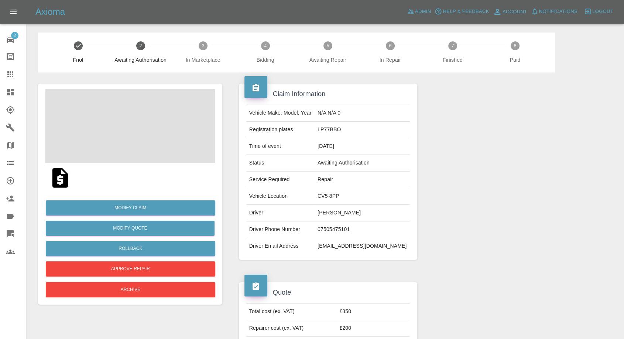
click at [343, 218] on td "[PERSON_NAME]" at bounding box center [362, 213] width 95 height 17
click at [343, 218] on td "dominic monaghan" at bounding box center [362, 213] width 95 height 17
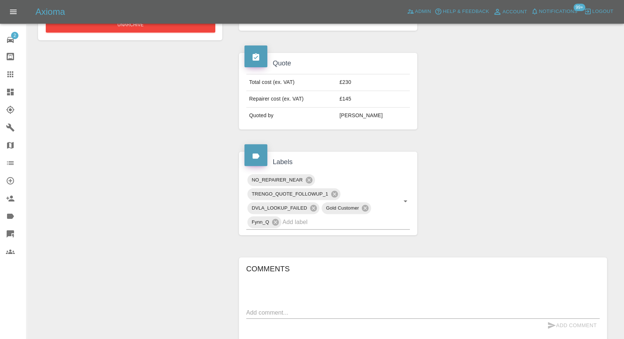
scroll to position [224, 0]
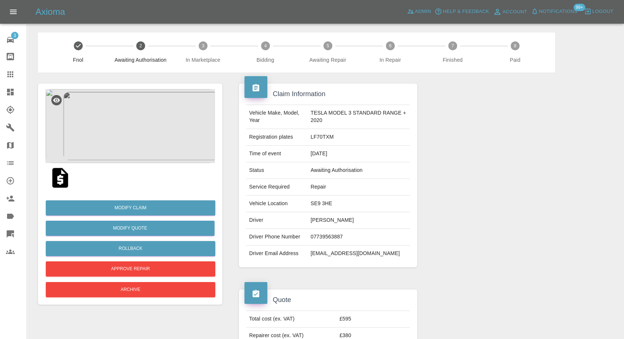
click at [64, 180] on img at bounding box center [60, 178] width 24 height 24
click at [123, 129] on img at bounding box center [130, 126] width 170 height 74
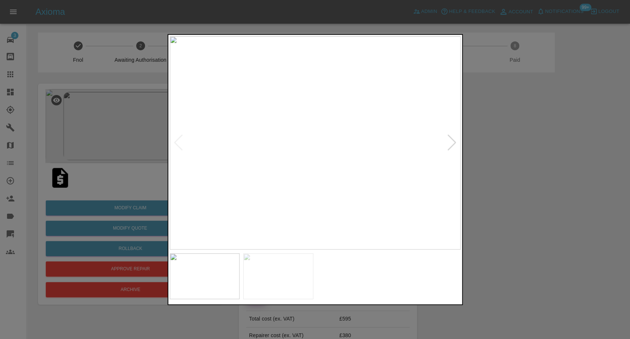
click at [286, 271] on img at bounding box center [278, 276] width 70 height 46
click at [212, 270] on img at bounding box center [205, 276] width 70 height 46
click at [272, 268] on img at bounding box center [278, 276] width 70 height 46
click at [569, 183] on div at bounding box center [315, 169] width 630 height 339
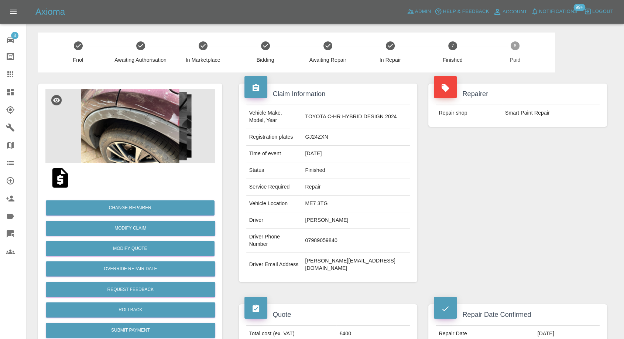
click at [319, 253] on td "[PERSON_NAME][EMAIL_ADDRESS][DOMAIN_NAME]" at bounding box center [356, 265] width 108 height 24
click at [319, 253] on td "sylviaday@btinternet.com" at bounding box center [356, 265] width 108 height 24
click at [319, 254] on td "sylviaday@btinternet.com" at bounding box center [356, 265] width 108 height 24
copy div "sylviaday@btinternet.com"
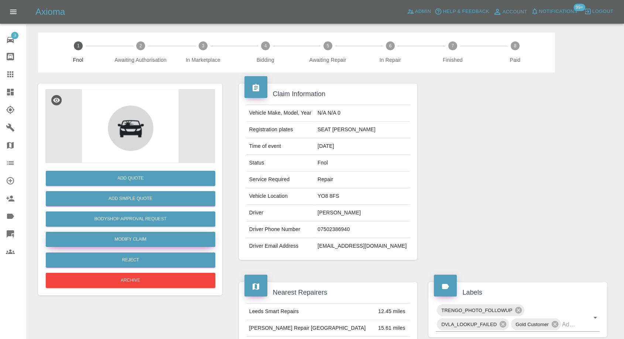
drag, startPoint x: 138, startPoint y: 239, endPoint x: 218, endPoint y: 257, distance: 82.0
click at [138, 238] on link "Modify Claim" at bounding box center [131, 239] width 170 height 15
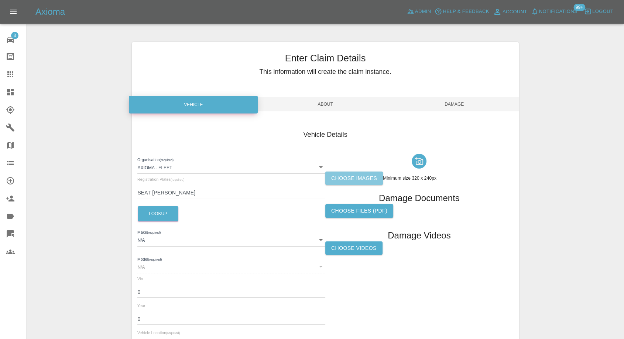
click at [352, 178] on label "Choose images" at bounding box center [354, 178] width 58 height 14
click at [0, 0] on input "Choose images" at bounding box center [0, 0] width 0 height 0
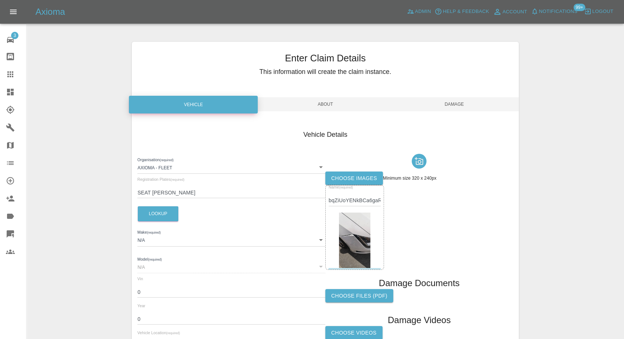
click at [455, 104] on span "Damage" at bounding box center [454, 104] width 129 height 14
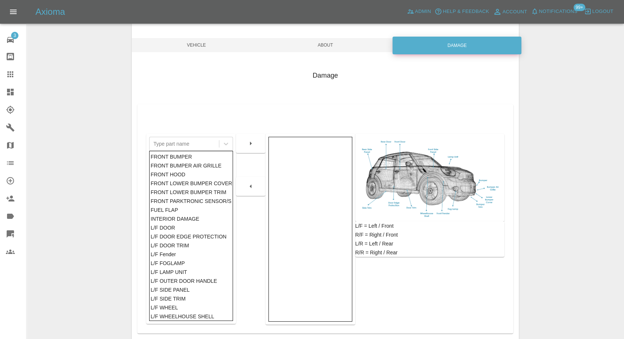
scroll to position [118, 0]
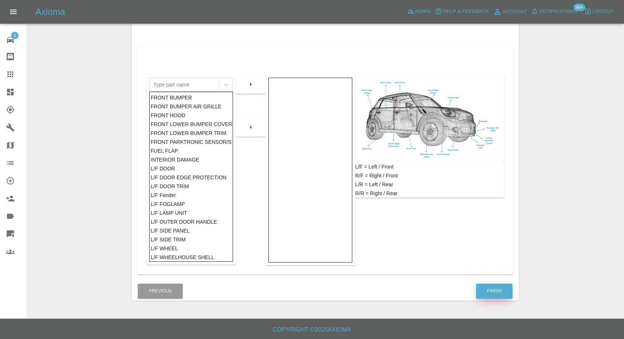
click at [494, 290] on button "Finish" at bounding box center [494, 290] width 37 height 15
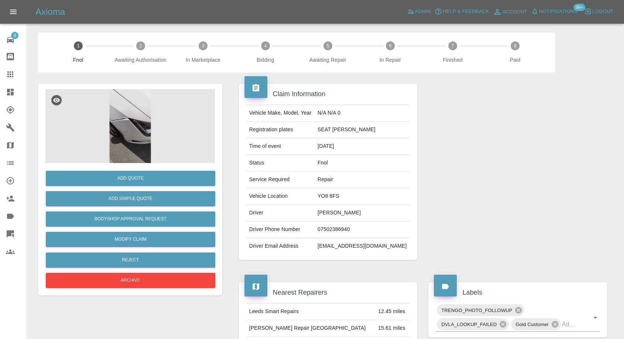
click at [119, 137] on img at bounding box center [130, 126] width 170 height 74
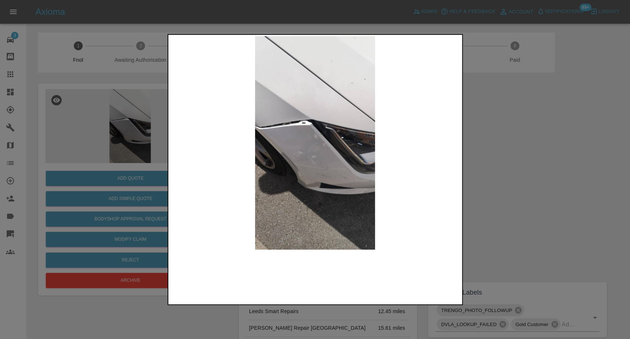
click at [458, 191] on img at bounding box center [315, 142] width 291 height 213
click at [509, 189] on div at bounding box center [315, 169] width 630 height 339
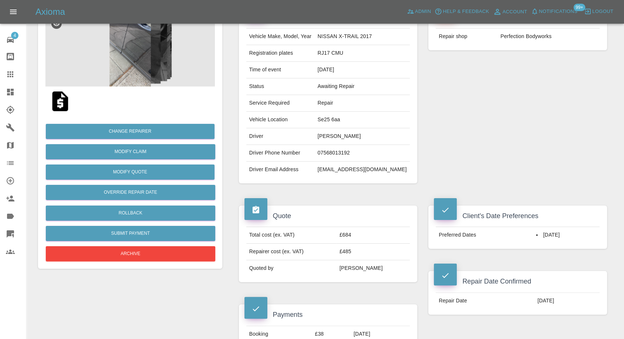
scroll to position [41, 0]
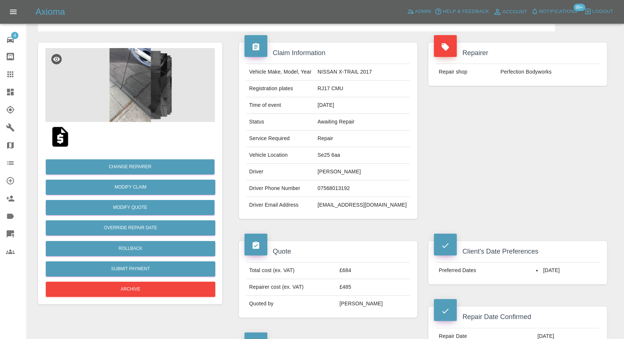
click at [334, 165] on td "[PERSON_NAME]" at bounding box center [362, 172] width 95 height 17
click at [334, 165] on td "Anah Browne" at bounding box center [362, 172] width 95 height 17
copy td "Anah Browne"
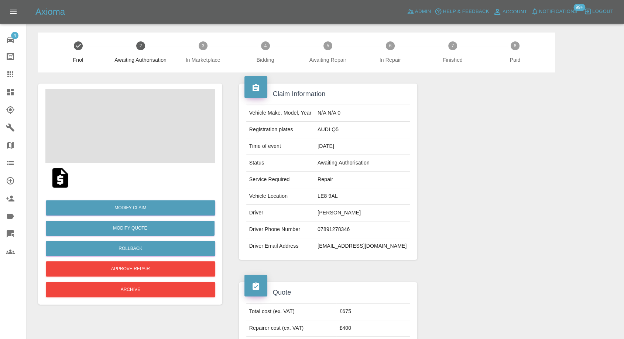
click at [343, 212] on td "Damien Drake" at bounding box center [362, 213] width 95 height 17
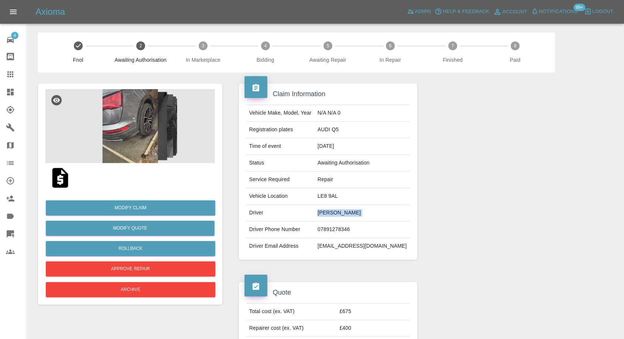
click at [343, 212] on td "Damien Drake" at bounding box center [362, 213] width 95 height 17
copy td "Damien Drake"
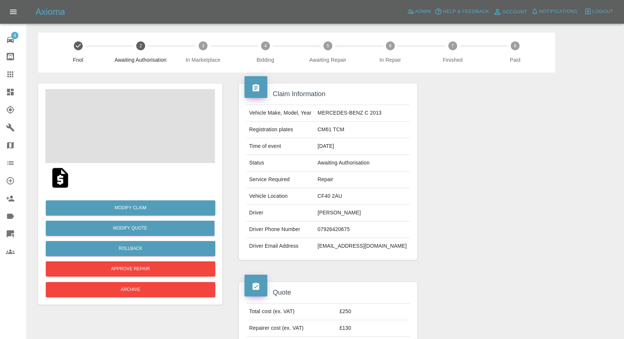
click at [331, 212] on td "Trevor Martin" at bounding box center [362, 213] width 95 height 17
copy td "Trevor Martin"
click at [335, 243] on td "[EMAIL_ADDRESS][DOMAIN_NAME]" at bounding box center [362, 246] width 95 height 16
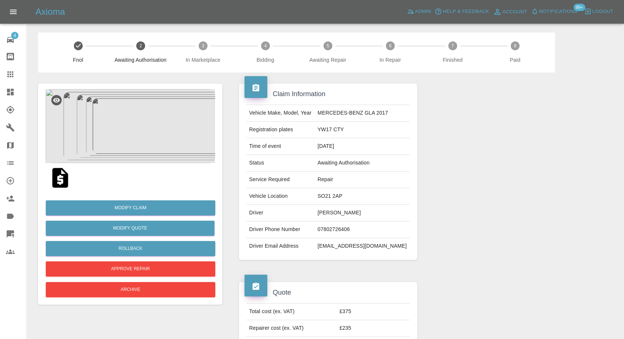
click at [331, 216] on td "Charlotte Ayres" at bounding box center [362, 213] width 95 height 17
copy td "Charlotte Ayres"
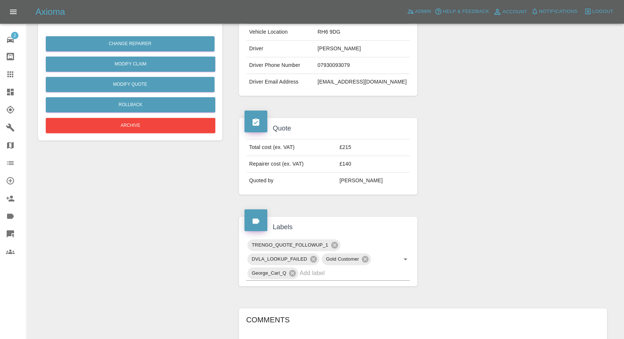
scroll to position [369, 0]
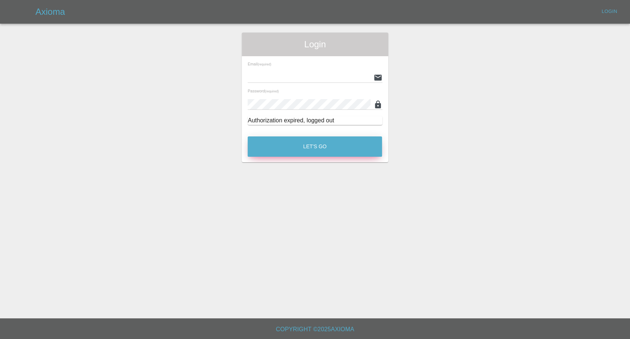
type input "afreen@axioma.co.uk"
click at [315, 148] on button "Let's Go" at bounding box center [315, 146] width 134 height 20
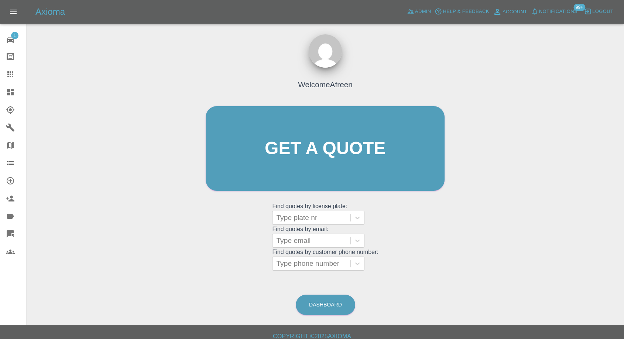
click at [321, 255] on grid "Find quotes by license plate: Type plate nr Find quotes by email: Type email Fi…" at bounding box center [325, 236] width 106 height 69
click at [309, 260] on div at bounding box center [311, 263] width 71 height 10
paste input "+447391020524"
drag, startPoint x: 291, startPoint y: 264, endPoint x: 261, endPoint y: 263, distance: 30.3
click at [227, 261] on div "Welcome Afreen Get a quote Get a quote Find quotes by license plate: Type plate…" at bounding box center [325, 162] width 254 height 223
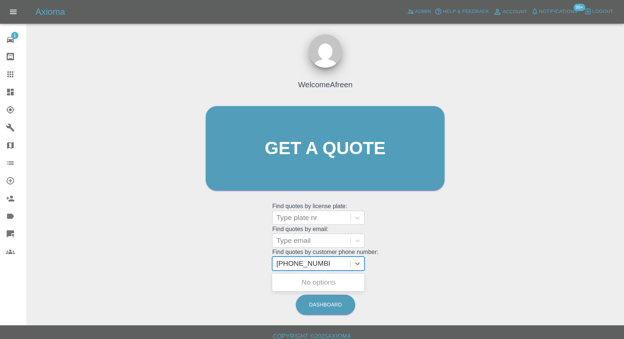
type input "07391020524"
click at [312, 278] on div "FL69FPE, Awaiting Authorisation" at bounding box center [318, 287] width 92 height 24
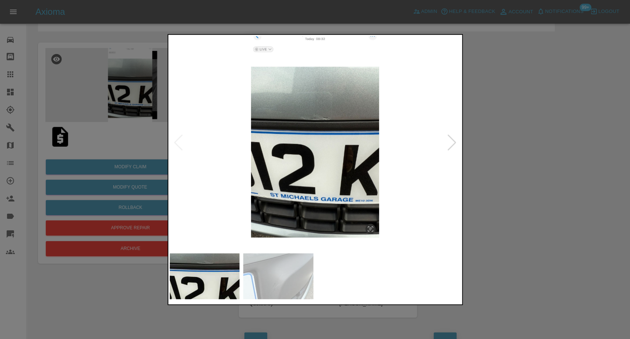
click at [12, 89] on div at bounding box center [315, 169] width 630 height 339
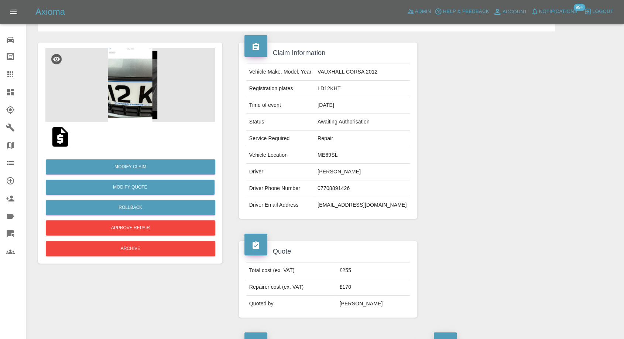
drag, startPoint x: 12, startPoint y: 75, endPoint x: 32, endPoint y: 91, distance: 26.0
click at [12, 74] on icon at bounding box center [10, 74] width 6 height 6
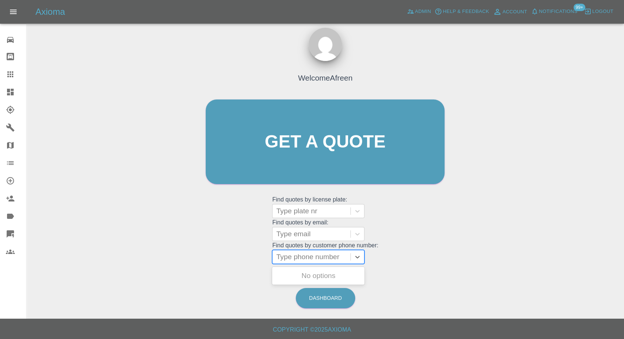
click at [310, 259] on div at bounding box center [311, 257] width 71 height 10
paste input "+447971919985"
type input "+447971919985"
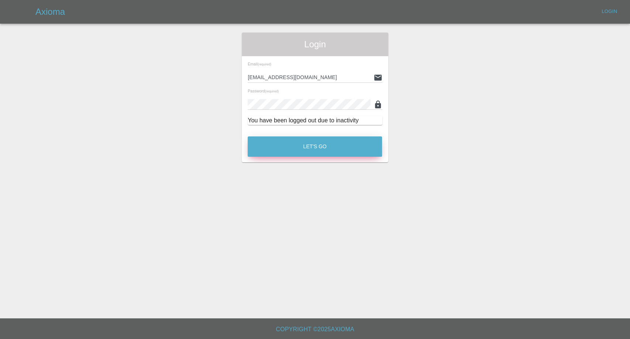
drag, startPoint x: 325, startPoint y: 135, endPoint x: 318, endPoint y: 143, distance: 10.8
click at [324, 135] on div "Let's Go" at bounding box center [314, 145] width 135 height 28
click at [316, 146] on button "Let's Go" at bounding box center [315, 146] width 134 height 20
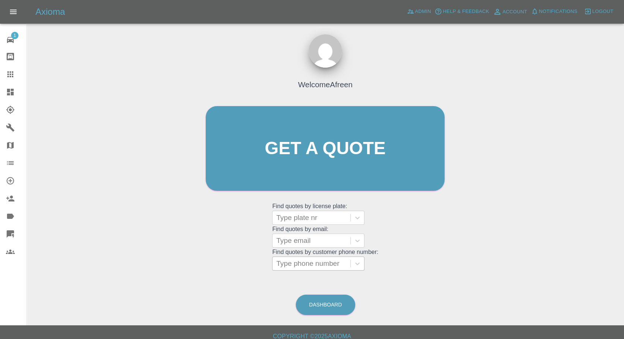
click at [292, 265] on div at bounding box center [311, 263] width 71 height 10
paste input "+447971919985"
drag, startPoint x: 290, startPoint y: 263, endPoint x: 176, endPoint y: 263, distance: 113.8
click at [177, 263] on div "Welcome Afreen Get a quote Get a quote Find quotes by license plate: Type plate…" at bounding box center [326, 183] width 586 height 265
type input "07971919985"
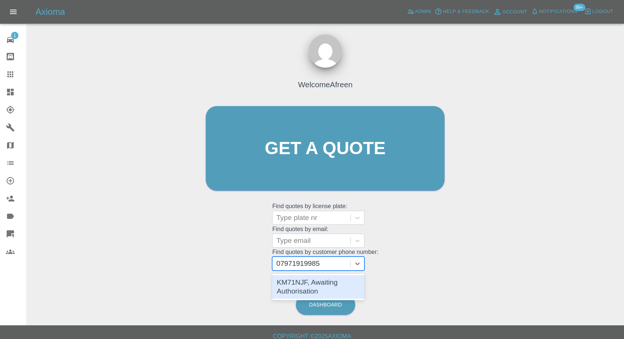
click at [297, 290] on div "KM71NJF, Awaiting Authorisation" at bounding box center [318, 287] width 92 height 24
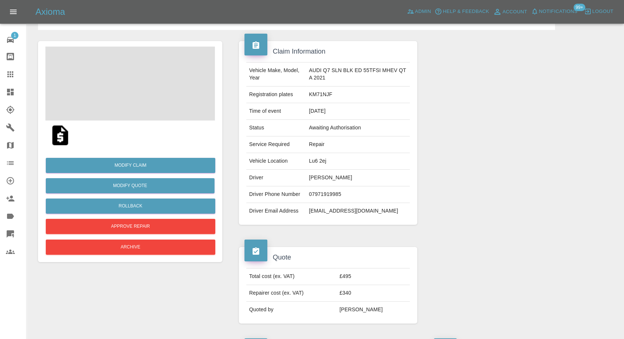
scroll to position [82, 0]
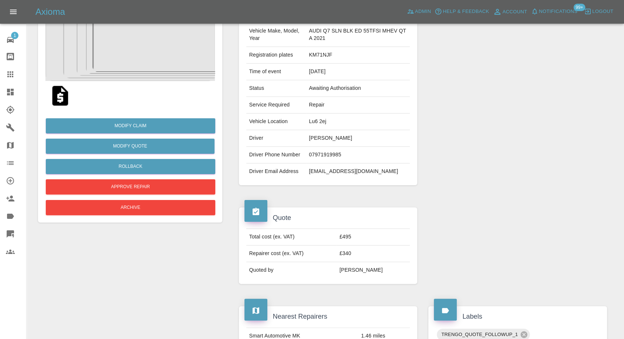
click at [63, 98] on img at bounding box center [60, 96] width 24 height 24
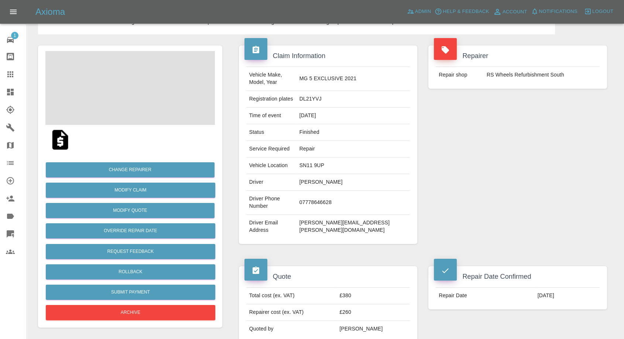
scroll to position [82, 0]
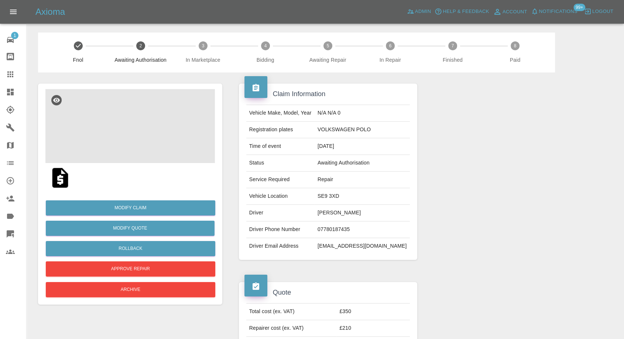
click at [132, 138] on img at bounding box center [130, 126] width 170 height 74
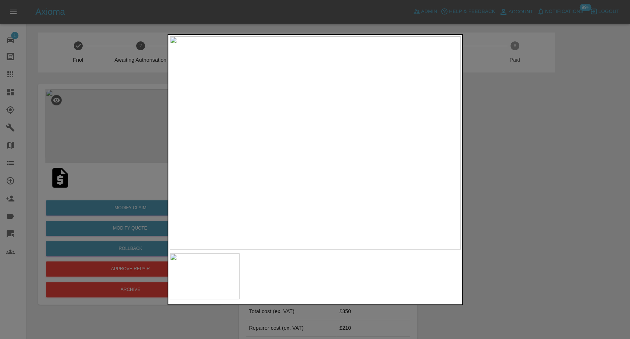
click at [522, 243] on div at bounding box center [315, 169] width 630 height 339
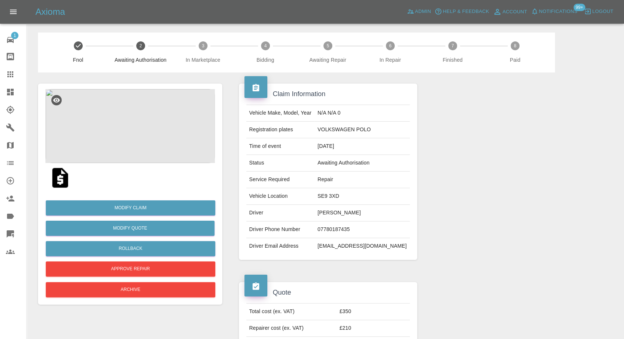
click at [62, 177] on img at bounding box center [60, 178] width 24 height 24
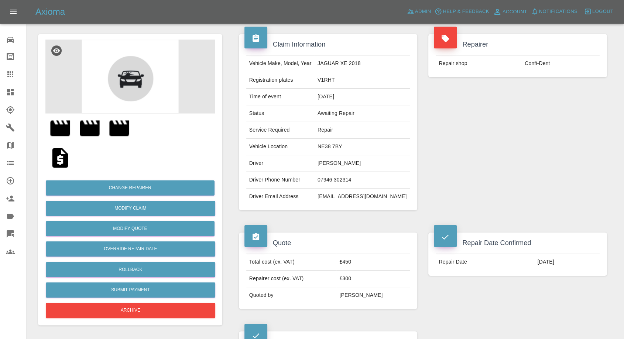
scroll to position [82, 0]
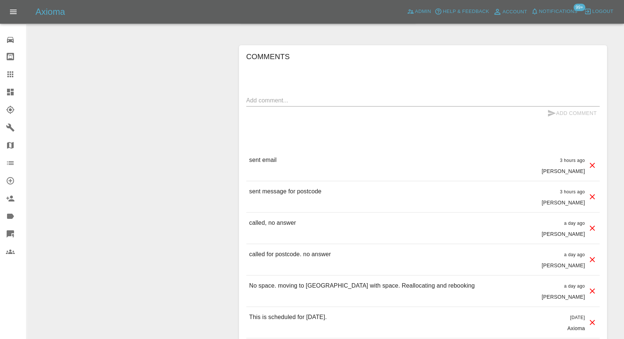
scroll to position [656, 0]
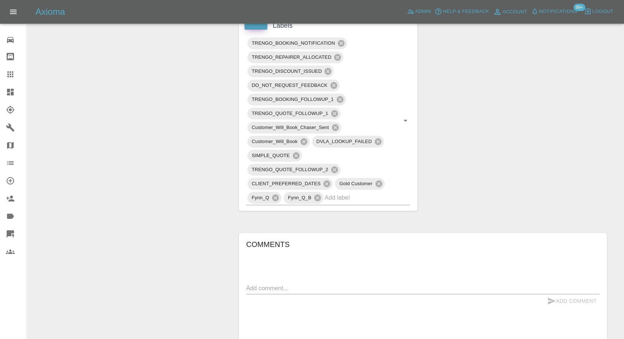
scroll to position [492, 0]
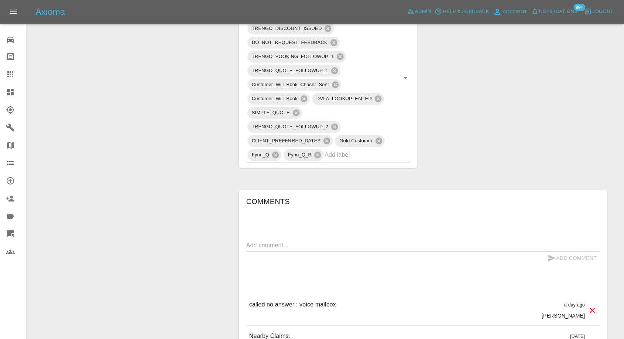
click at [301, 241] on textarea at bounding box center [422, 245] width 353 height 8
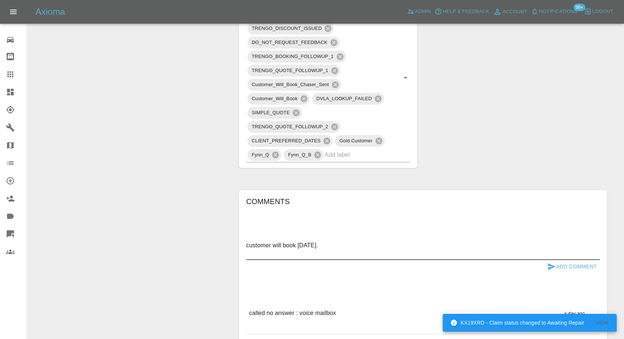
type textarea "customer will book [DATE]."
click at [552, 262] on icon "submit" at bounding box center [551, 266] width 9 height 9
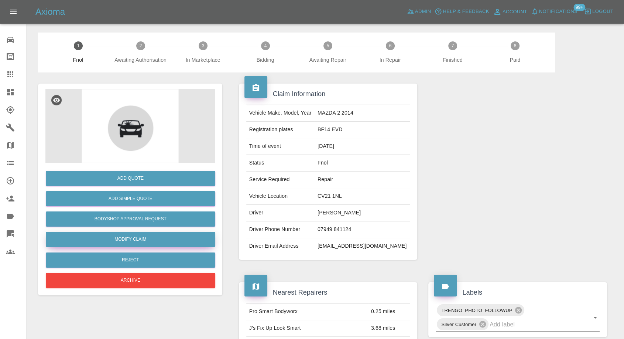
click at [130, 241] on link "Modify Claim" at bounding box center [131, 239] width 170 height 15
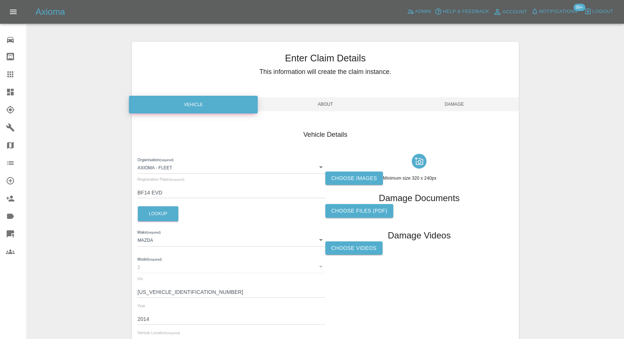
click at [335, 177] on label "Choose images" at bounding box center [354, 178] width 58 height 14
click at [0, 0] on input "Choose images" at bounding box center [0, 0] width 0 height 0
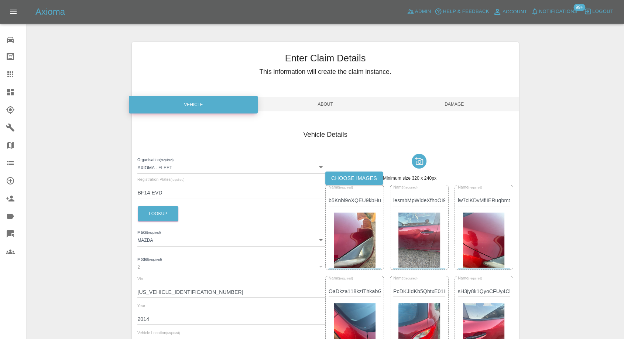
click at [462, 103] on span "Damage" at bounding box center [454, 104] width 129 height 14
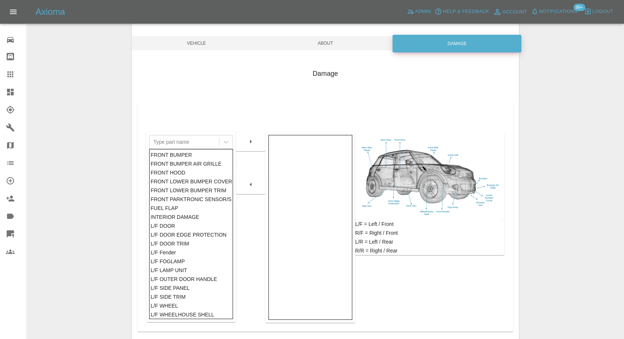
scroll to position [118, 0]
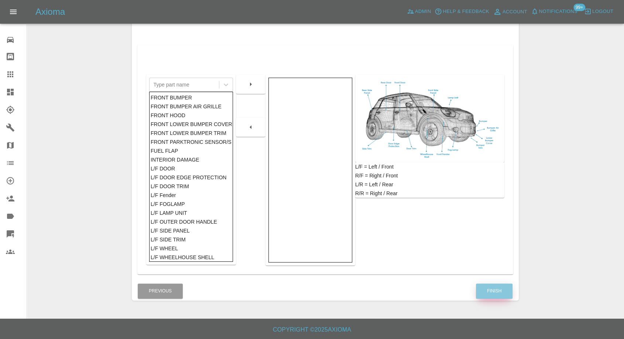
click at [501, 290] on button "Finish" at bounding box center [494, 290] width 37 height 15
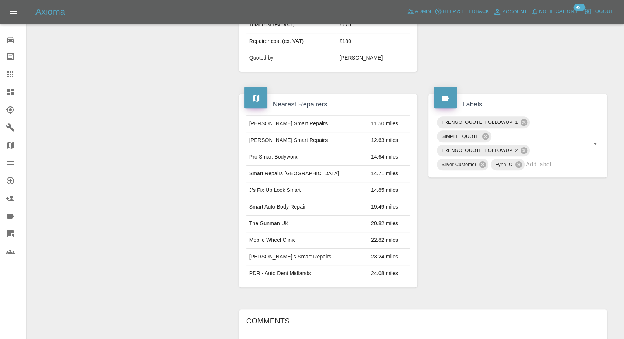
scroll to position [287, 0]
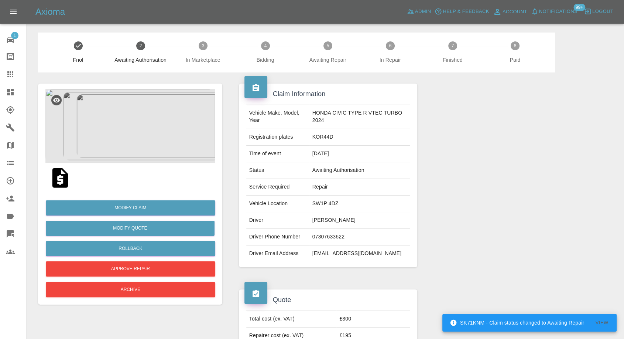
click at [124, 154] on img at bounding box center [130, 126] width 170 height 74
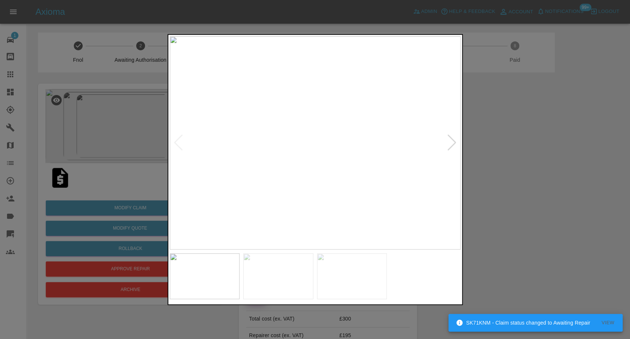
click at [269, 281] on img at bounding box center [278, 276] width 70 height 46
click at [345, 282] on img at bounding box center [352, 276] width 70 height 46
click at [525, 210] on div at bounding box center [315, 169] width 630 height 339
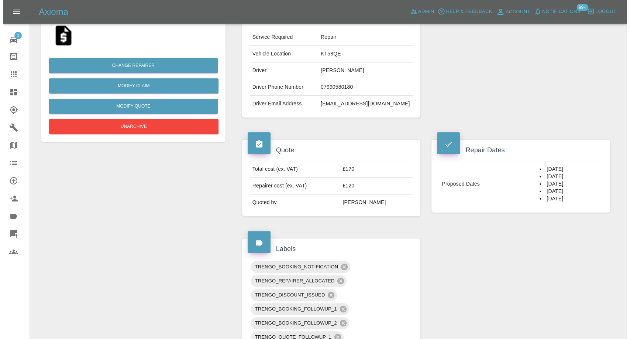
scroll to position [164, 0]
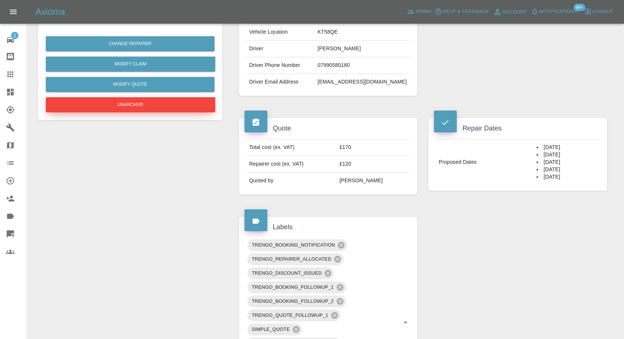
click at [142, 103] on button "Unarchive" at bounding box center [131, 104] width 170 height 15
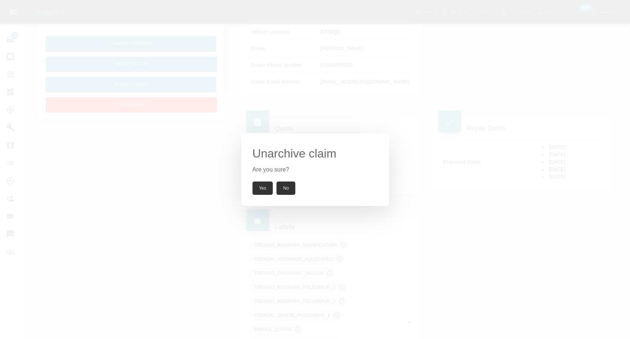
click at [256, 189] on button "Yes" at bounding box center [263, 187] width 21 height 13
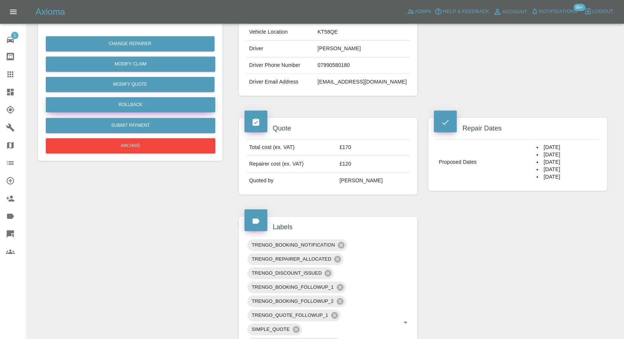
click at [136, 101] on button "Rollback" at bounding box center [131, 104] width 170 height 15
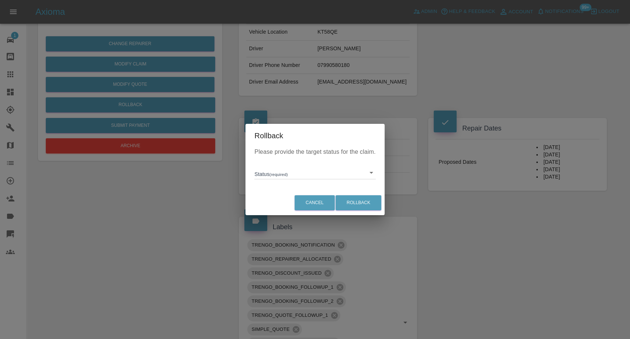
click at [288, 170] on body "Axioma Admin Help & Feedback Account Notifications 99+ Logout 1 Repair home Bod…" at bounding box center [315, 336] width 630 height 1001
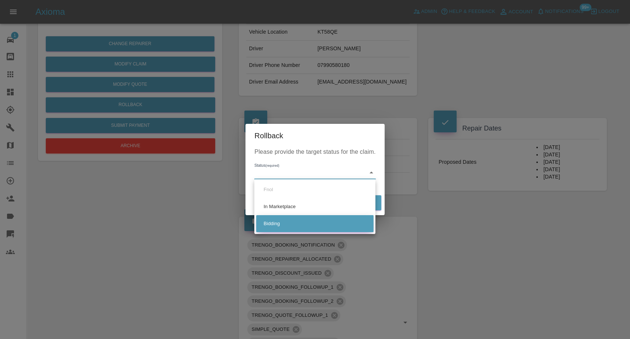
click at [271, 222] on li "Bidding" at bounding box center [314, 223] width 117 height 17
type input "bidding"
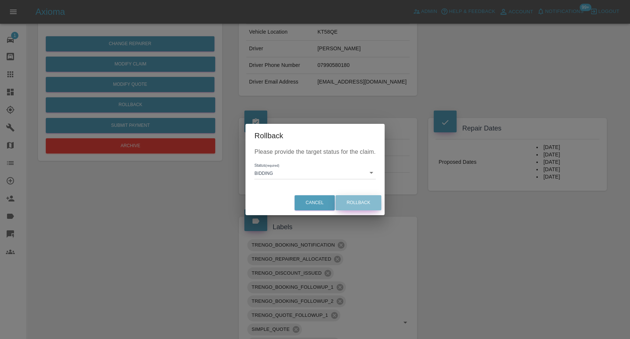
click at [363, 200] on button "Rollback" at bounding box center [359, 202] width 46 height 15
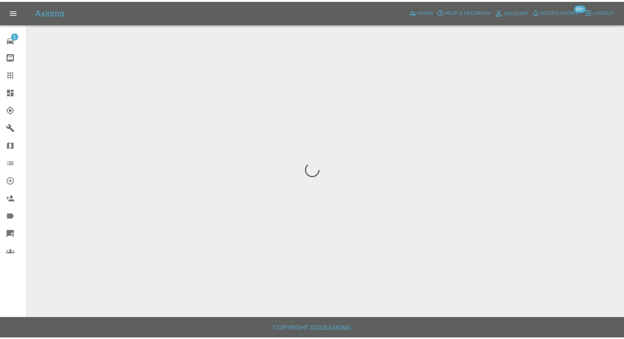
scroll to position [0, 0]
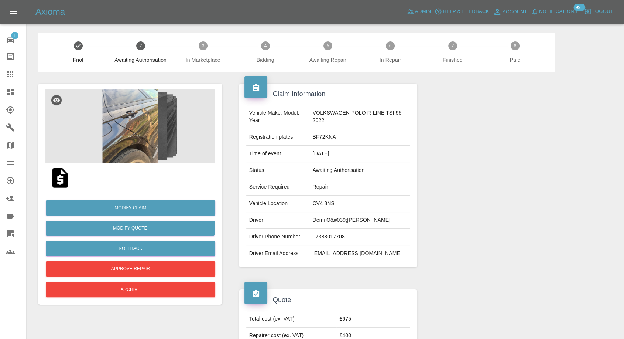
click at [124, 134] on img at bounding box center [130, 126] width 170 height 74
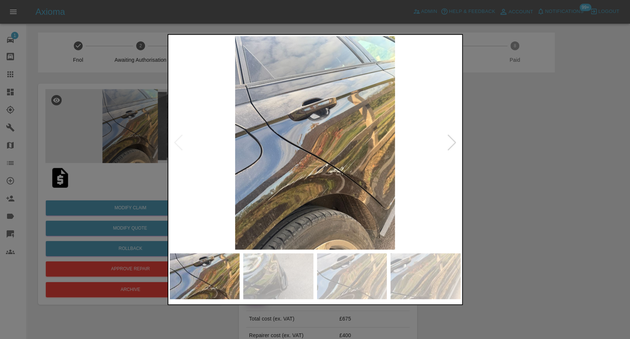
click at [250, 261] on img at bounding box center [278, 276] width 70 height 46
click at [332, 291] on img at bounding box center [352, 276] width 70 height 46
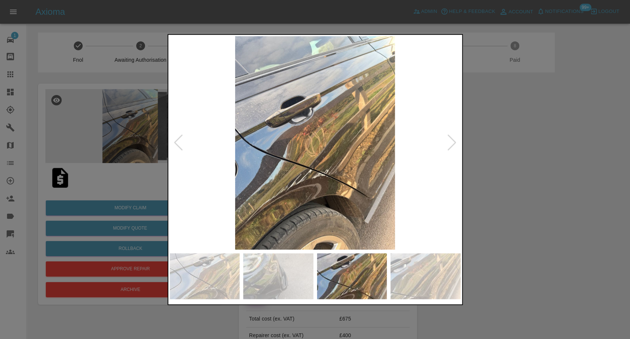
click at [419, 276] on img at bounding box center [426, 276] width 70 height 46
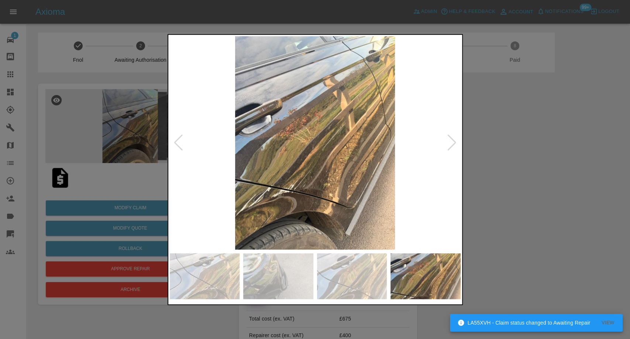
click at [449, 143] on div at bounding box center [452, 142] width 10 height 16
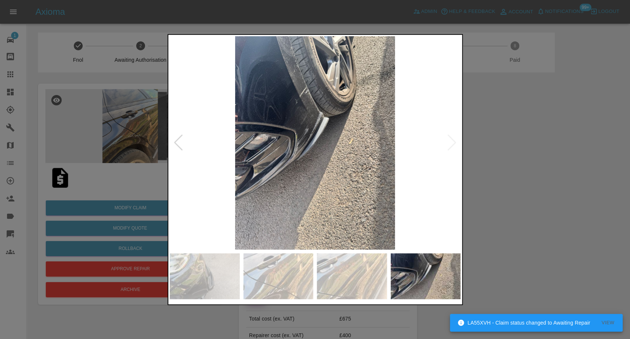
click at [449, 143] on img at bounding box center [315, 142] width 291 height 213
click at [594, 187] on div at bounding box center [315, 169] width 630 height 339
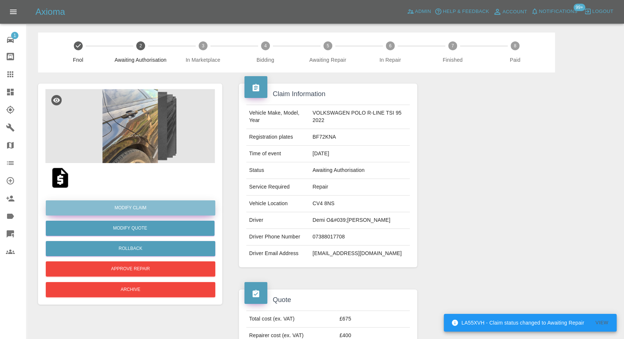
click at [120, 207] on link "Modify Claim" at bounding box center [131, 207] width 170 height 15
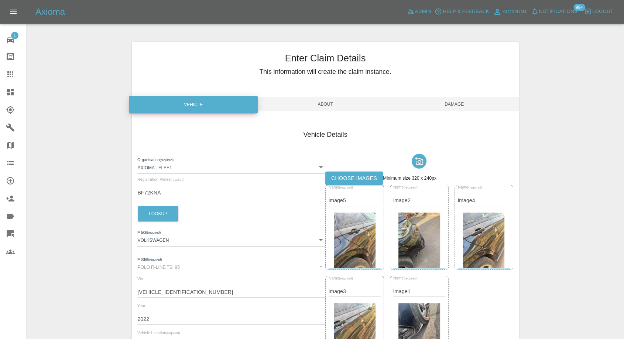
click at [455, 105] on span "Damage" at bounding box center [454, 104] width 129 height 14
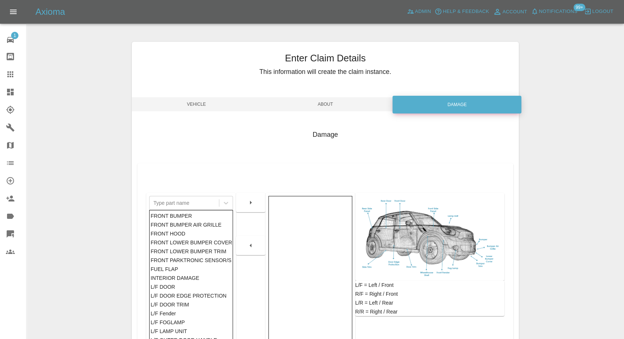
click at [178, 102] on span "Vehicle" at bounding box center [196, 104] width 129 height 14
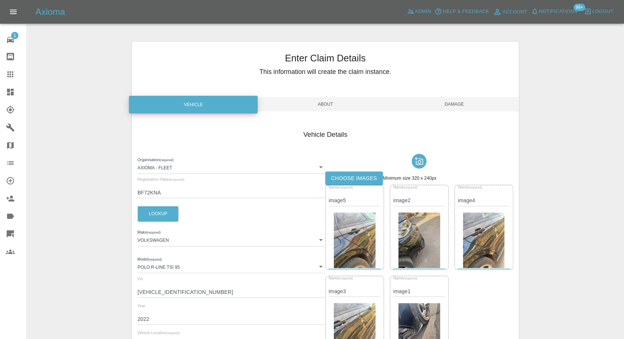
click at [368, 179] on label "Choose images" at bounding box center [354, 178] width 58 height 14
click at [0, 0] on input "Choose images" at bounding box center [0, 0] width 0 height 0
click at [452, 99] on span "Damage" at bounding box center [454, 104] width 129 height 14
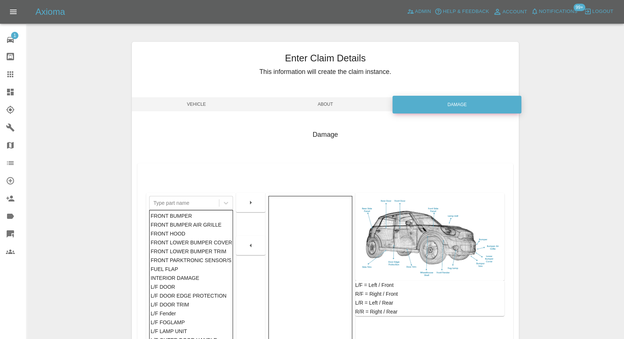
scroll to position [118, 0]
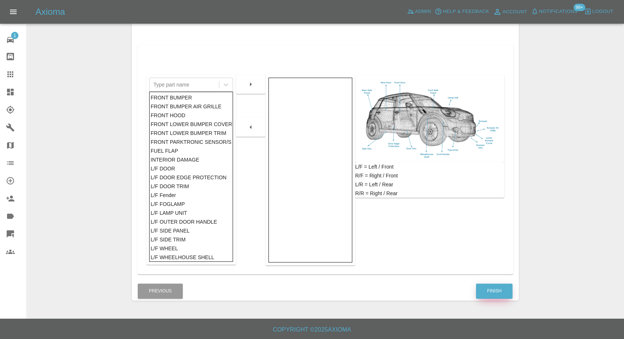
click at [495, 294] on button "Finish" at bounding box center [494, 290] width 37 height 15
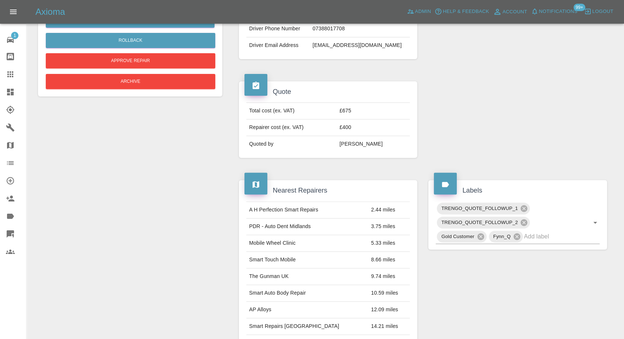
scroll to position [126, 0]
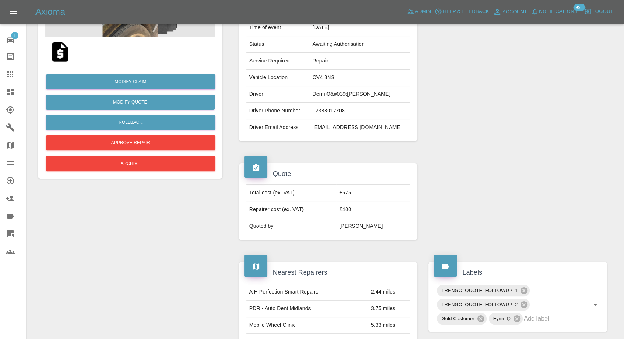
click at [64, 51] on img at bounding box center [60, 52] width 24 height 24
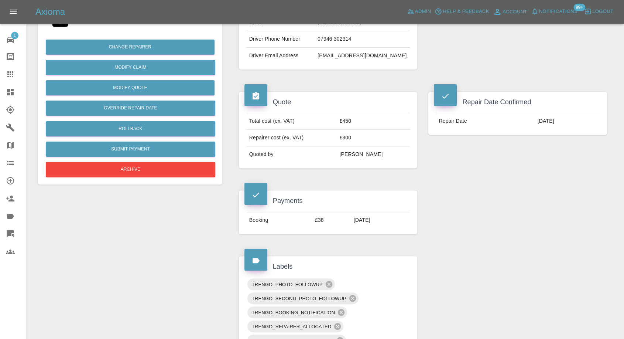
scroll to position [123, 0]
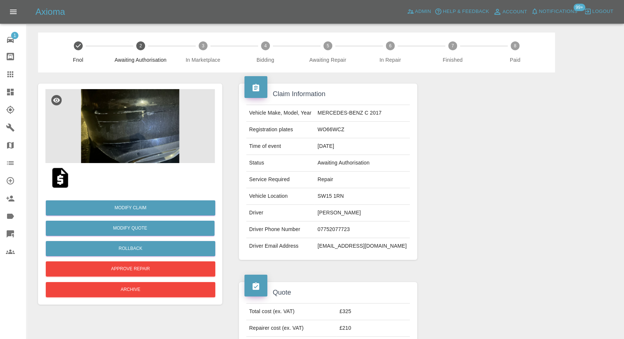
click at [123, 126] on img at bounding box center [130, 126] width 170 height 74
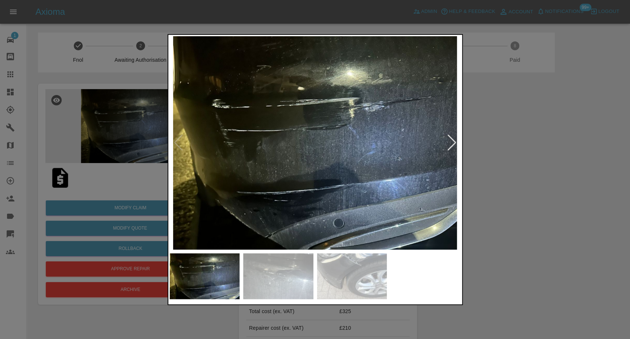
click at [291, 280] on img at bounding box center [278, 276] width 70 height 46
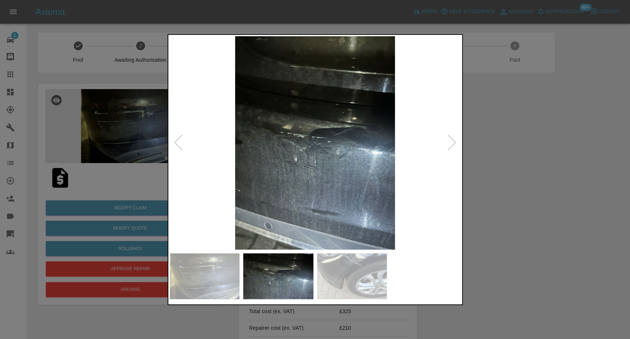
click at [368, 276] on img at bounding box center [352, 276] width 70 height 46
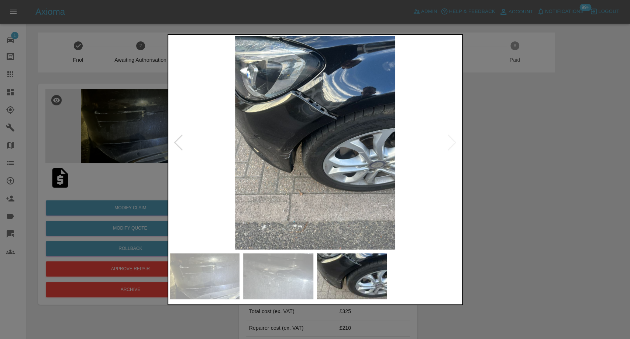
click at [537, 257] on div at bounding box center [315, 169] width 630 height 339
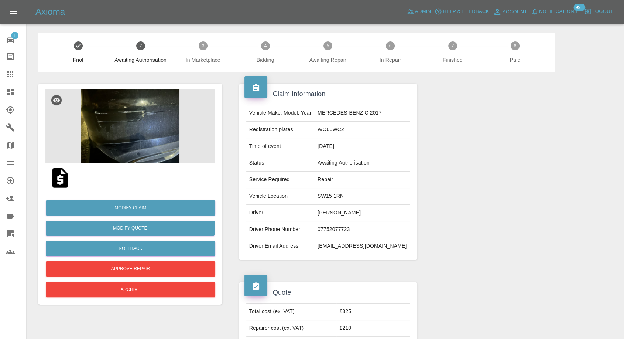
click at [54, 174] on img at bounding box center [60, 178] width 24 height 24
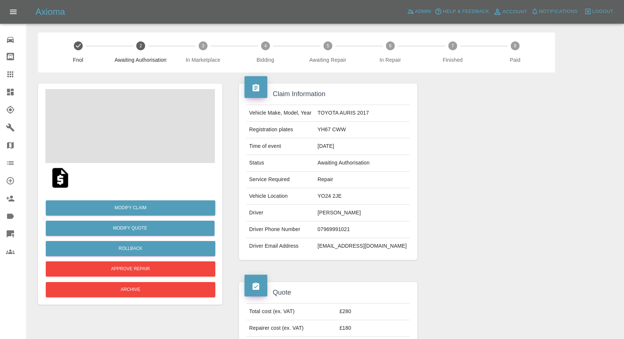
click at [355, 213] on td "[PERSON_NAME]" at bounding box center [362, 213] width 95 height 17
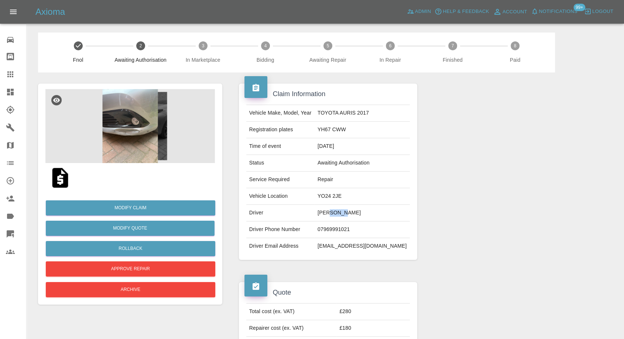
click at [355, 213] on td "[PERSON_NAME]" at bounding box center [362, 213] width 95 height 17
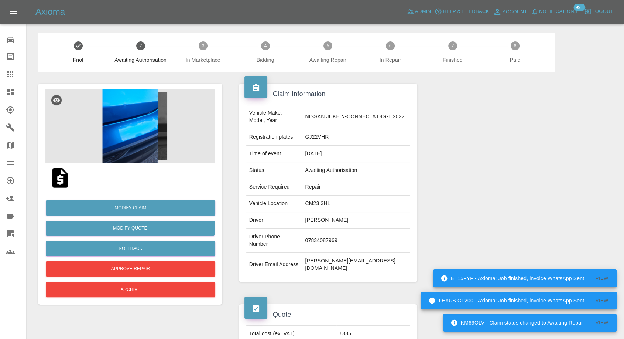
click at [60, 178] on img at bounding box center [60, 178] width 24 height 24
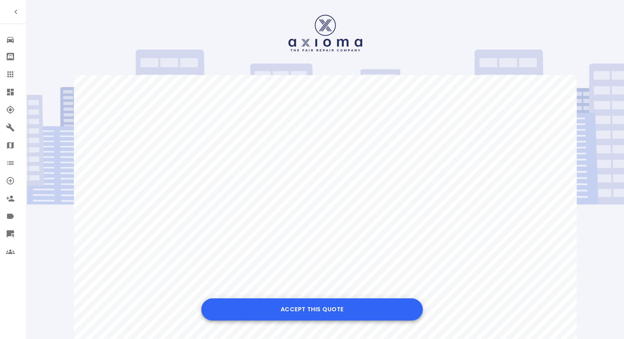
click at [288, 312] on button "Accept this Quote" at bounding box center [312, 309] width 222 height 22
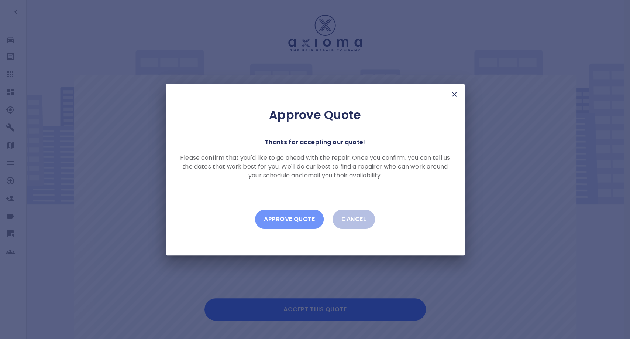
click at [303, 223] on button "Approve Quote" at bounding box center [289, 218] width 69 height 19
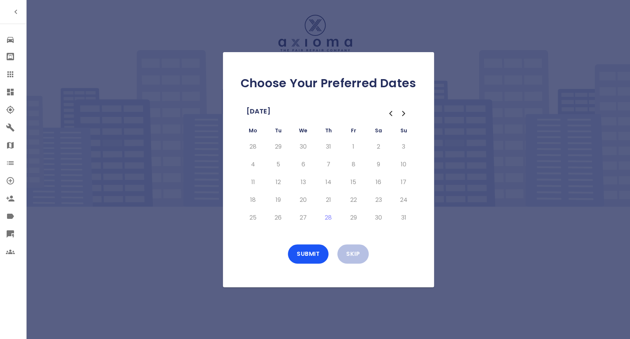
click at [397, 112] on button "Go to the Next Month" at bounding box center [403, 113] width 13 height 13
drag, startPoint x: 376, startPoint y: 146, endPoint x: 372, endPoint y: 162, distance: 16.5
click at [377, 146] on button "6" at bounding box center [378, 147] width 13 height 12
click at [381, 161] on button "13" at bounding box center [378, 164] width 13 height 12
click at [318, 256] on button "Submit" at bounding box center [308, 253] width 41 height 19
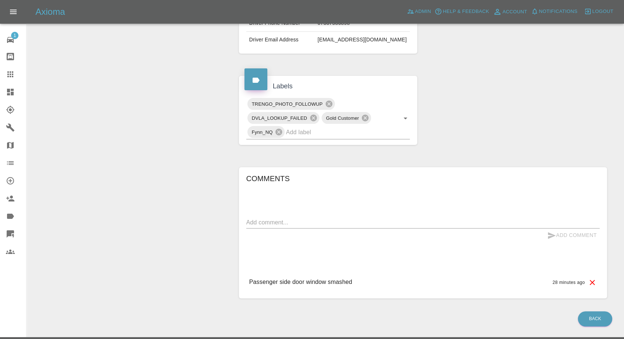
scroll to position [225, 0]
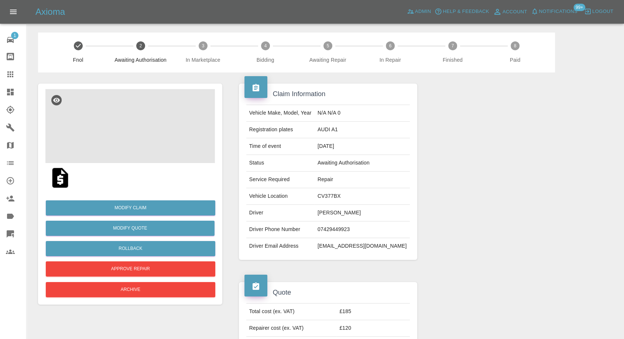
click at [145, 120] on img at bounding box center [130, 126] width 170 height 74
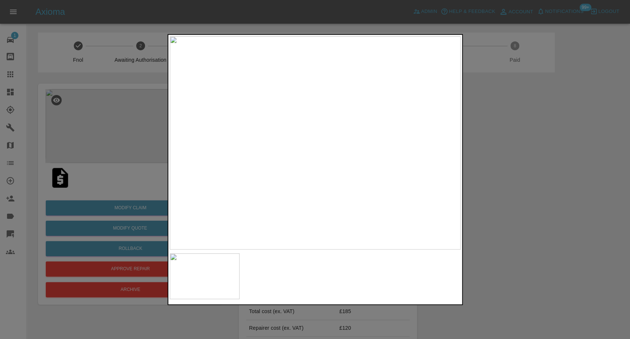
click at [568, 186] on div at bounding box center [315, 169] width 630 height 339
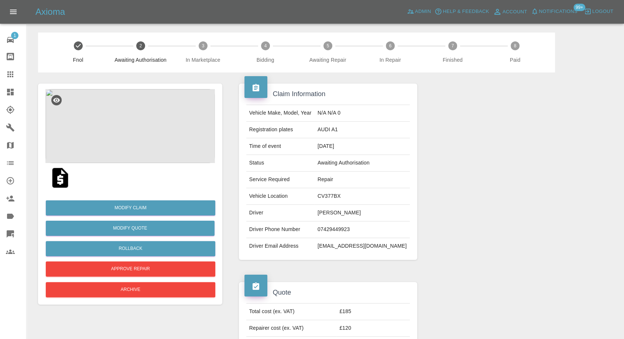
click at [115, 127] on img at bounding box center [130, 126] width 170 height 74
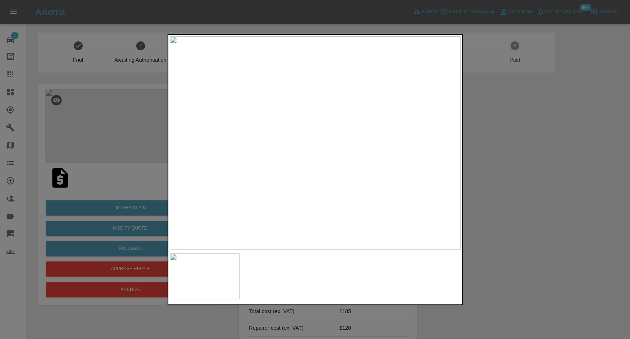
click at [553, 175] on div at bounding box center [315, 169] width 630 height 339
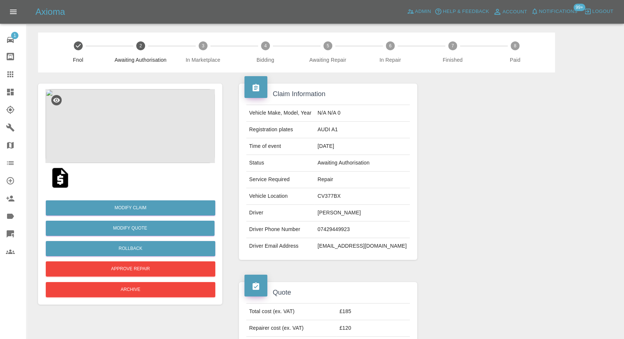
click at [59, 183] on img at bounding box center [60, 178] width 24 height 24
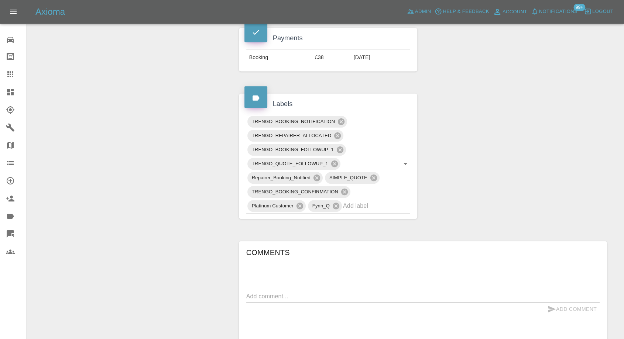
scroll to position [410, 0]
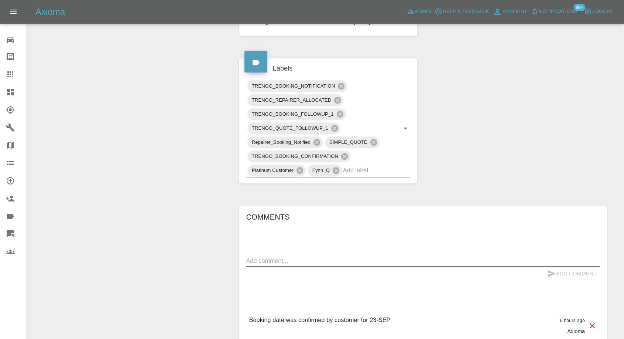
click at [333, 256] on textarea at bounding box center [422, 260] width 353 height 8
paste textarea "can I please cancel my booking , I have to check with my lease company , will c…"
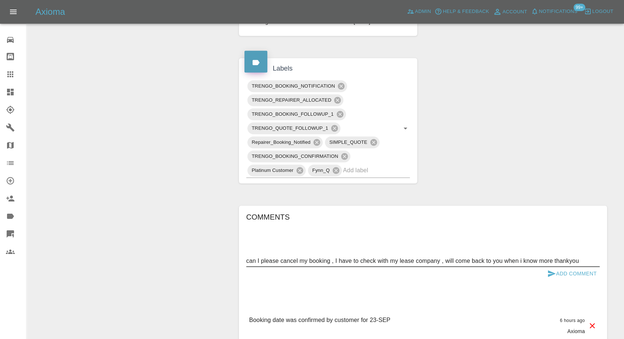
type textarea "can I please cancel my booking , I have to check with my lease company , will c…"
click at [550, 270] on icon "submit" at bounding box center [552, 273] width 8 height 7
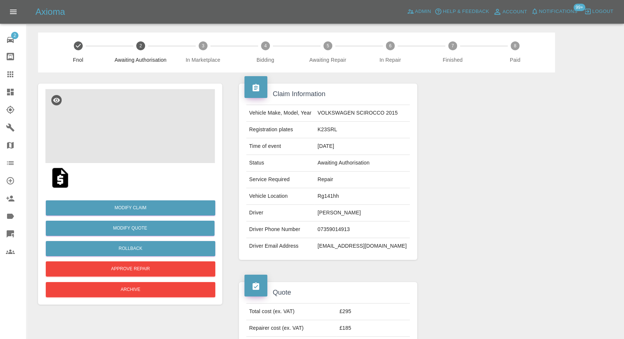
click at [121, 122] on img at bounding box center [130, 126] width 170 height 74
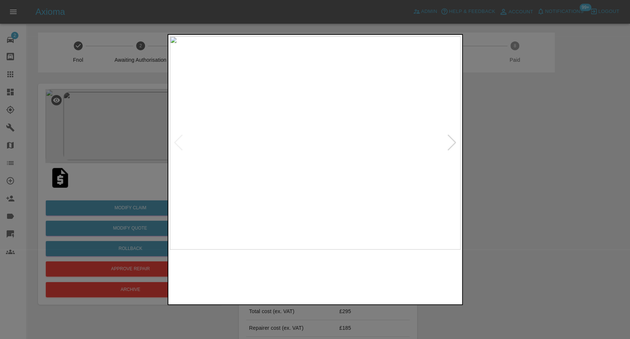
click at [290, 286] on img at bounding box center [278, 276] width 70 height 46
click at [556, 199] on div at bounding box center [315, 169] width 630 height 339
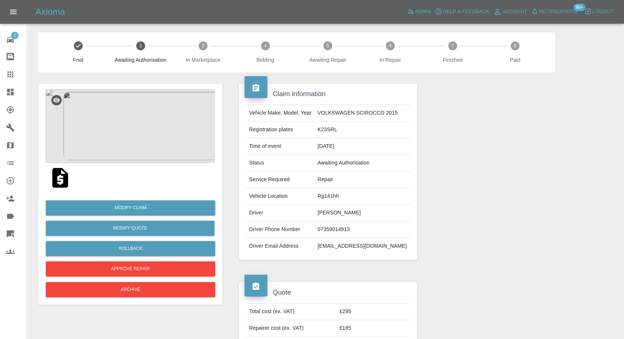
click at [62, 181] on img at bounding box center [60, 178] width 24 height 24
click at [133, 109] on img at bounding box center [130, 126] width 170 height 74
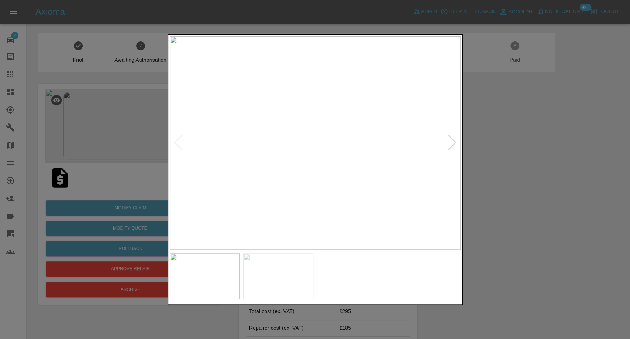
click at [281, 270] on img at bounding box center [278, 276] width 70 height 46
click at [518, 208] on div at bounding box center [315, 169] width 630 height 339
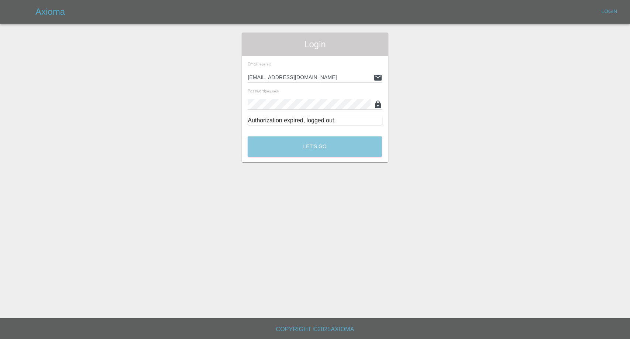
click at [324, 144] on button "Let's Go" at bounding box center [315, 146] width 134 height 20
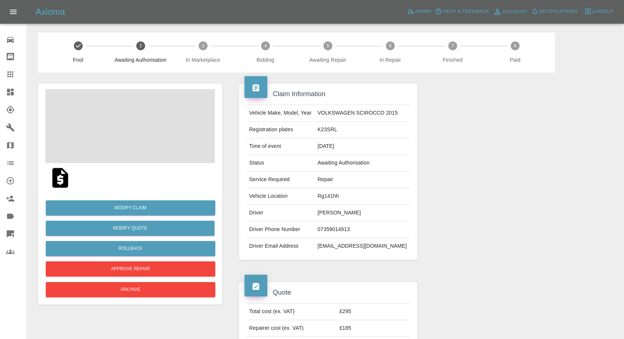
click at [336, 209] on td "[PERSON_NAME]" at bounding box center [362, 213] width 95 height 17
copy td "Steven Lawrie"
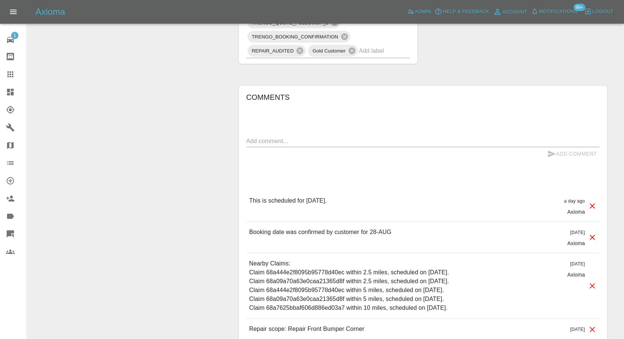
scroll to position [533, 0]
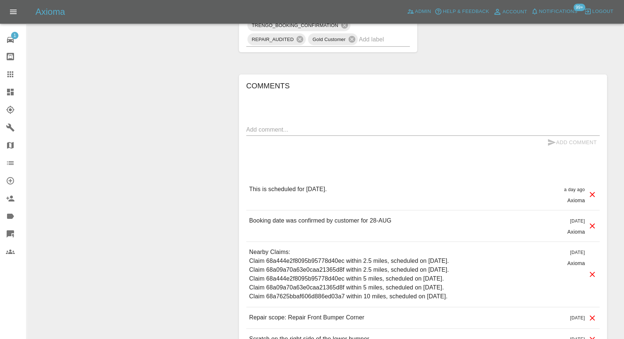
click at [355, 121] on div "Comments x Add Comment This is scheduled for tomorrow. a day ago Axioma This is…" at bounding box center [422, 215] width 353 height 270
click at [355, 122] on div "Comments x Add Comment This is scheduled for tomorrow. a day ago Axioma This is…" at bounding box center [422, 215] width 353 height 270
click at [349, 128] on textarea at bounding box center [422, 129] width 353 height 8
paste textarea "Hi there, just wanted to let you know the technician will only be coming in to …"
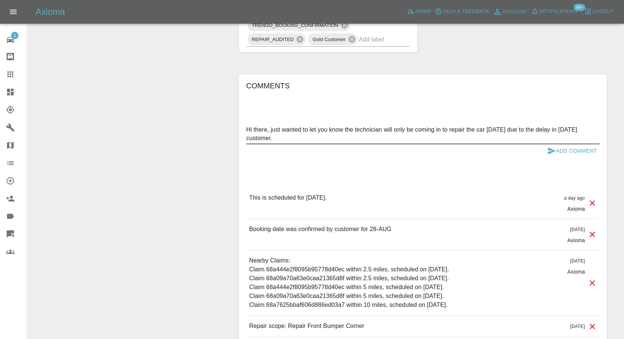
type textarea "Hi there, just wanted to let you know the technician will only be coming in to …"
click at [545, 148] on button "Add Comment" at bounding box center [571, 151] width 55 height 14
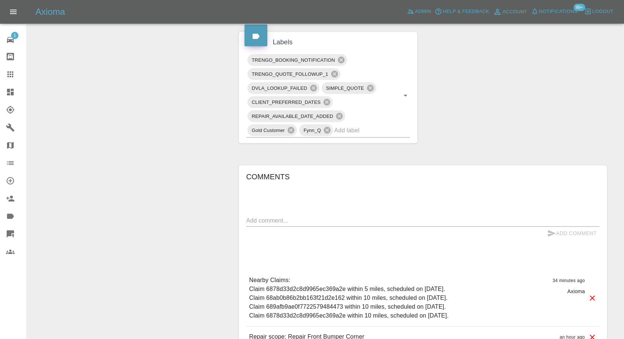
scroll to position [476, 0]
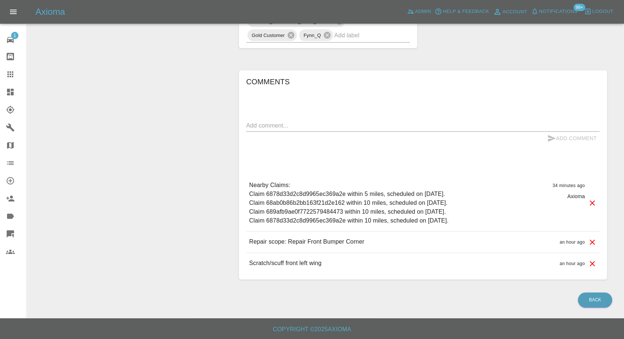
click at [286, 127] on textarea at bounding box center [422, 125] width 353 height 8
paste textarea "I hope you are well. I completely understand how busy you are, and that your ea…"
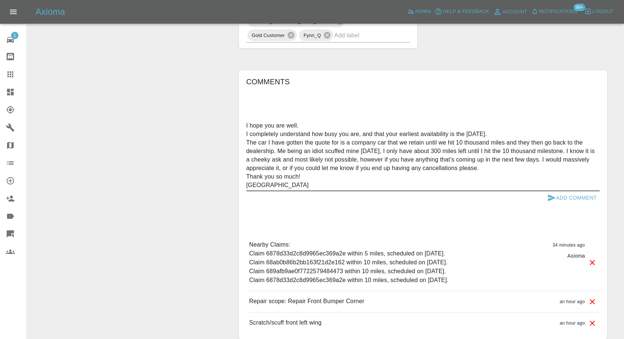
type textarea "I hope you are well. I completely understand how busy you are, and that your ea…"
click at [547, 196] on icon "submit" at bounding box center [551, 197] width 9 height 9
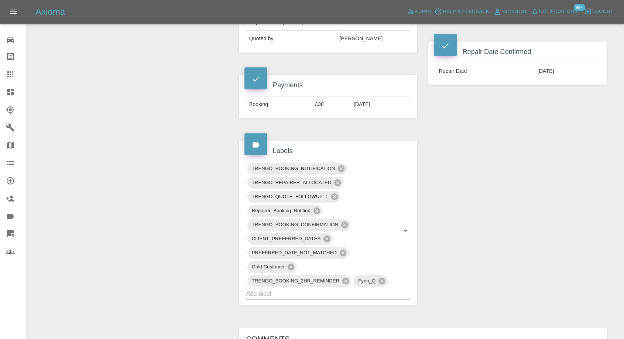
scroll to position [123, 0]
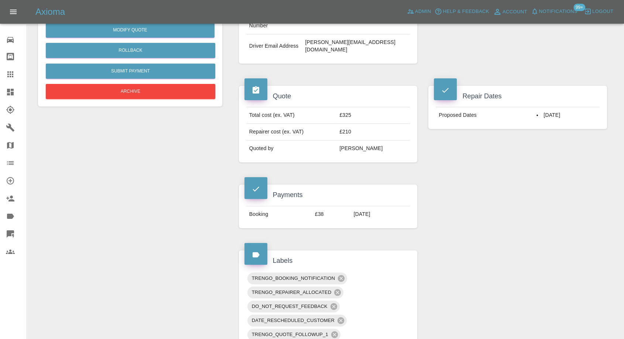
scroll to position [123, 0]
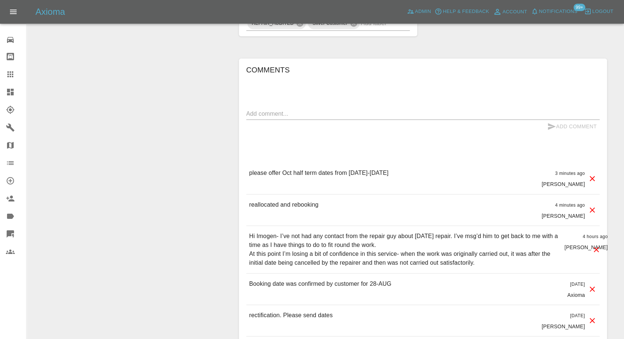
scroll to position [615, 0]
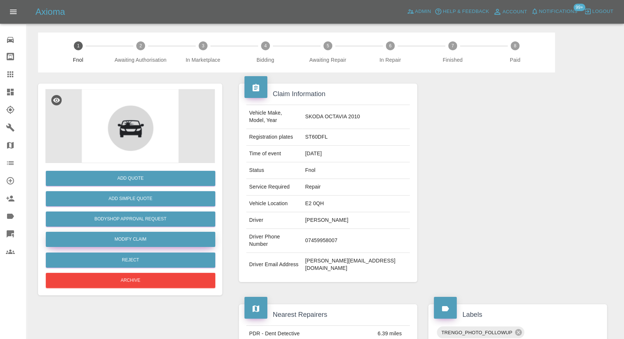
click at [124, 235] on link "Modify Claim" at bounding box center [131, 239] width 170 height 15
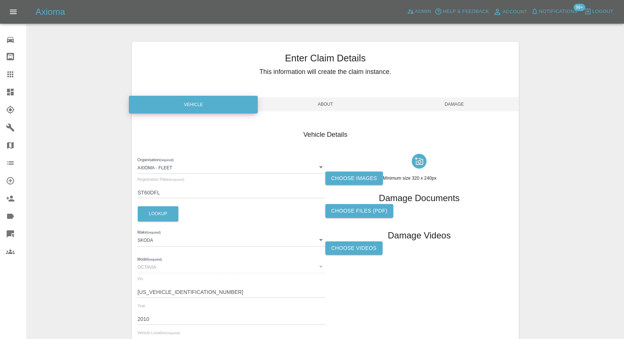
click at [341, 178] on label "Choose images" at bounding box center [354, 178] width 58 height 14
click at [0, 0] on input "Choose images" at bounding box center [0, 0] width 0 height 0
click at [342, 179] on label "Choose images" at bounding box center [354, 178] width 58 height 14
click at [0, 0] on input "Choose images" at bounding box center [0, 0] width 0 height 0
click at [339, 177] on label "Choose images" at bounding box center [354, 178] width 58 height 14
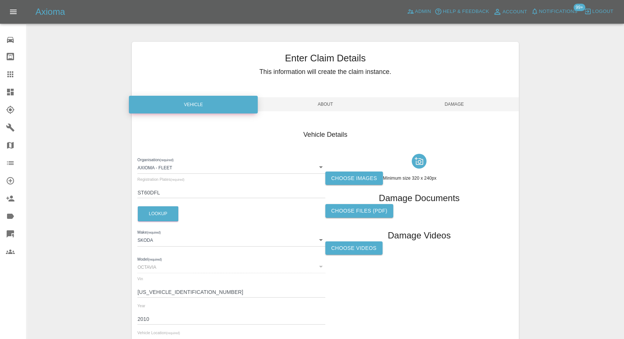
click at [0, 0] on input "Choose images" at bounding box center [0, 0] width 0 height 0
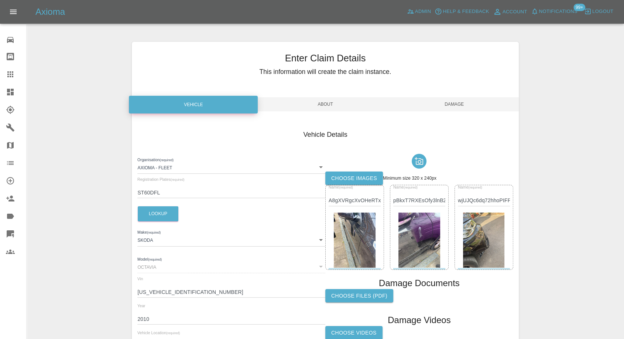
click at [461, 102] on span "Damage" at bounding box center [454, 104] width 129 height 14
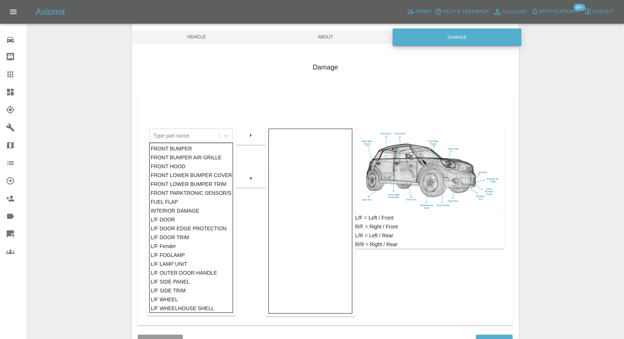
scroll to position [118, 0]
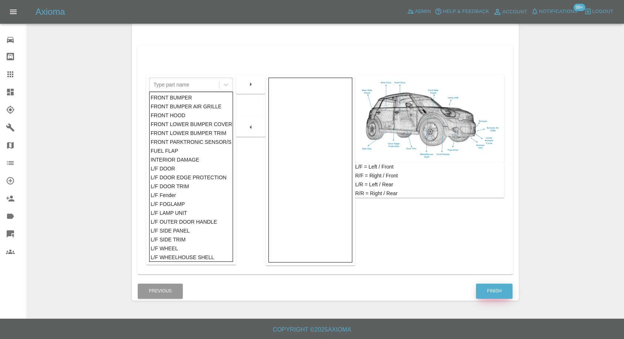
click at [488, 291] on button "Finish" at bounding box center [494, 290] width 37 height 15
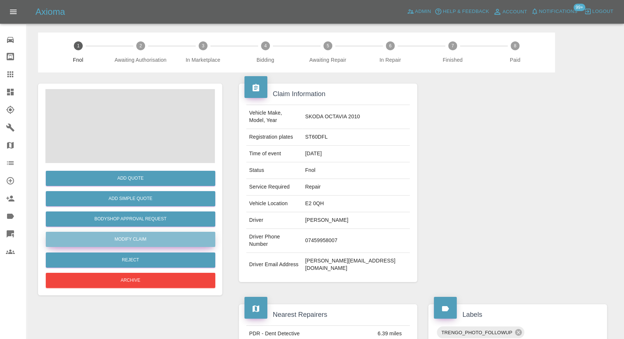
click at [129, 239] on link "Modify Claim" at bounding box center [131, 239] width 170 height 15
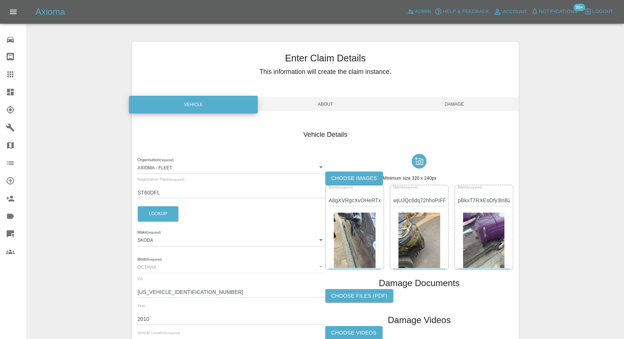
click at [418, 251] on img at bounding box center [420, 239] width 42 height 55
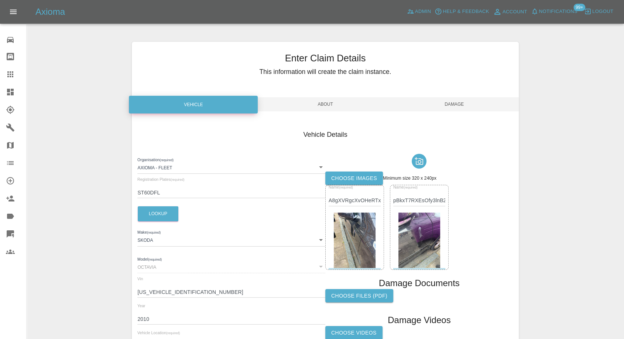
click at [362, 178] on label "Choose images" at bounding box center [354, 178] width 58 height 14
click at [0, 0] on input "Choose images" at bounding box center [0, 0] width 0 height 0
click at [359, 177] on label "Choose images" at bounding box center [354, 178] width 58 height 14
click at [0, 0] on input "Choose images" at bounding box center [0, 0] width 0 height 0
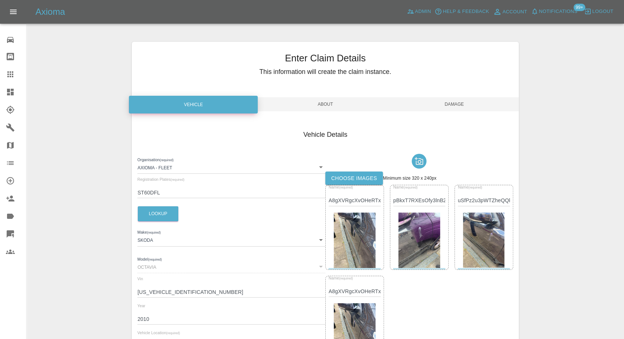
click at [448, 103] on span "Damage" at bounding box center [454, 104] width 129 height 14
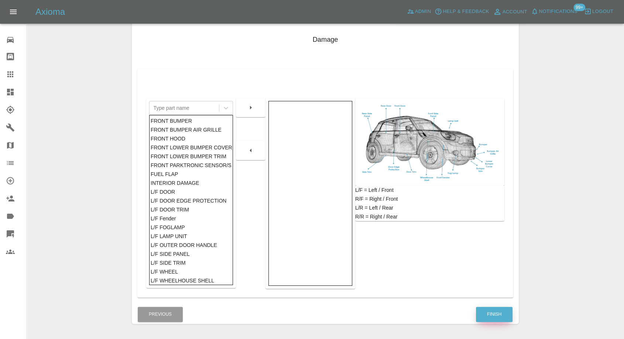
scroll to position [118, 0]
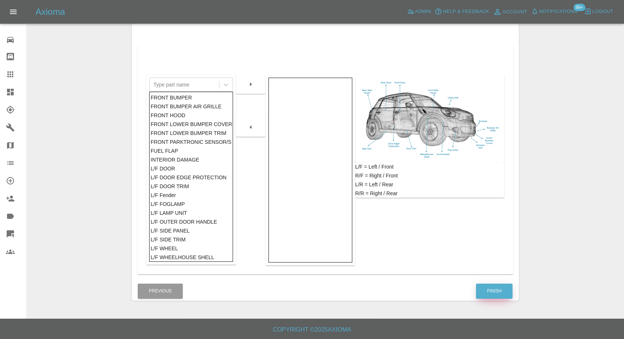
click at [490, 287] on button "Finish" at bounding box center [494, 290] width 37 height 15
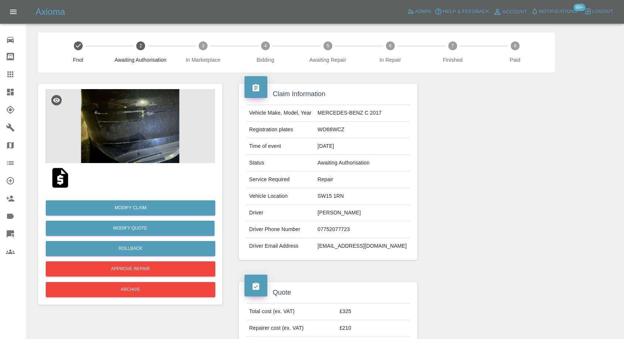
click at [118, 150] on img at bounding box center [130, 126] width 170 height 74
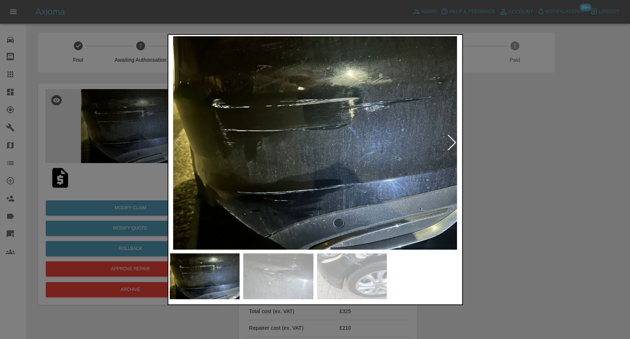
click at [290, 276] on img at bounding box center [278, 276] width 70 height 46
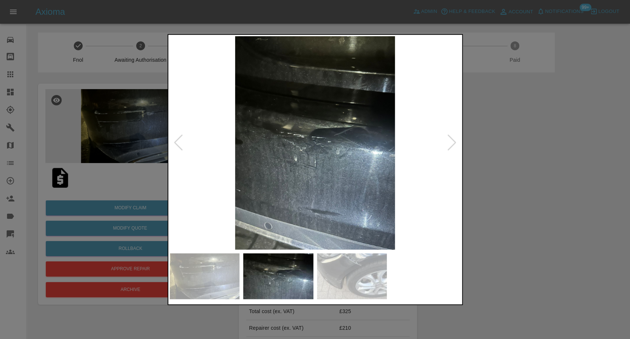
click at [358, 273] on img at bounding box center [352, 276] width 70 height 46
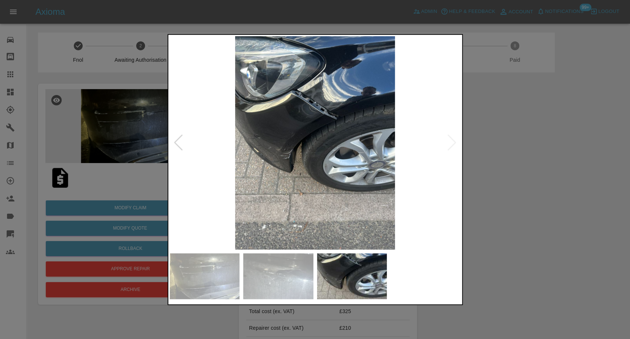
click at [529, 245] on div at bounding box center [315, 169] width 630 height 339
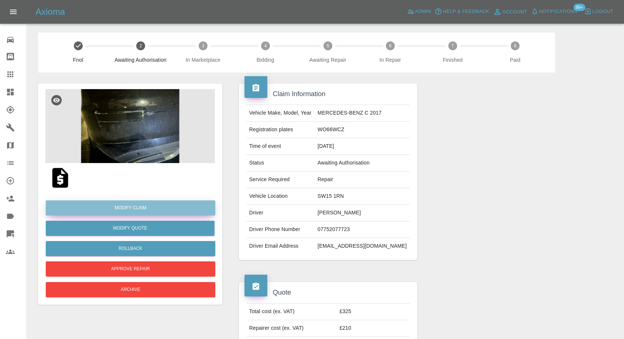
click at [143, 208] on link "Modify Claim" at bounding box center [131, 207] width 170 height 15
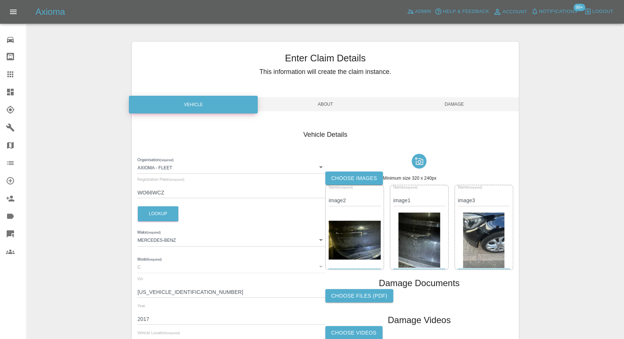
click at [350, 178] on label "Choose images" at bounding box center [354, 178] width 58 height 14
click at [0, 0] on input "Choose images" at bounding box center [0, 0] width 0 height 0
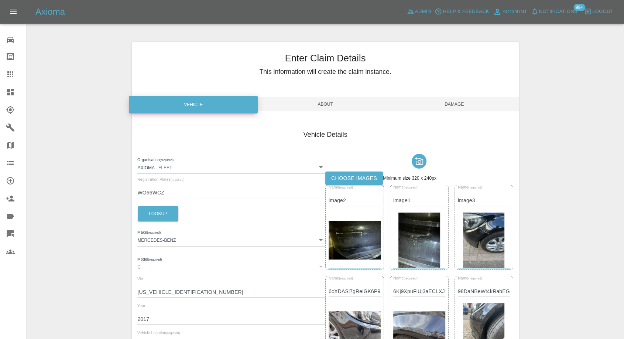
click at [457, 102] on span "Damage" at bounding box center [454, 104] width 129 height 14
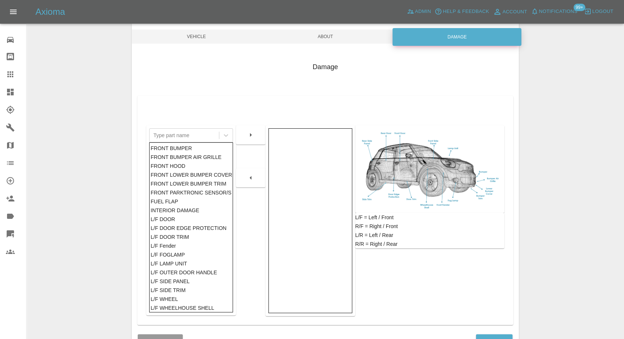
scroll to position [118, 0]
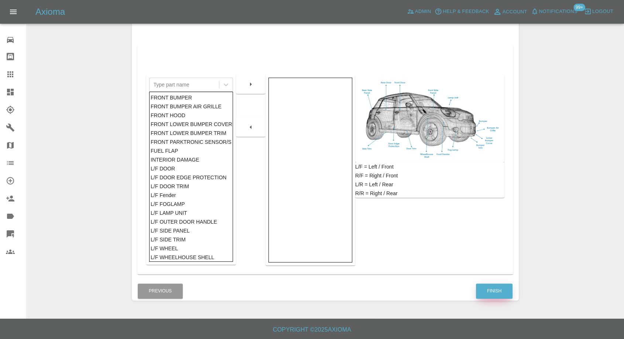
click at [493, 290] on button "Finish" at bounding box center [494, 290] width 37 height 15
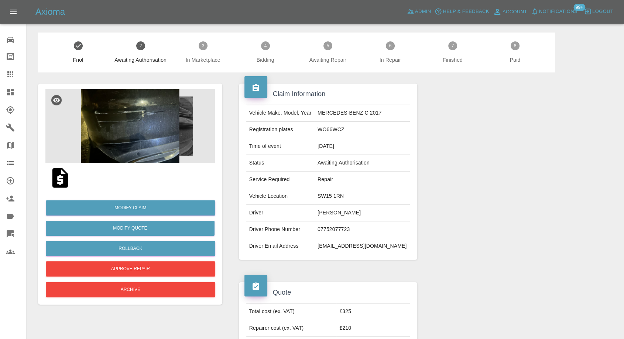
click at [127, 116] on img at bounding box center [130, 126] width 170 height 74
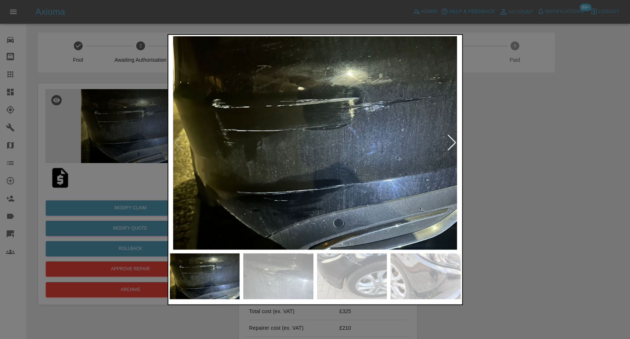
click at [256, 280] on img at bounding box center [278, 276] width 70 height 46
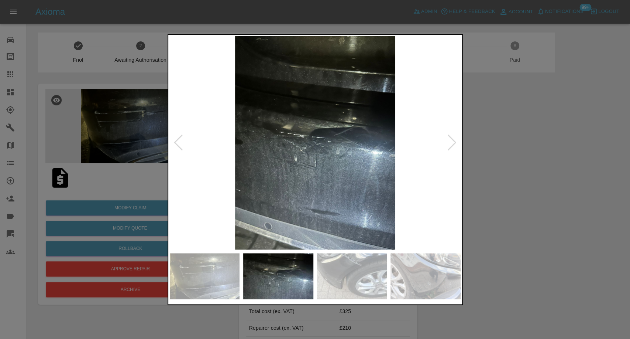
click at [356, 288] on img at bounding box center [352, 276] width 70 height 46
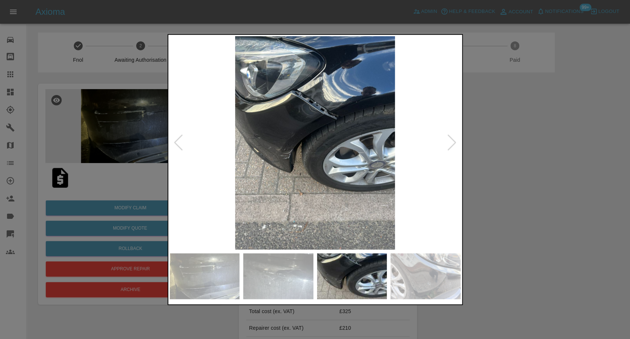
click at [427, 282] on img at bounding box center [426, 276] width 70 height 46
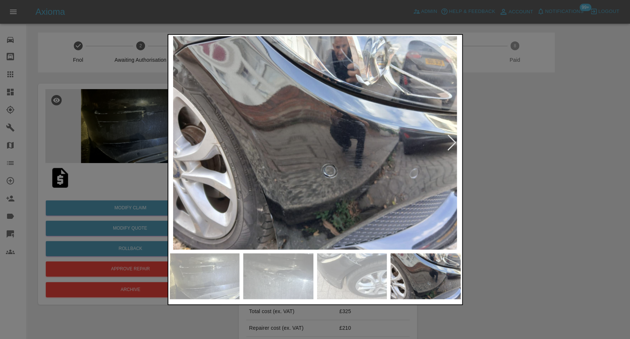
click at [448, 145] on div at bounding box center [452, 142] width 10 height 16
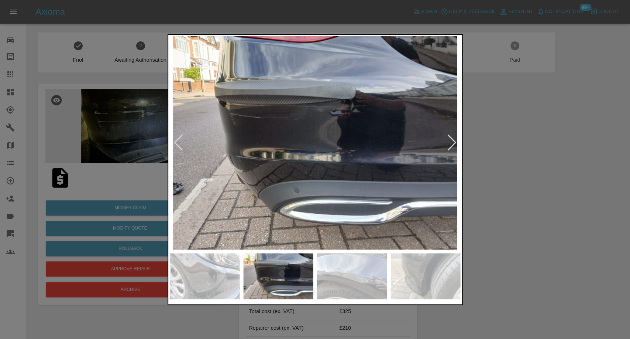
click at [524, 159] on div at bounding box center [315, 169] width 630 height 339
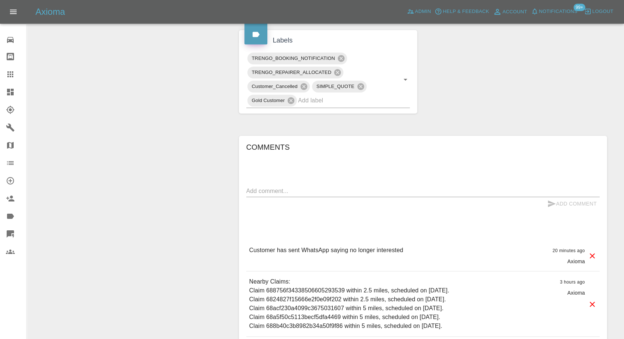
scroll to position [287, 0]
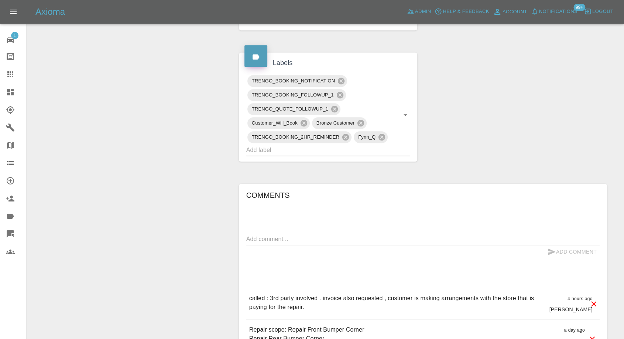
scroll to position [369, 0]
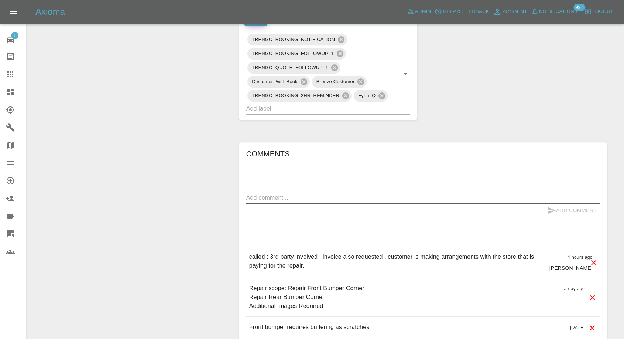
click at [297, 199] on textarea at bounding box center [422, 197] width 353 height 8
paste textarea "[EMAIL_ADDRESS][DOMAIN_NAME]"
click at [293, 201] on textarea "Third party cpvering - [EMAIL_ADDRESS][DOMAIN_NAME]" at bounding box center [422, 197] width 353 height 8
type textarea "Third party covering - [EMAIL_ADDRESS][DOMAIN_NAME]"
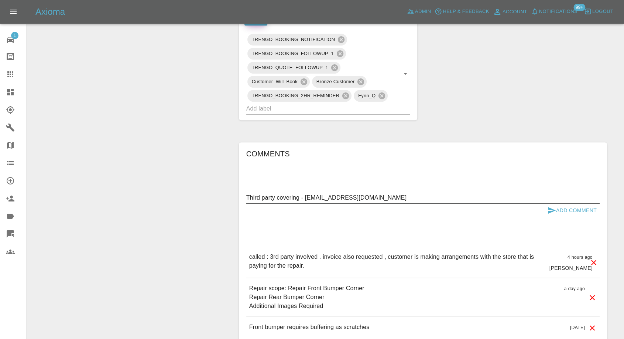
click at [544, 210] on button "Add Comment" at bounding box center [571, 211] width 55 height 14
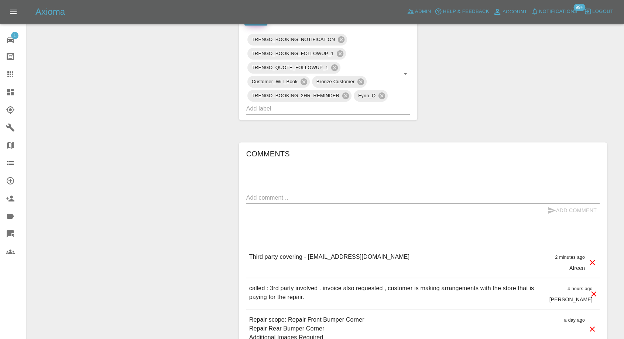
click at [552, 210] on div "Add Comment" at bounding box center [571, 211] width 55 height 14
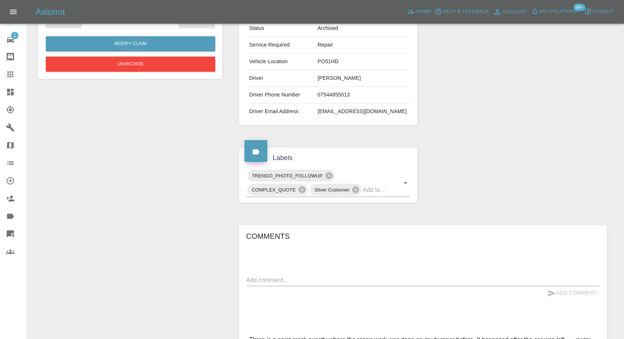
scroll to position [41, 0]
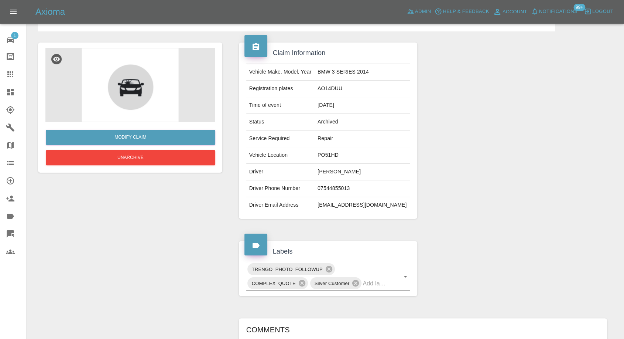
click at [348, 205] on td "geo142@icloud.com" at bounding box center [362, 205] width 95 height 16
copy td "geo142@icloud.com"
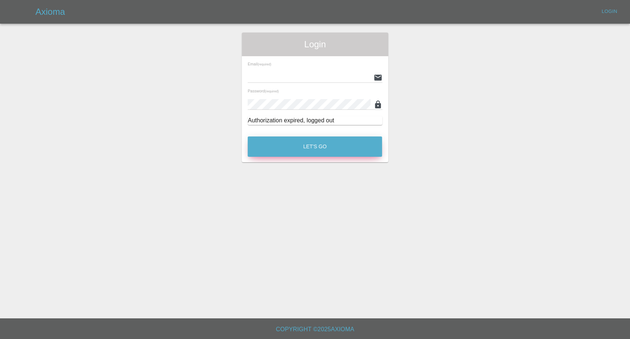
type input "[EMAIL_ADDRESS][DOMAIN_NAME]"
click at [346, 146] on button "Let's Go" at bounding box center [315, 146] width 134 height 20
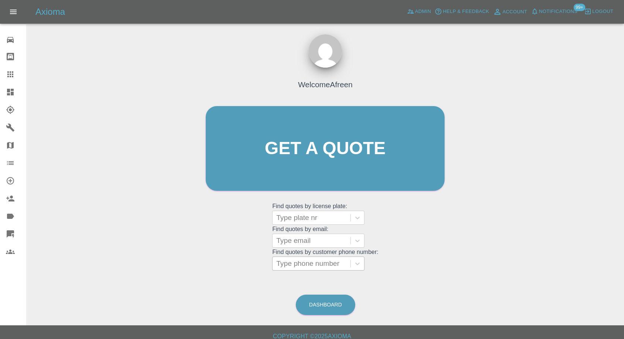
click at [301, 268] on div at bounding box center [311, 263] width 71 height 10
paste input "[PHONE_NUMBER]"
drag, startPoint x: 291, startPoint y: 264, endPoint x: 134, endPoint y: 267, distance: 157.0
click at [134, 267] on div "Welcome Afreen Get a quote Get a quote Find quotes by license plate: Type plate…" at bounding box center [326, 183] width 586 height 265
type input "07505147668"
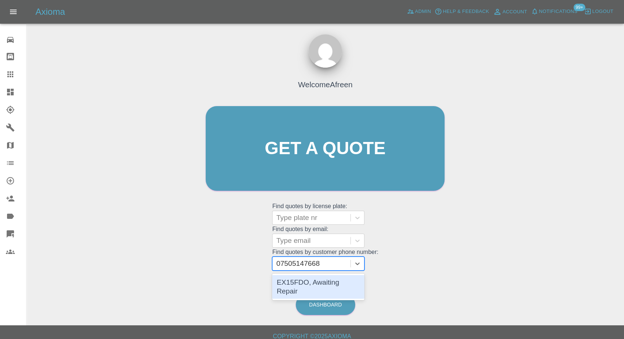
click at [297, 280] on div "EX15FDO, Awaiting Repair" at bounding box center [318, 287] width 92 height 24
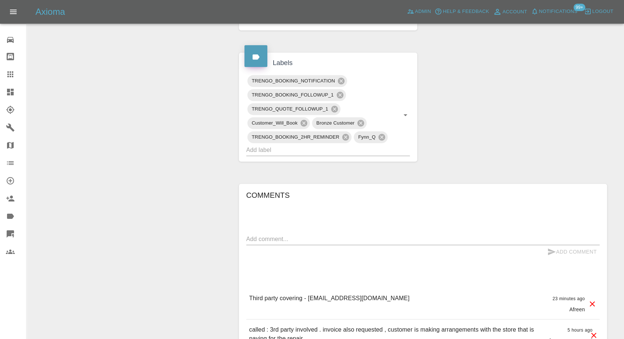
scroll to position [451, 0]
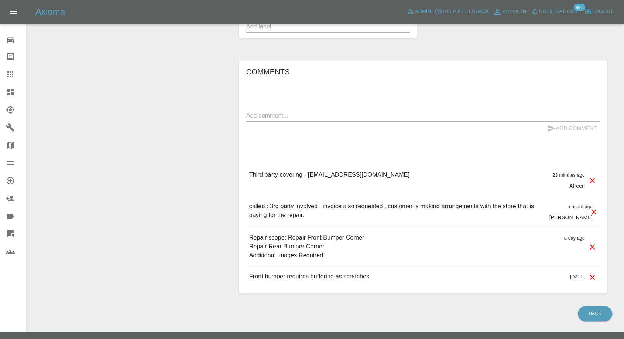
click at [321, 117] on textarea at bounding box center [422, 115] width 353 height 8
paste textarea "I would like to be booked in for Friday 12th September 2025 please"
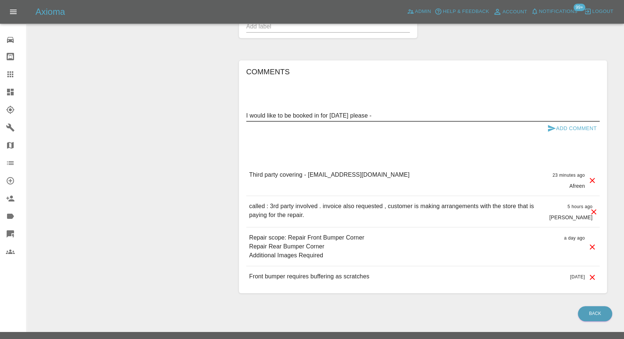
paste textarea "Home address - 2 Bilton Place Bradford BD8 8JS Afraz Shabir -"
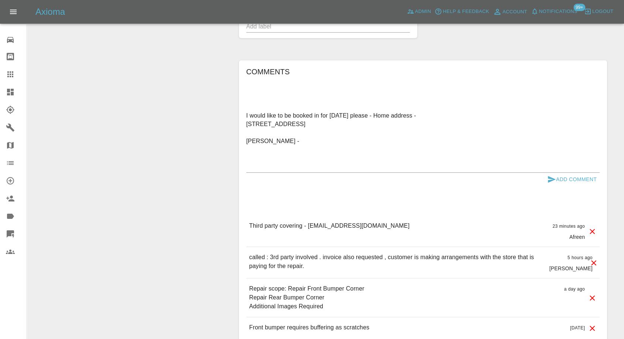
drag, startPoint x: 245, startPoint y: 154, endPoint x: 280, endPoint y: 155, distance: 35.5
click at [280, 155] on div "Comments I would like to be booked in for Friday 12th September 2025 please - H…" at bounding box center [423, 202] width 368 height 284
drag, startPoint x: 280, startPoint y: 155, endPoint x: 234, endPoint y: 162, distance: 46.6
click at [234, 162] on div "Comments I would like to be booked in for Friday 12th September 2025 please - H…" at bounding box center [422, 202] width 379 height 306
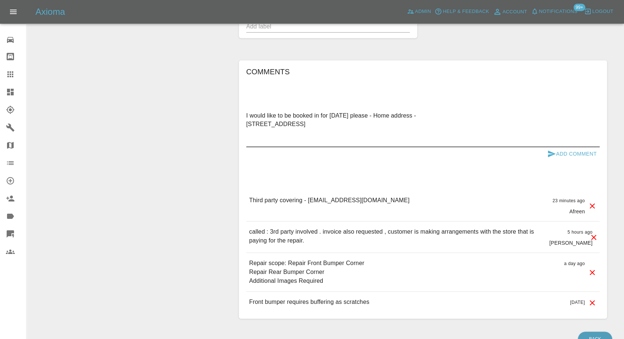
type textarea "I would like to be booked in for Friday 12th September 2025 please - Home addre…"
click at [550, 152] on icon "submit" at bounding box center [552, 153] width 8 height 7
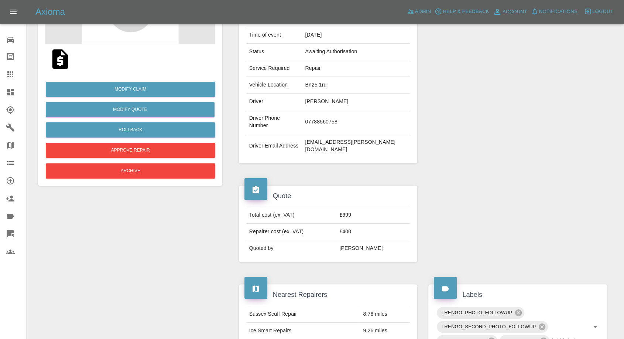
scroll to position [123, 0]
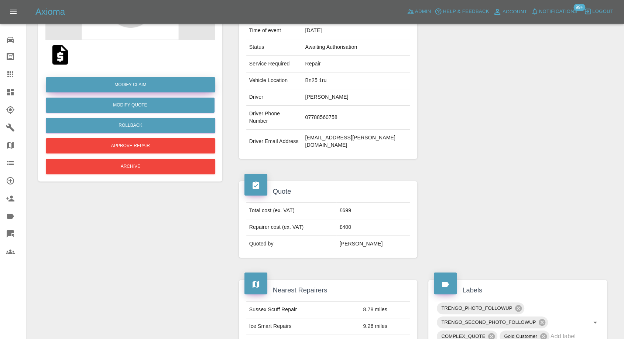
drag, startPoint x: 151, startPoint y: 85, endPoint x: 339, endPoint y: 202, distance: 221.6
click at [151, 85] on link "Modify Claim" at bounding box center [131, 84] width 170 height 15
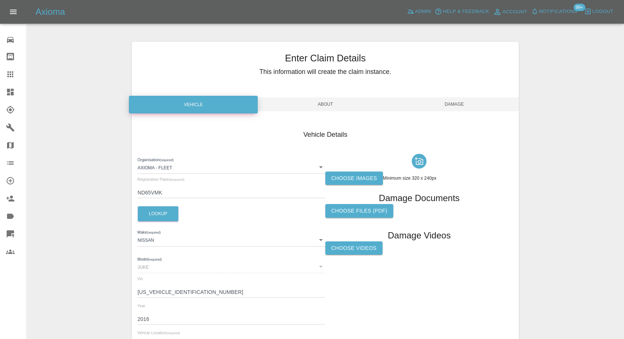
click at [343, 174] on label "Choose images" at bounding box center [354, 178] width 58 height 14
click at [0, 0] on input "Choose images" at bounding box center [0, 0] width 0 height 0
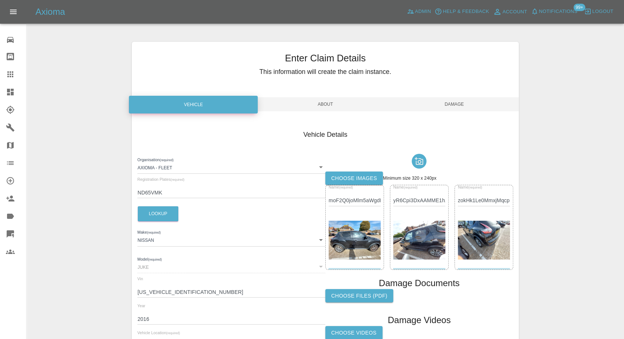
click at [459, 105] on span "Damage" at bounding box center [454, 104] width 129 height 14
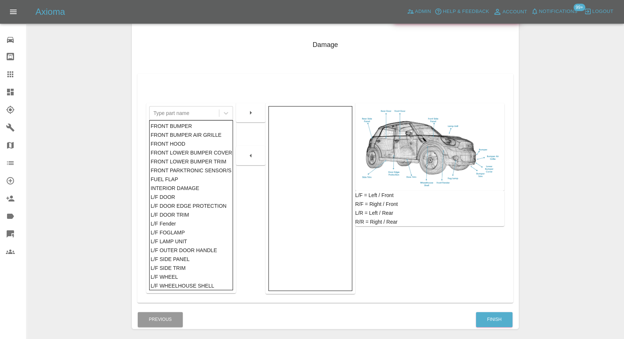
scroll to position [118, 0]
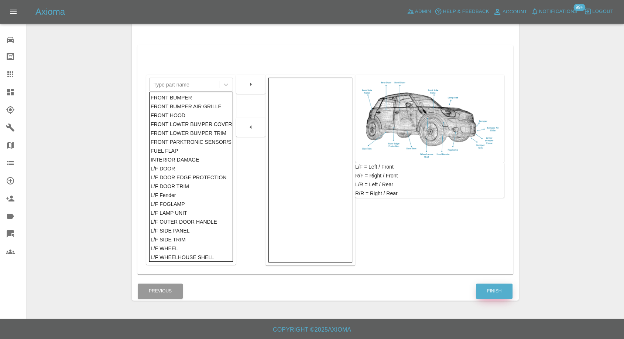
click at [504, 285] on button "Finish" at bounding box center [494, 290] width 37 height 15
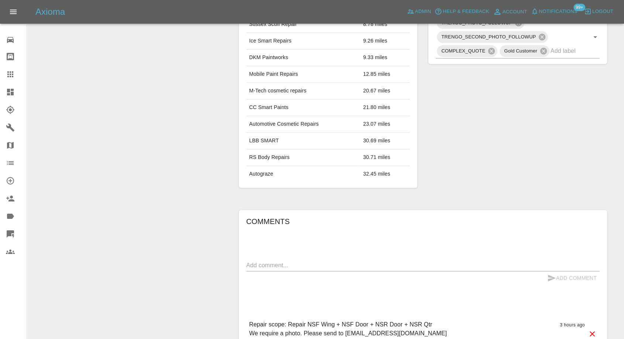
scroll to position [410, 0]
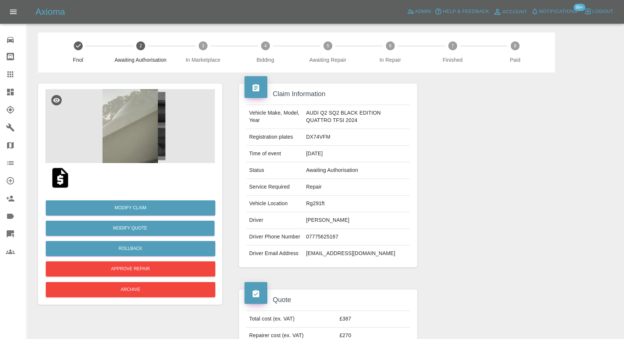
scroll to position [41, 0]
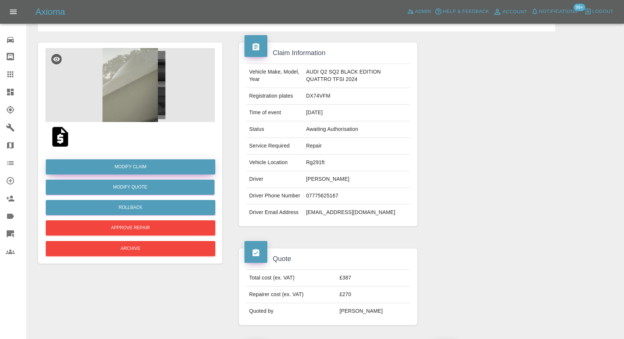
drag, startPoint x: 137, startPoint y: 166, endPoint x: 160, endPoint y: 168, distance: 22.2
click at [137, 166] on link "Modify Claim" at bounding box center [131, 166] width 170 height 15
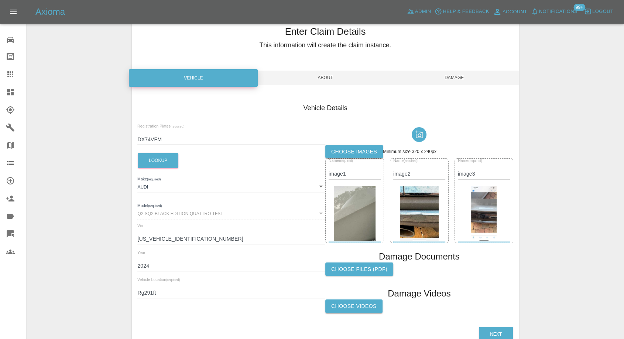
scroll to position [41, 0]
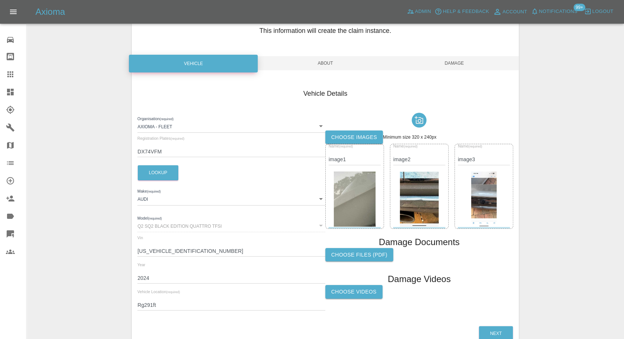
click at [344, 292] on label "Choose Videos" at bounding box center [353, 292] width 57 height 14
click at [0, 0] on input "Choose Videos" at bounding box center [0, 0] width 0 height 0
click at [456, 66] on span "Damage" at bounding box center [454, 63] width 129 height 14
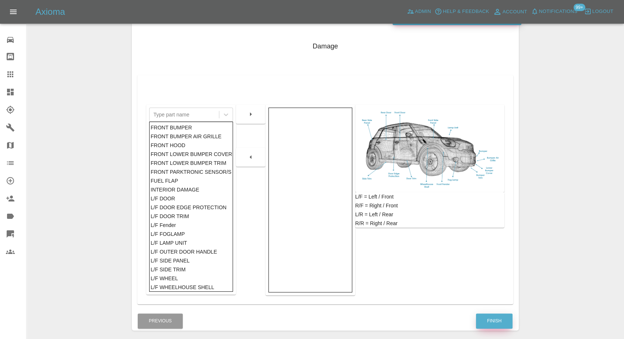
scroll to position [118, 0]
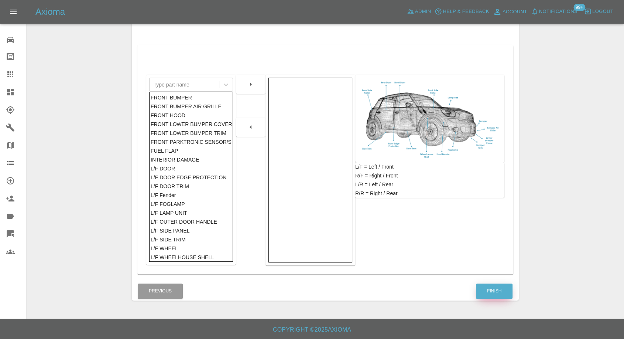
click at [485, 295] on button "Finish" at bounding box center [494, 290] width 37 height 15
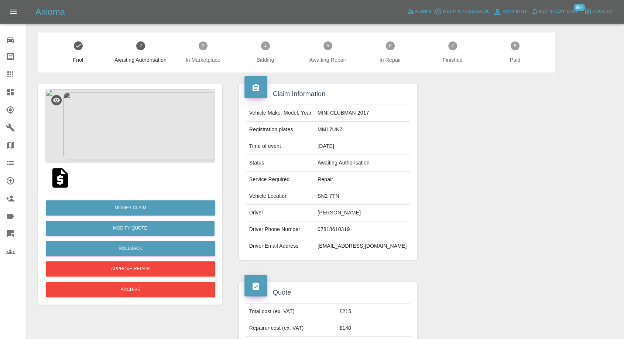
click at [58, 179] on img at bounding box center [60, 178] width 24 height 24
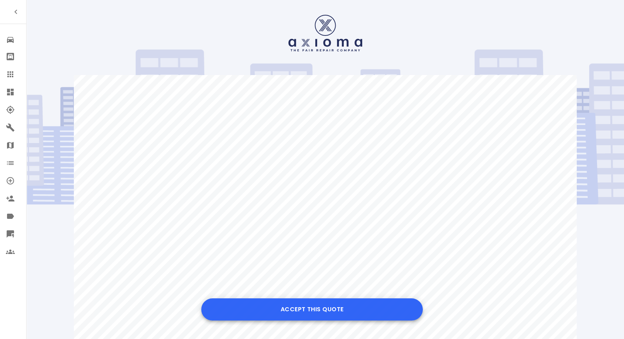
click at [303, 311] on button "Accept this Quote" at bounding box center [312, 309] width 222 height 22
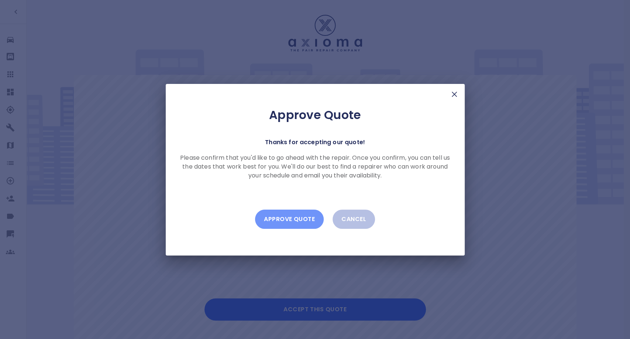
click at [288, 218] on button "Approve Quote" at bounding box center [289, 218] width 69 height 19
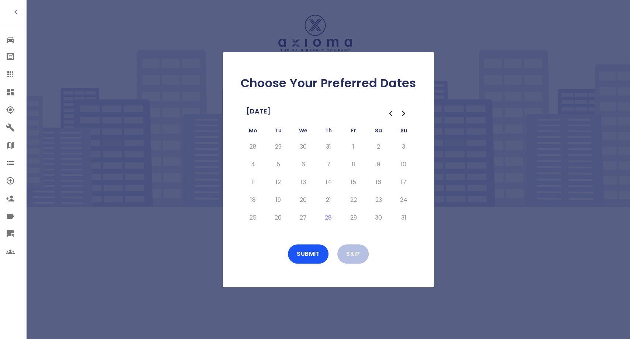
click at [406, 110] on icon "Go to the Next Month" at bounding box center [404, 113] width 9 height 9
click at [349, 147] on button "5" at bounding box center [353, 147] width 13 height 12
click at [252, 163] on button "8" at bounding box center [253, 164] width 13 height 12
click at [280, 163] on button "9" at bounding box center [278, 164] width 13 height 12
click at [295, 165] on td "10" at bounding box center [303, 164] width 25 height 18
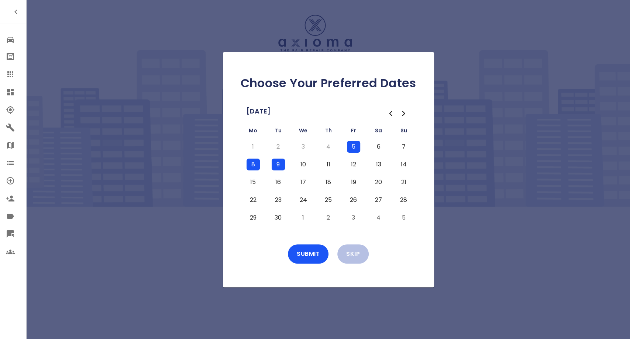
click at [301, 164] on button "10" at bounding box center [303, 164] width 13 height 12
click at [334, 163] on button "11" at bounding box center [328, 164] width 13 height 12
click at [309, 254] on button "Submit" at bounding box center [308, 253] width 41 height 19
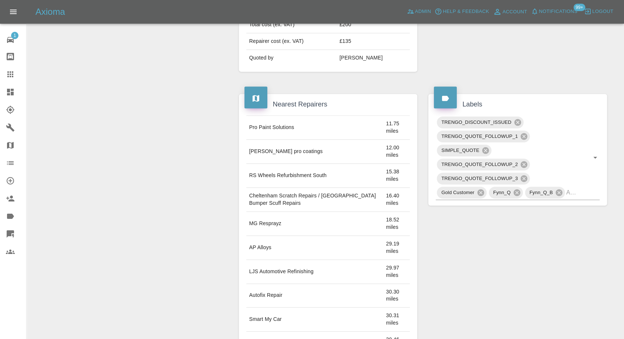
scroll to position [82, 0]
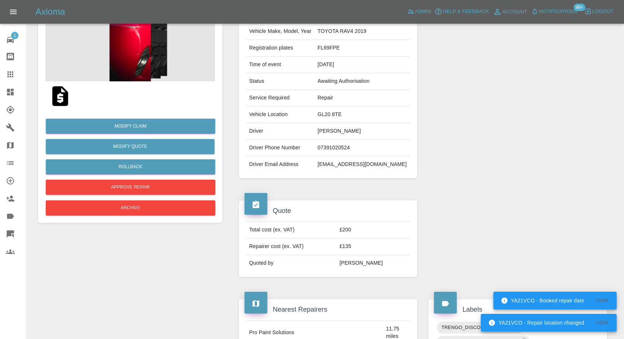
click at [10, 75] on icon at bounding box center [10, 74] width 6 height 6
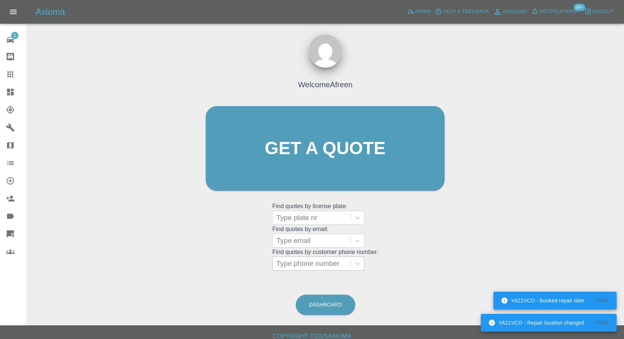
click at [312, 264] on div at bounding box center [311, 263] width 71 height 10
paste input "+447540786199"
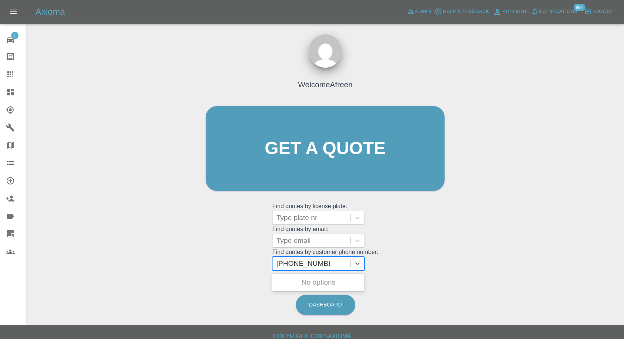
drag, startPoint x: 292, startPoint y: 262, endPoint x: 234, endPoint y: 269, distance: 58.0
click at [240, 269] on div "Welcome Afreen Get a quote Get a quote Find quotes by license plate: Type plate…" at bounding box center [325, 162] width 254 height 223
type input "7540786199"
click at [290, 283] on div "OO09NOK, Awaiting Authorisation" at bounding box center [318, 287] width 92 height 24
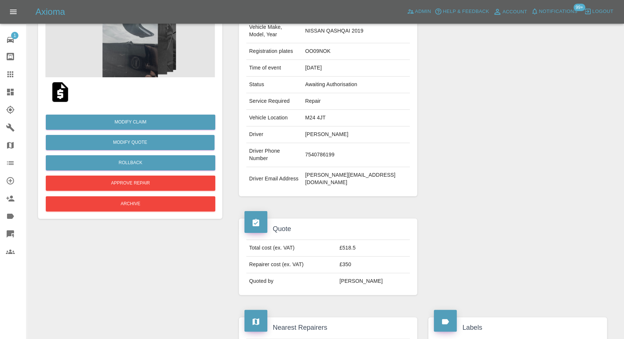
scroll to position [123, 0]
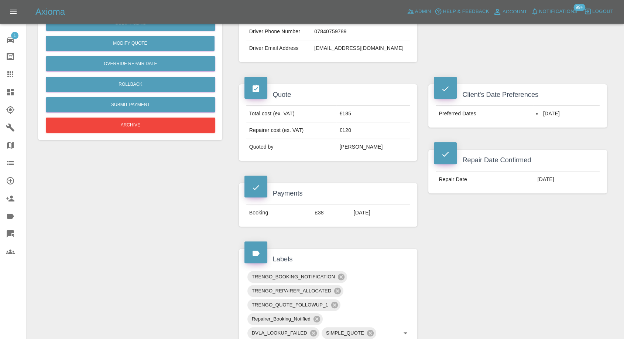
scroll to position [246, 0]
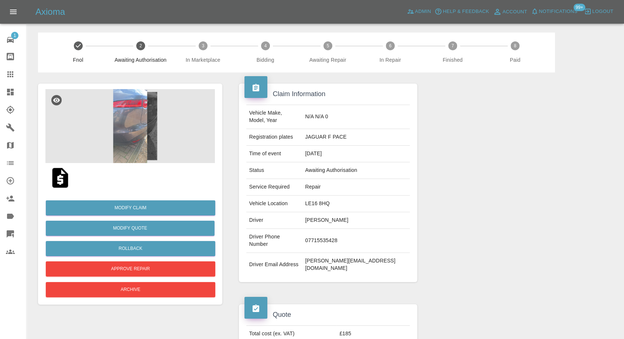
click at [334, 229] on td "07715535428" at bounding box center [356, 241] width 108 height 24
copy td "07715535428"
click at [492, 213] on div at bounding box center [518, 182] width 190 height 221
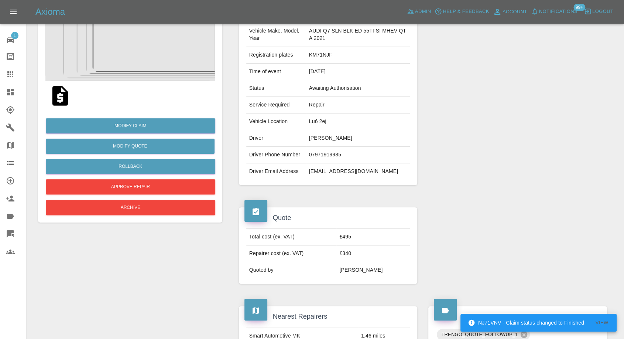
click at [11, 77] on icon at bounding box center [10, 74] width 9 height 9
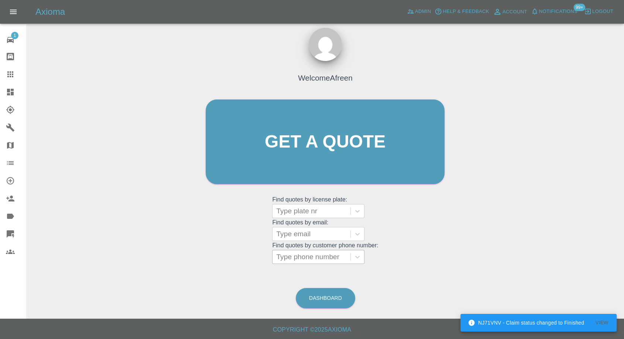
click at [297, 259] on div at bounding box center [311, 257] width 71 height 10
paste input "07715535428"
type input "07715535428"
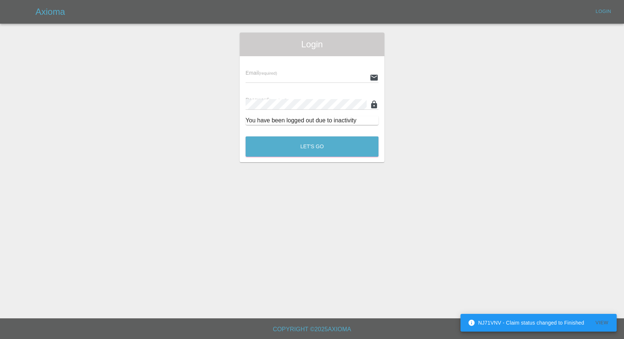
type input "afreen@axioma.co.uk"
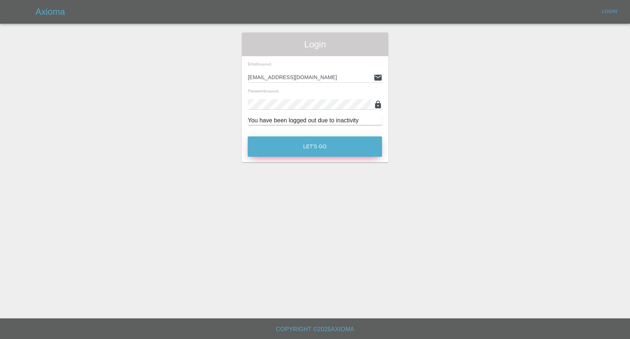
click at [325, 140] on button "Let's Go" at bounding box center [315, 146] width 134 height 20
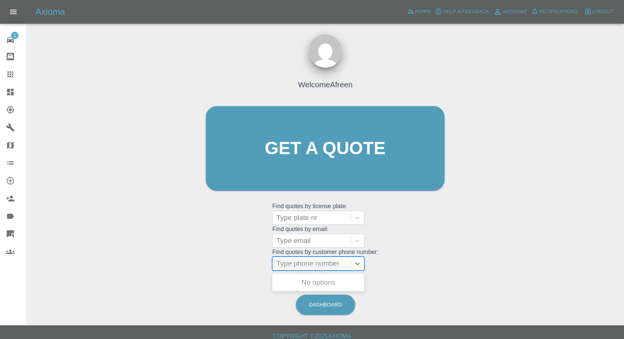
click at [298, 268] on div at bounding box center [311, 263] width 71 height 10
paste input "07715535428"
type input "07715535428"
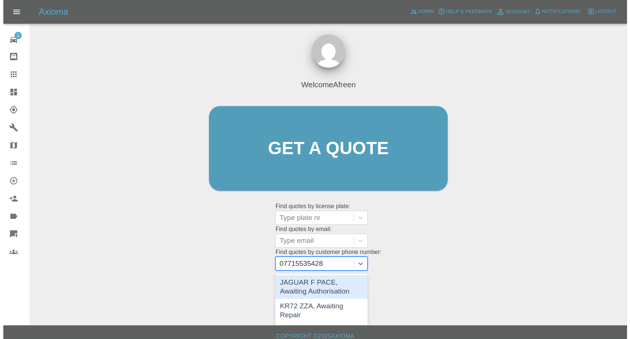
scroll to position [13, 0]
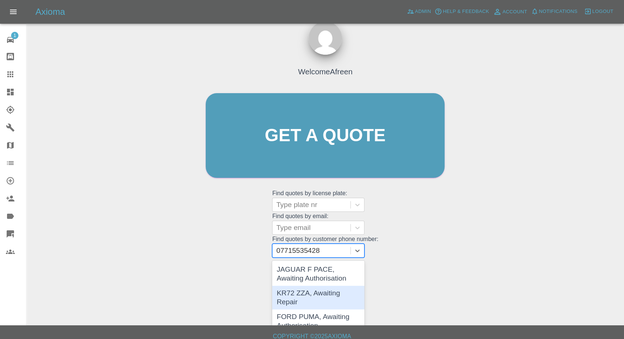
click at [333, 292] on div "KR72 ZZA, Awaiting Repair" at bounding box center [318, 298] width 92 height 24
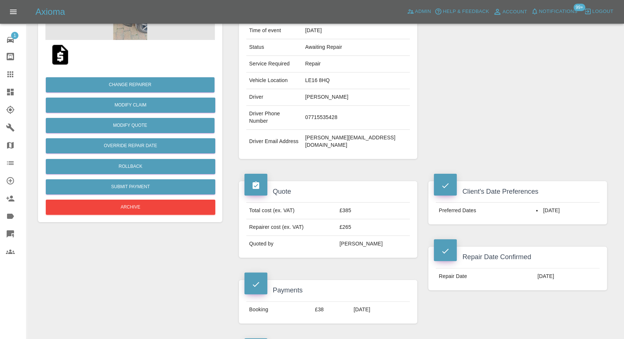
scroll to position [205, 0]
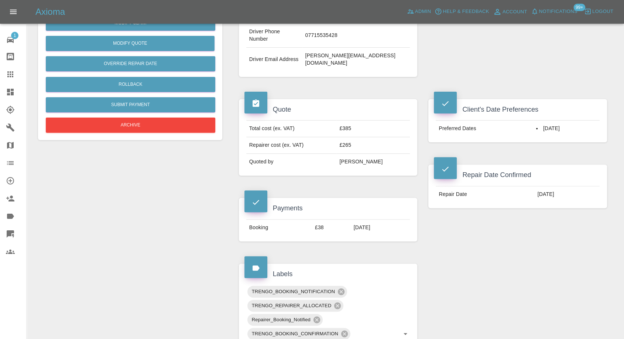
click at [11, 73] on icon at bounding box center [10, 74] width 9 height 9
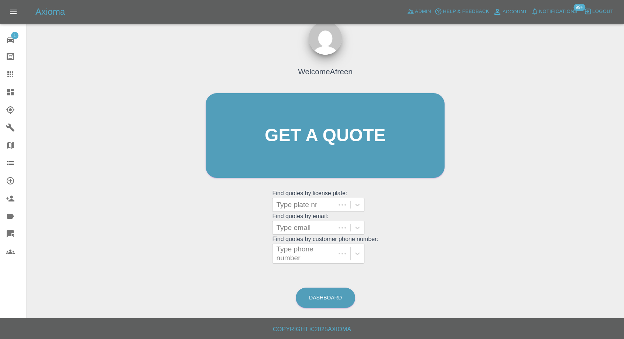
scroll to position [7, 0]
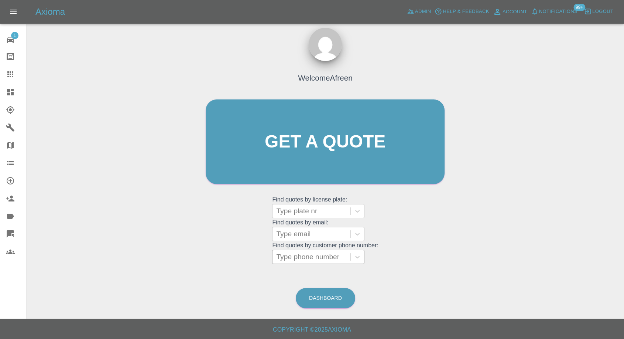
click at [304, 258] on div at bounding box center [311, 257] width 71 height 10
paste input "07715535428"
type input "07715535428"
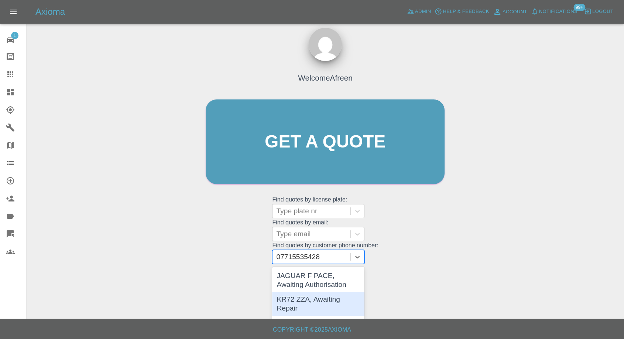
click at [326, 297] on div "KR72 ZZA, Awaiting Repair" at bounding box center [318, 304] width 92 height 24
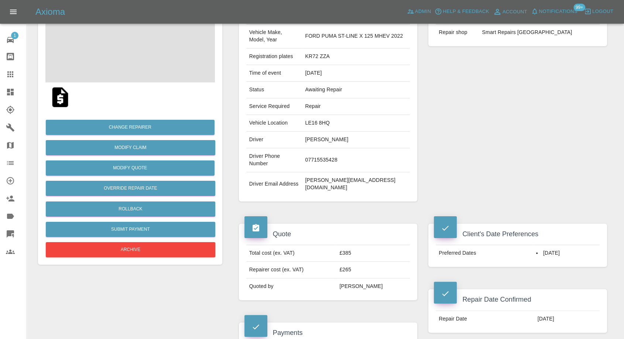
scroll to position [82, 0]
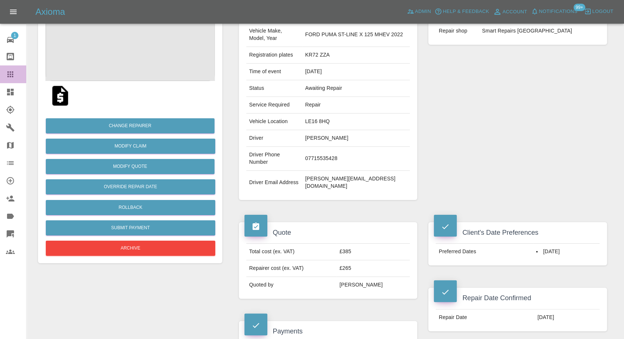
click at [14, 74] on icon at bounding box center [10, 74] width 9 height 9
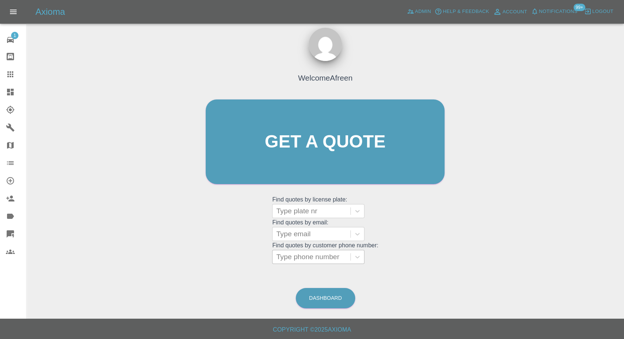
click at [298, 255] on div at bounding box center [311, 257] width 71 height 10
paste input "+447896479219"
drag, startPoint x: 290, startPoint y: 257, endPoint x: 222, endPoint y: 258, distance: 68.3
click at [222, 258] on div "Welcome Afreen Get a quote Get a quote Find quotes by license plate: Type plate…" at bounding box center [325, 155] width 254 height 223
type input "07896479219"
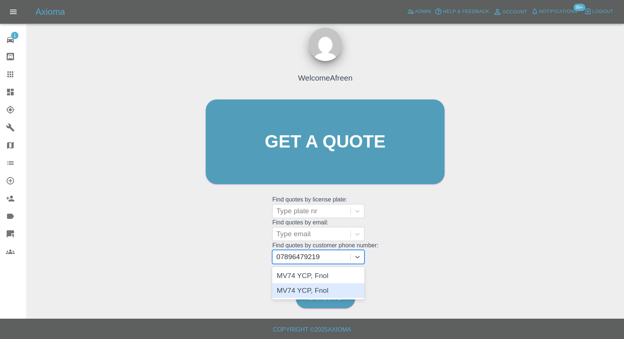
click at [304, 290] on div "MV74 YCP, Fnol" at bounding box center [318, 290] width 92 height 15
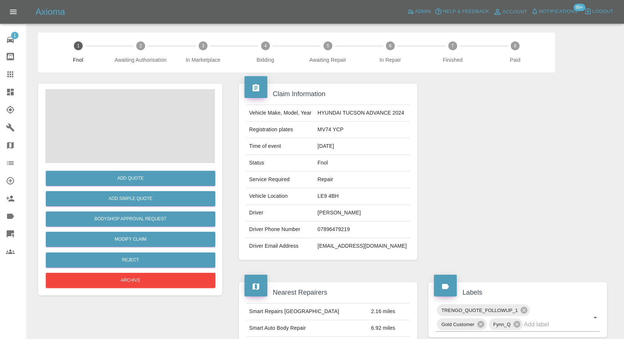
scroll to position [82, 0]
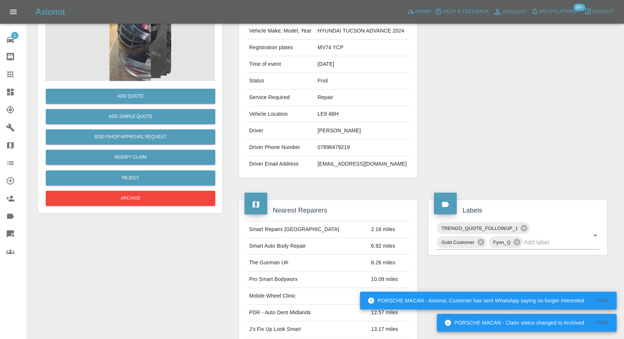
click at [11, 72] on icon at bounding box center [10, 74] width 9 height 9
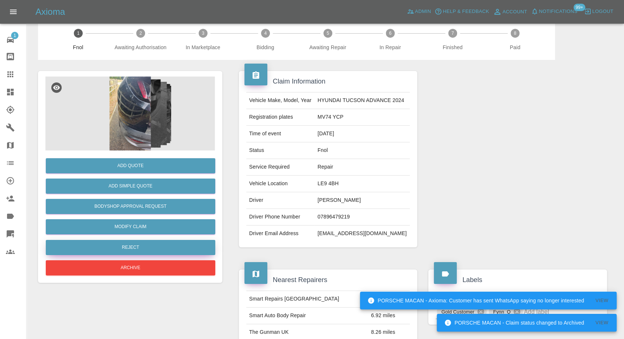
scroll to position [7, 0]
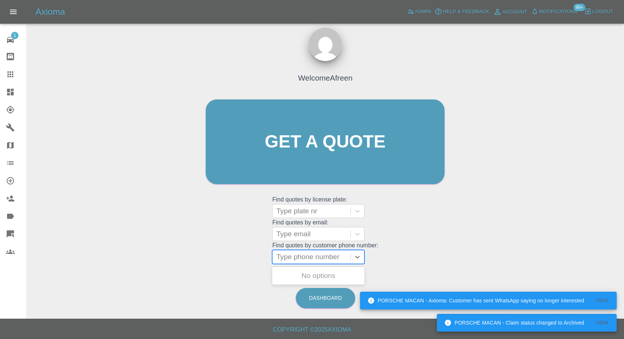
click at [311, 256] on div at bounding box center [311, 257] width 71 height 10
paste input "+447896479219"
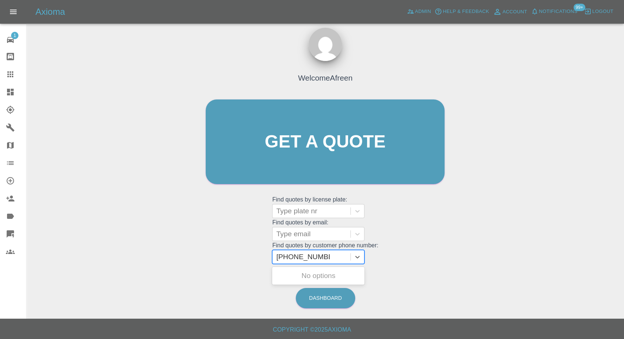
drag, startPoint x: 243, startPoint y: 261, endPoint x: 199, endPoint y: 262, distance: 43.6
click at [199, 262] on div "Welcome Afreen Get a quote Get a quote Find quotes by license plate: Type plate…" at bounding box center [325, 155] width 254 height 223
type input "07896479219"
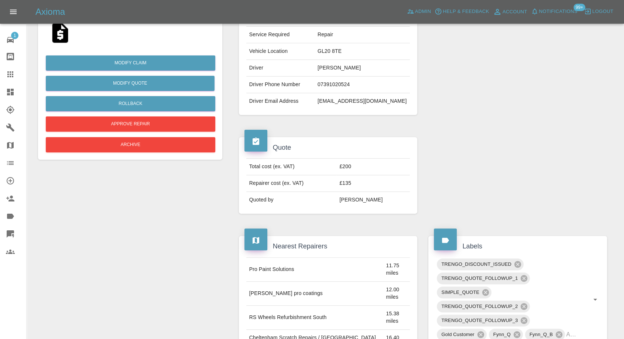
scroll to position [164, 0]
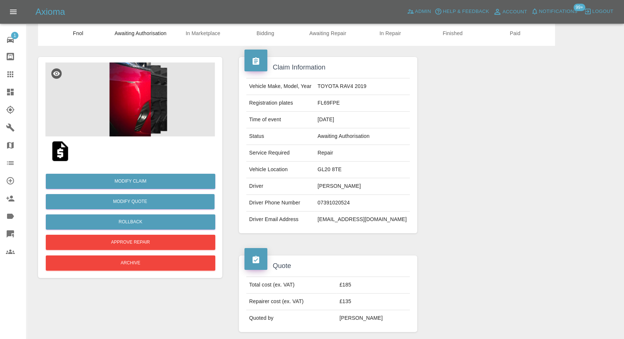
scroll to position [41, 0]
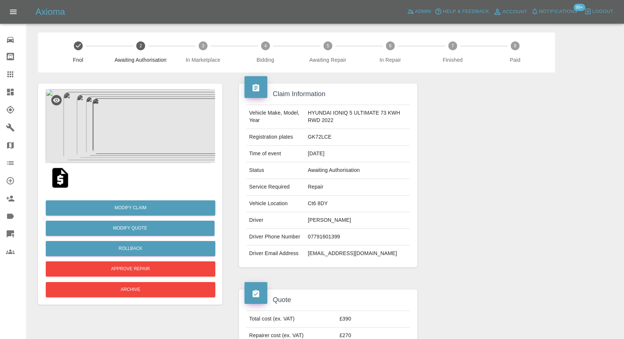
click at [52, 176] on img at bounding box center [60, 178] width 24 height 24
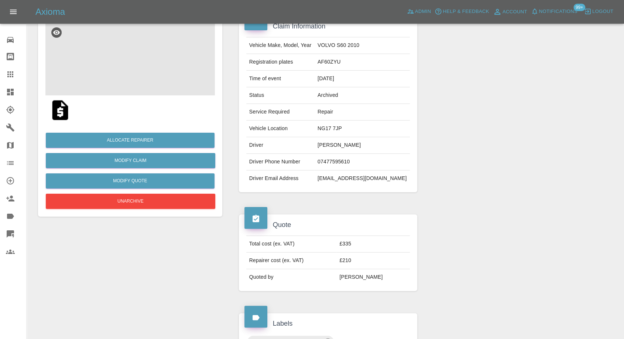
scroll to position [82, 0]
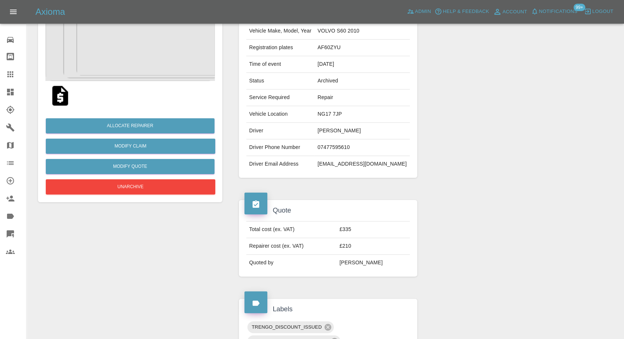
click at [56, 96] on img at bounding box center [60, 96] width 24 height 24
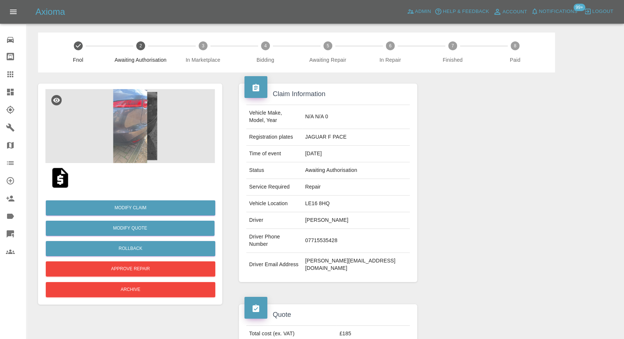
click at [344, 232] on td "07715535428" at bounding box center [356, 241] width 108 height 24
copy td "07715535428"
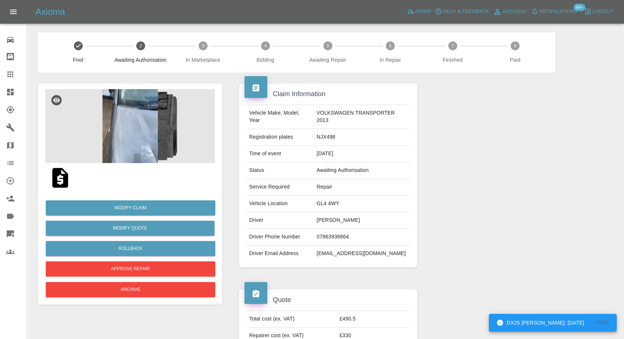
click at [136, 148] on img at bounding box center [130, 126] width 170 height 74
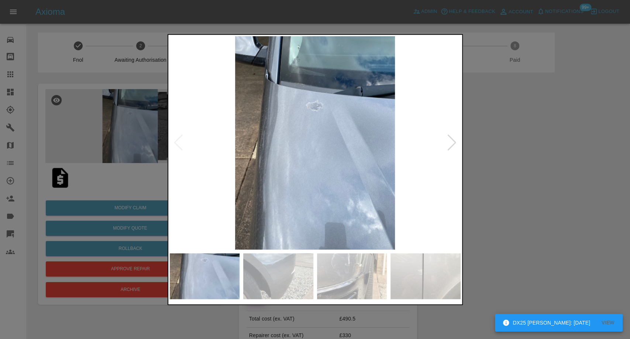
click at [284, 263] on img at bounding box center [278, 276] width 70 height 46
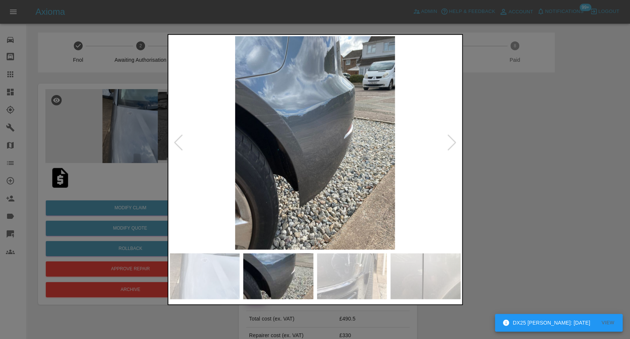
click at [356, 271] on img at bounding box center [352, 276] width 70 height 46
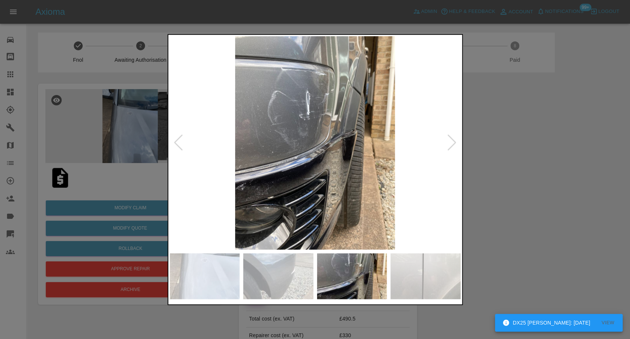
click at [464, 281] on div at bounding box center [315, 169] width 630 height 339
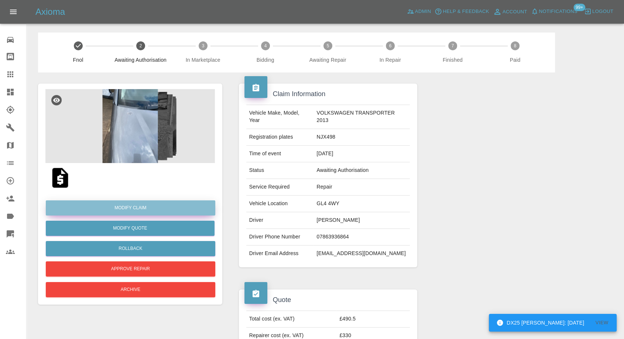
click at [145, 202] on link "Modify Claim" at bounding box center [131, 207] width 170 height 15
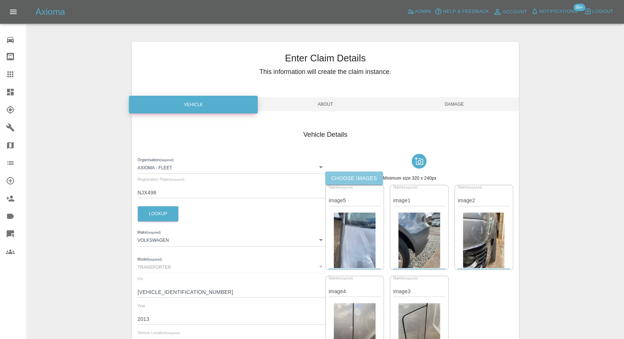
click at [362, 180] on label "Choose images" at bounding box center [354, 178] width 58 height 14
click at [0, 0] on input "Choose images" at bounding box center [0, 0] width 0 height 0
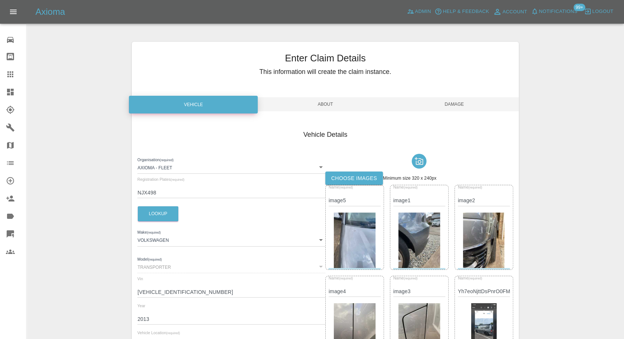
click at [453, 110] on span "Damage" at bounding box center [454, 104] width 129 height 14
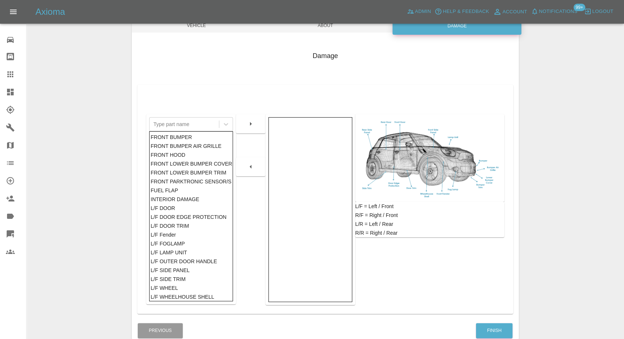
scroll to position [118, 0]
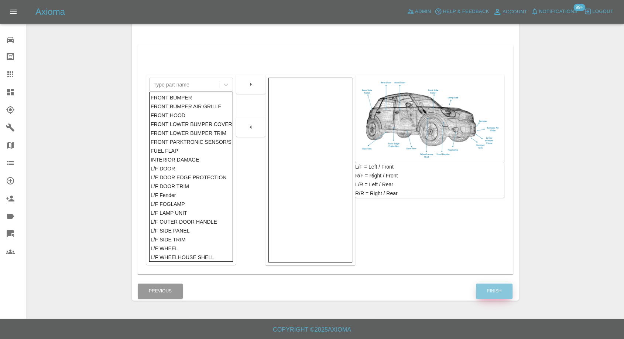
click at [496, 293] on button "Finish" at bounding box center [494, 290] width 37 height 15
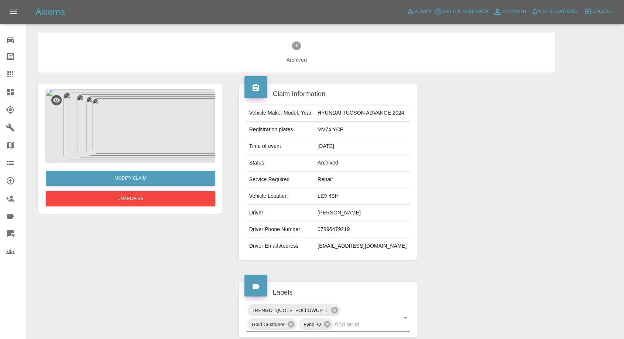
click at [113, 100] on img at bounding box center [130, 126] width 170 height 74
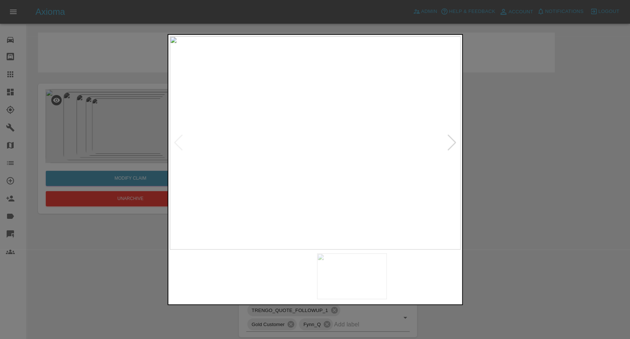
click at [304, 291] on img at bounding box center [278, 276] width 70 height 46
click at [284, 277] on img at bounding box center [278, 276] width 70 height 46
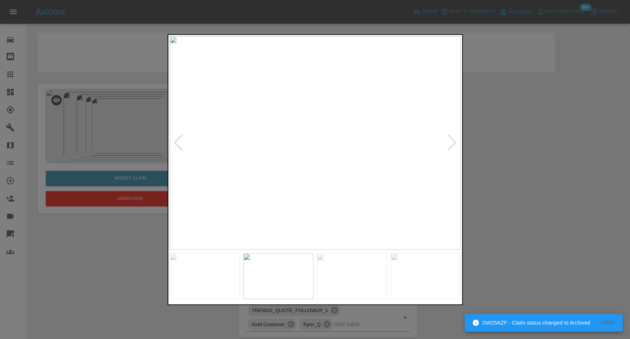
click at [357, 278] on img at bounding box center [352, 276] width 70 height 46
click at [440, 280] on img at bounding box center [426, 276] width 70 height 46
click at [515, 190] on div at bounding box center [315, 169] width 630 height 339
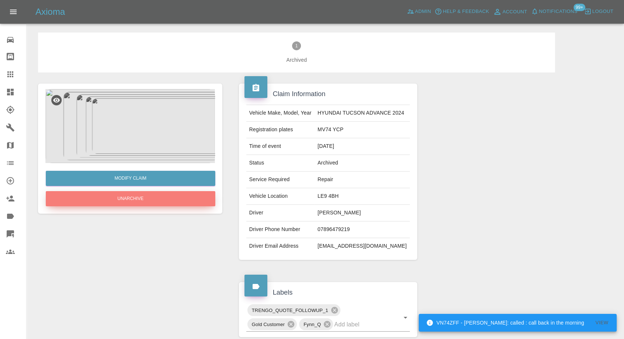
click at [171, 196] on button "Unarchive" at bounding box center [131, 198] width 170 height 15
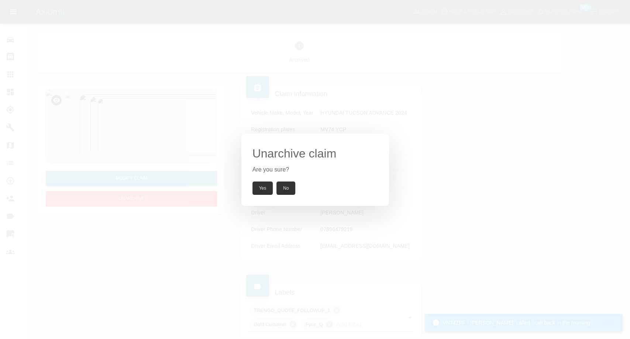
click at [266, 186] on button "Yes" at bounding box center [263, 187] width 21 height 13
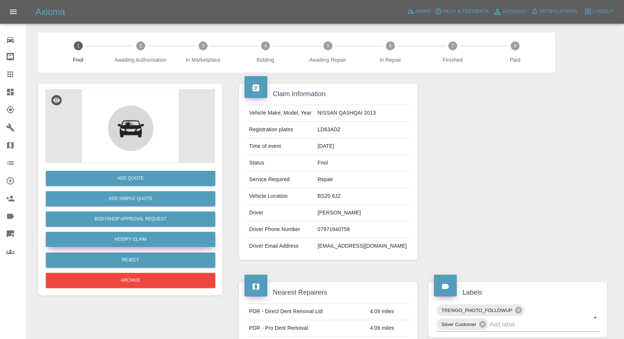
click at [119, 240] on link "Modify Claim" at bounding box center [131, 239] width 170 height 15
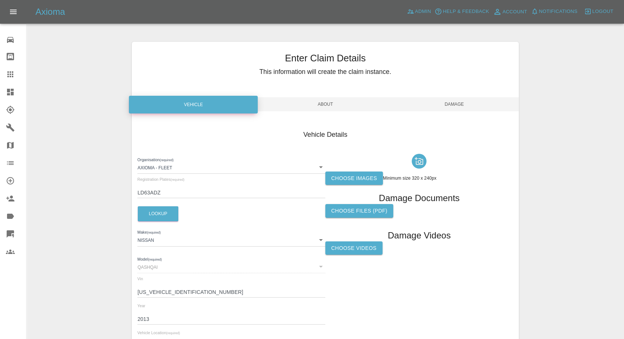
click at [332, 178] on label "Choose images" at bounding box center [354, 178] width 58 height 14
click at [0, 0] on input "Choose images" at bounding box center [0, 0] width 0 height 0
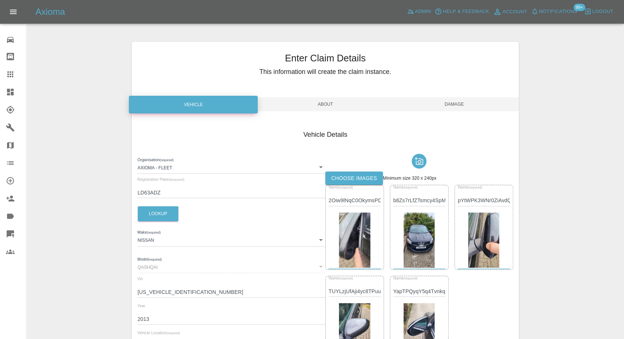
click at [458, 102] on span "Damage" at bounding box center [454, 104] width 129 height 14
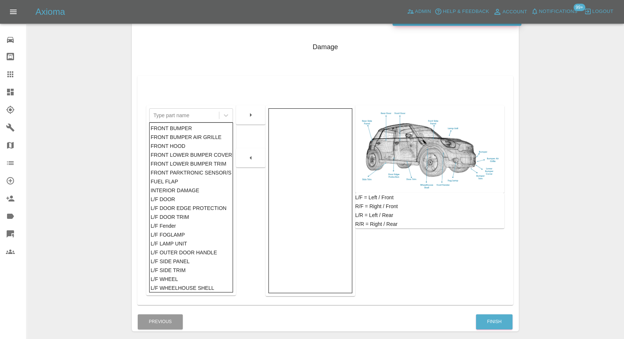
scroll to position [118, 0]
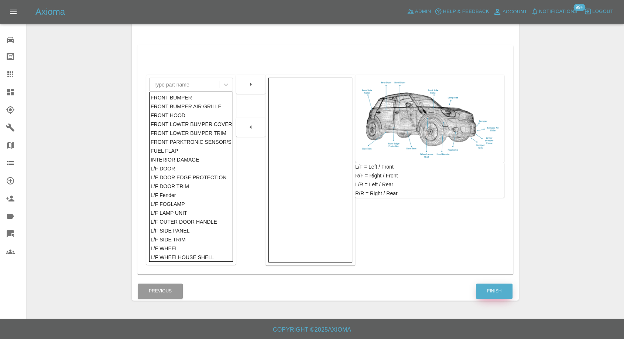
click at [489, 288] on button "Finish" at bounding box center [494, 290] width 37 height 15
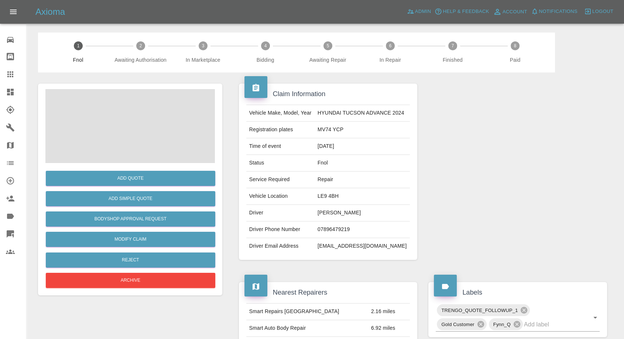
click at [116, 133] on span at bounding box center [130, 126] width 170 height 74
click at [135, 122] on img at bounding box center [130, 126] width 170 height 74
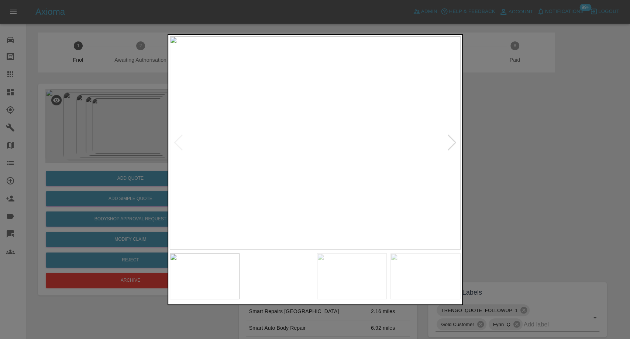
click at [252, 261] on img at bounding box center [278, 276] width 70 height 46
click at [331, 272] on img at bounding box center [352, 276] width 70 height 46
click at [392, 274] on img at bounding box center [426, 276] width 70 height 46
click at [486, 160] on div at bounding box center [315, 169] width 630 height 339
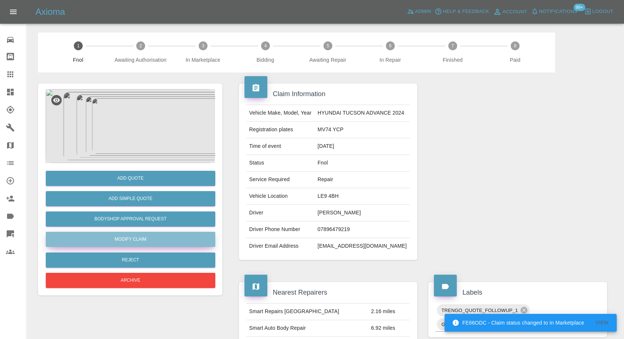
click at [136, 244] on link "Modify Claim" at bounding box center [131, 239] width 170 height 15
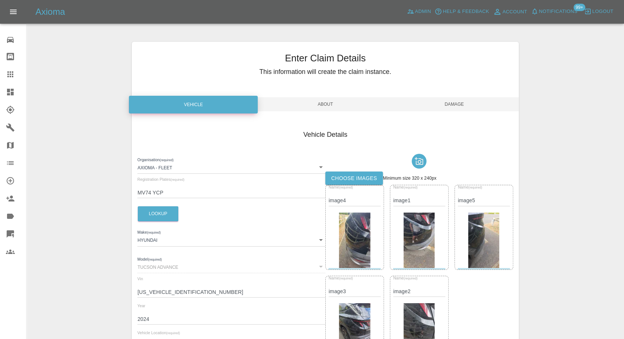
click at [348, 178] on label "Choose images" at bounding box center [354, 178] width 58 height 14
click at [0, 0] on input "Choose images" at bounding box center [0, 0] width 0 height 0
click at [326, 174] on label "Choose images" at bounding box center [354, 178] width 58 height 14
click at [0, 0] on input "Choose images" at bounding box center [0, 0] width 0 height 0
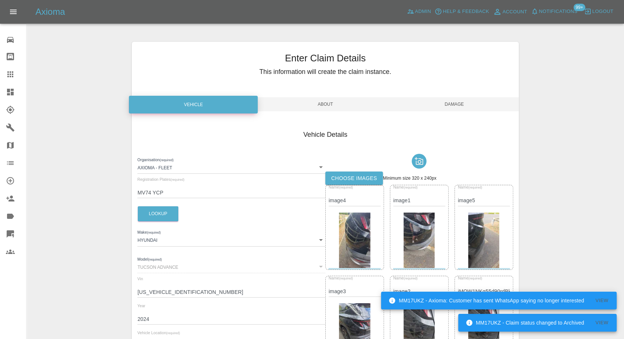
click at [455, 103] on span "Damage" at bounding box center [454, 104] width 129 height 14
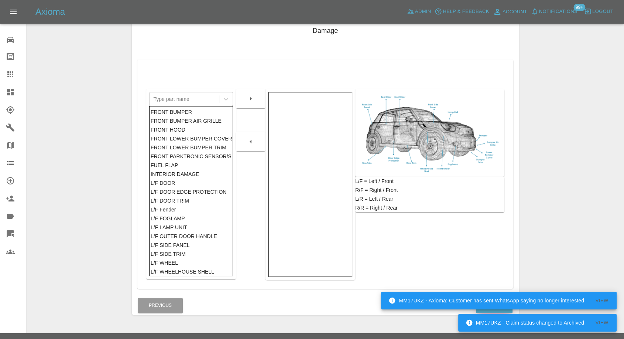
scroll to position [118, 0]
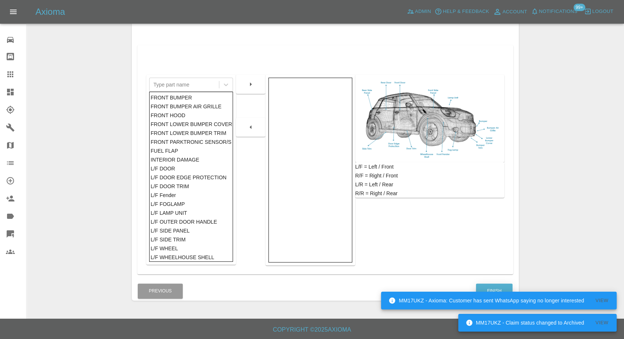
click at [499, 284] on button "Finish" at bounding box center [494, 290] width 37 height 15
